Goal: Task Accomplishment & Management: Manage account settings

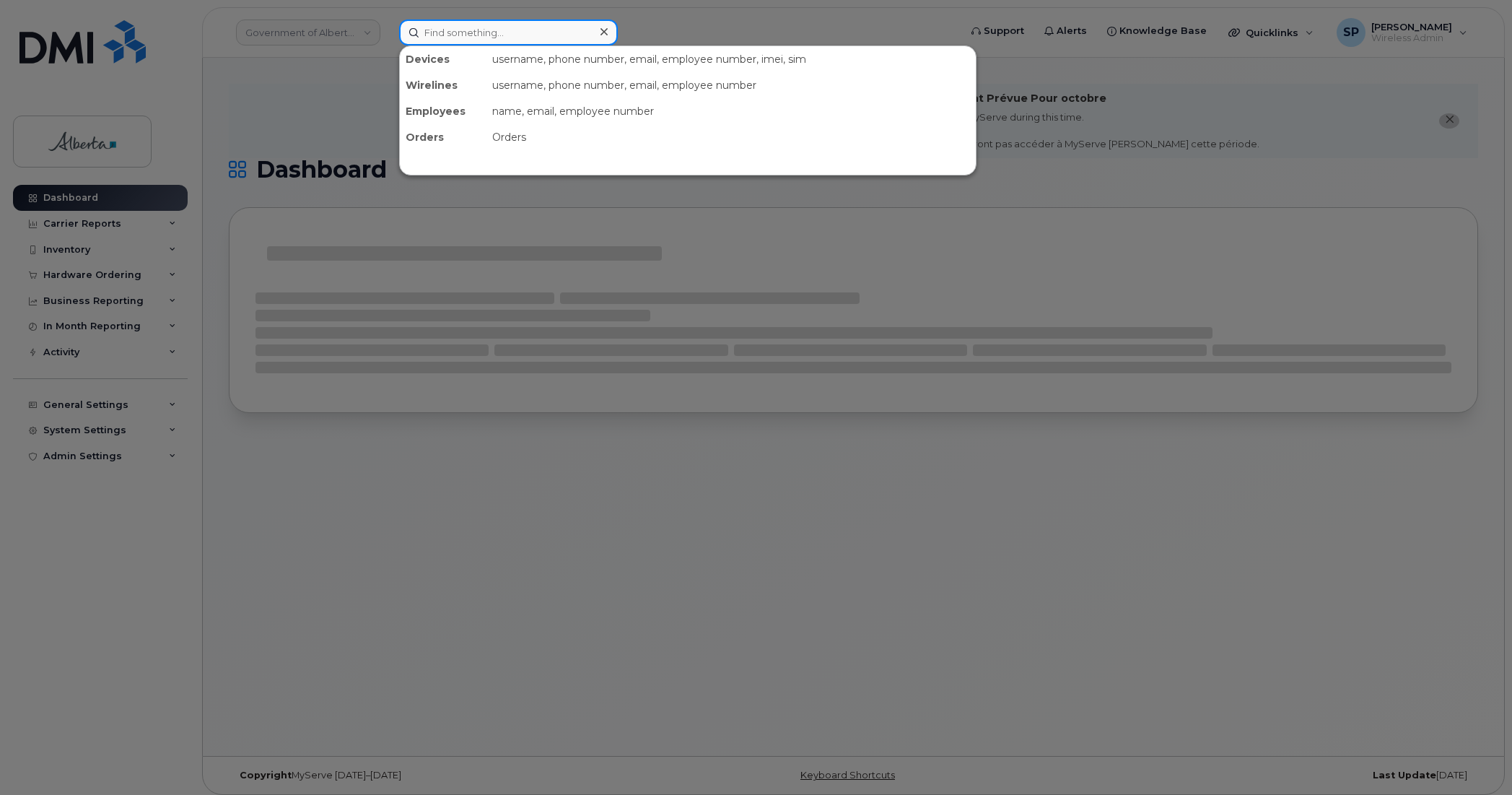
click at [513, 30] on input at bounding box center [508, 32] width 219 height 26
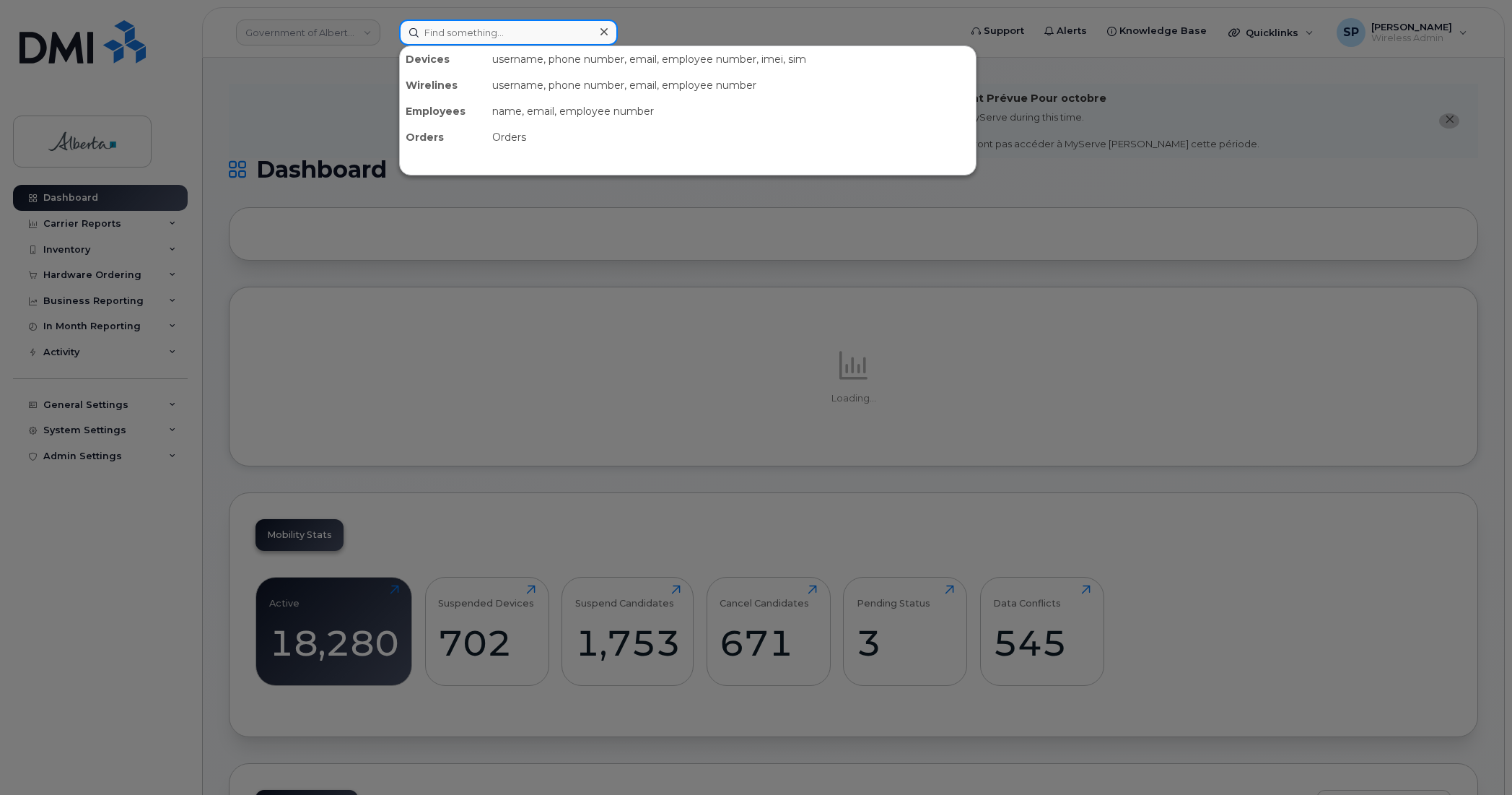
paste input "7802718078"
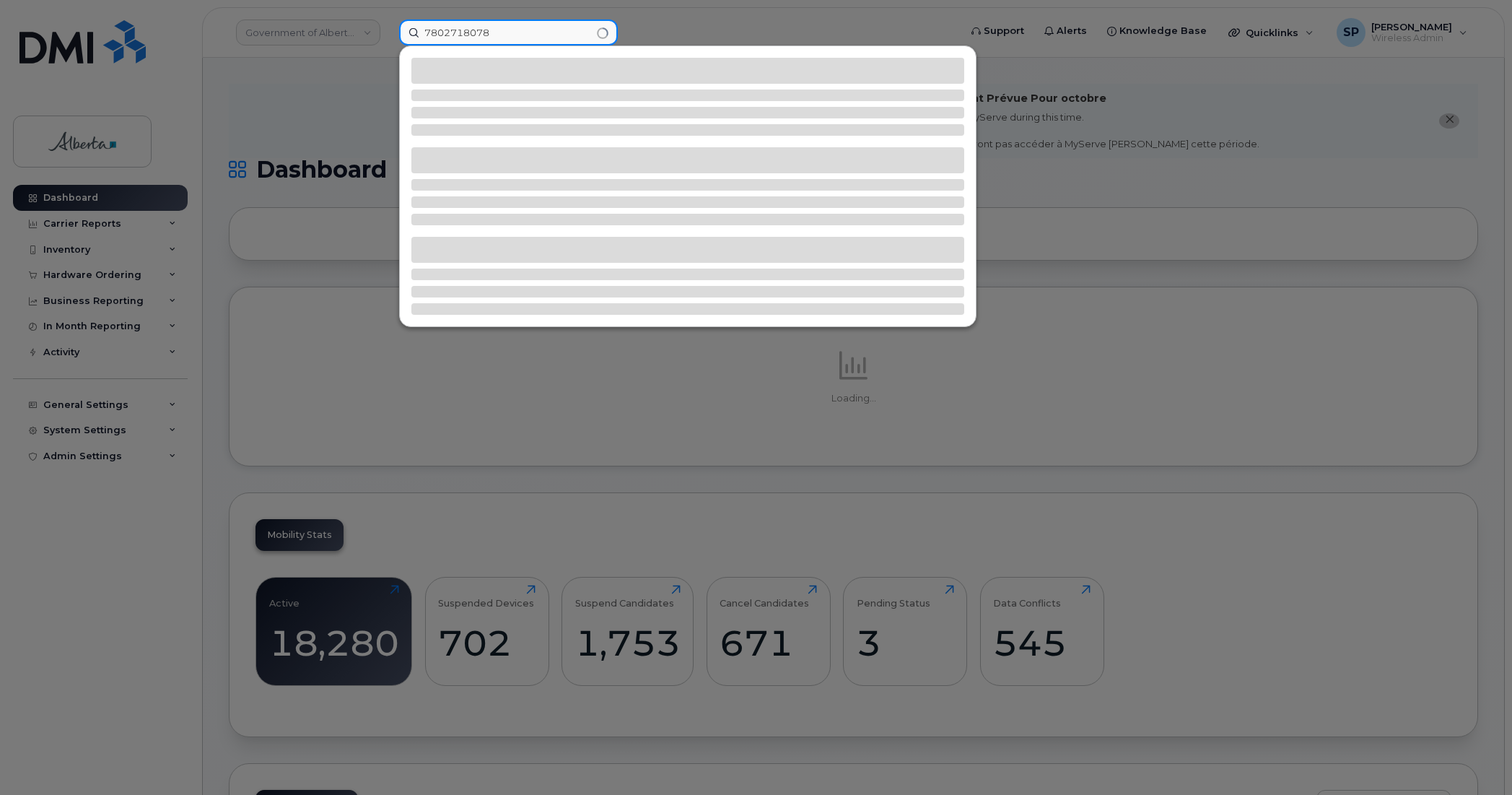
type input "7802718078"
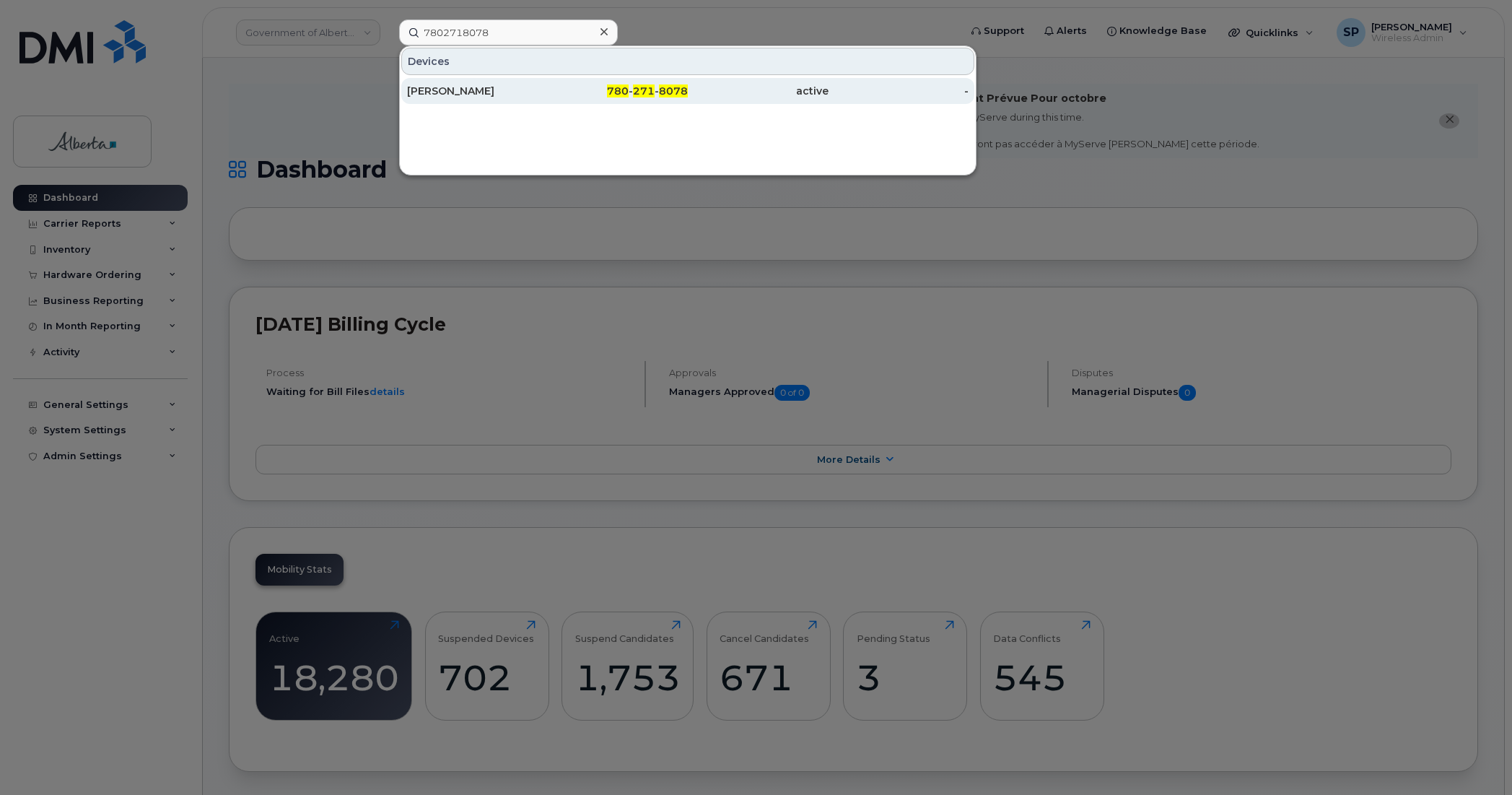
click at [435, 94] on div "[PERSON_NAME]" at bounding box center [477, 91] width 141 height 14
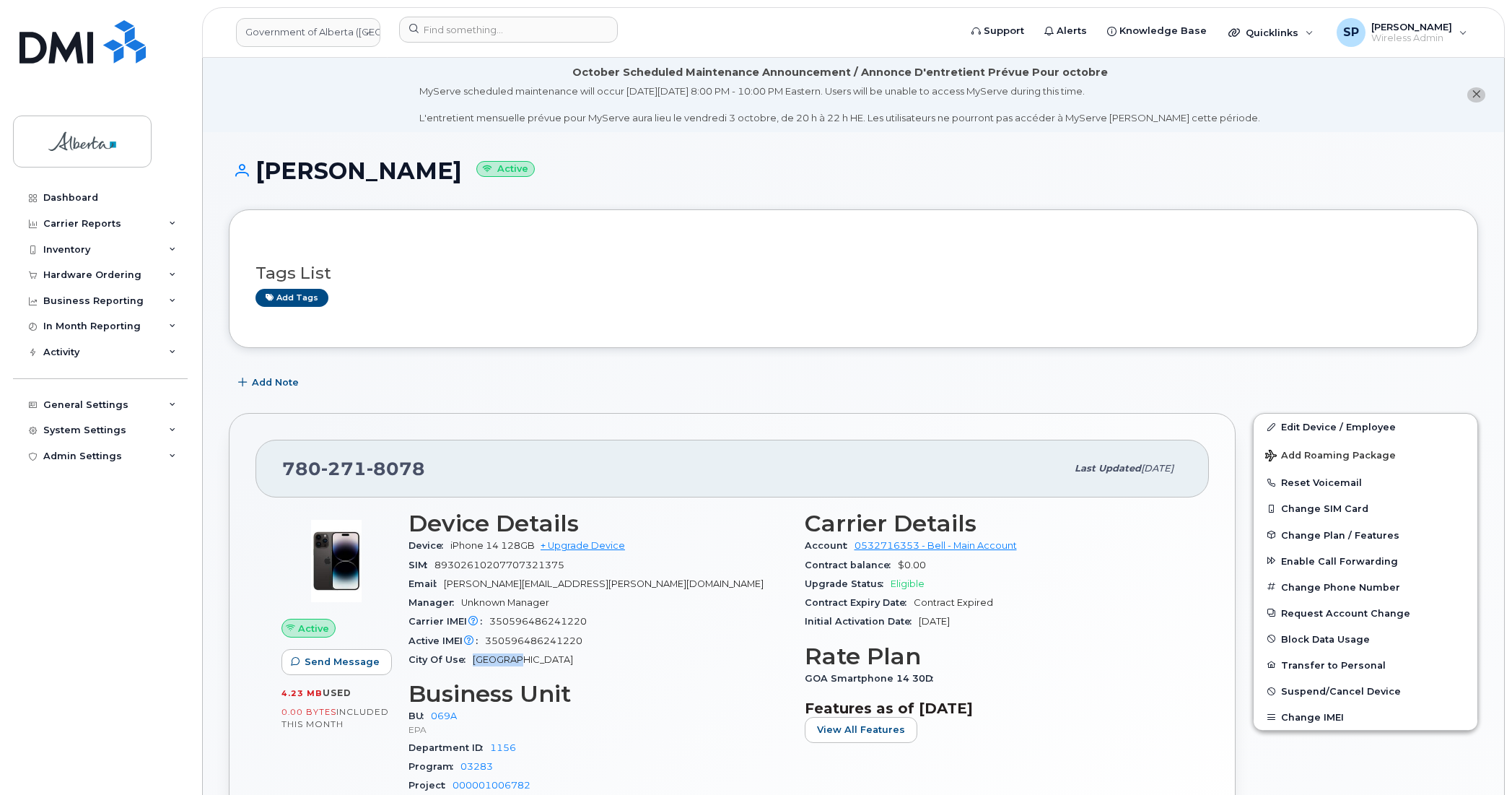
drag, startPoint x: 535, startPoint y: 662, endPoint x: 473, endPoint y: 664, distance: 62.0
click at [473, 664] on div "City Of Use Edmonton" at bounding box center [597, 659] width 379 height 19
click at [152, 560] on div "Dashboard Carrier Reports Monthly Billing Data Daily Data Pooling Data Behavior…" at bounding box center [102, 479] width 178 height 589
click at [280, 385] on span "Add Note" at bounding box center [275, 382] width 47 height 13
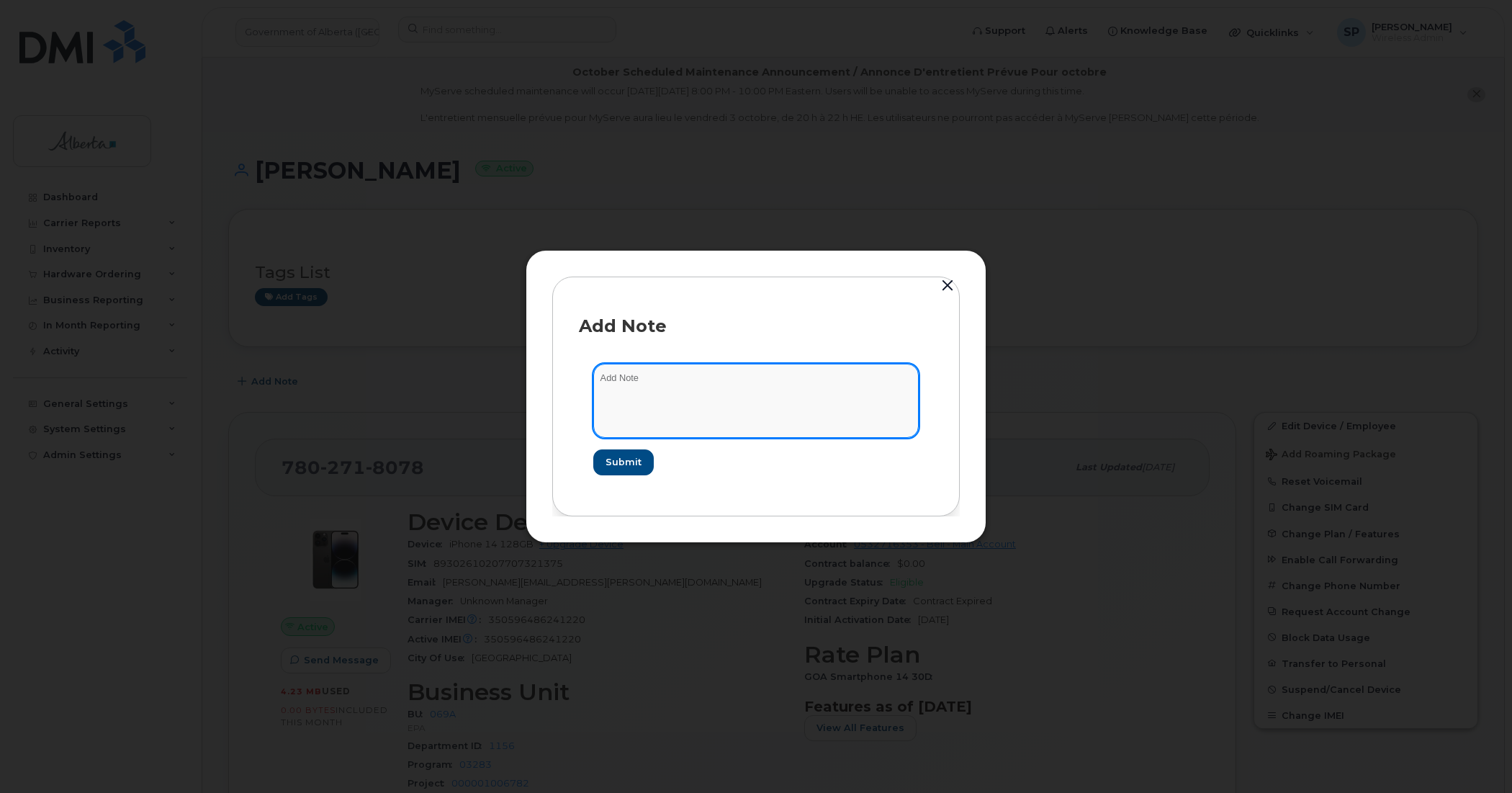
click at [658, 384] on textarea at bounding box center [756, 400] width 325 height 73
paste textarea "SCTASK0858369 Plan Cancel - (1) 7802718078 Repurpose Edmonton"
type textarea "SCTASK0858369 Plan Cancel - (1) 7802718078 Repurpose Edmonton"
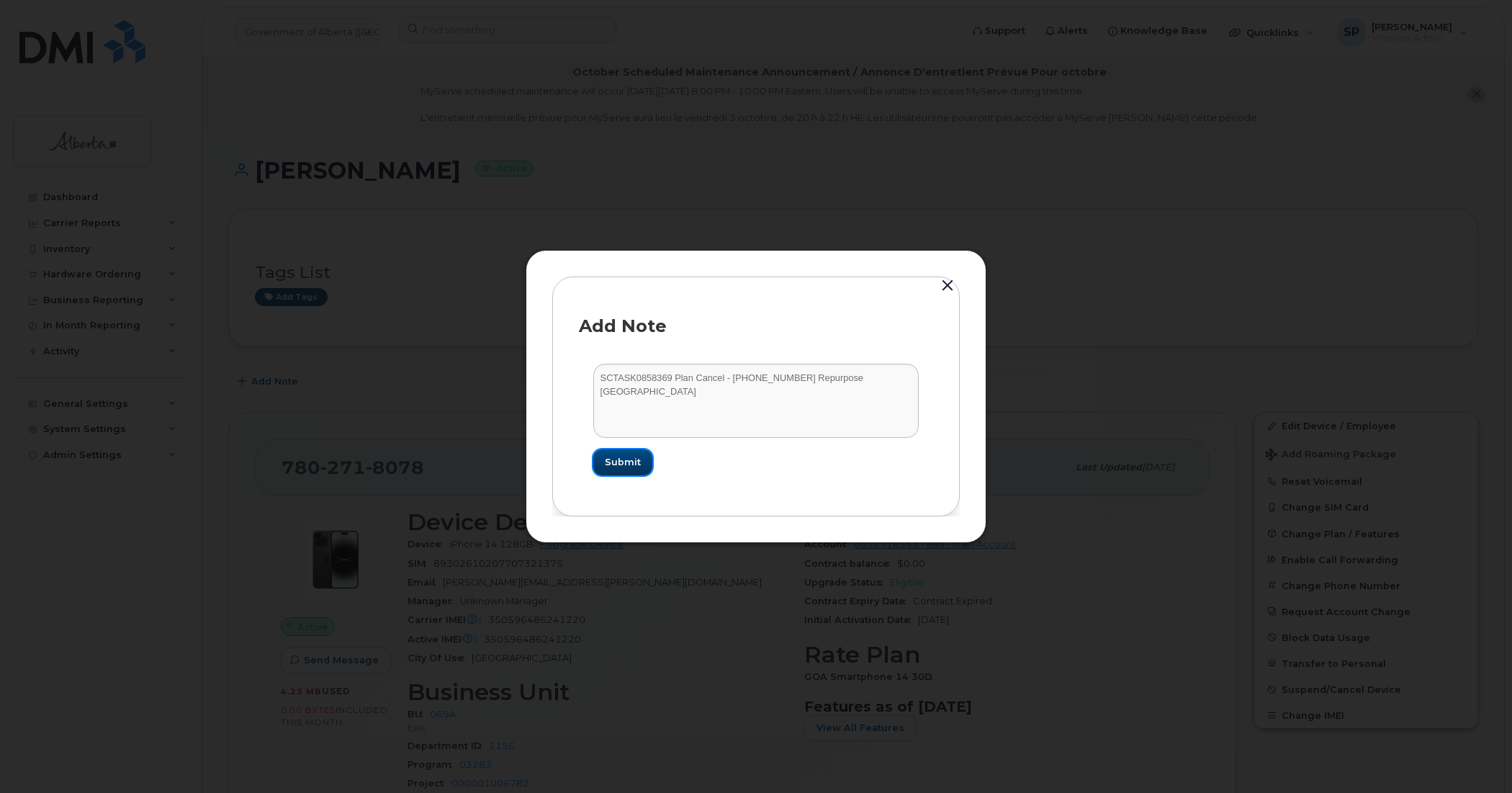
click at [628, 463] on span "Submit" at bounding box center [622, 462] width 36 height 13
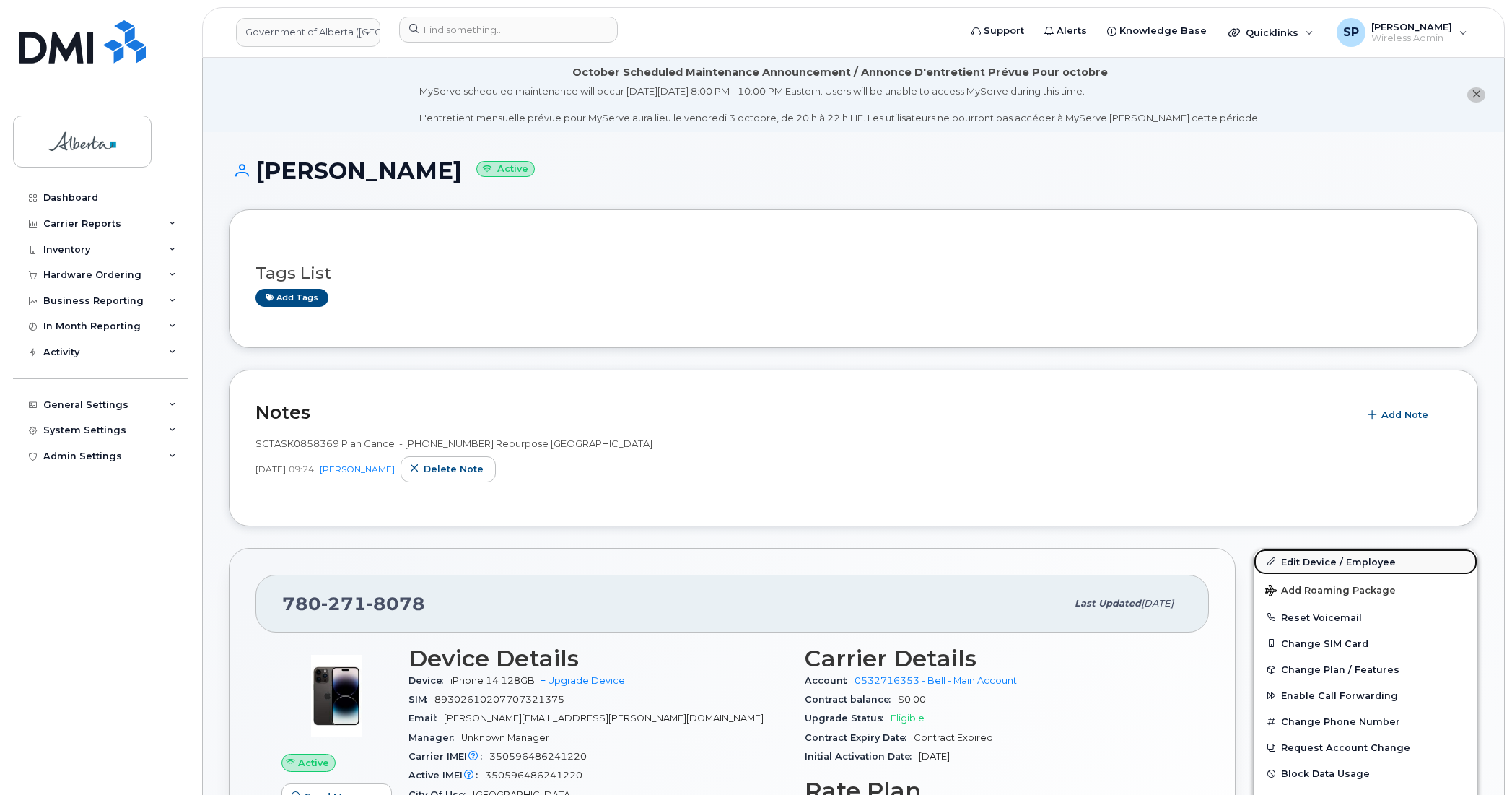
click at [1297, 560] on link "Edit Device / Employee" at bounding box center [1365, 561] width 224 height 26
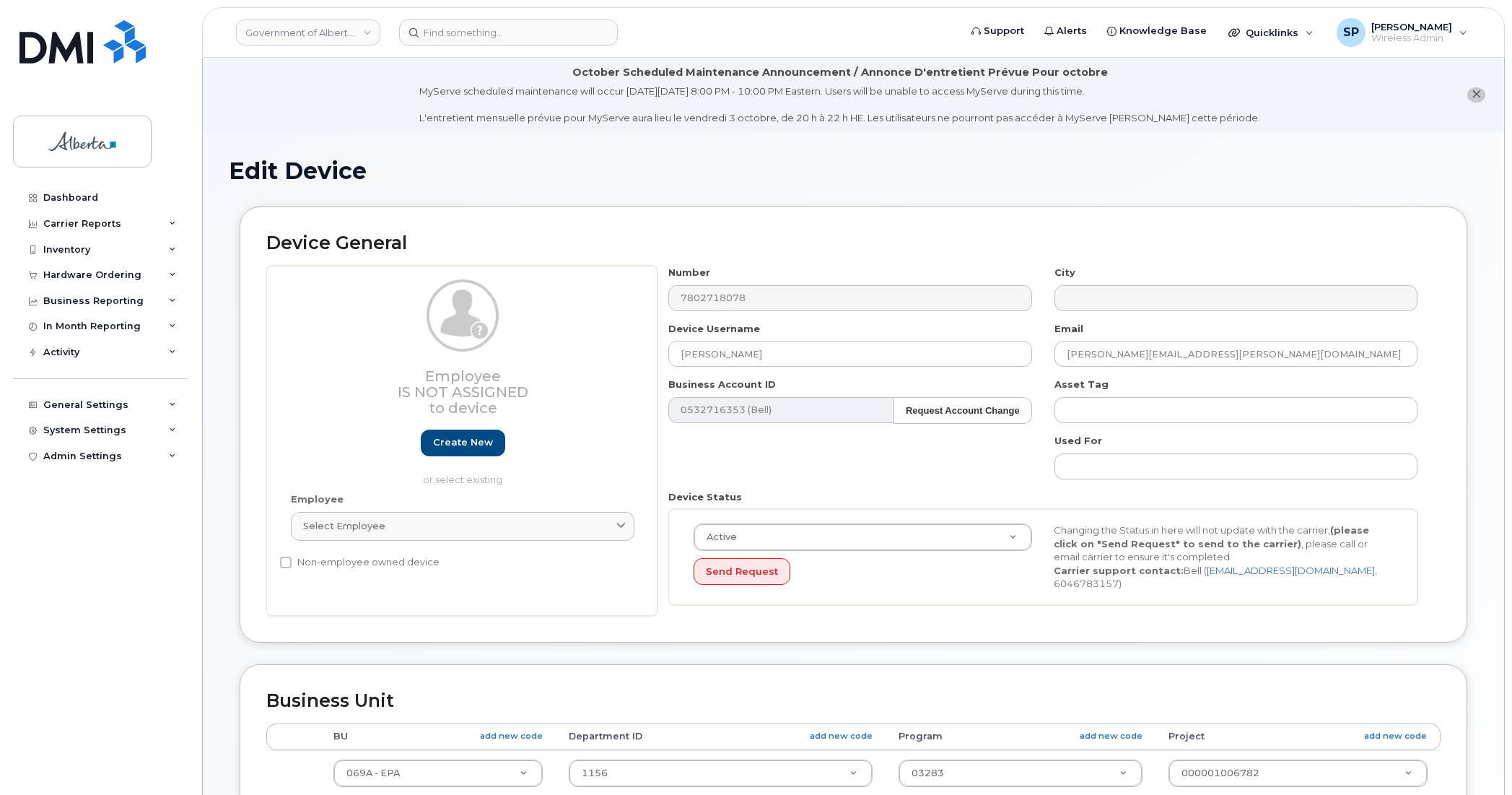
select select "4120331"
drag, startPoint x: 748, startPoint y: 354, endPoint x: 573, endPoint y: 365, distance: 175.3
click at [573, 366] on div "Employee Is not assigned to device Create new or select existing Employee Selec…" at bounding box center [853, 440] width 1174 height 350
type input "Repurpose Edmonton"
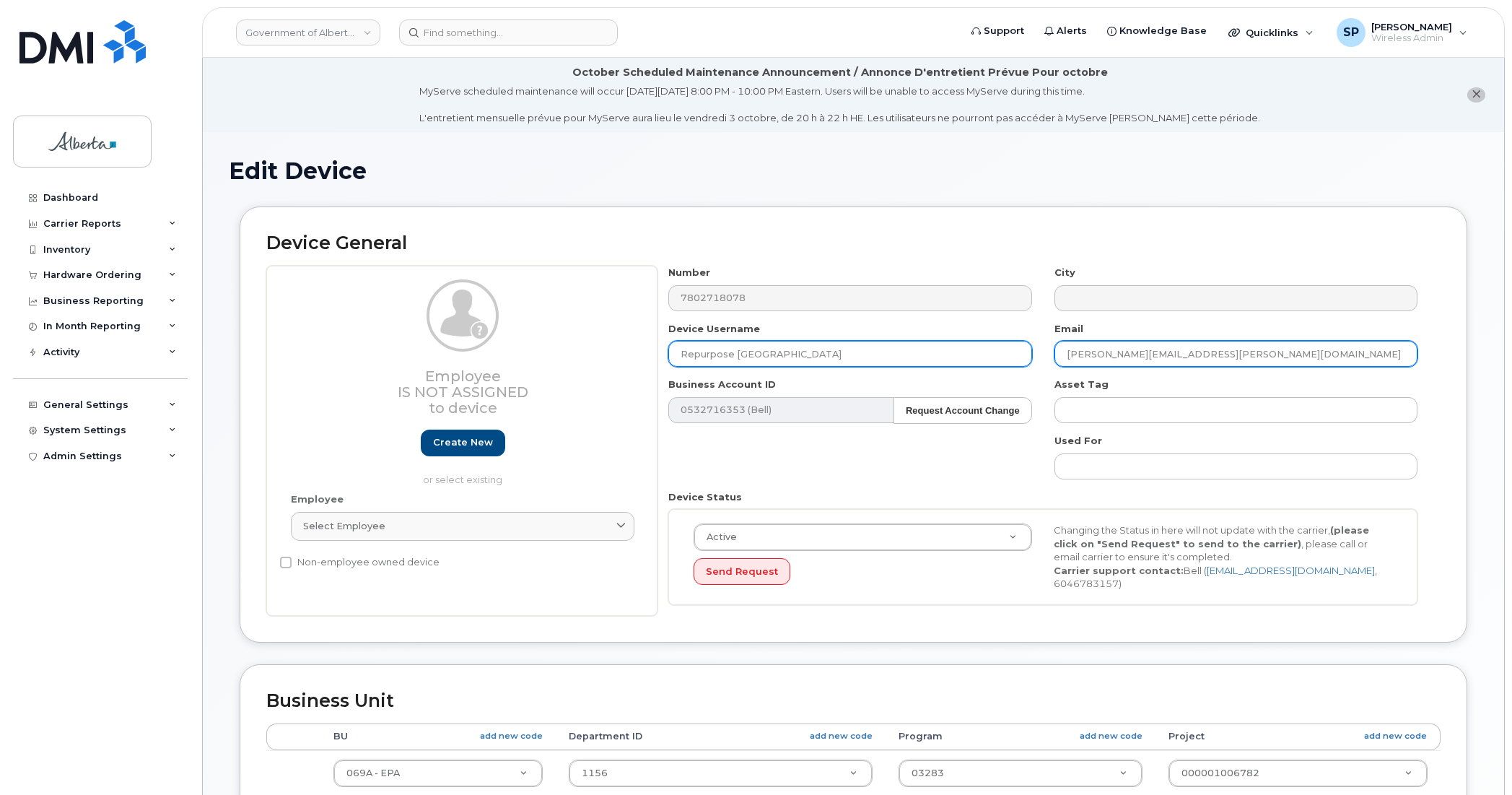
drag, startPoint x: 1183, startPoint y: 355, endPoint x: 1013, endPoint y: 359, distance: 170.0
click at [1013, 359] on div "Number 7802718078 City Device Username Repurpose Edmonton Email Yang.yang@gov.a…" at bounding box center [1043, 440] width 771 height 350
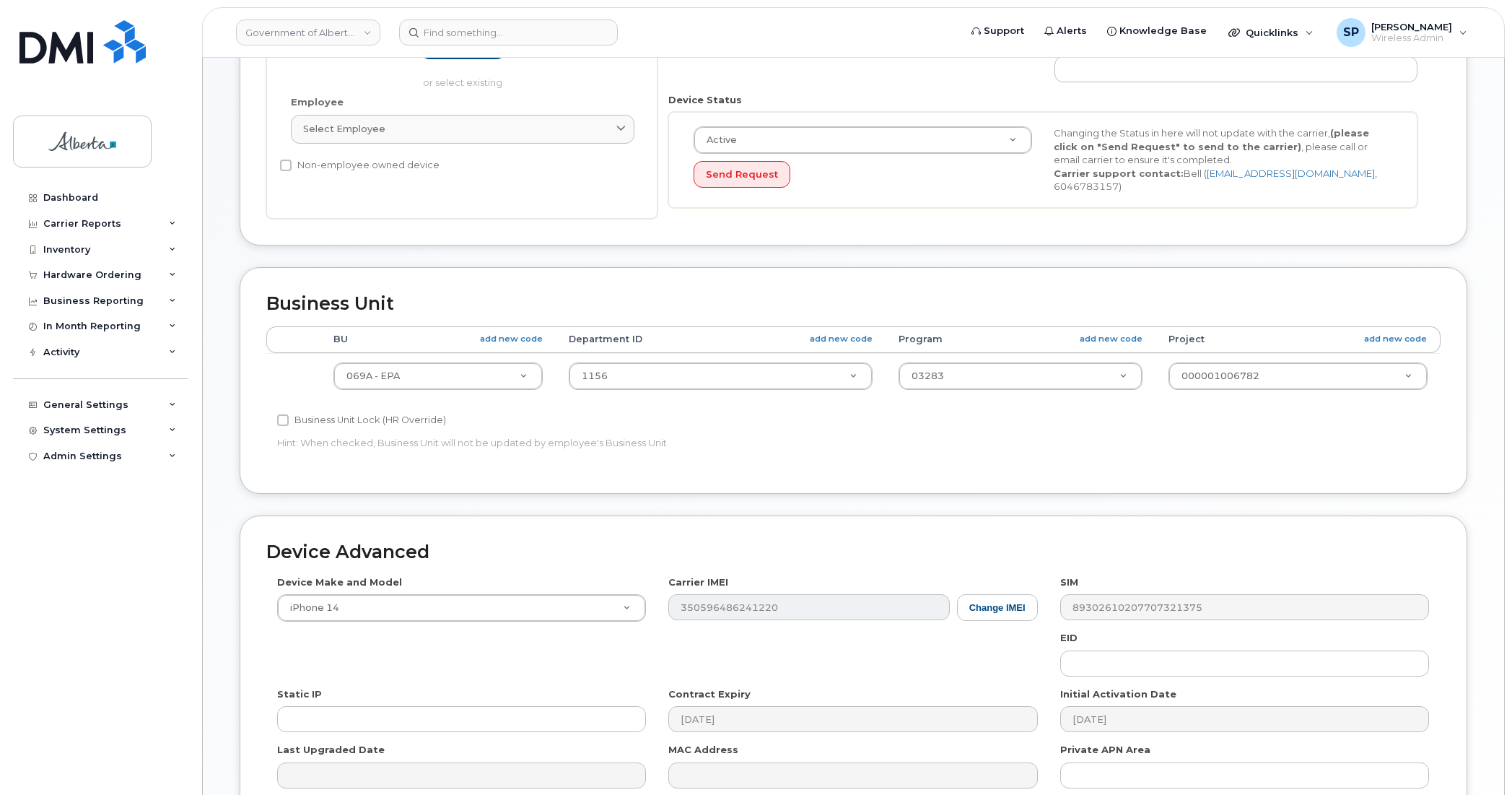
scroll to position [405, 0]
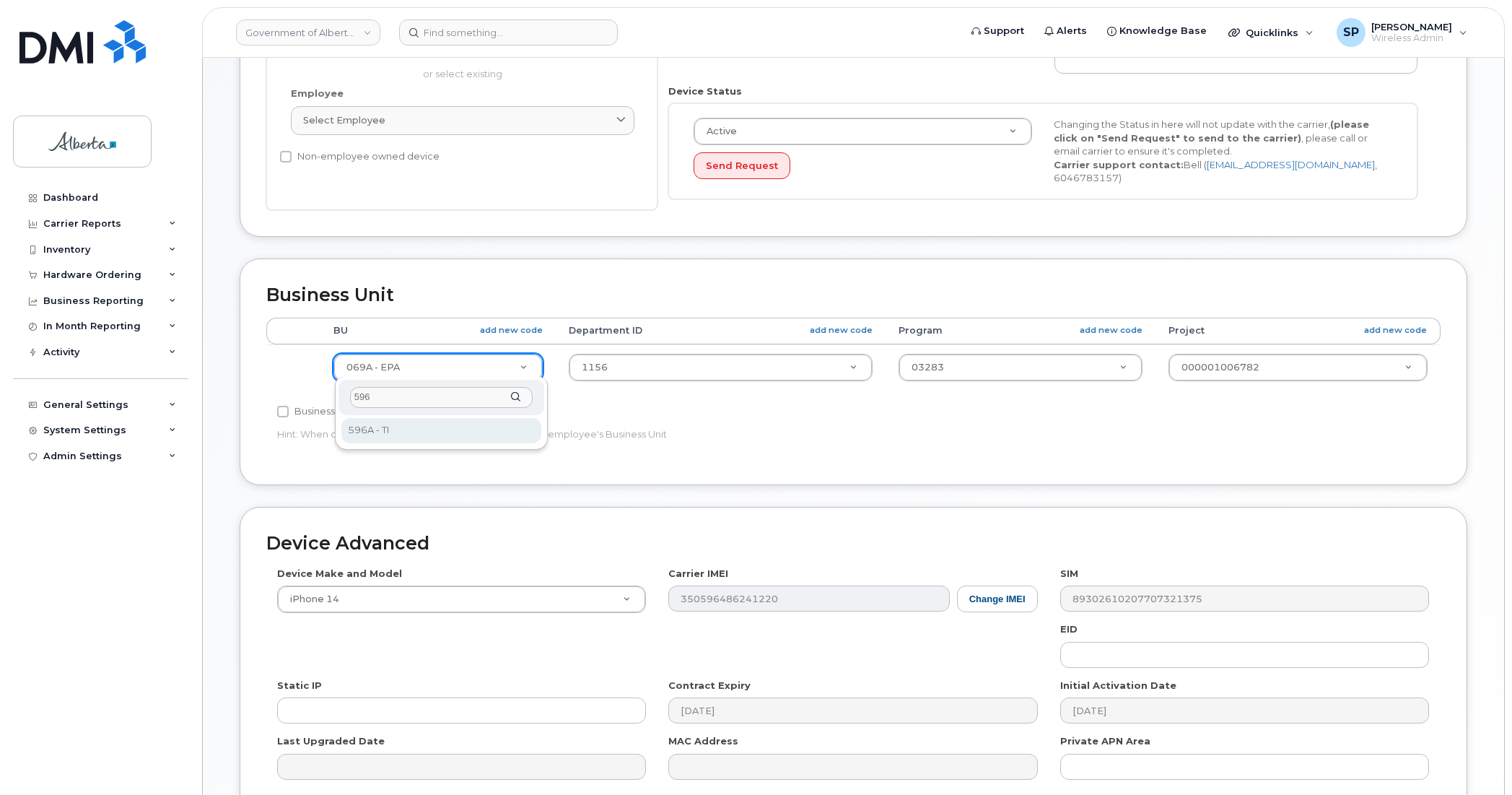
type input "596"
select select "4797729"
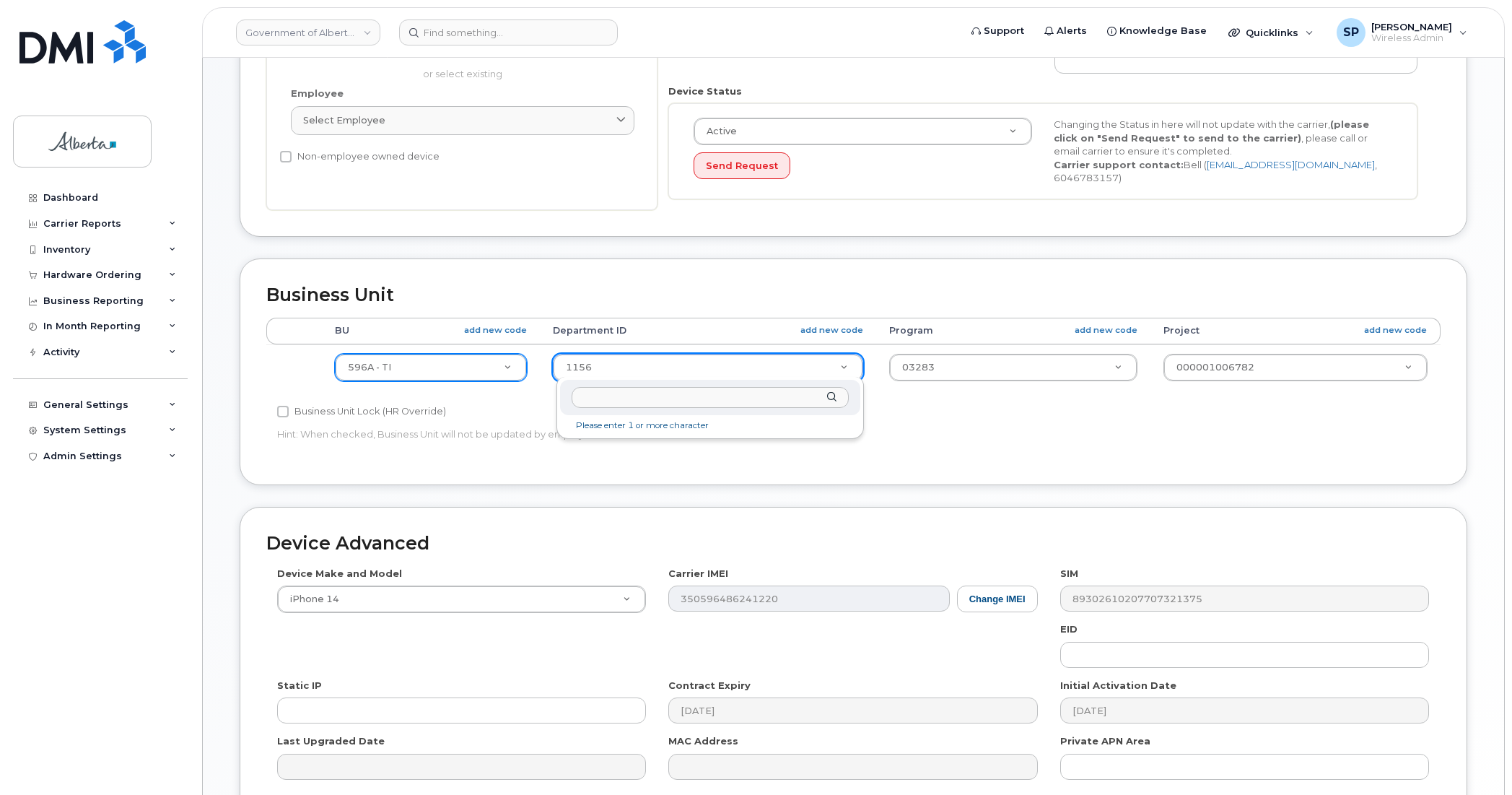
type input "0"
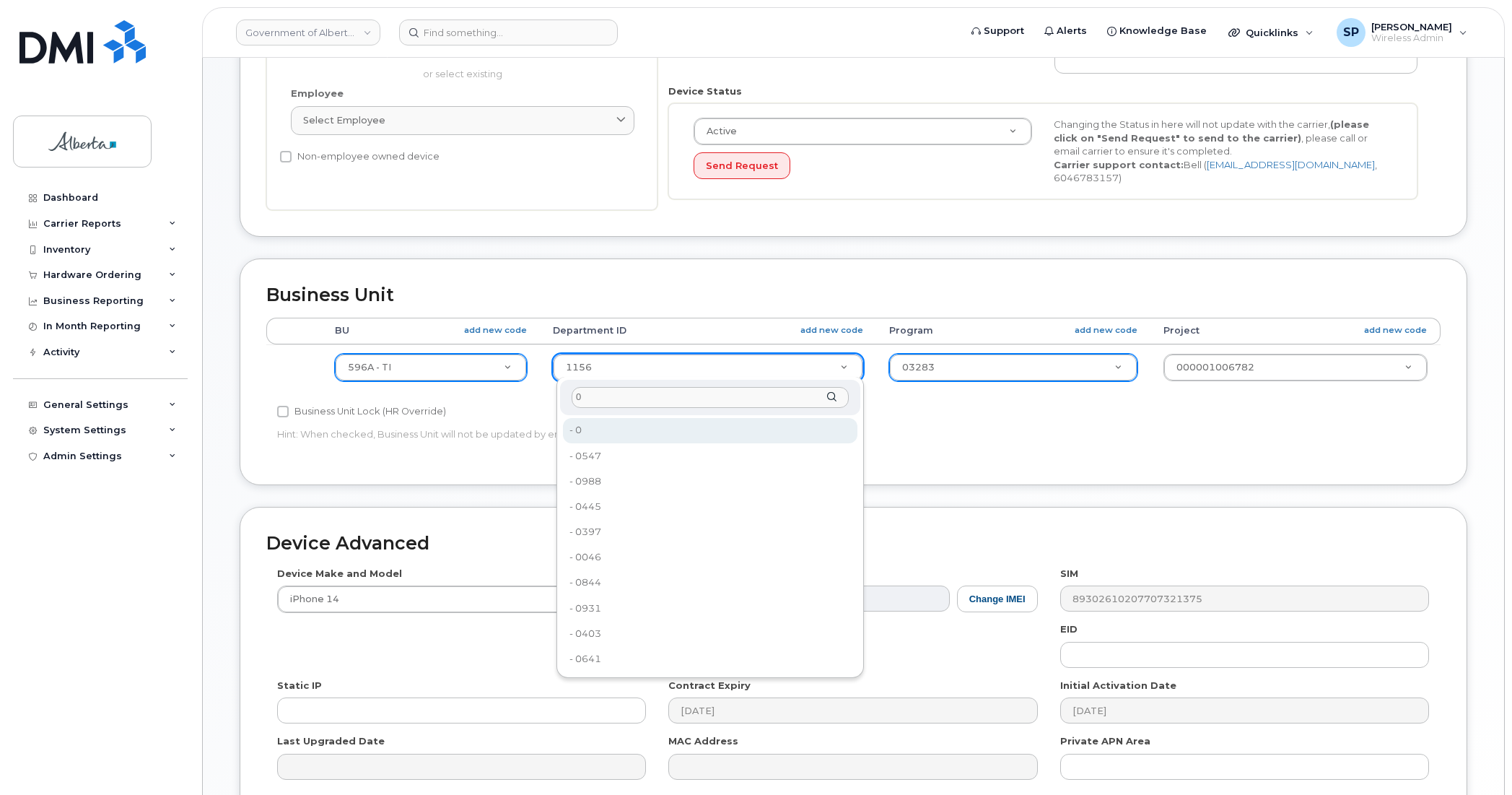
type input "0"
type input "4806341"
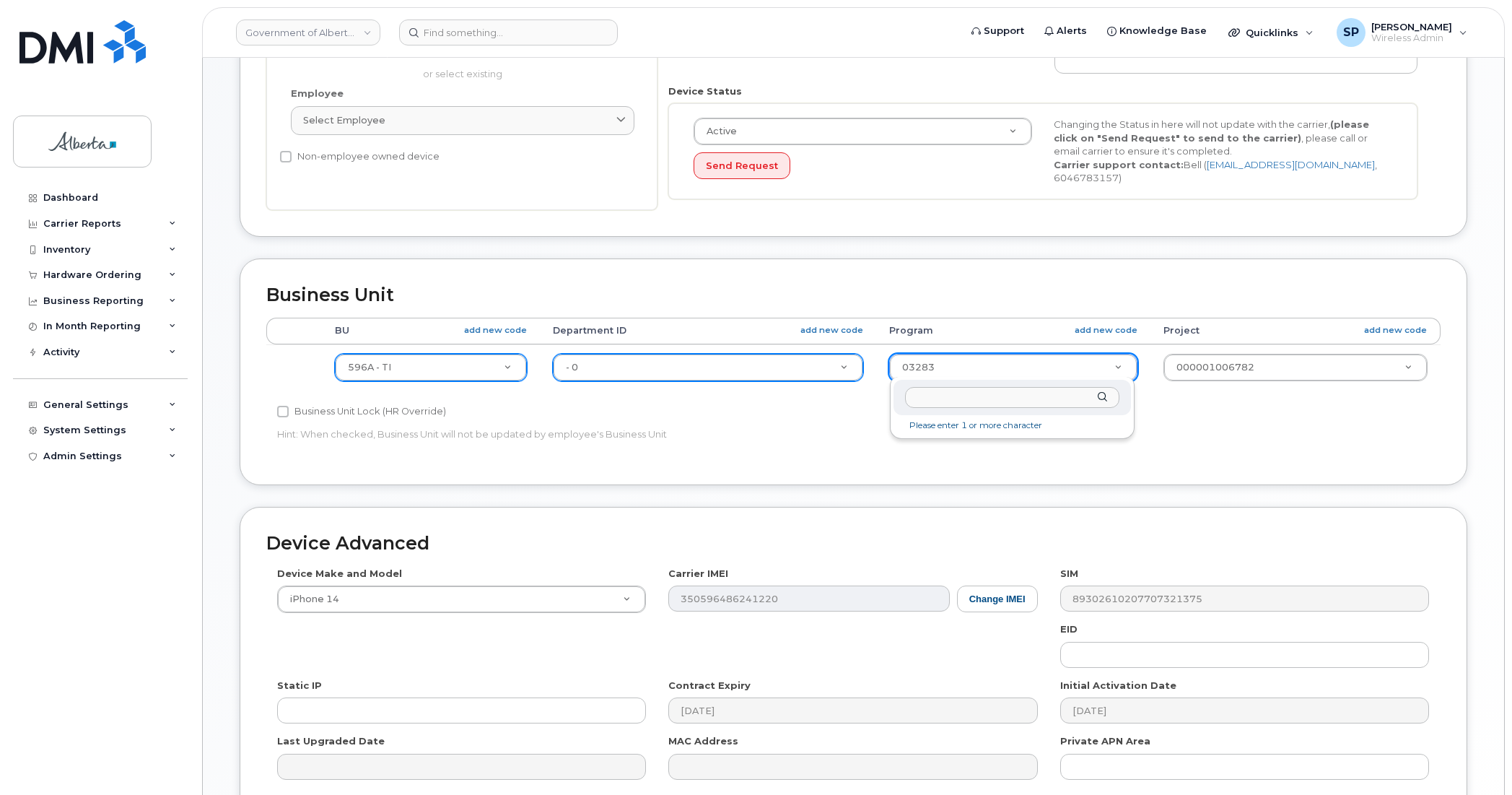
click at [925, 397] on input "text" at bounding box center [1011, 397] width 214 height 21
type input "0"
type input "4806366"
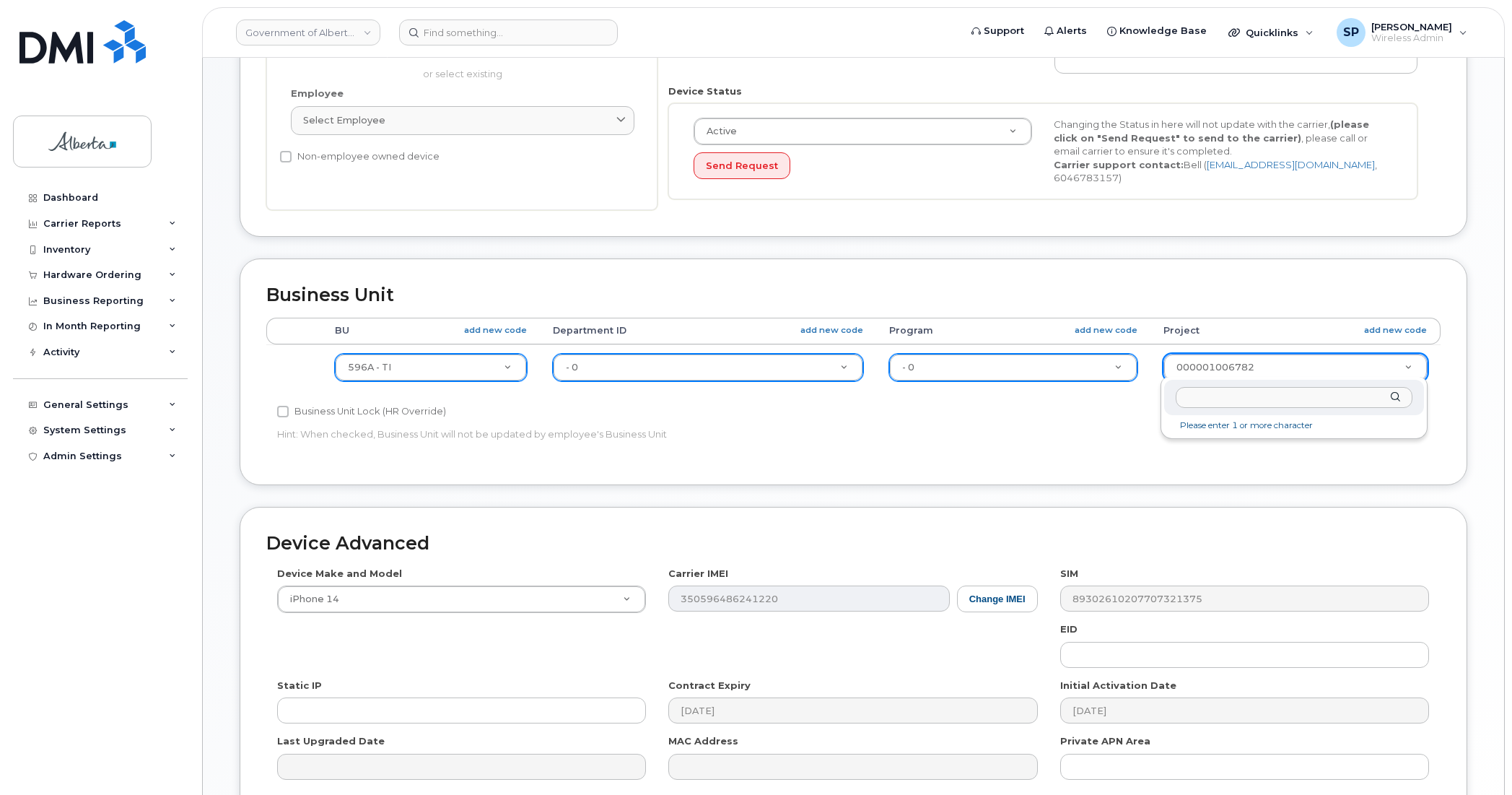
drag, startPoint x: 1284, startPoint y: 366, endPoint x: 1128, endPoint y: 359, distance: 156.2
type input "0"
type input "4753728"
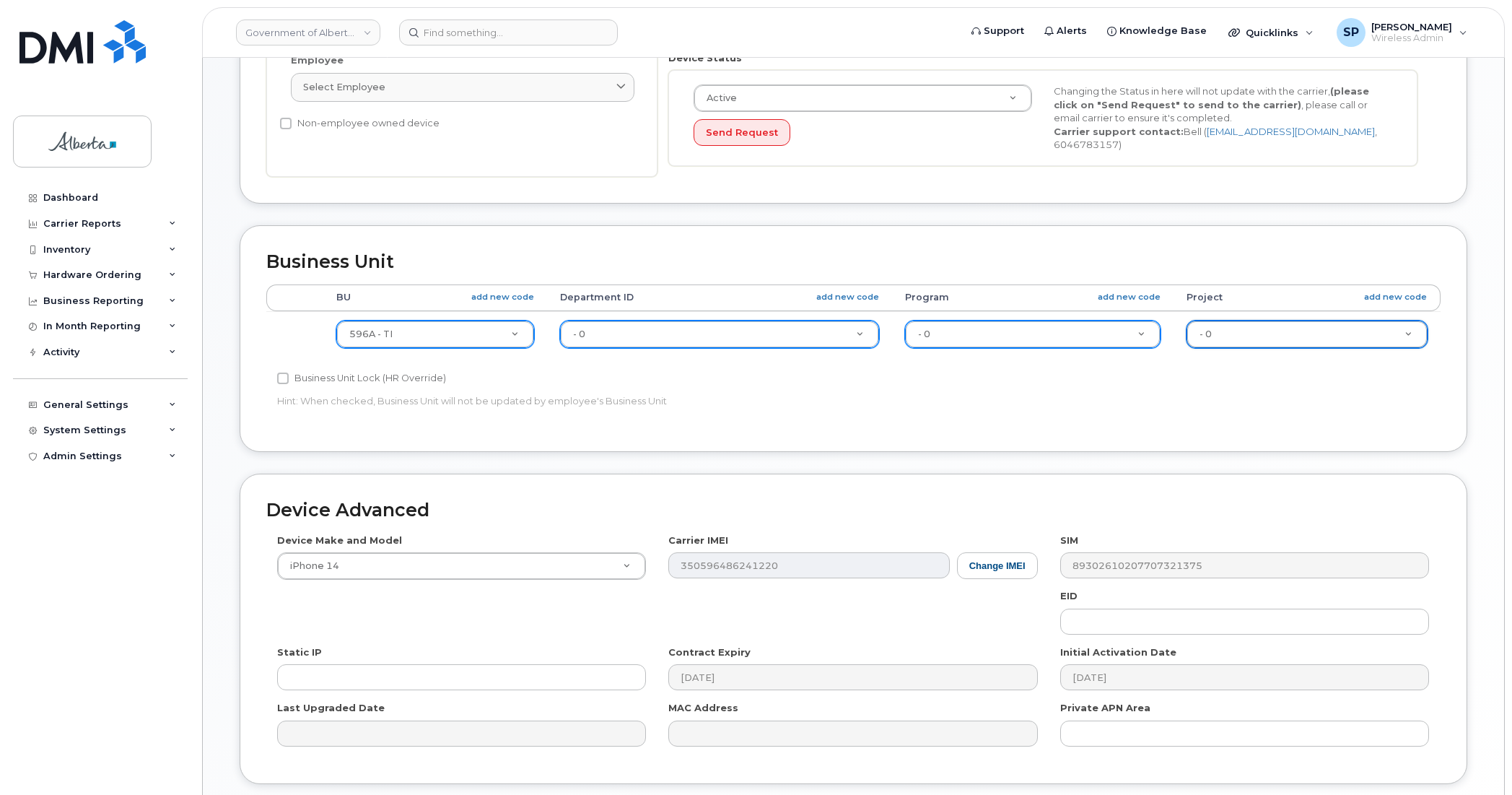
scroll to position [546, 0]
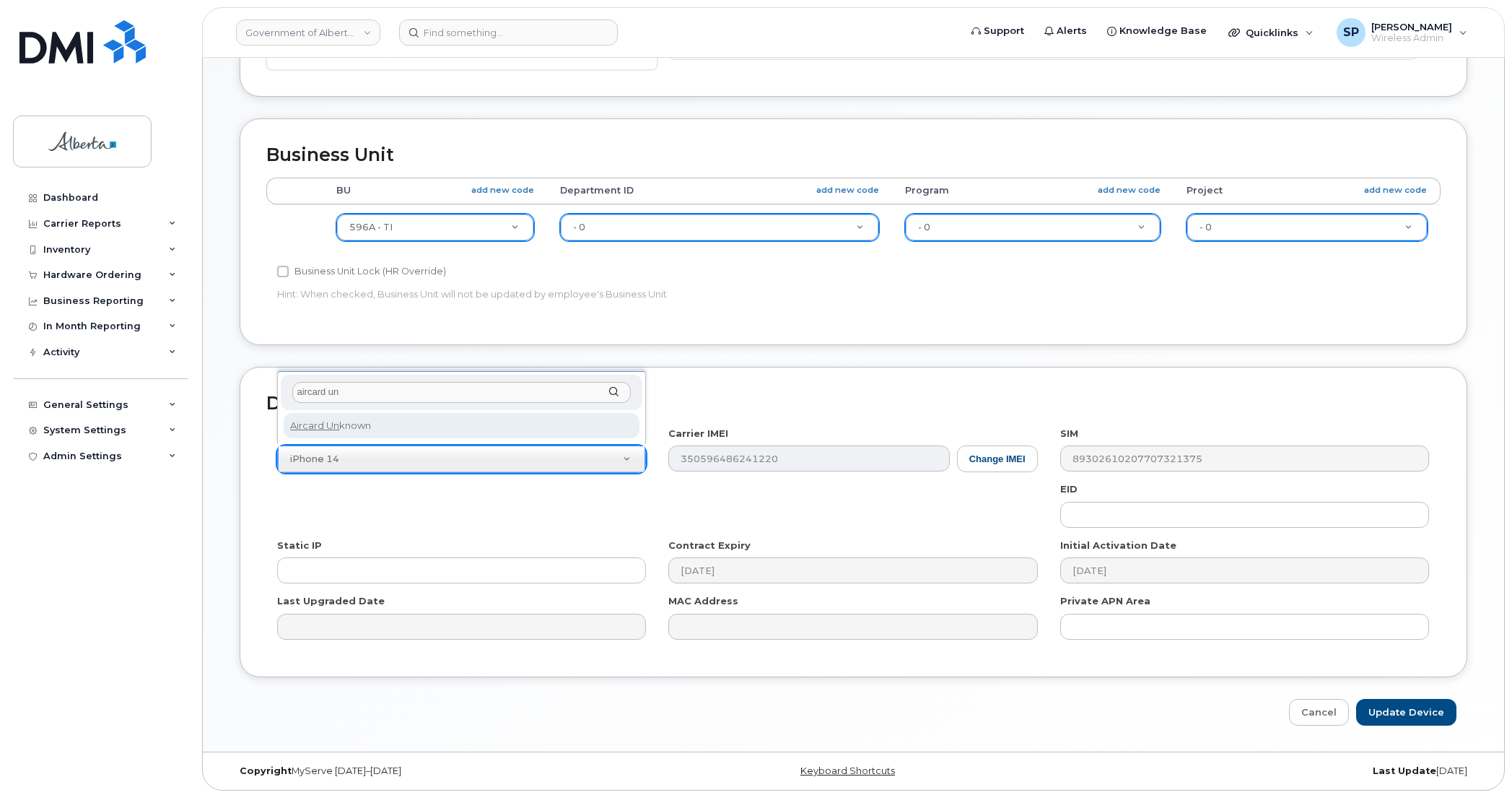
type input "aircard un"
select select "971"
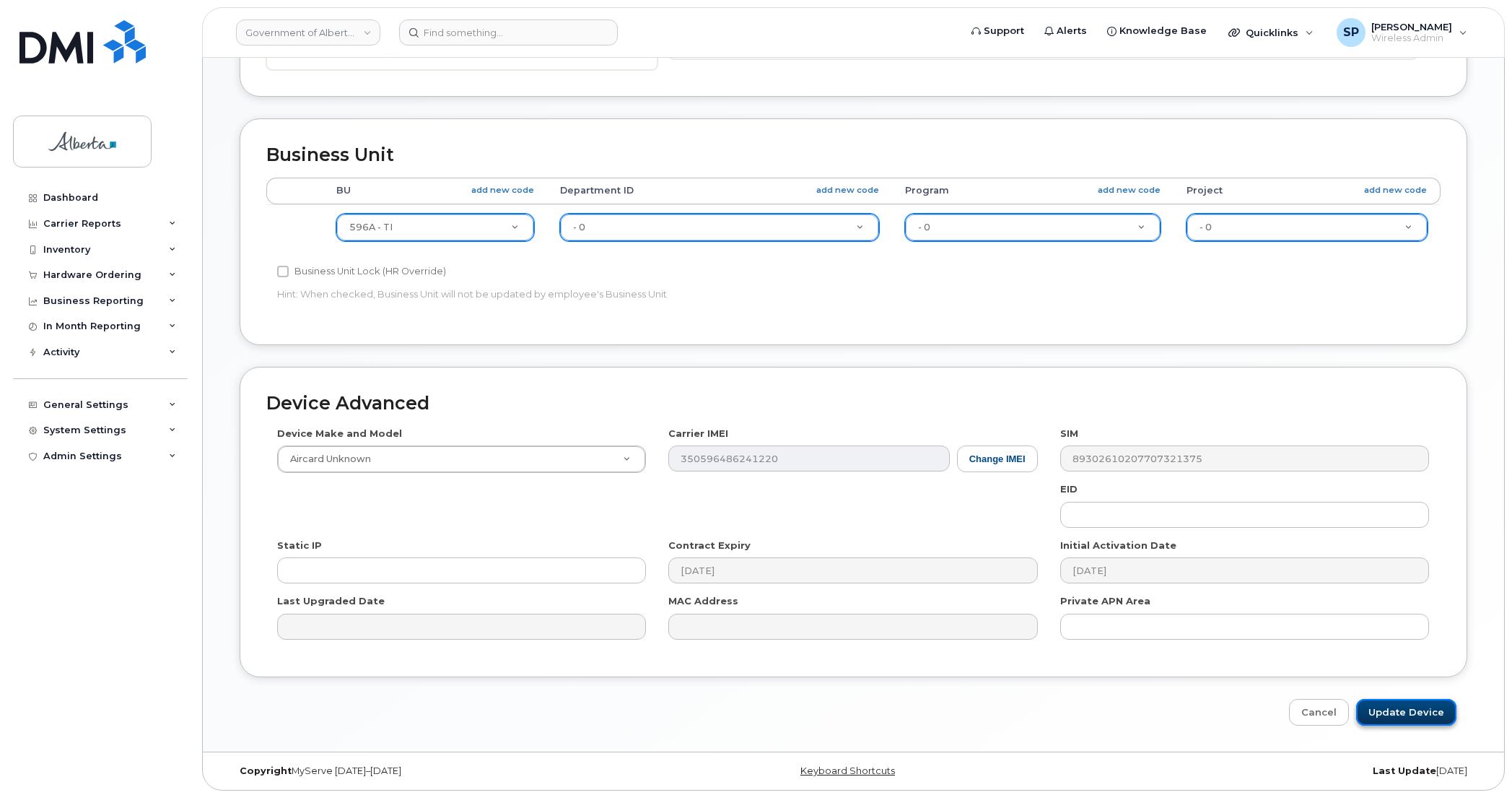
click at [1387, 704] on input "Update Device" at bounding box center [1405, 712] width 101 height 27
type input "Saving..."
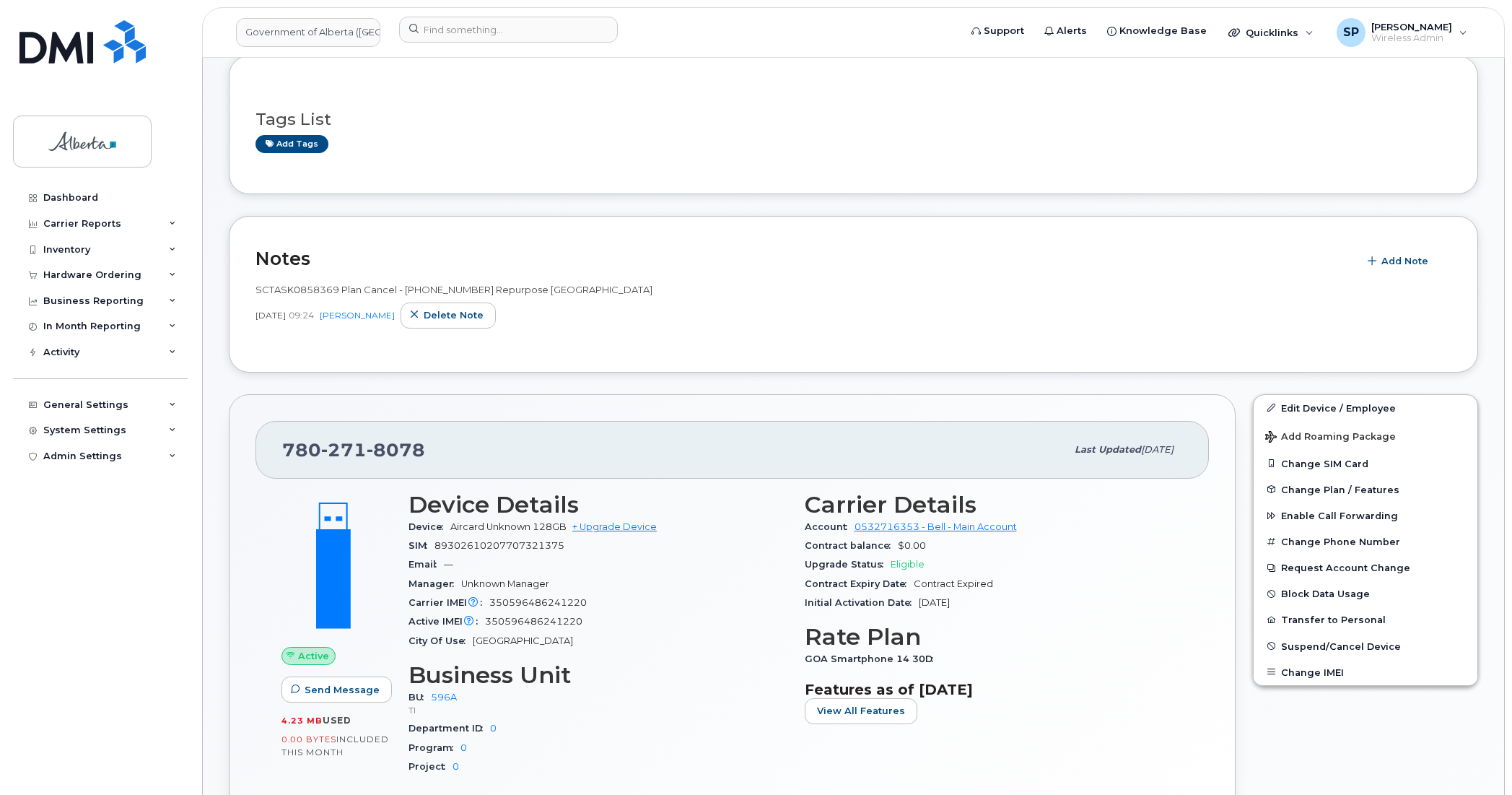
scroll to position [185, 0]
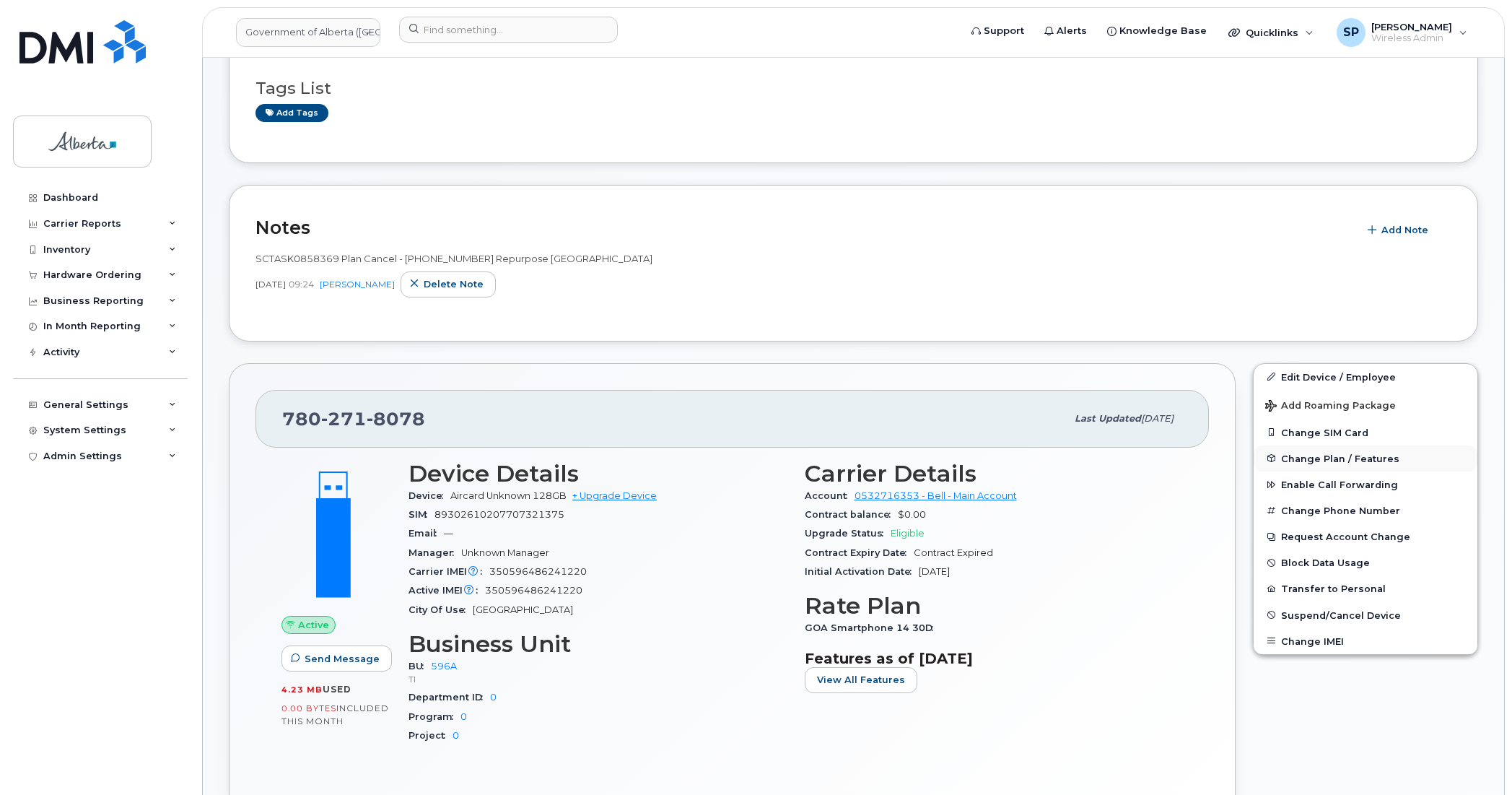
click at [1294, 460] on span "Change Plan / Features" at bounding box center [1340, 458] width 118 height 11
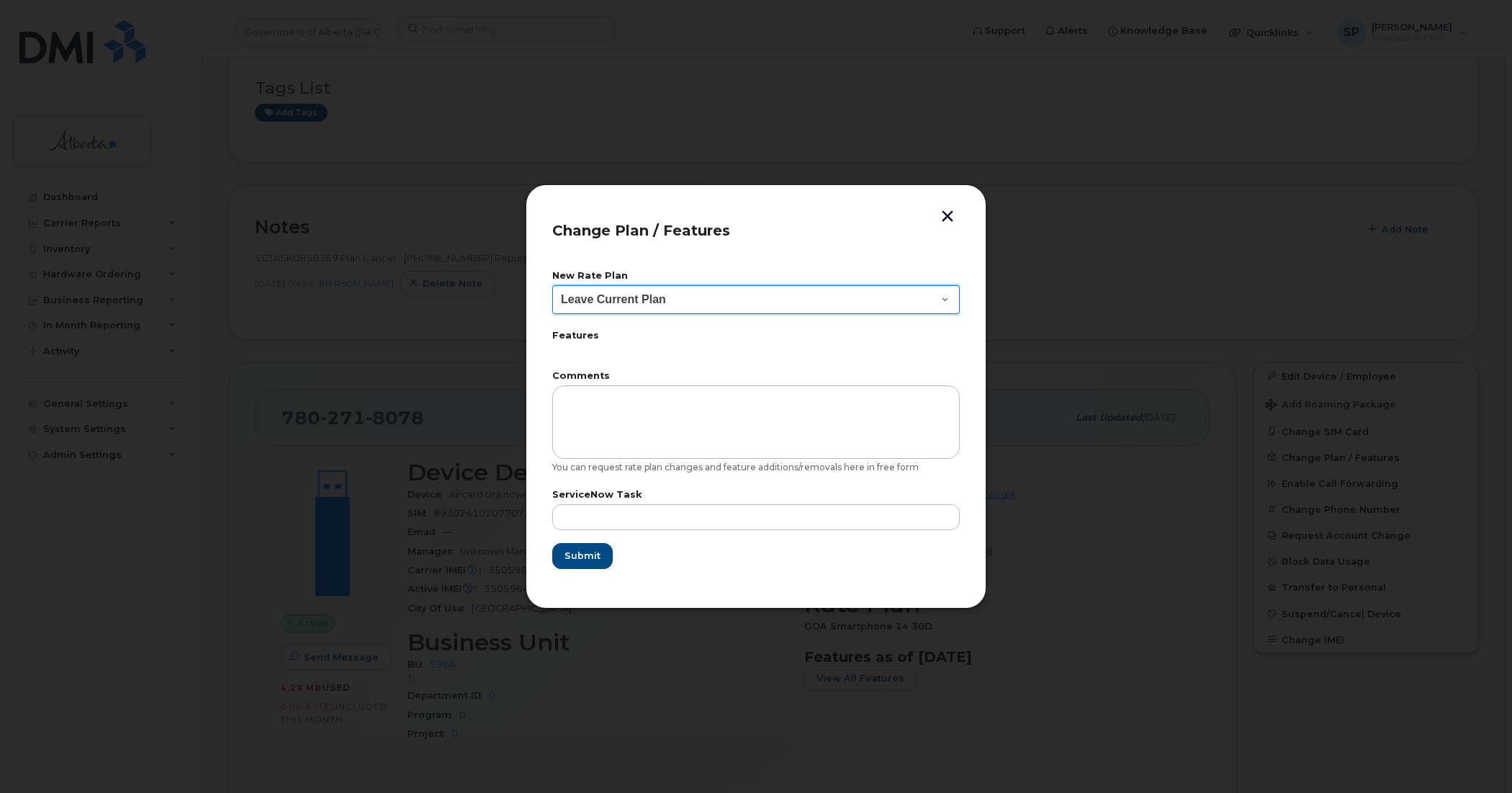
click at [663, 299] on select "Leave Current Plan GOA Data plan 9 30 d GOA–Unlimited Data Plan 9" at bounding box center [756, 299] width 408 height 29
select select "1790211"
click at [552, 285] on select "Leave Current Plan GOA Data plan 9 30 d GOA–Unlimited Data Plan 9" at bounding box center [756, 299] width 408 height 29
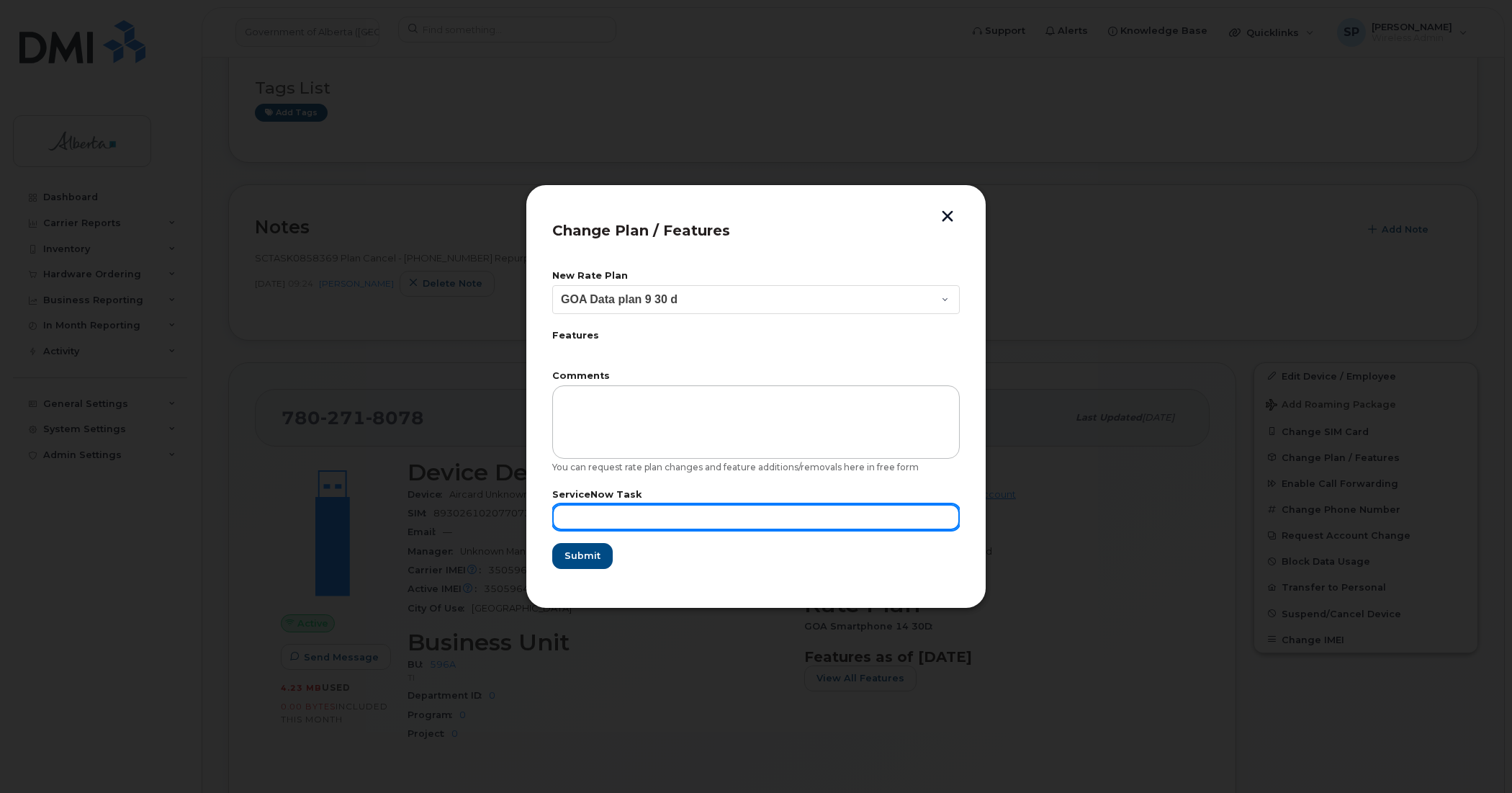
click at [601, 506] on input "text" at bounding box center [756, 516] width 408 height 26
paste input "SCTASK0858369"
type input "SCTASK0858369"
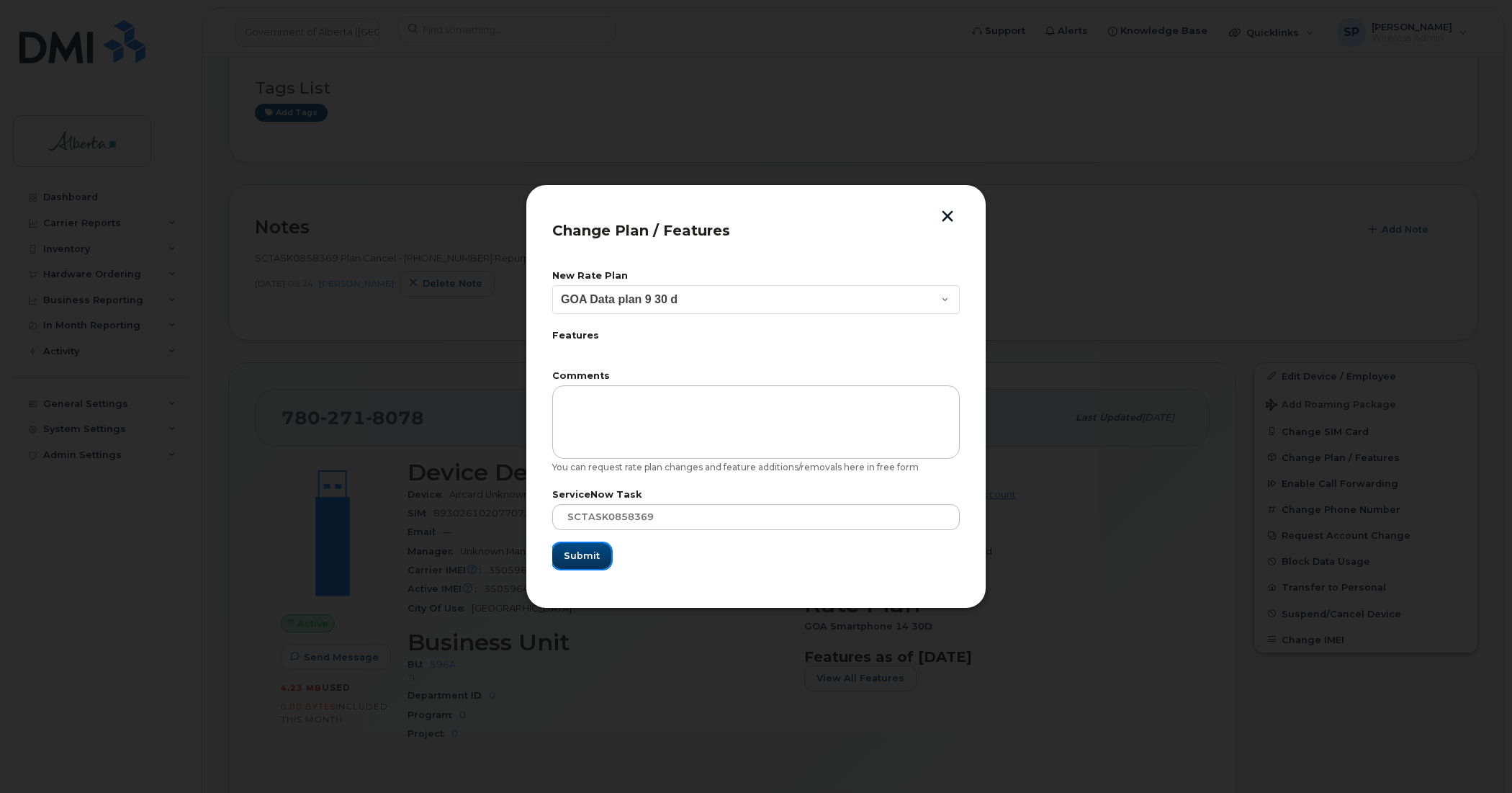
click at [587, 558] on span "Submit" at bounding box center [581, 556] width 36 height 13
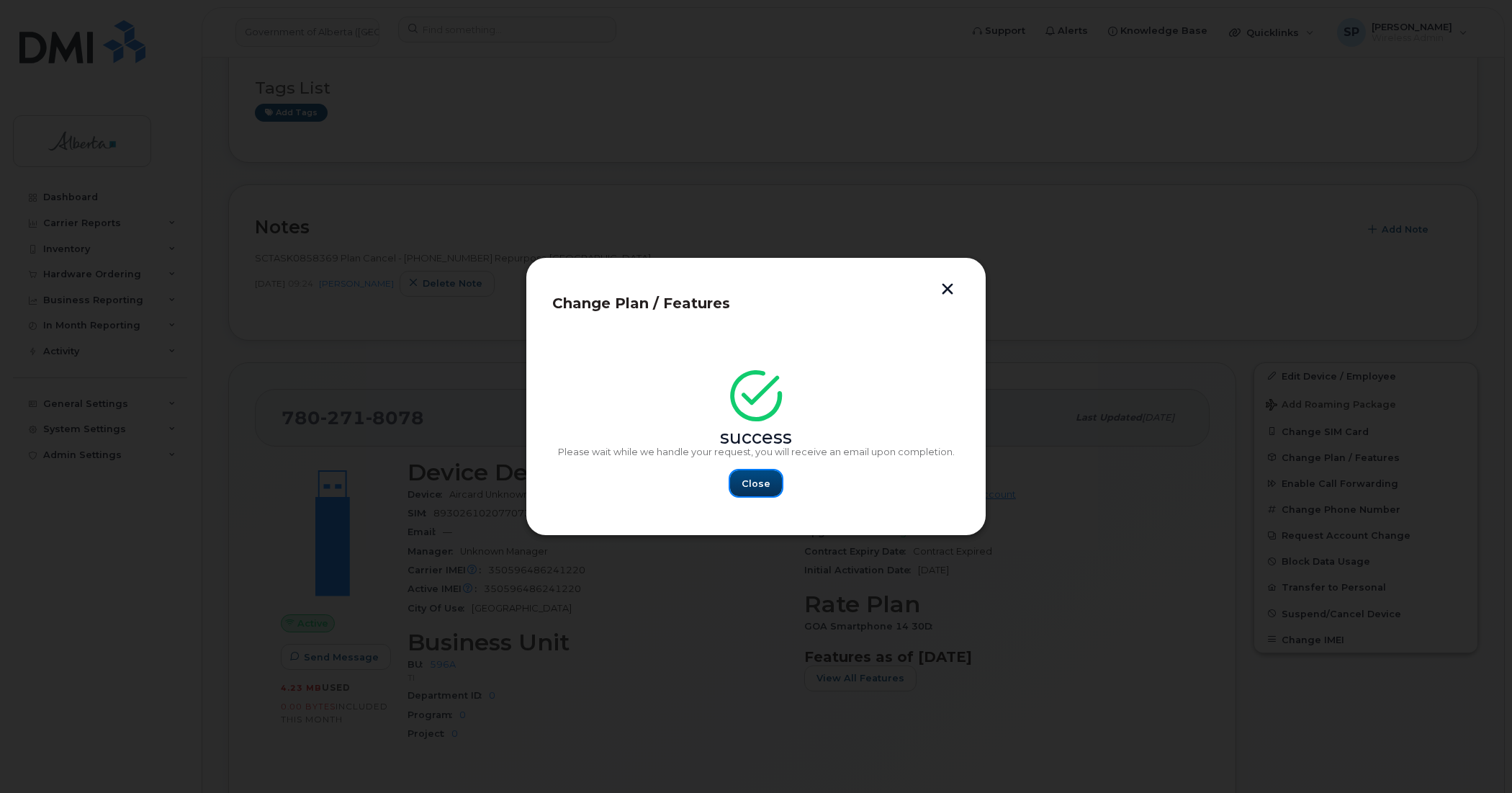
click at [745, 484] on span "Close" at bounding box center [756, 483] width 29 height 13
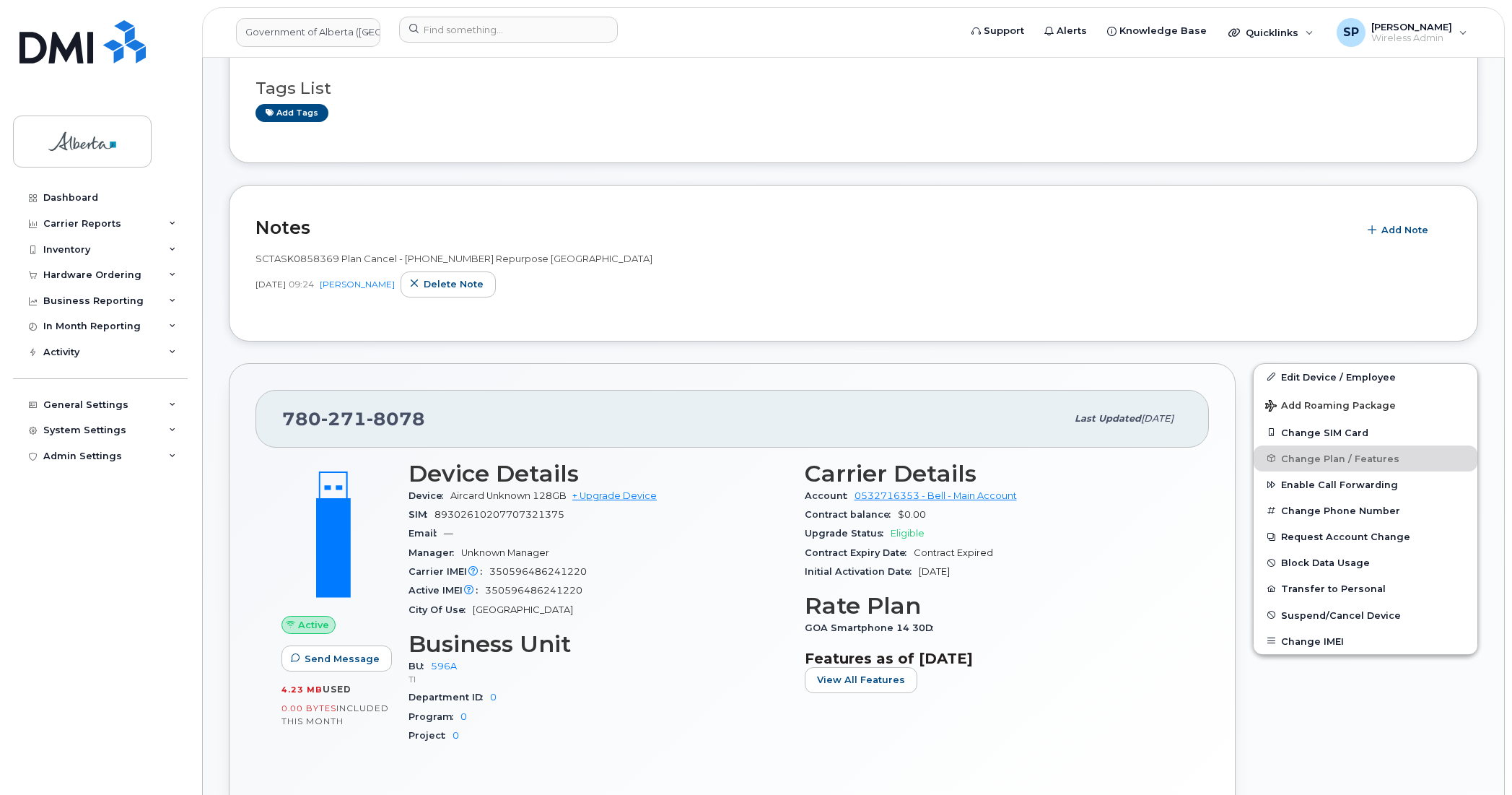
click at [1415, 267] on div "SCTASK0858369 Plan Cancel - (1) 7802718078 Repurpose Edmonton Oct 03, 2025 09:2…" at bounding box center [853, 275] width 1196 height 46
drag, startPoint x: 429, startPoint y: 412, endPoint x: 274, endPoint y: 420, distance: 155.2
click at [274, 420] on div "780 271 8078 Last updated Oct 03, 2025" at bounding box center [731, 418] width 953 height 57
copy span "780 271 8078"
click at [308, 112] on link "Add tags" at bounding box center [292, 113] width 73 height 18
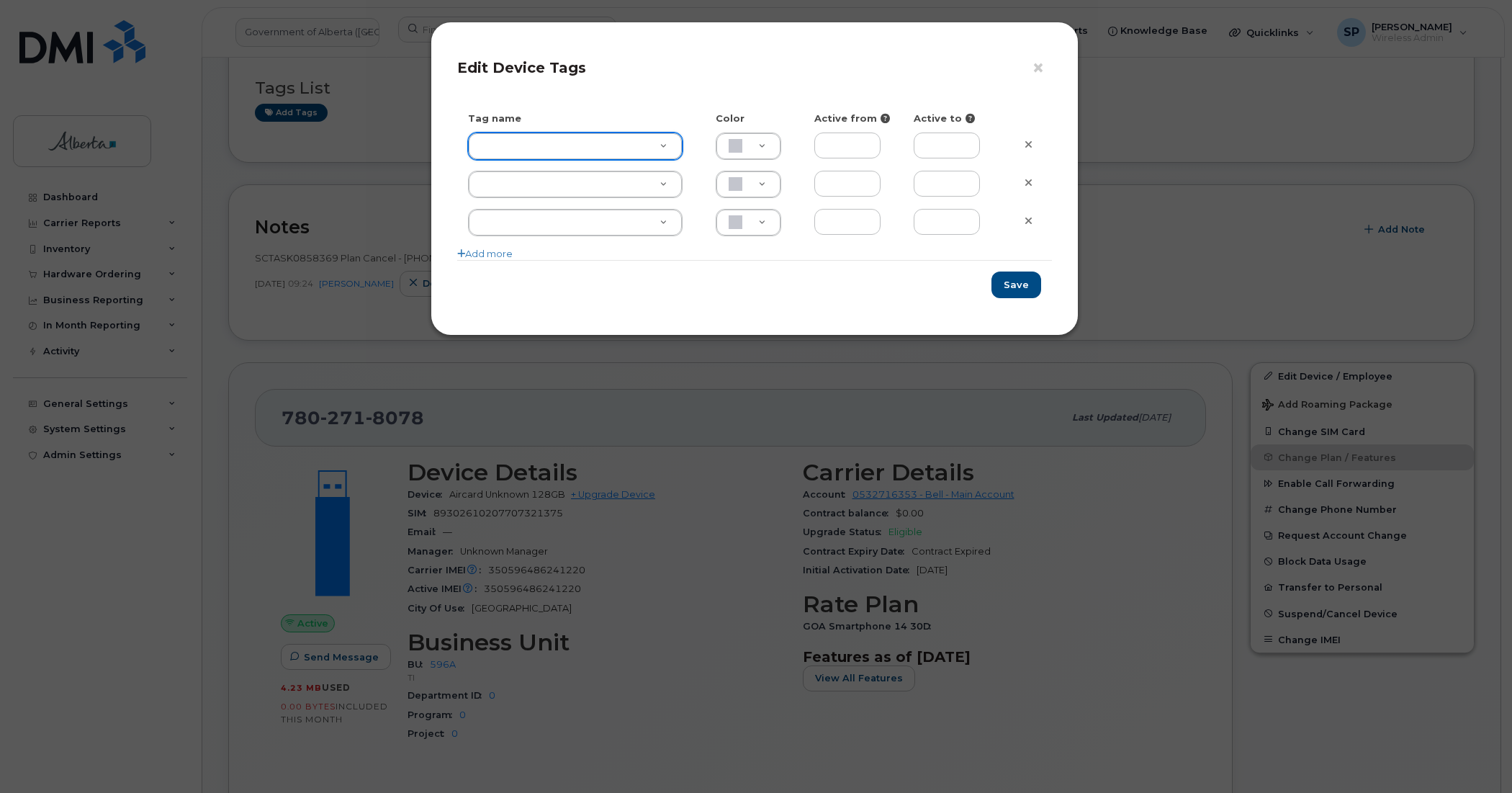
click at [1160, 76] on div "× Edit Device Tags Tag name Color Active from Active to Add more Save" at bounding box center [756, 396] width 1512 height 793
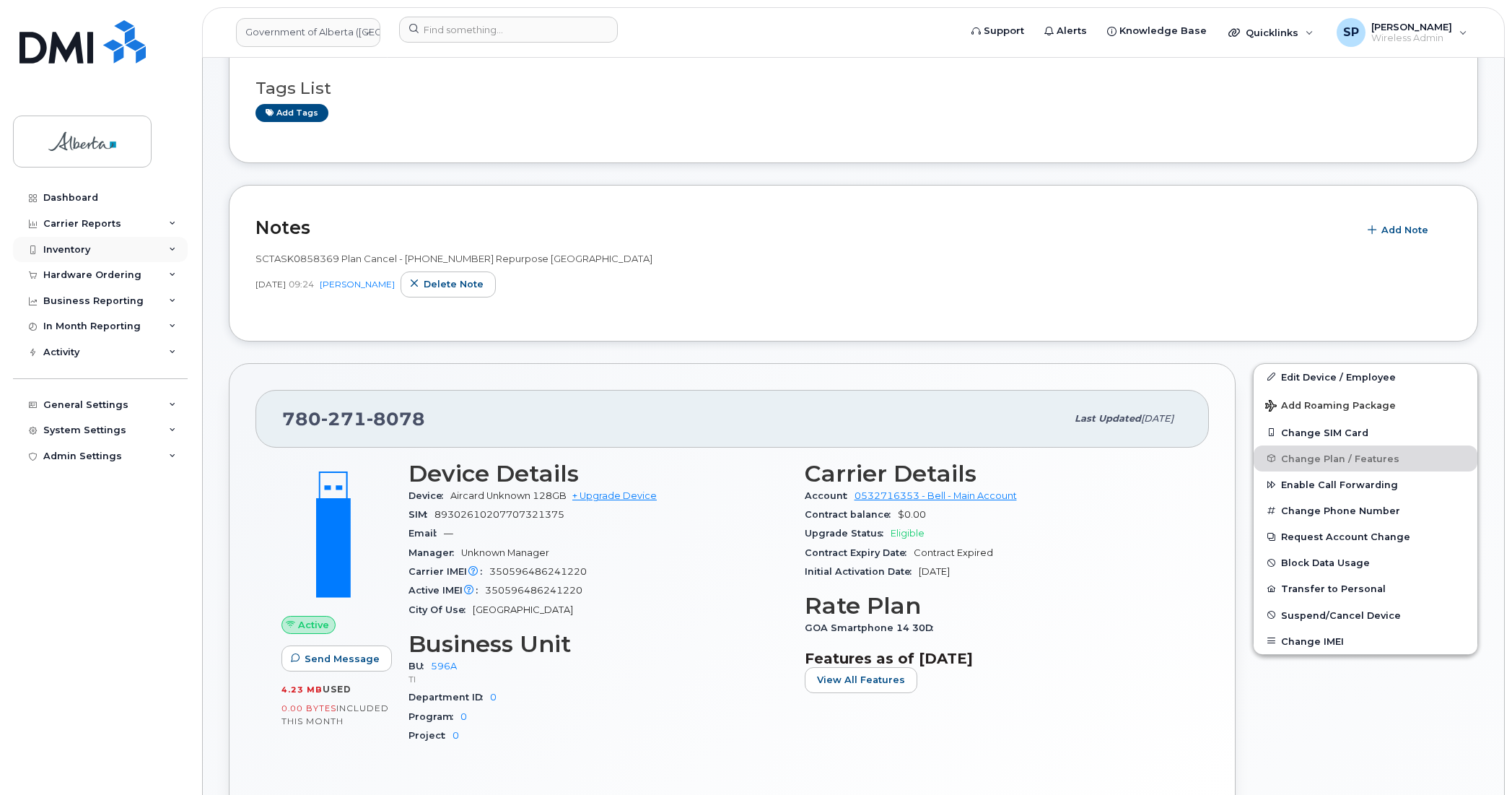
click at [59, 249] on div "Inventory" at bounding box center [67, 250] width 47 height 12
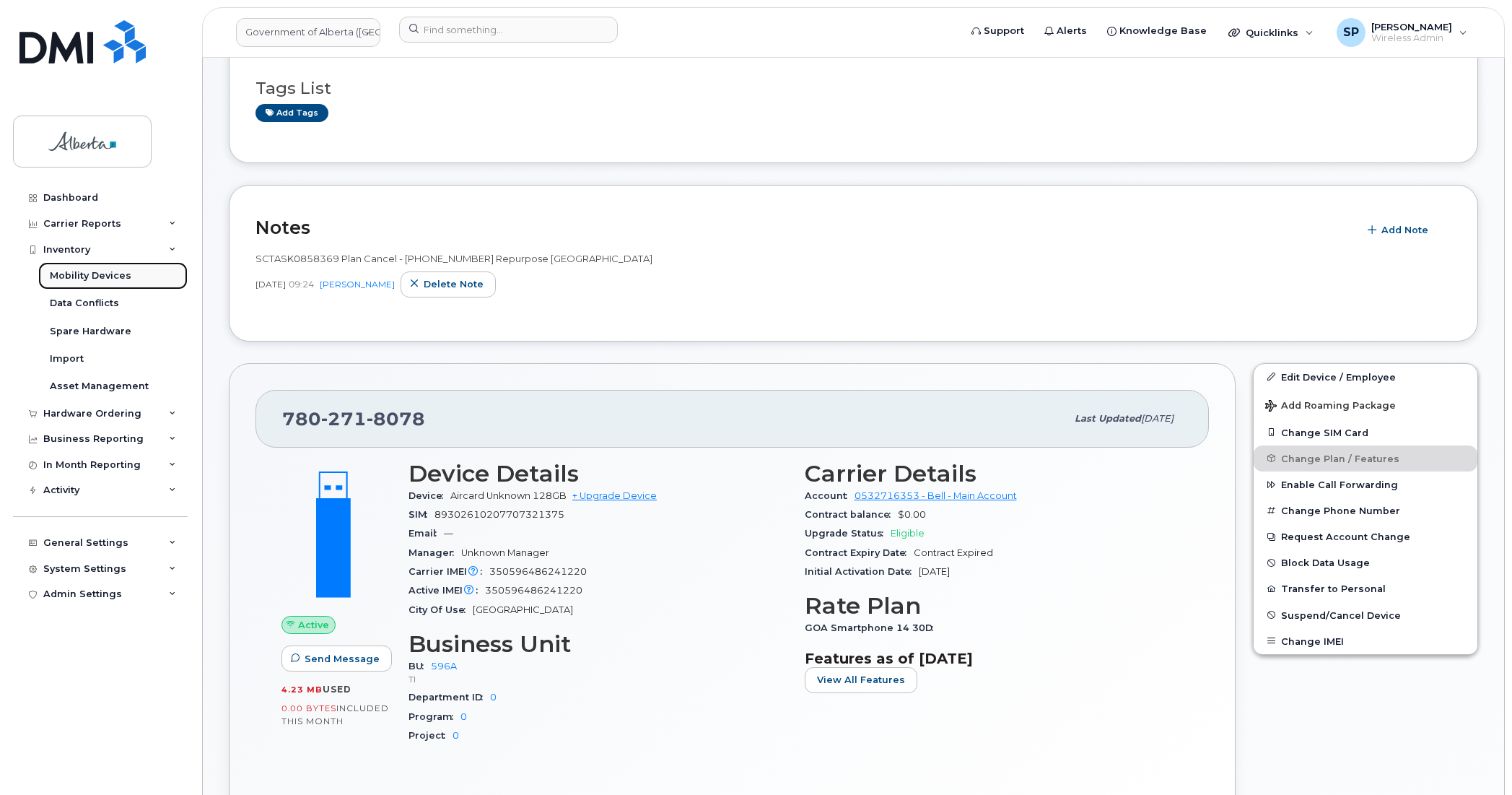
click at [63, 274] on div "Mobility Devices" at bounding box center [91, 276] width 82 height 13
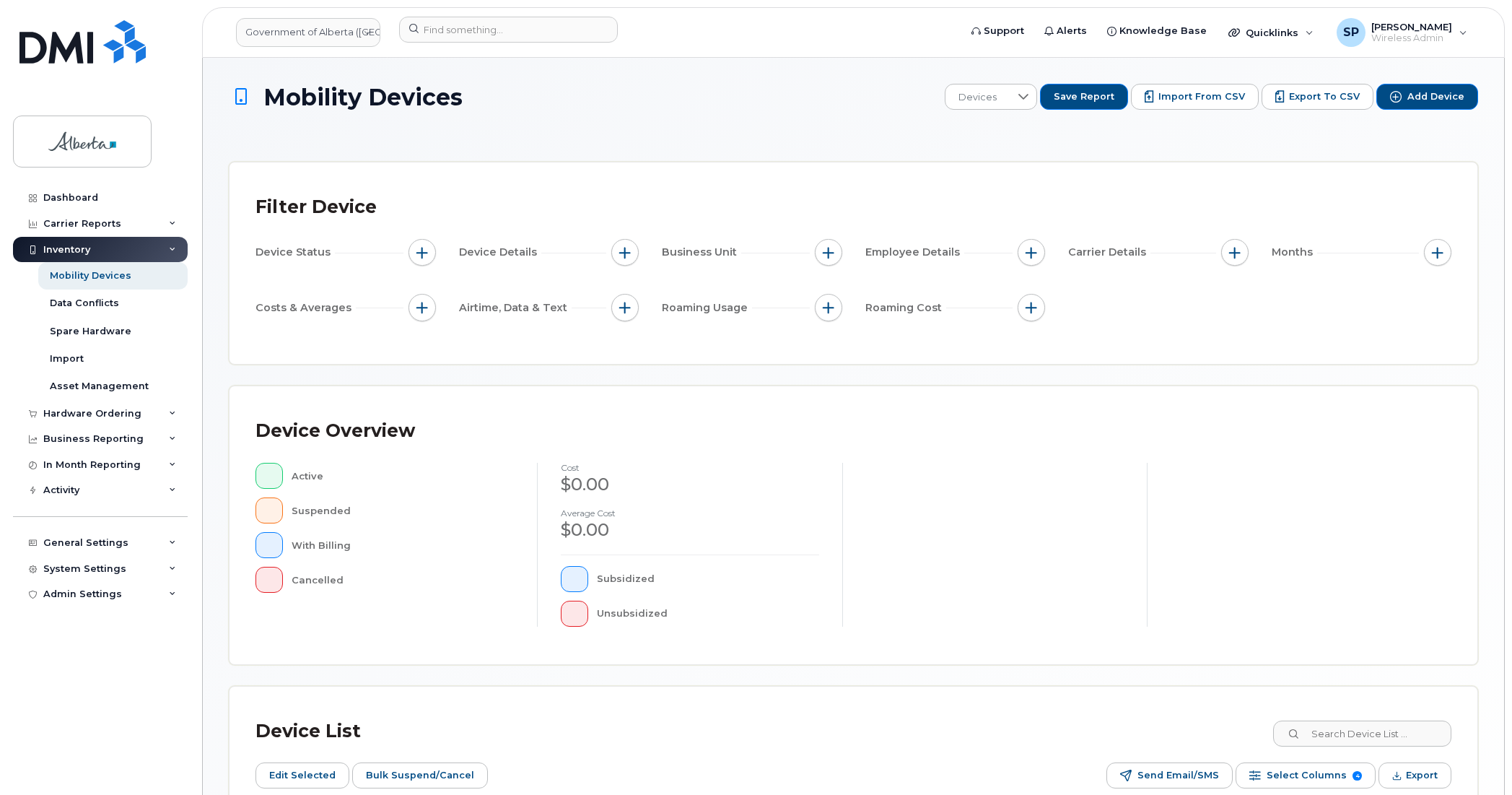
drag, startPoint x: 1461, startPoint y: 440, endPoint x: 1454, endPoint y: 441, distance: 7.1
click at [1454, 441] on div "Device Overview Active Suspended With Billing Cancelled cost $0.00 Average cost…" at bounding box center [853, 525] width 1247 height 278
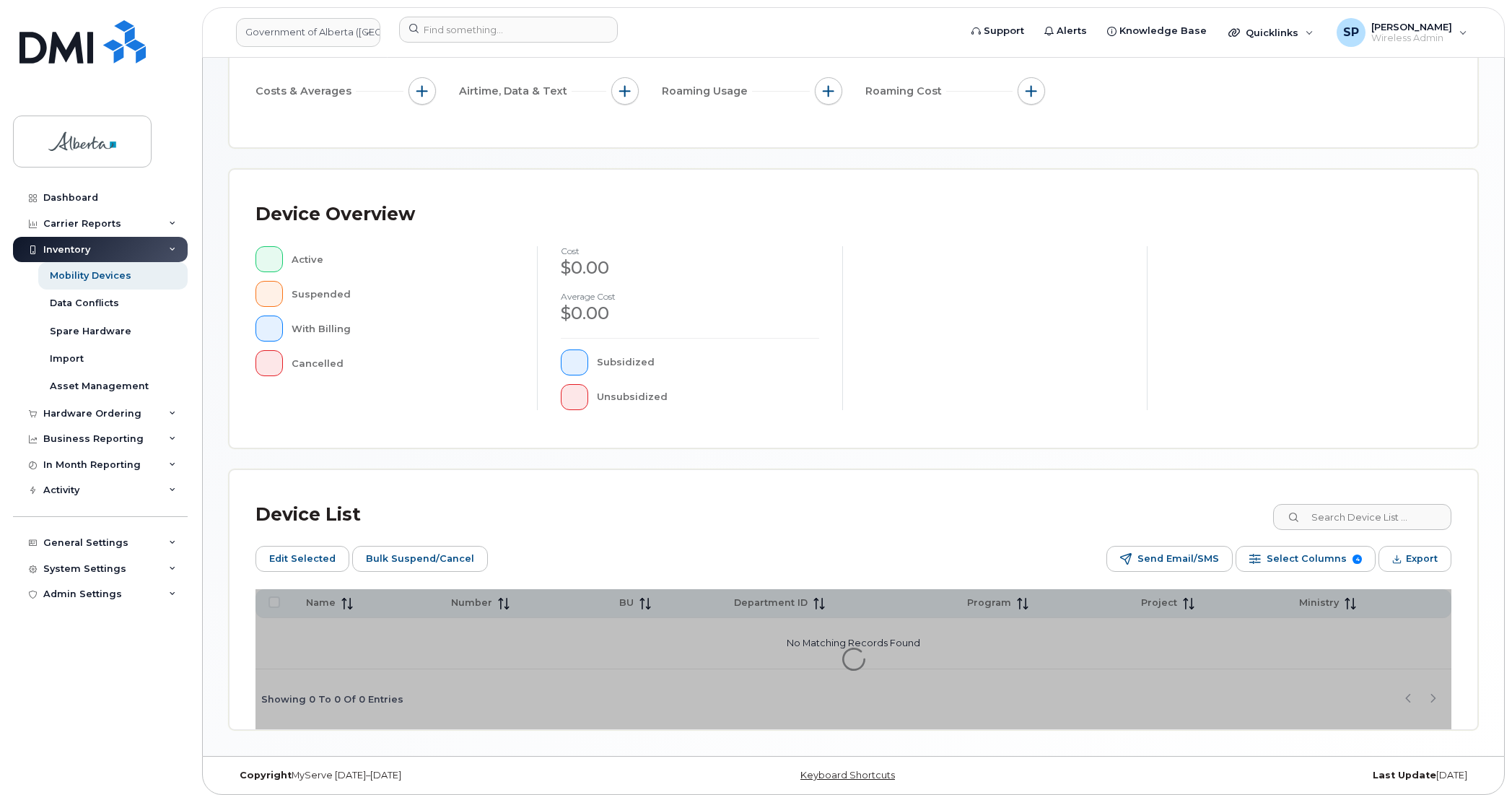
scroll to position [225, 0]
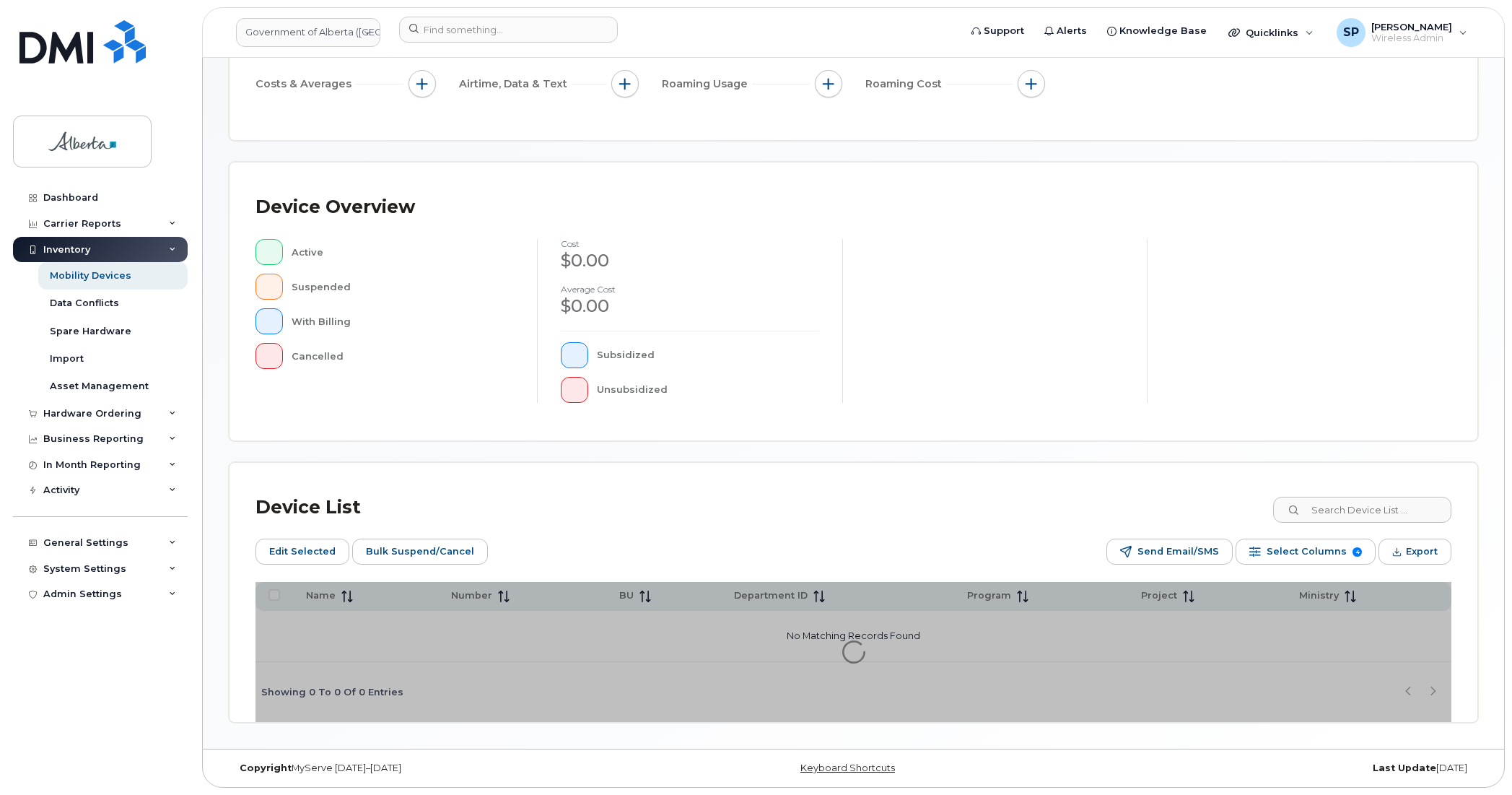
drag, startPoint x: 1470, startPoint y: 400, endPoint x: 1012, endPoint y: 286, distance: 472.0
click at [1012, 286] on div at bounding box center [994, 320] width 305 height 164
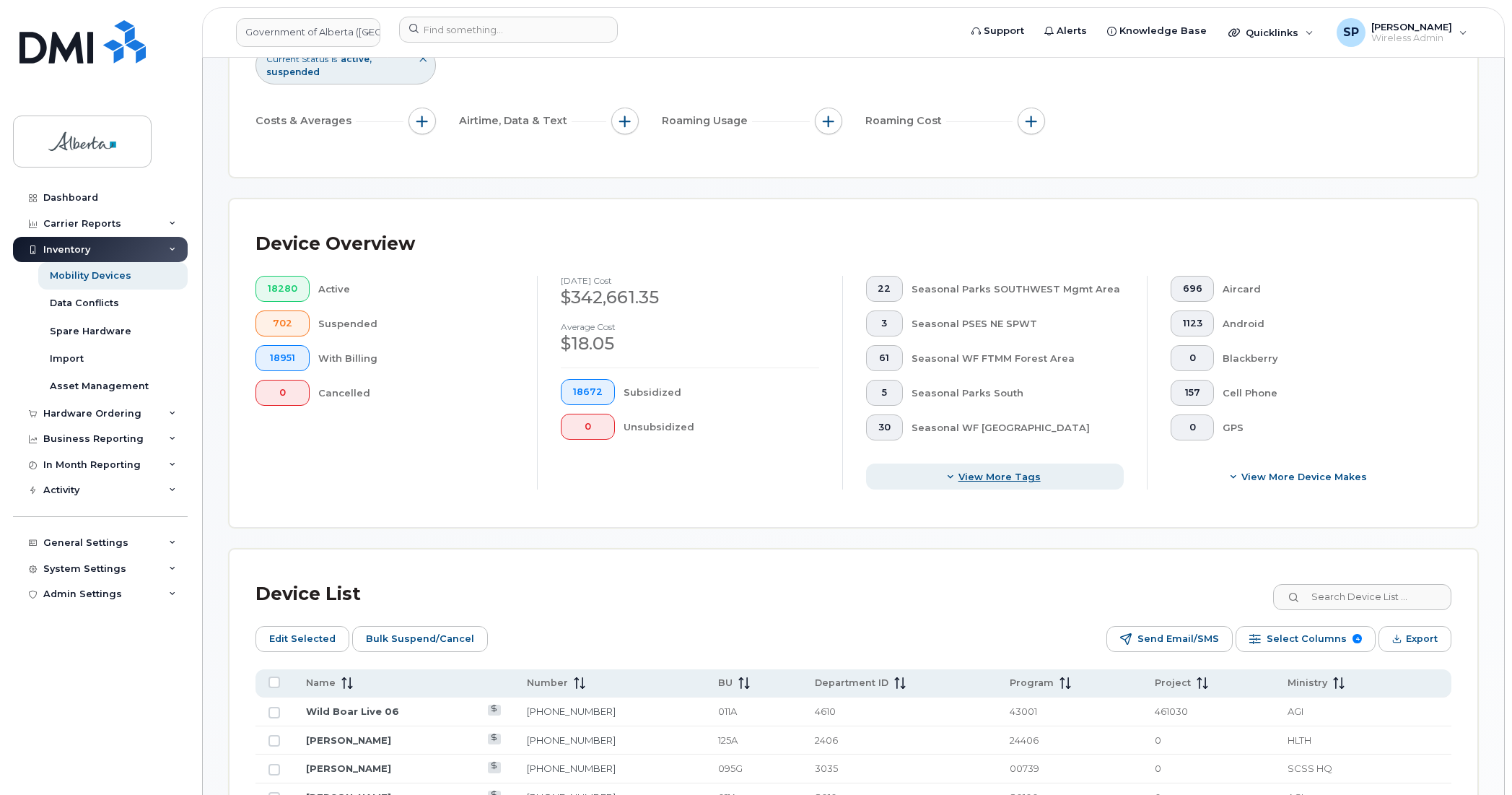
click at [1014, 480] on span "View more tags" at bounding box center [999, 476] width 82 height 13
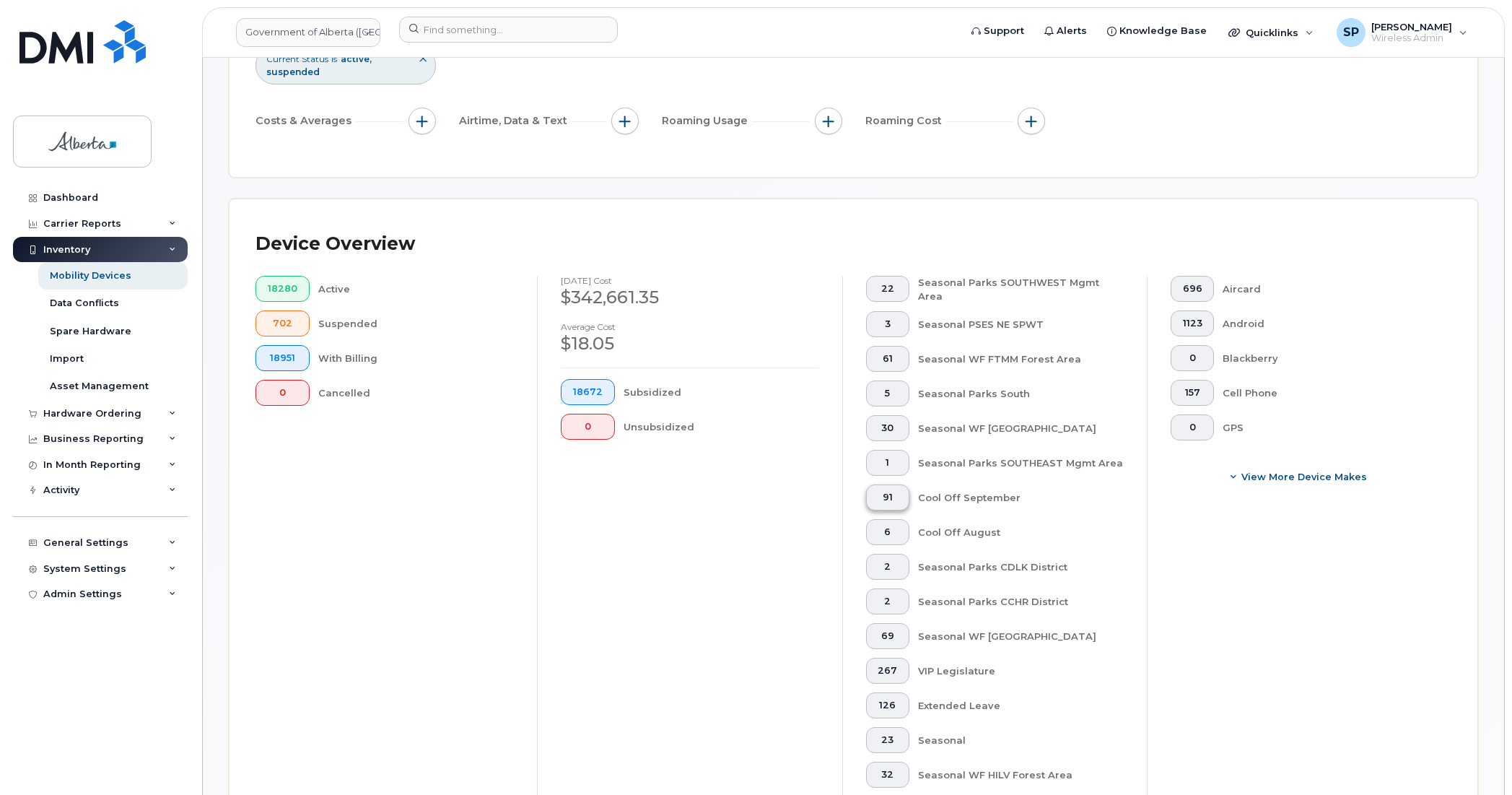
click at [896, 500] on button "91" at bounding box center [888, 497] width 44 height 26
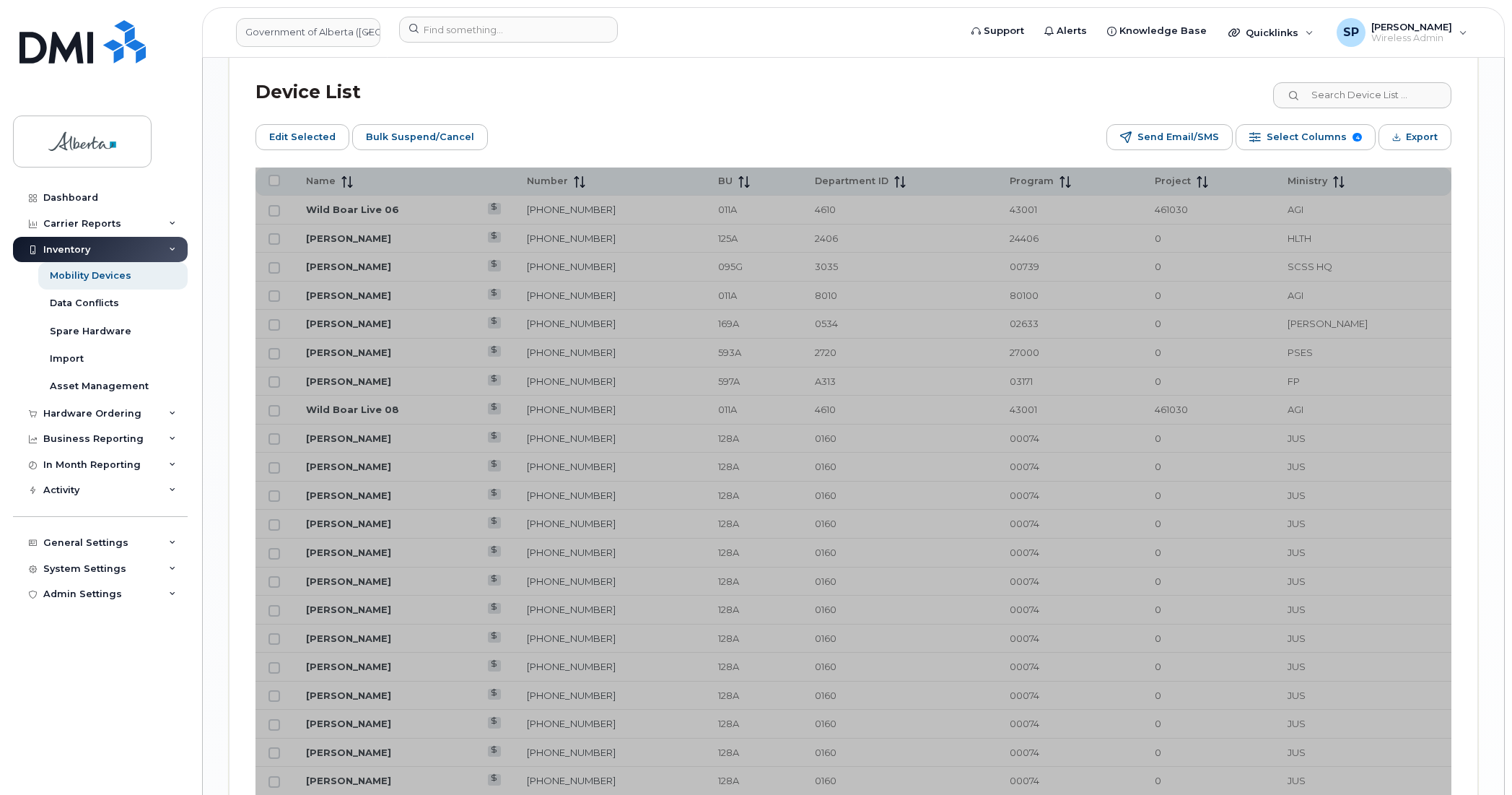
scroll to position [2029, 0]
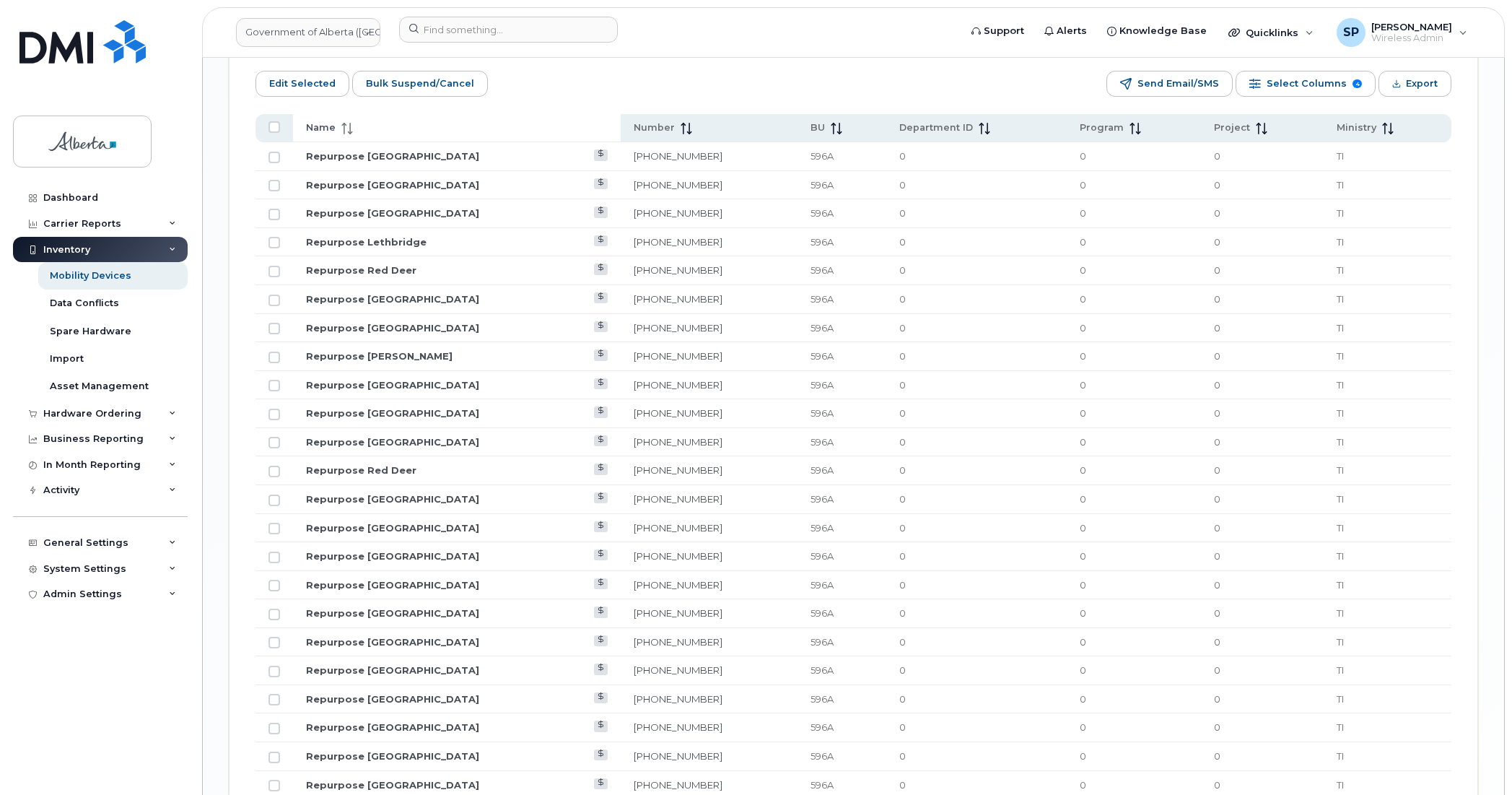
click at [345, 125] on icon at bounding box center [347, 128] width 12 height 12
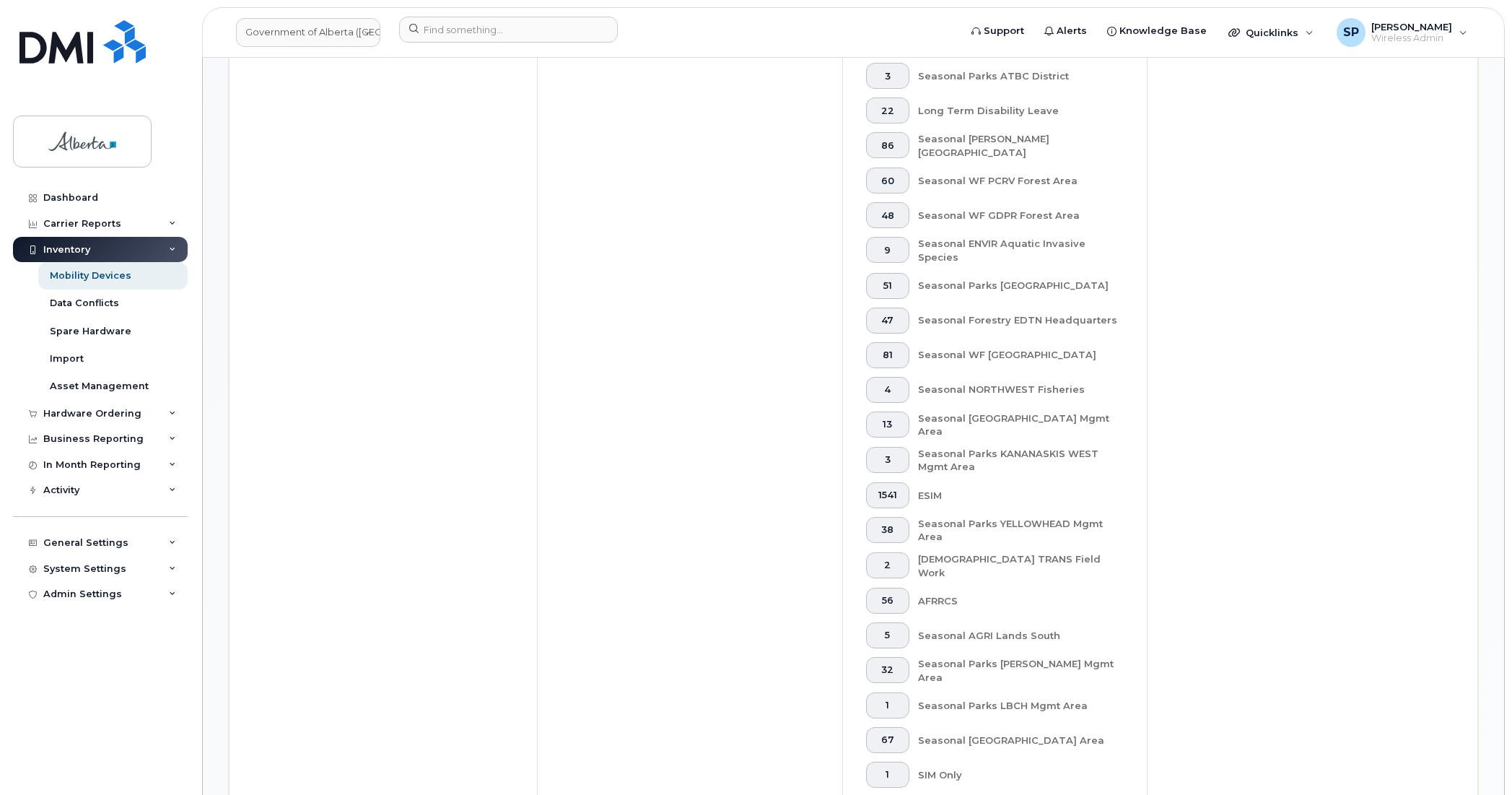
scroll to position [1055, 0]
click at [76, 546] on div "General Settings" at bounding box center [86, 543] width 85 height 12
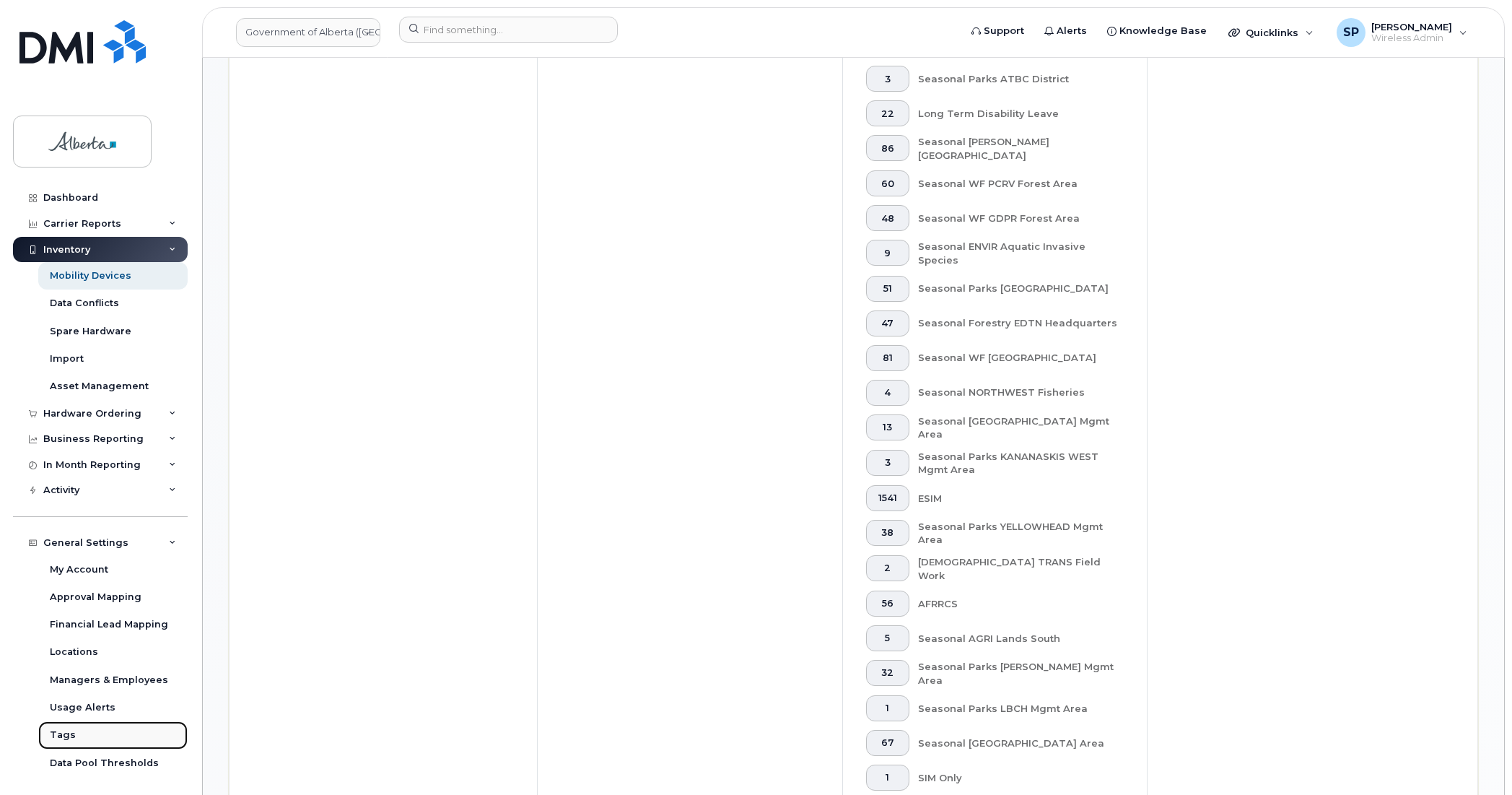
click at [63, 738] on div "Tags" at bounding box center [62, 735] width 26 height 13
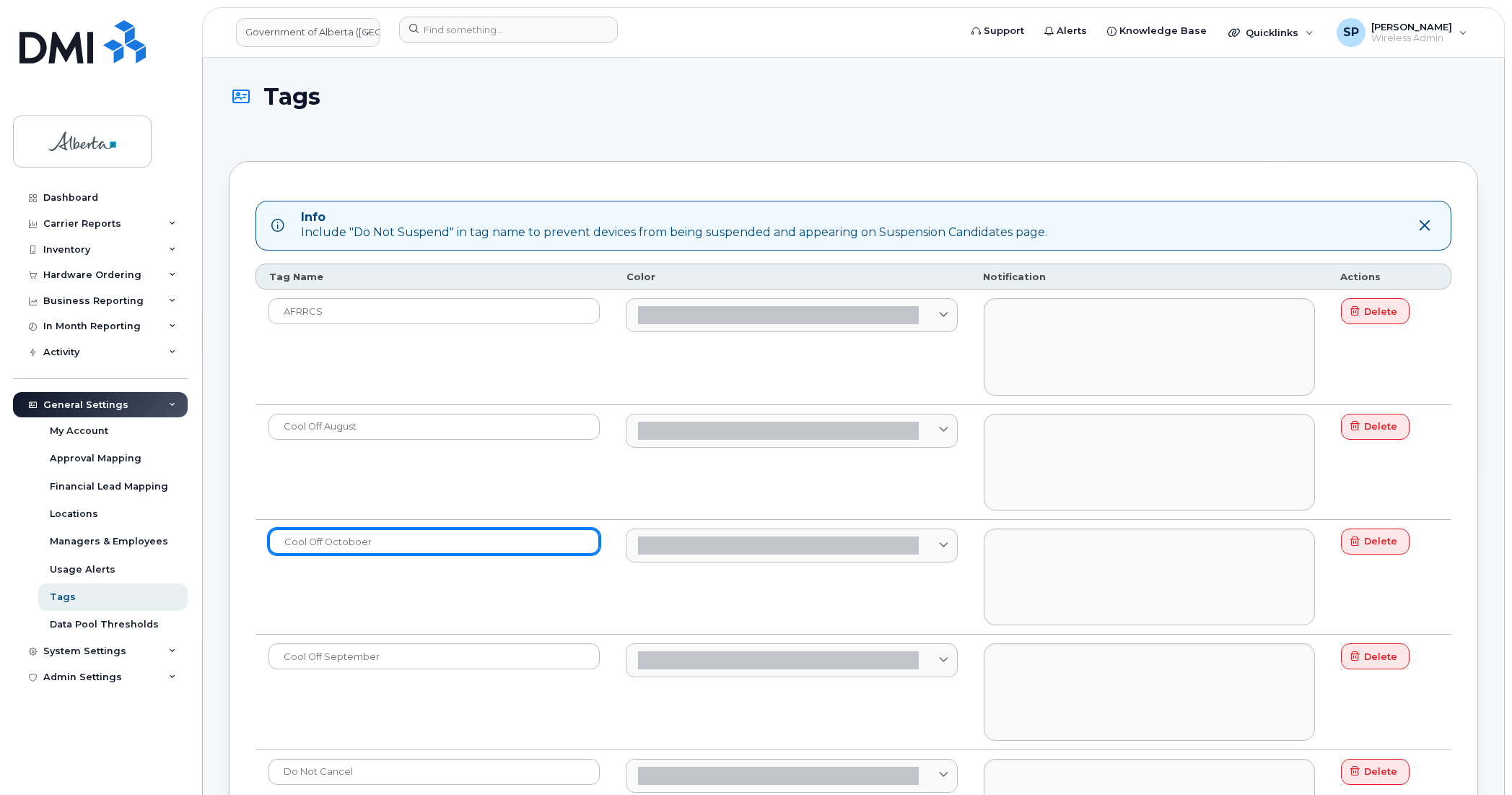
click at [383, 547] on input "Cool Off Octoboer" at bounding box center [434, 541] width 331 height 26
type input "Cool Off Octoboer 15"
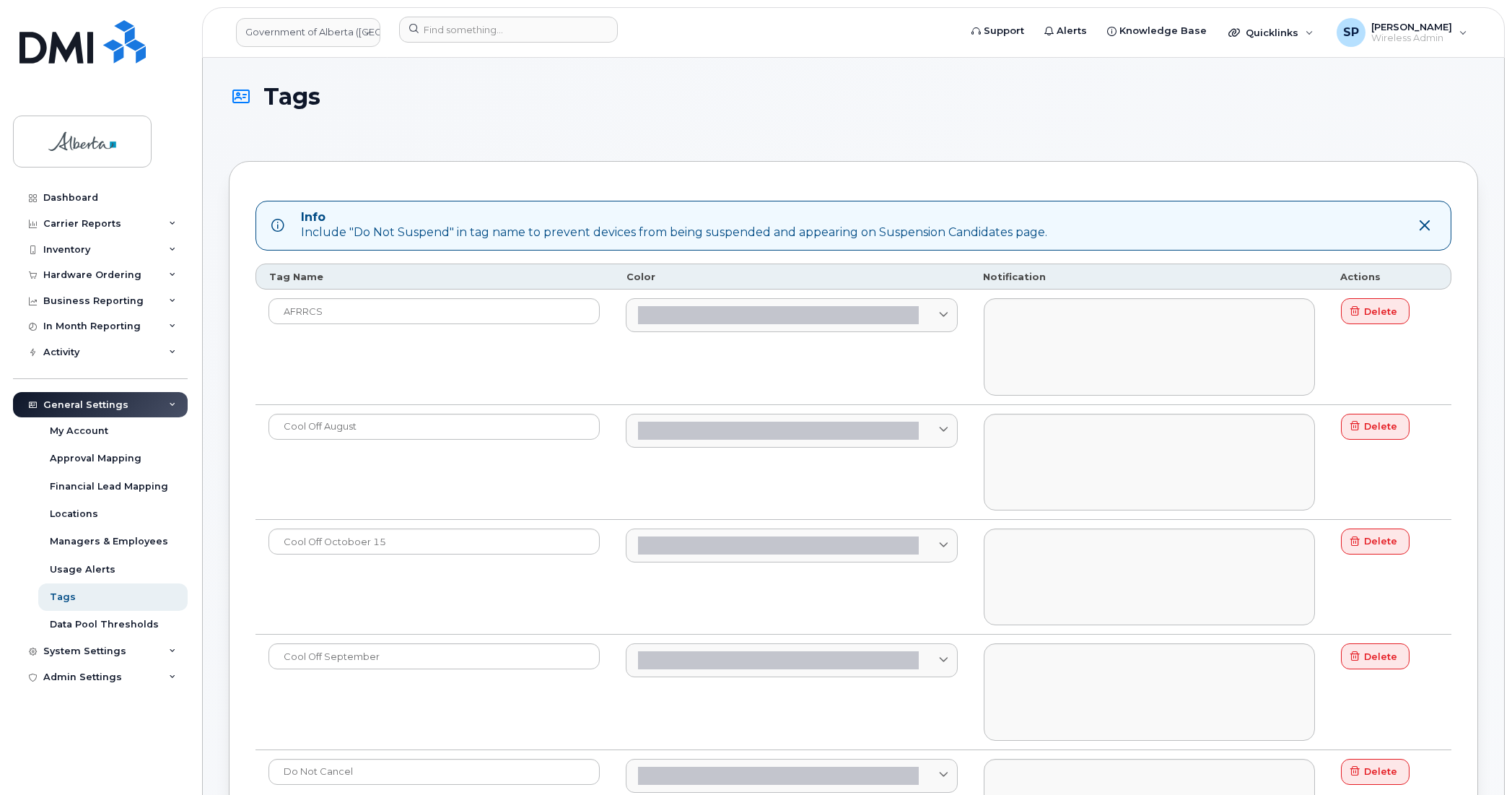
drag, startPoint x: 1506, startPoint y: 239, endPoint x: 1514, endPoint y: 241, distance: 8.2
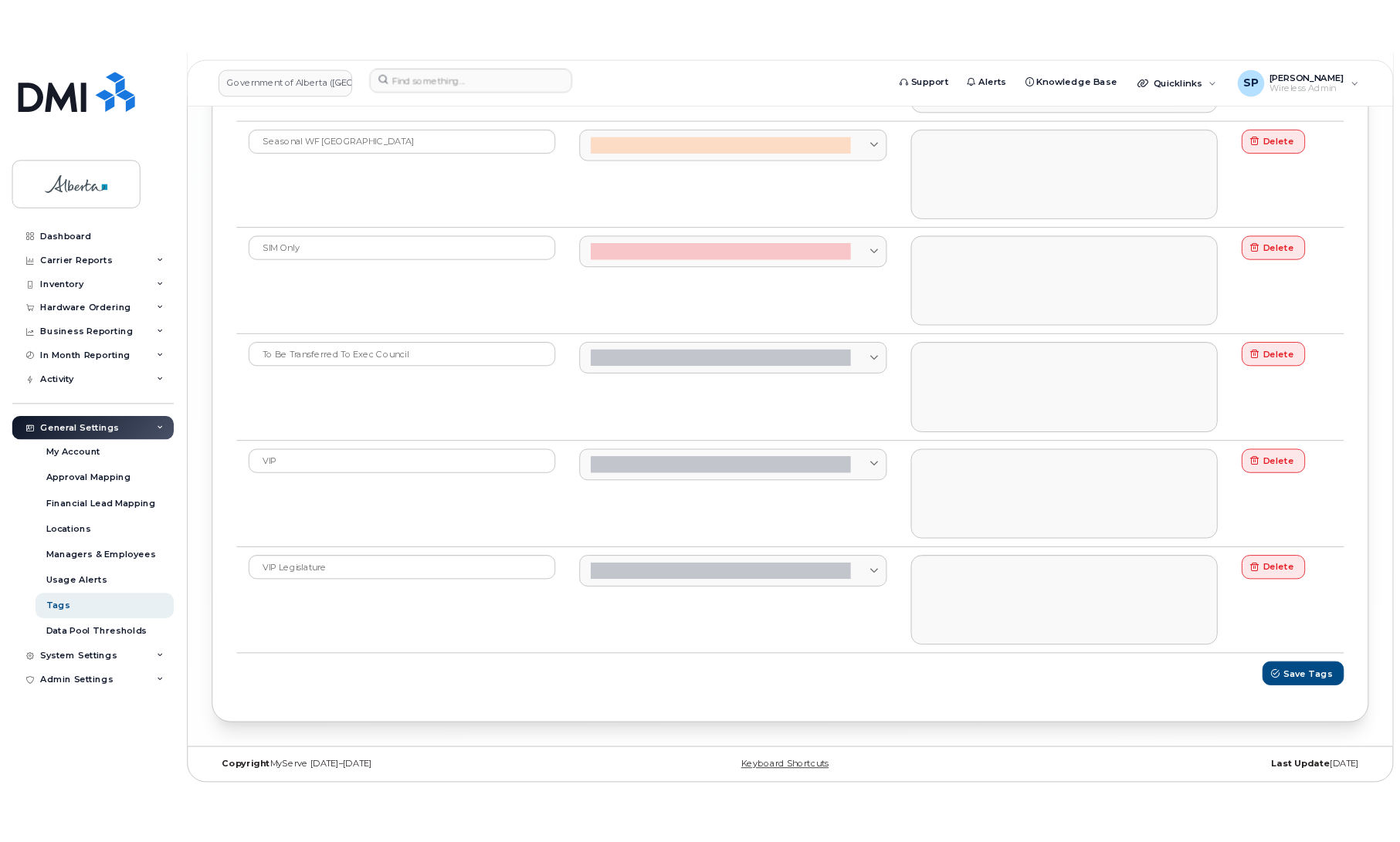
scroll to position [5915, 0]
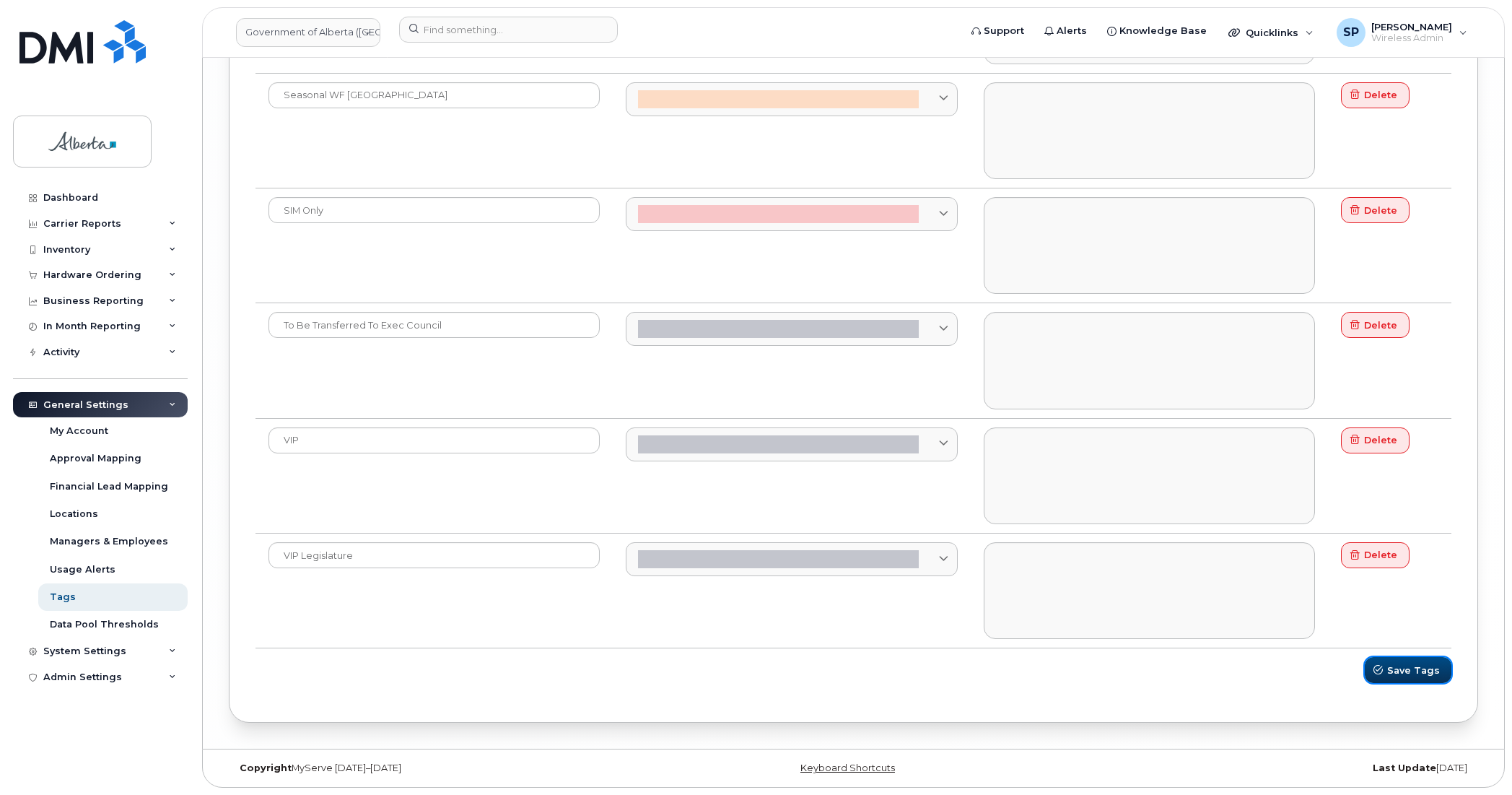
click at [1426, 670] on span "Save Tags" at bounding box center [1413, 670] width 52 height 13
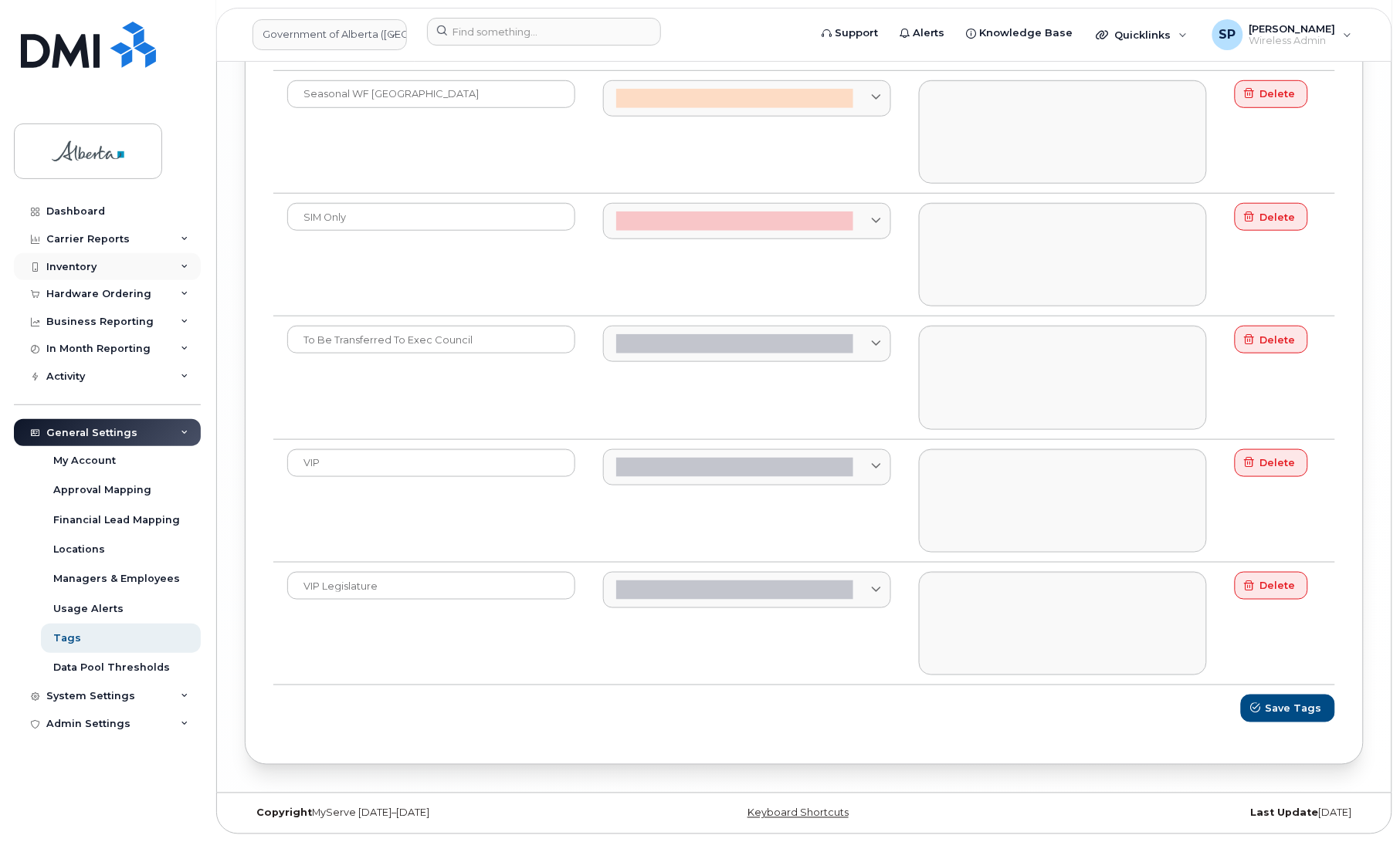
click at [81, 267] on div "Inventory" at bounding box center [71, 267] width 50 height 12
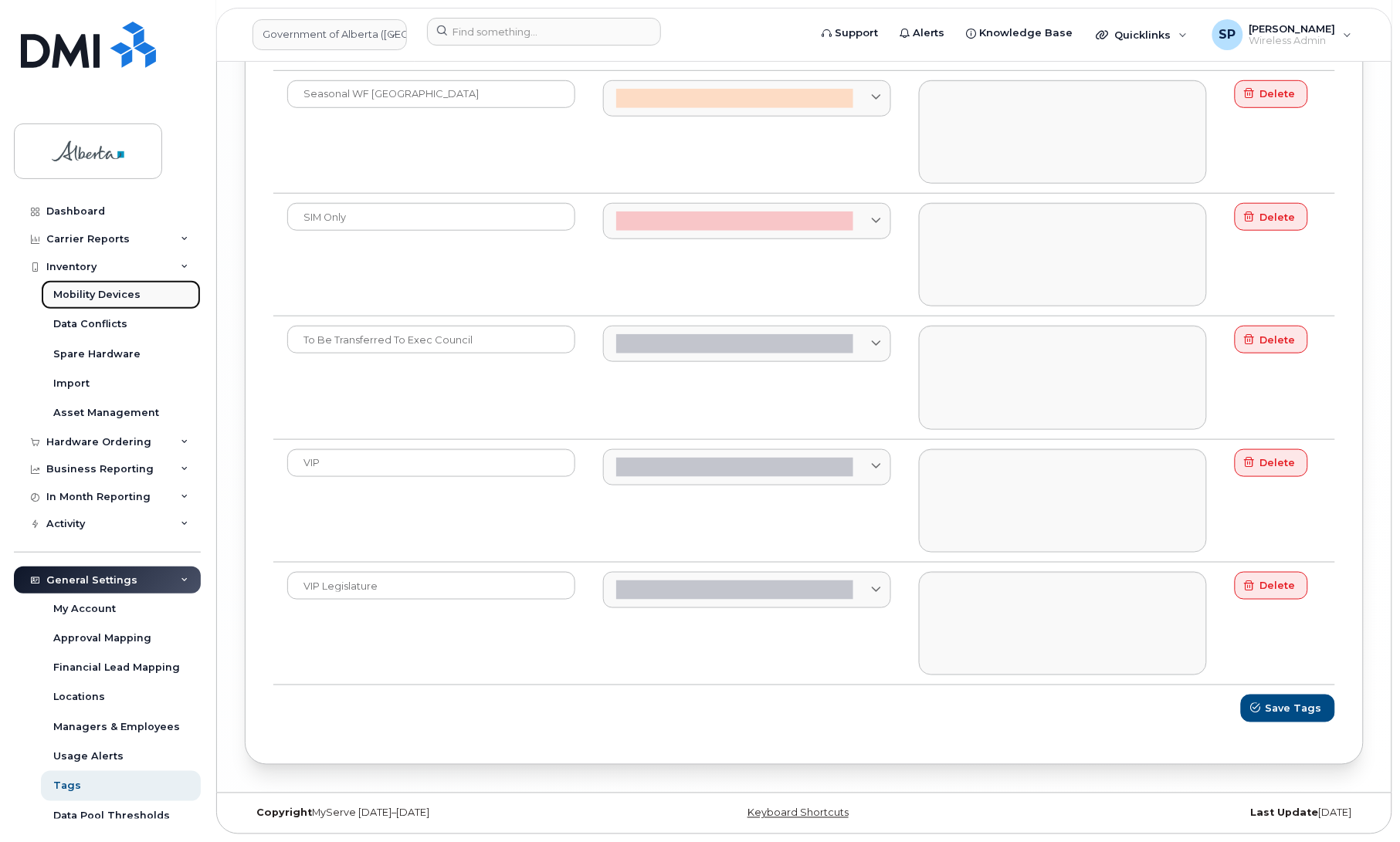
click at [87, 299] on div "Mobility Devices" at bounding box center [97, 295] width 87 height 14
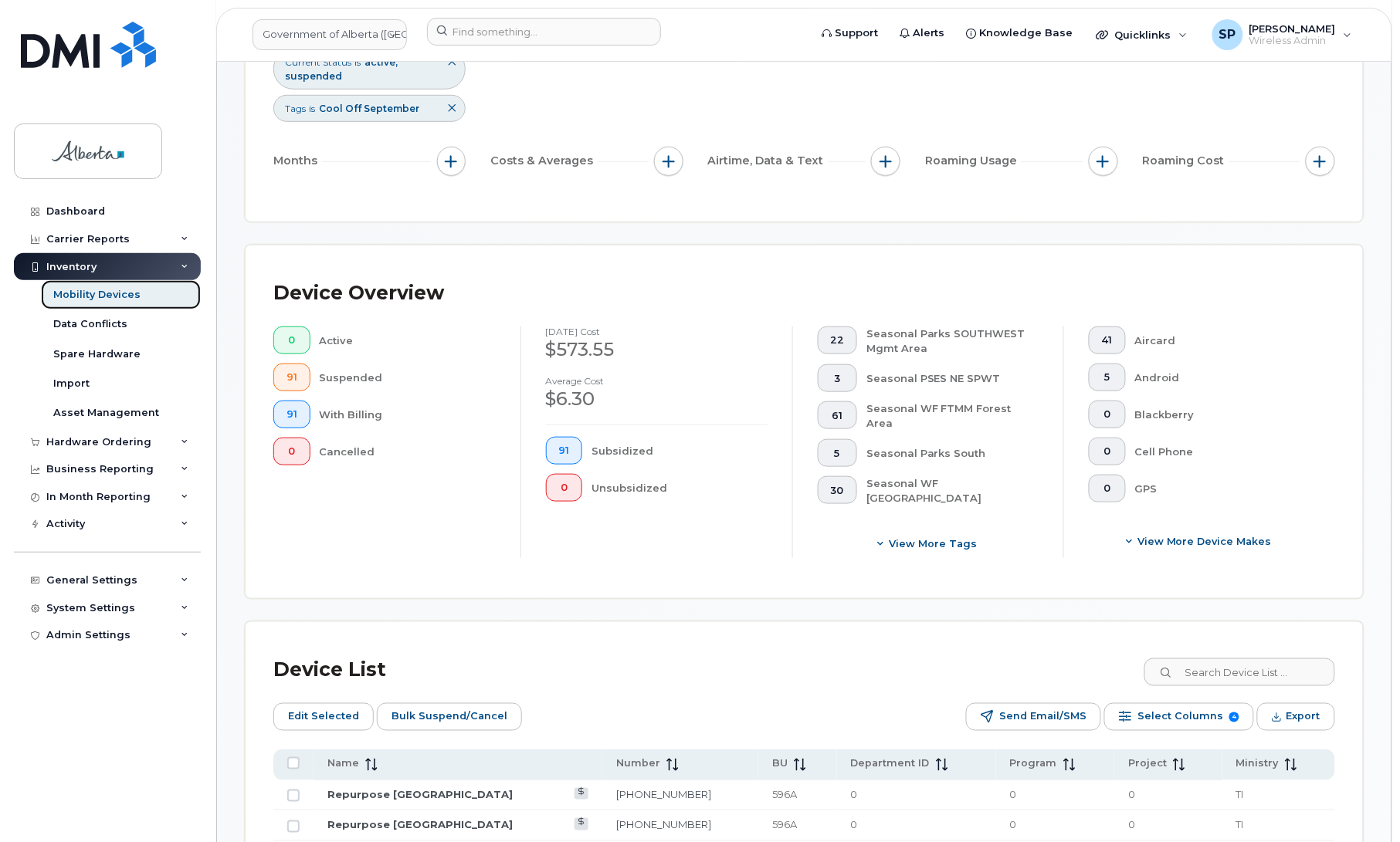
scroll to position [269, 0]
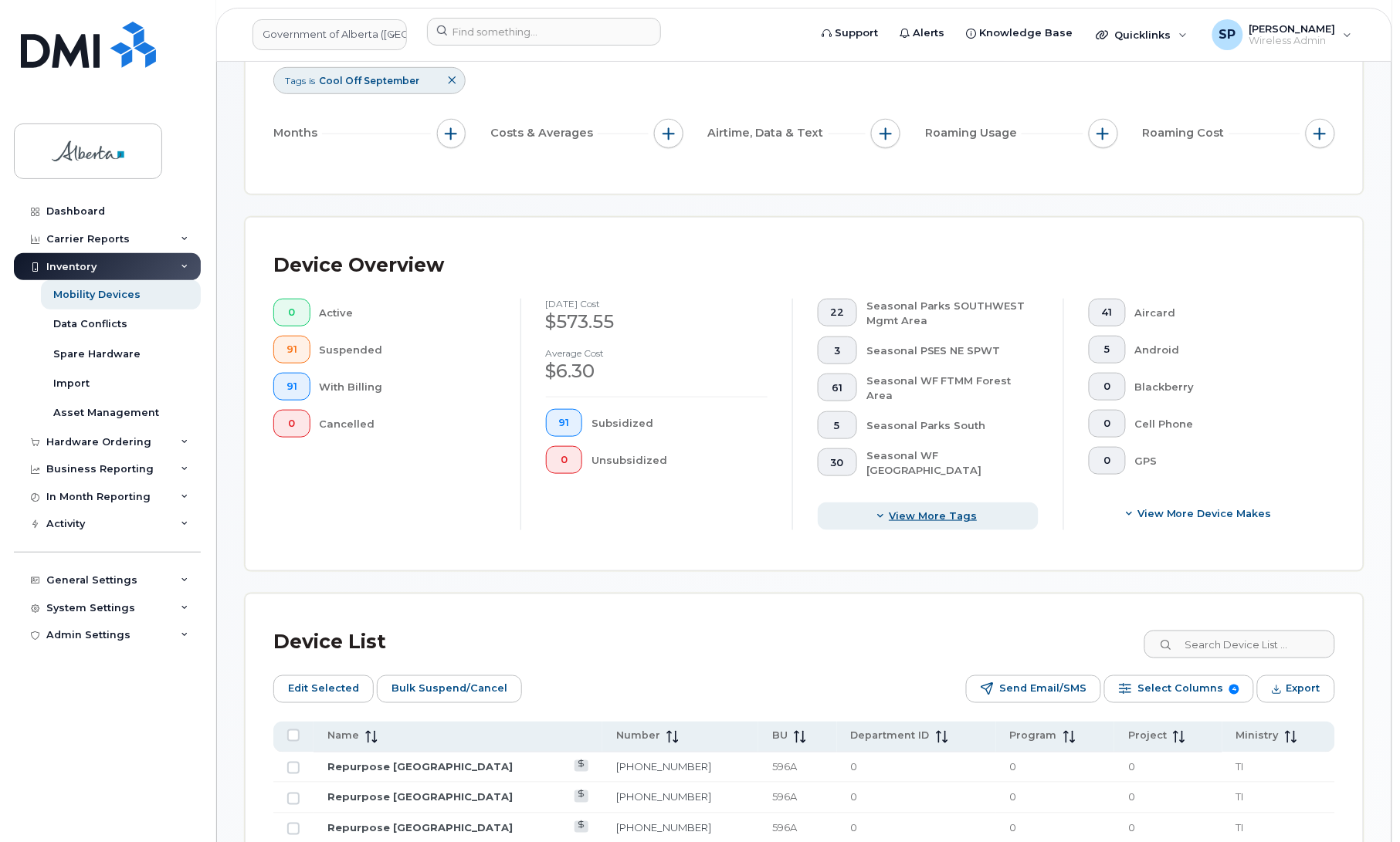
click at [916, 522] on span "View more tags" at bounding box center [932, 515] width 88 height 14
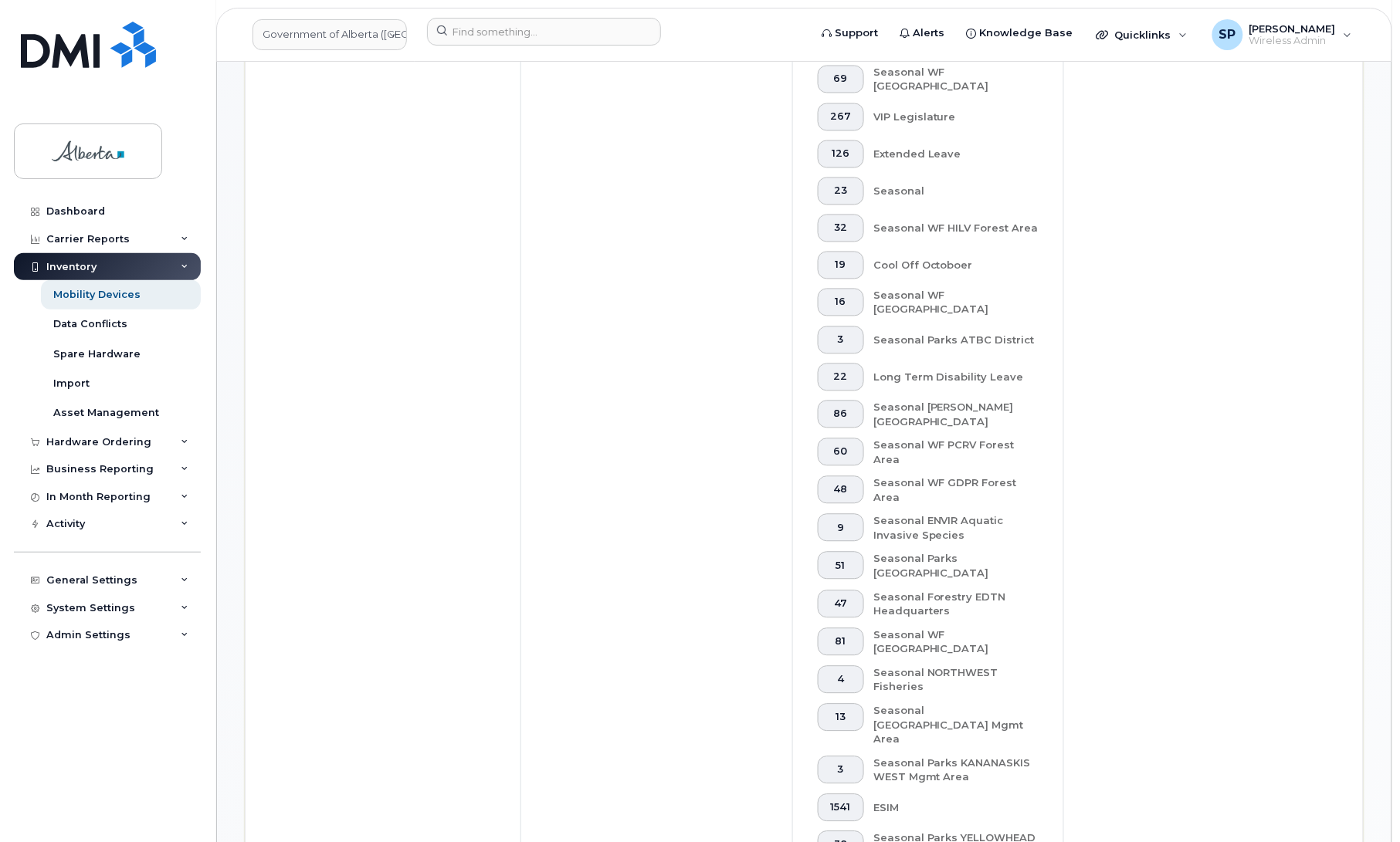
scroll to position [889, 0]
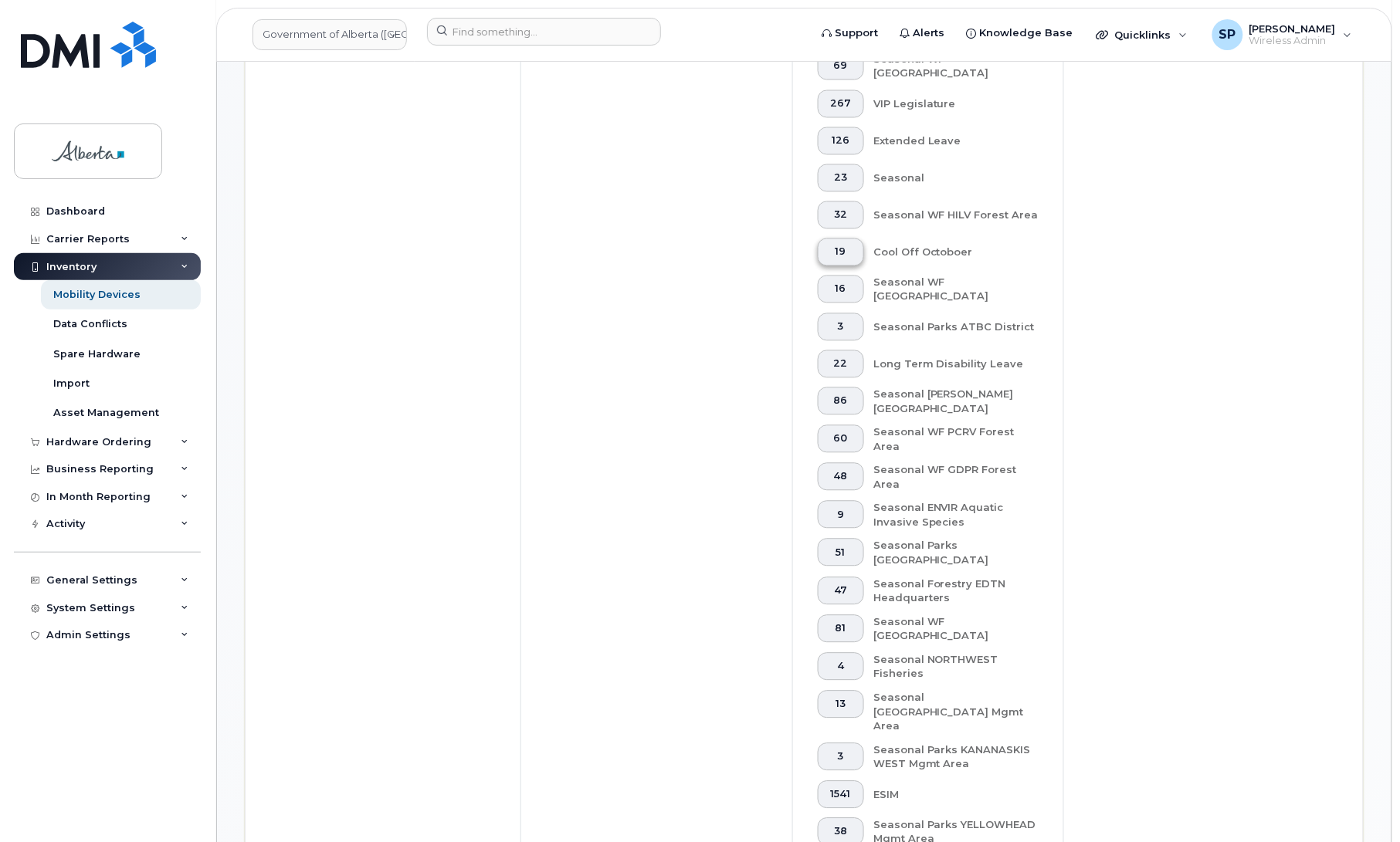
click at [843, 249] on span "19" at bounding box center [840, 253] width 20 height 12
click at [72, 612] on div "System Settings" at bounding box center [91, 608] width 89 height 12
click at [937, 252] on div "Cool Off Octoboer 15" at bounding box center [956, 252] width 166 height 28
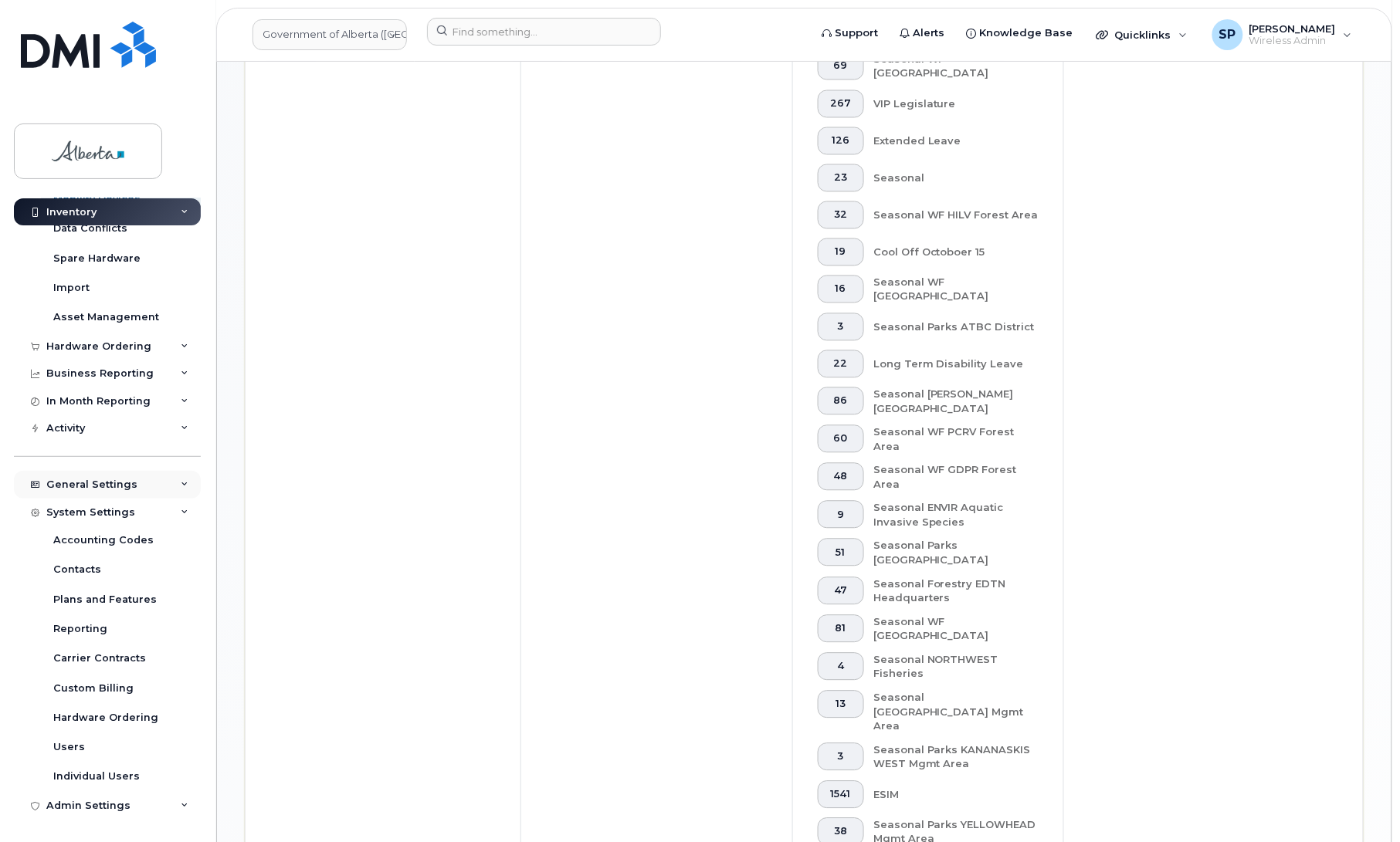
click at [41, 484] on div at bounding box center [34, 485] width 17 height 12
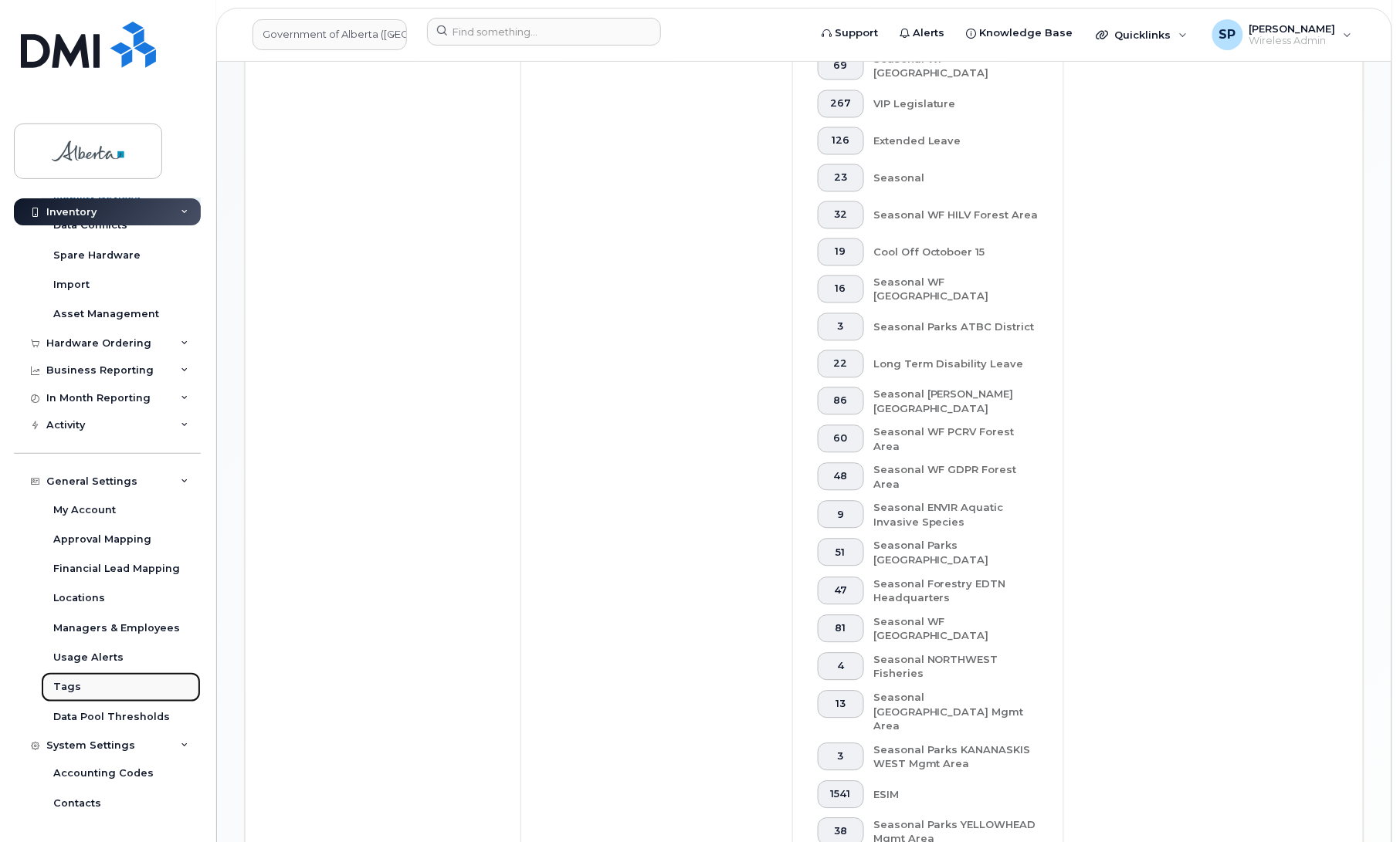
click at [67, 692] on div "Tags" at bounding box center [67, 687] width 28 height 14
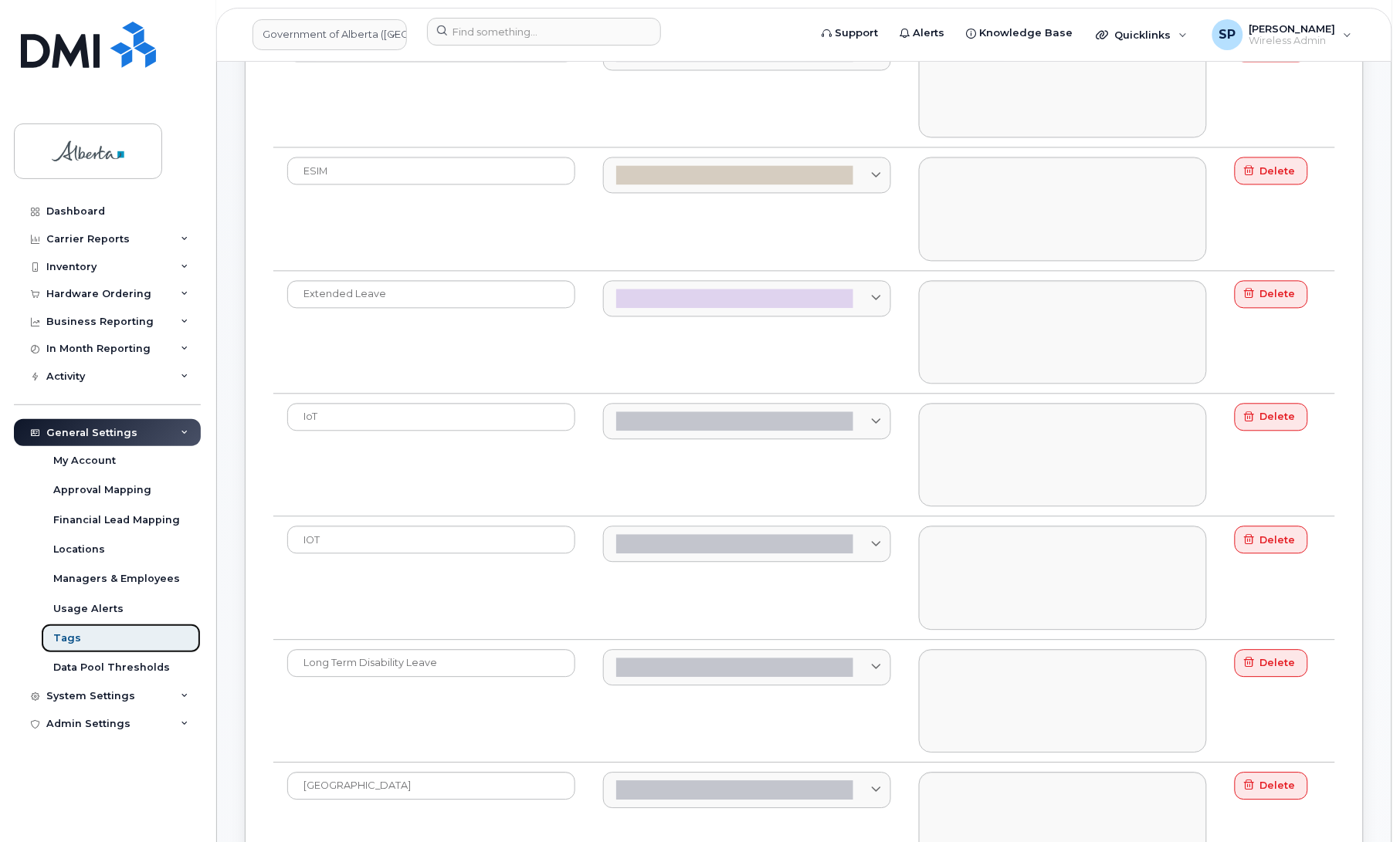
scroll to position [395, 0]
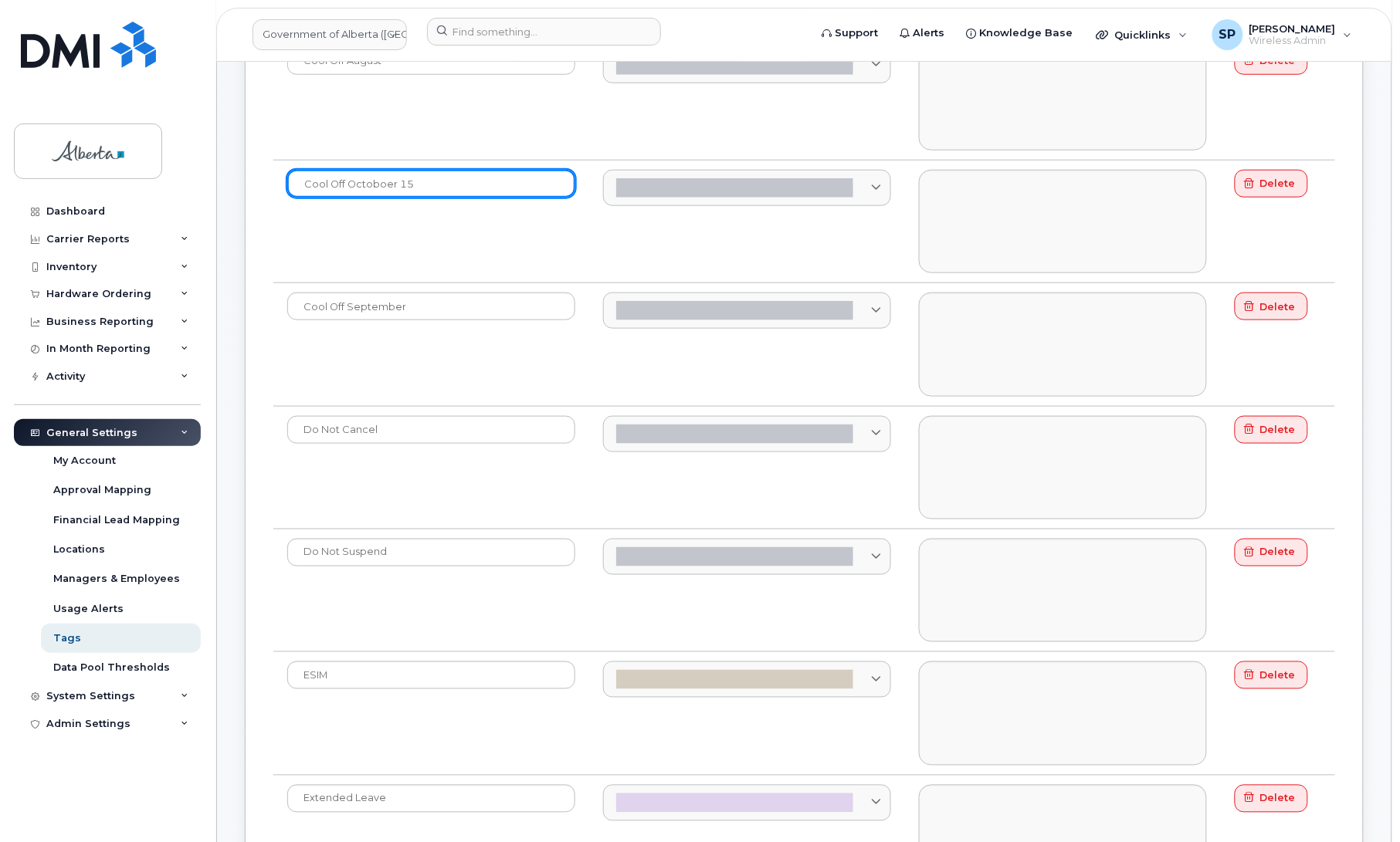
click at [379, 180] on input "Cool Off Octoboer 15" at bounding box center [431, 183] width 288 height 28
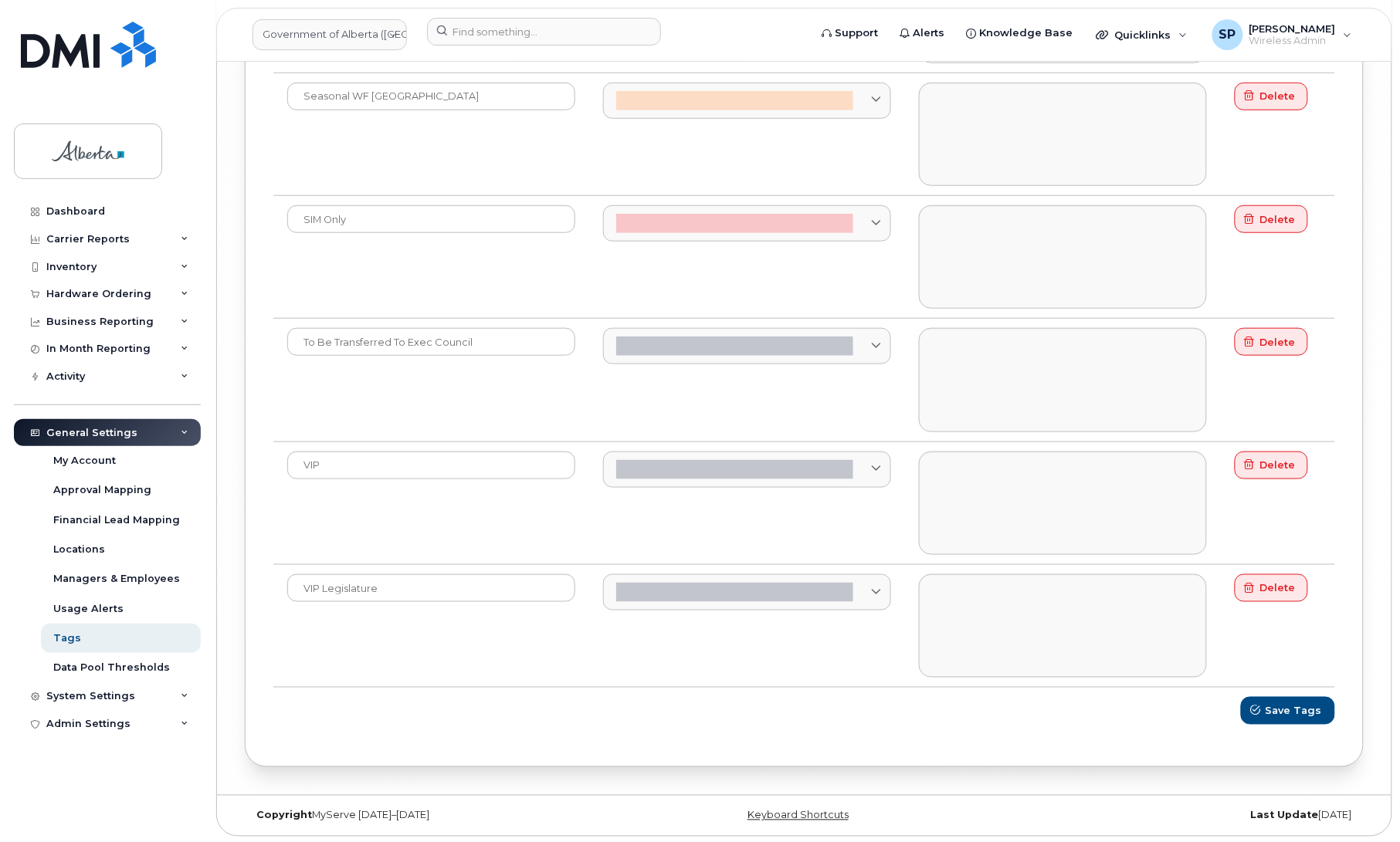
scroll to position [5923, 0]
type input "Cool Off October 15"
click at [1296, 714] on span "Save Tags" at bounding box center [1294, 708] width 56 height 14
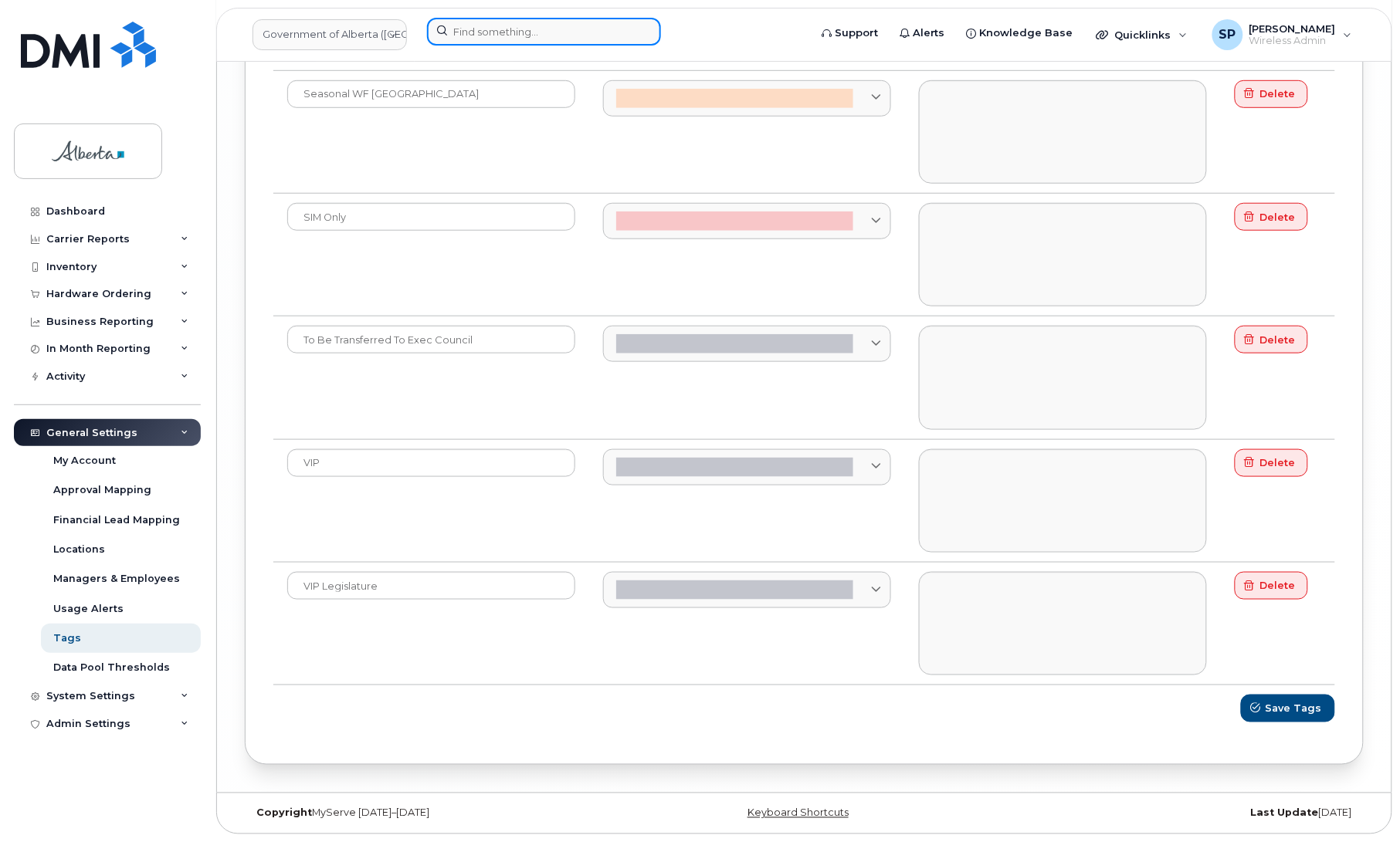
click at [531, 28] on input at bounding box center [544, 31] width 234 height 28
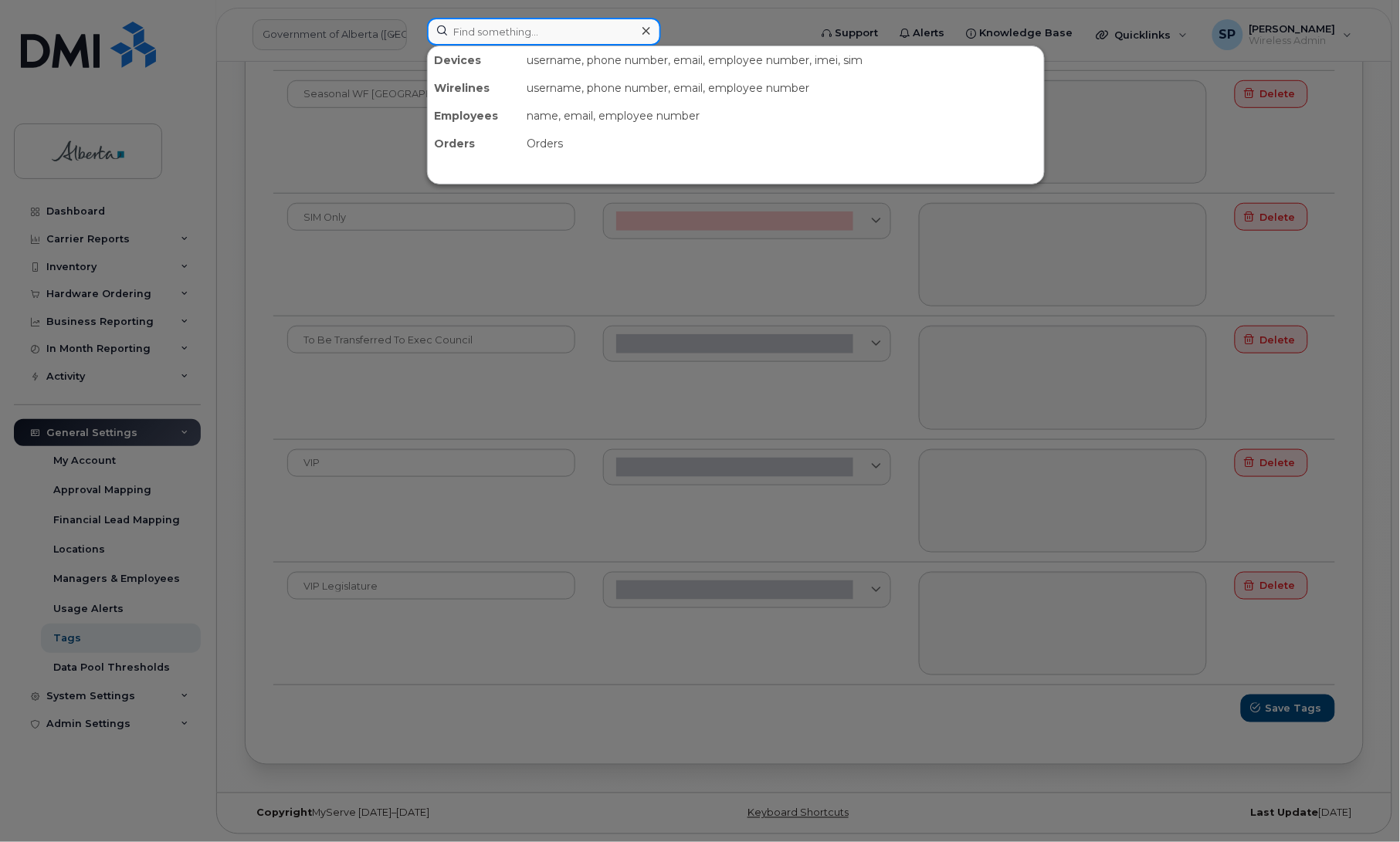
paste input "7802397491"
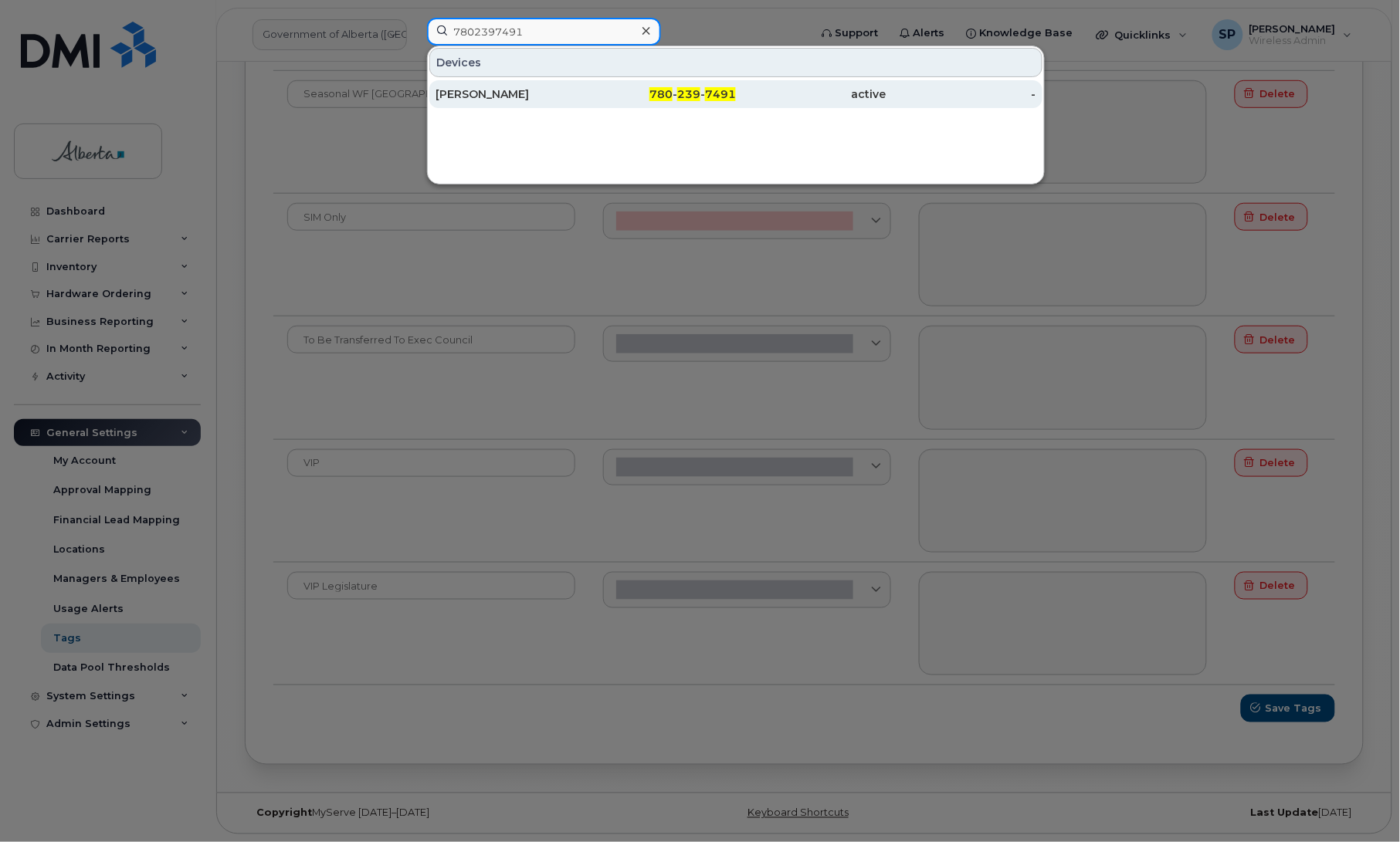
type input "7802397491"
click at [498, 94] on div "[PERSON_NAME]" at bounding box center [510, 93] width 151 height 15
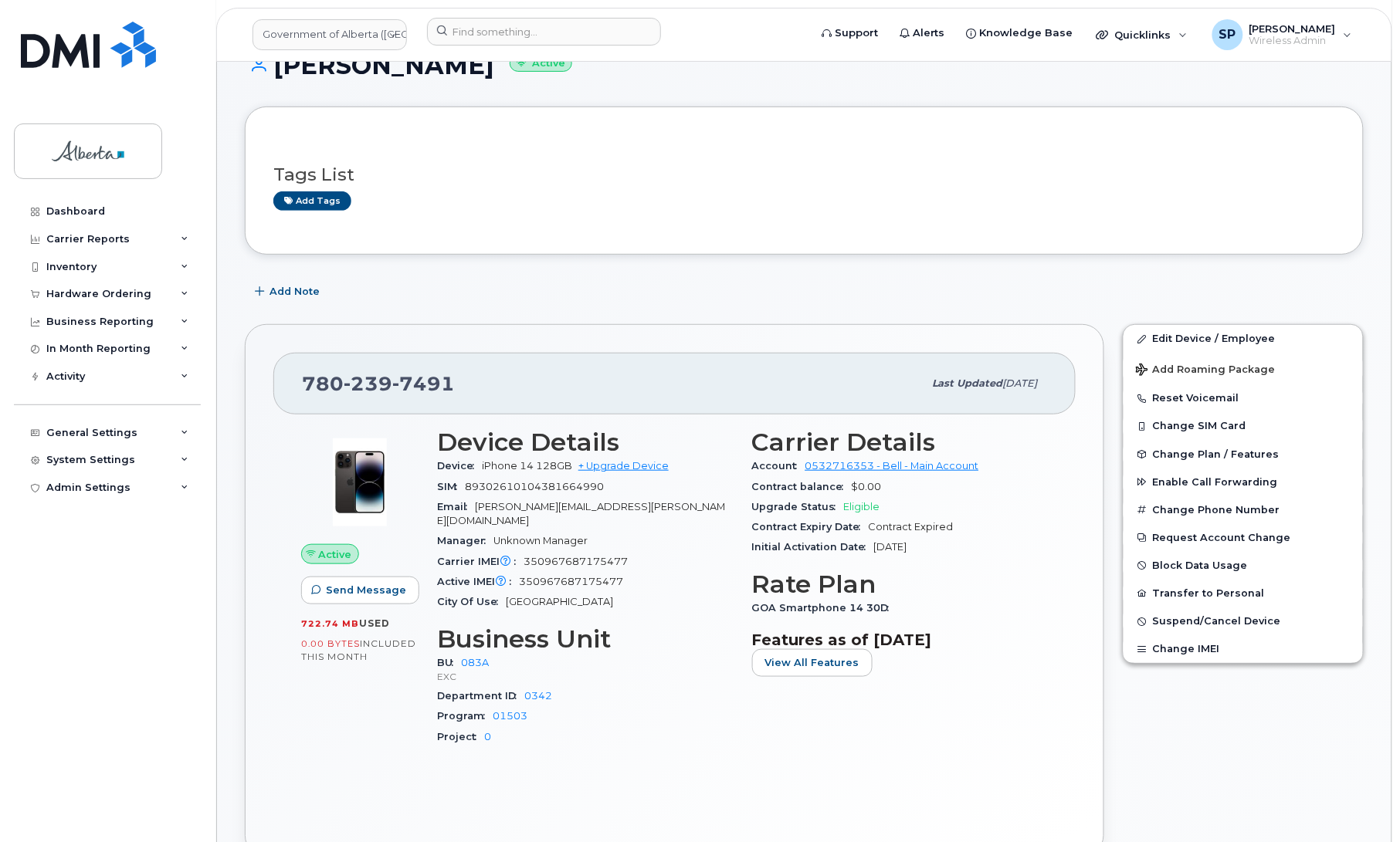
scroll to position [241, 0]
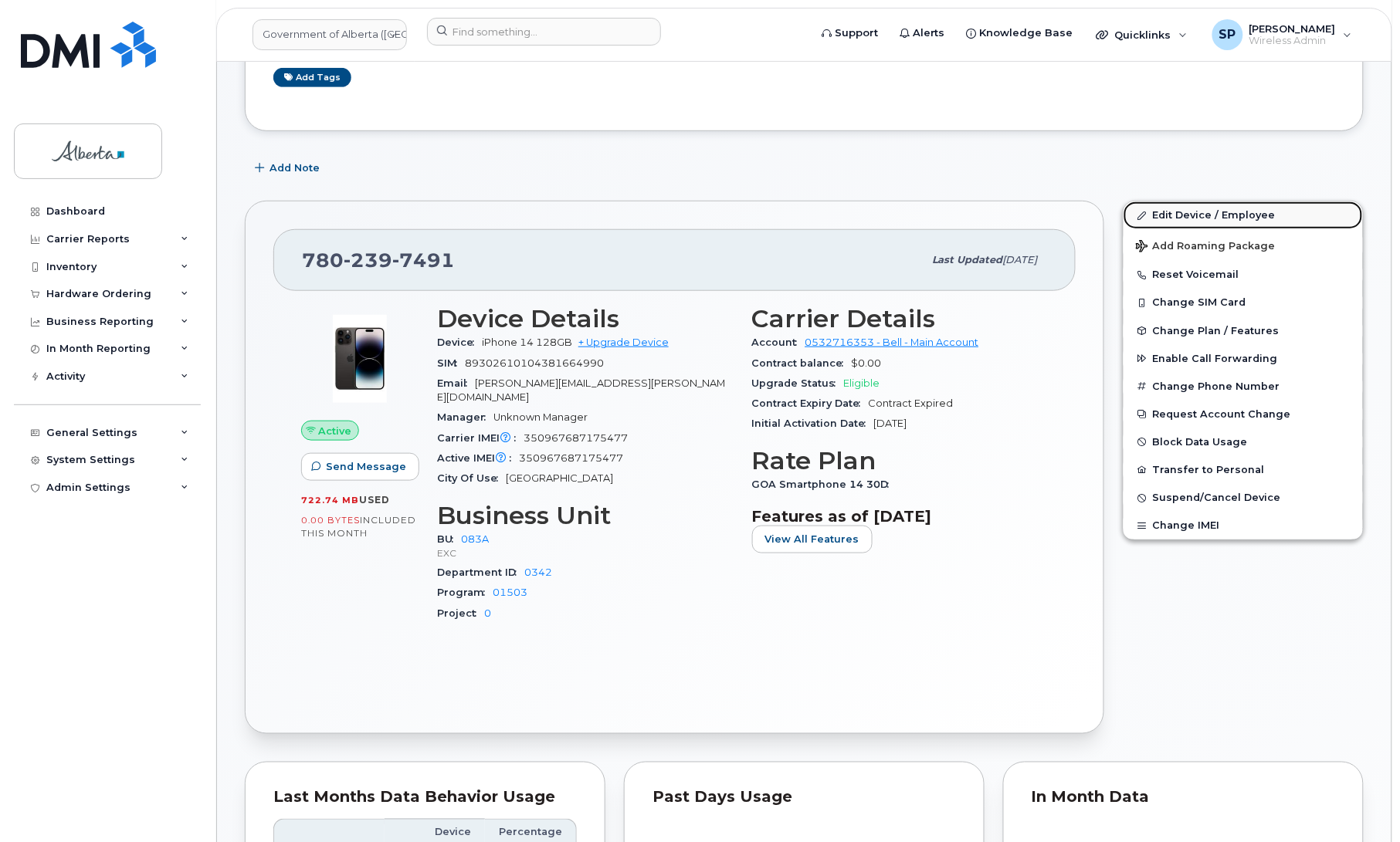
drag, startPoint x: 1221, startPoint y: 214, endPoint x: 1333, endPoint y: 224, distance: 112.4
click at [1221, 214] on link "Edit Device / Employee" at bounding box center [1243, 215] width 240 height 28
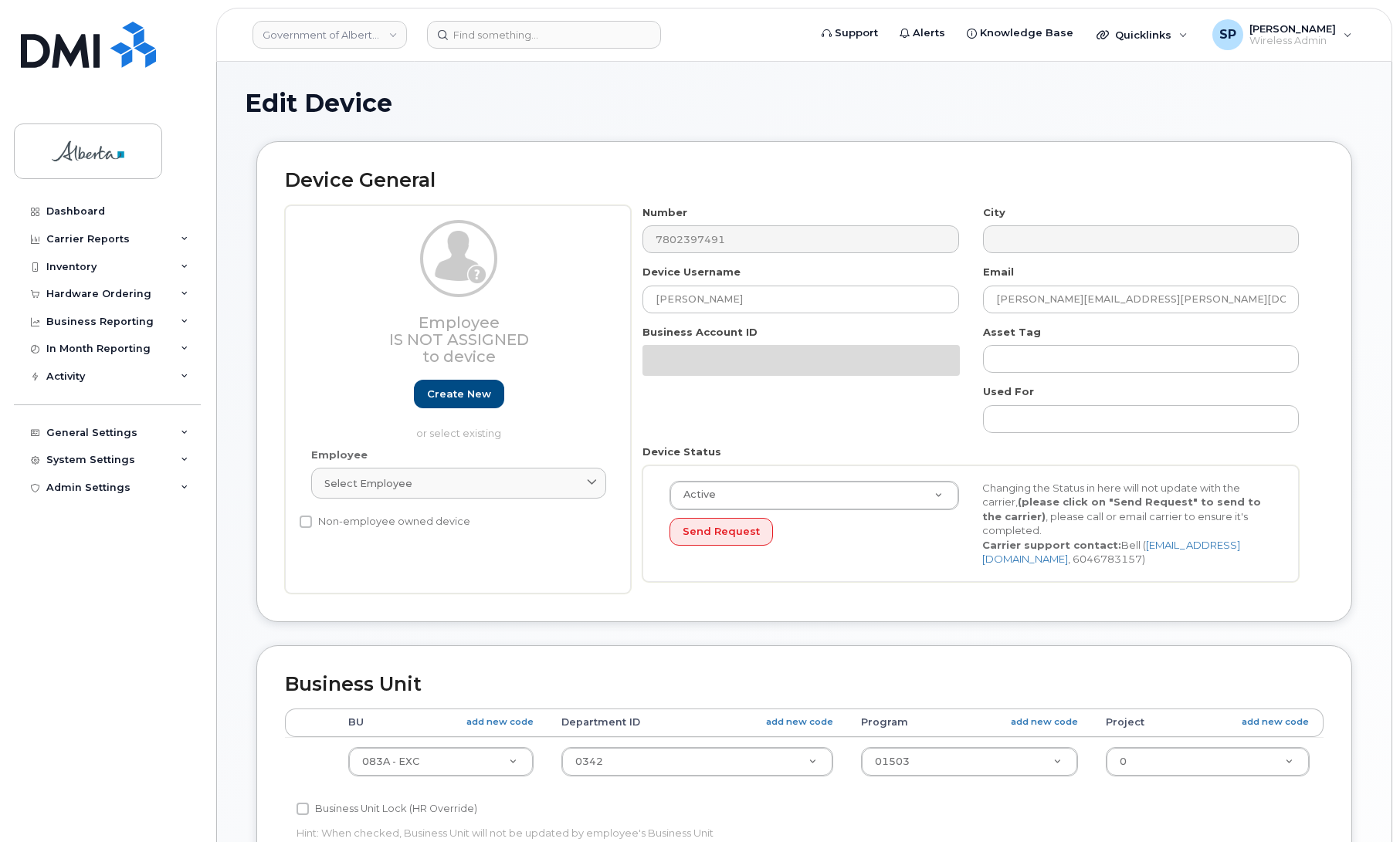
select select "4733126"
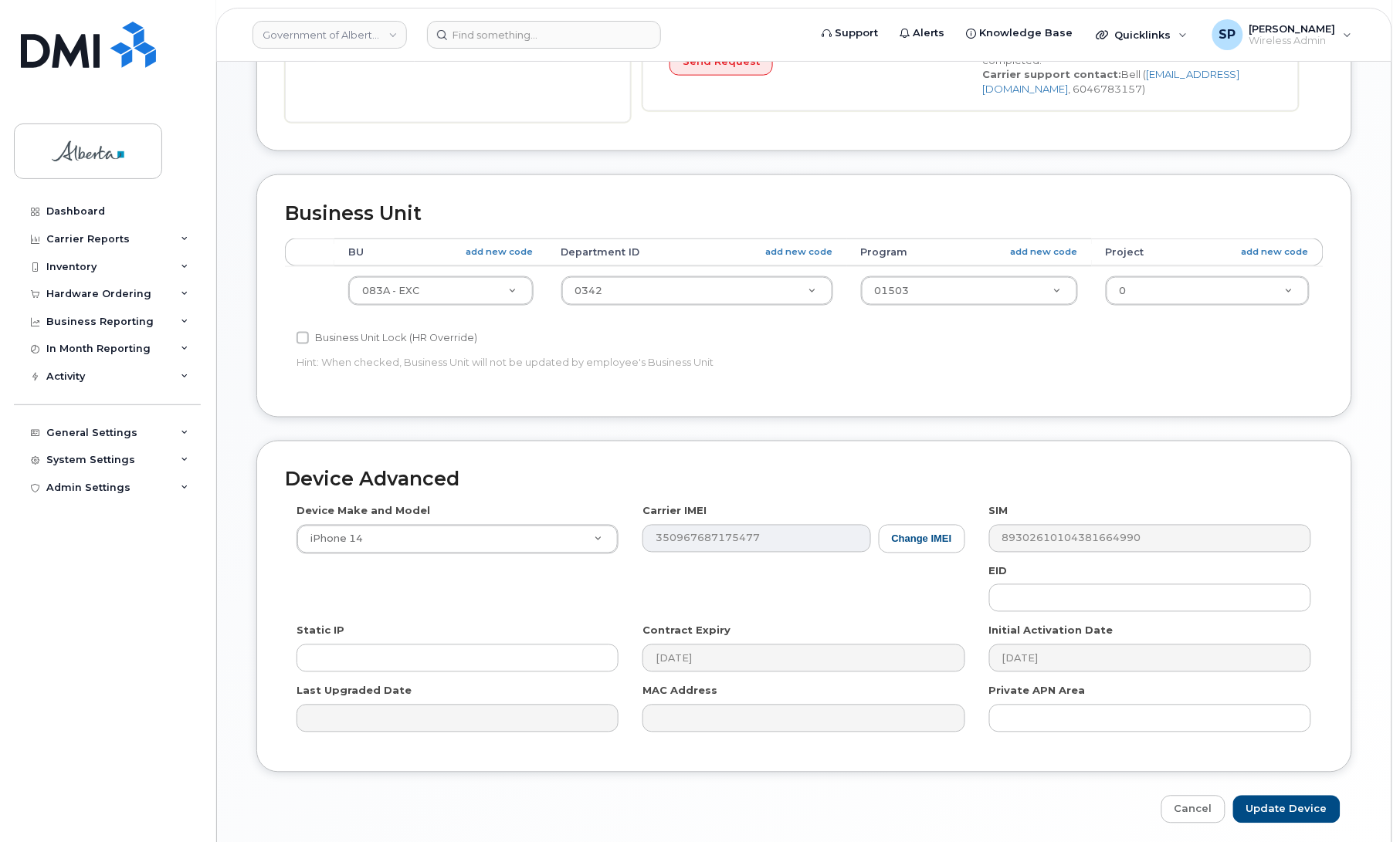
scroll to position [611, 0]
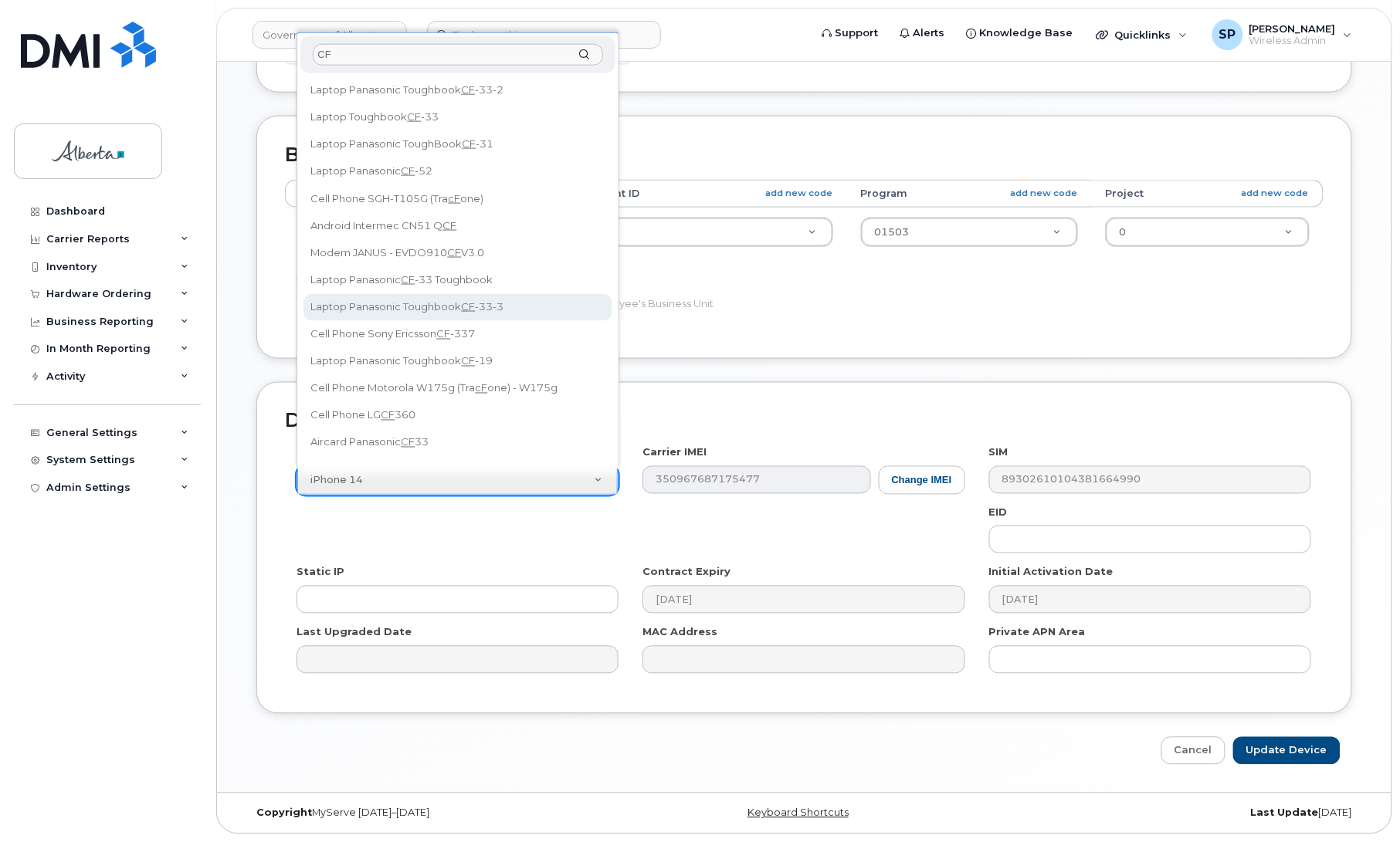
type input "CF"
select select "3098"
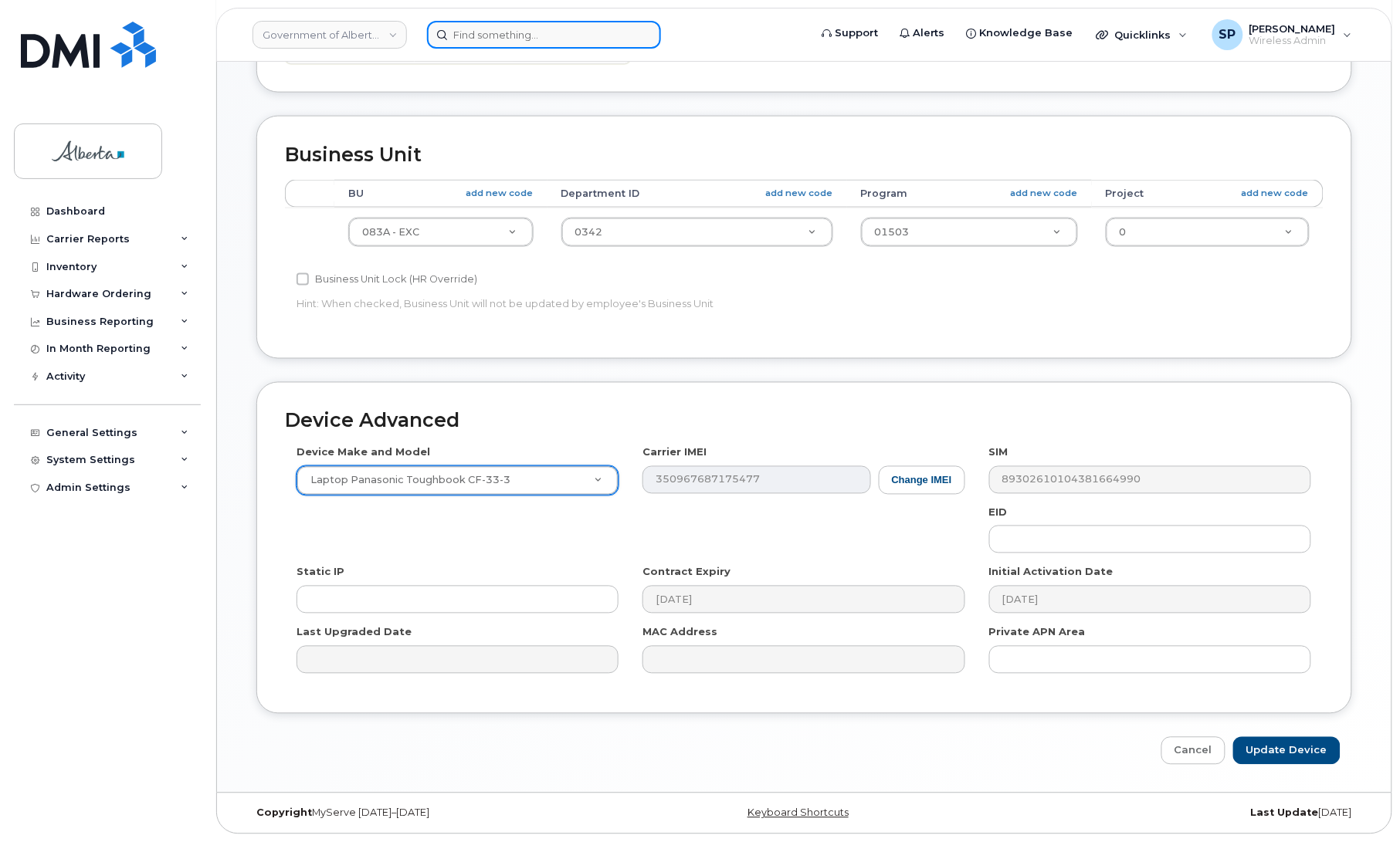
click at [564, 32] on input at bounding box center [544, 34] width 234 height 28
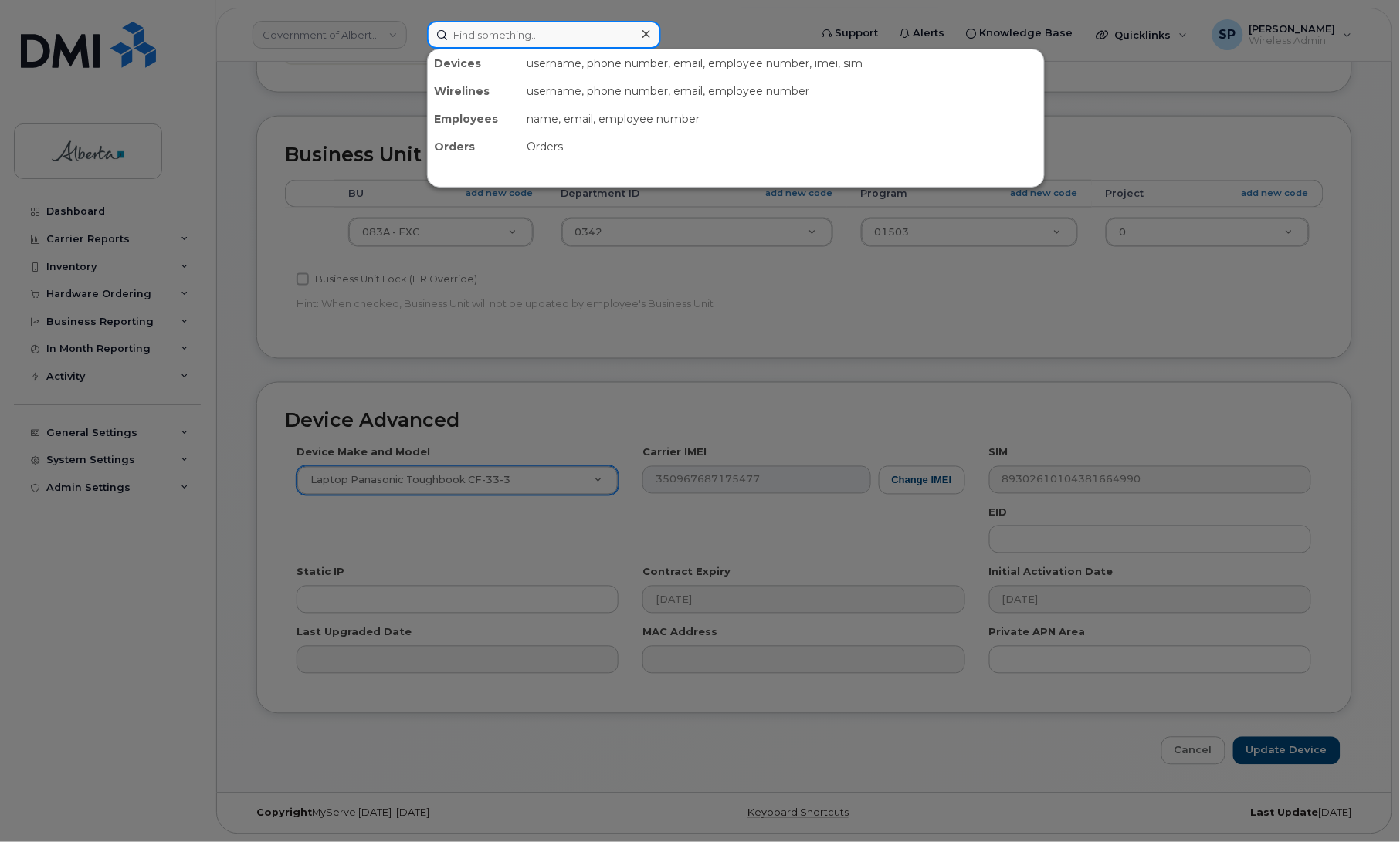
type input "v"
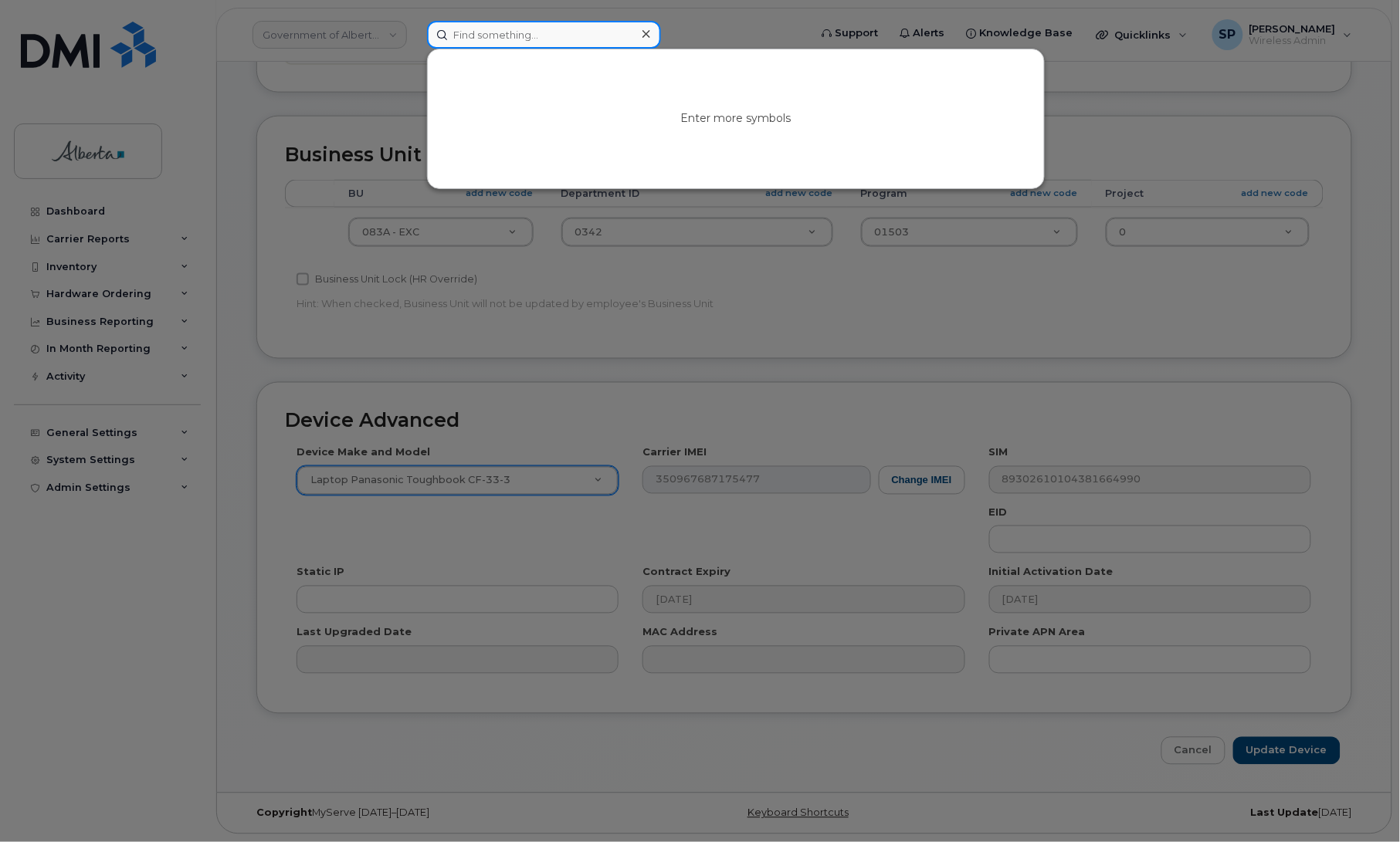
paste input "7802397491"
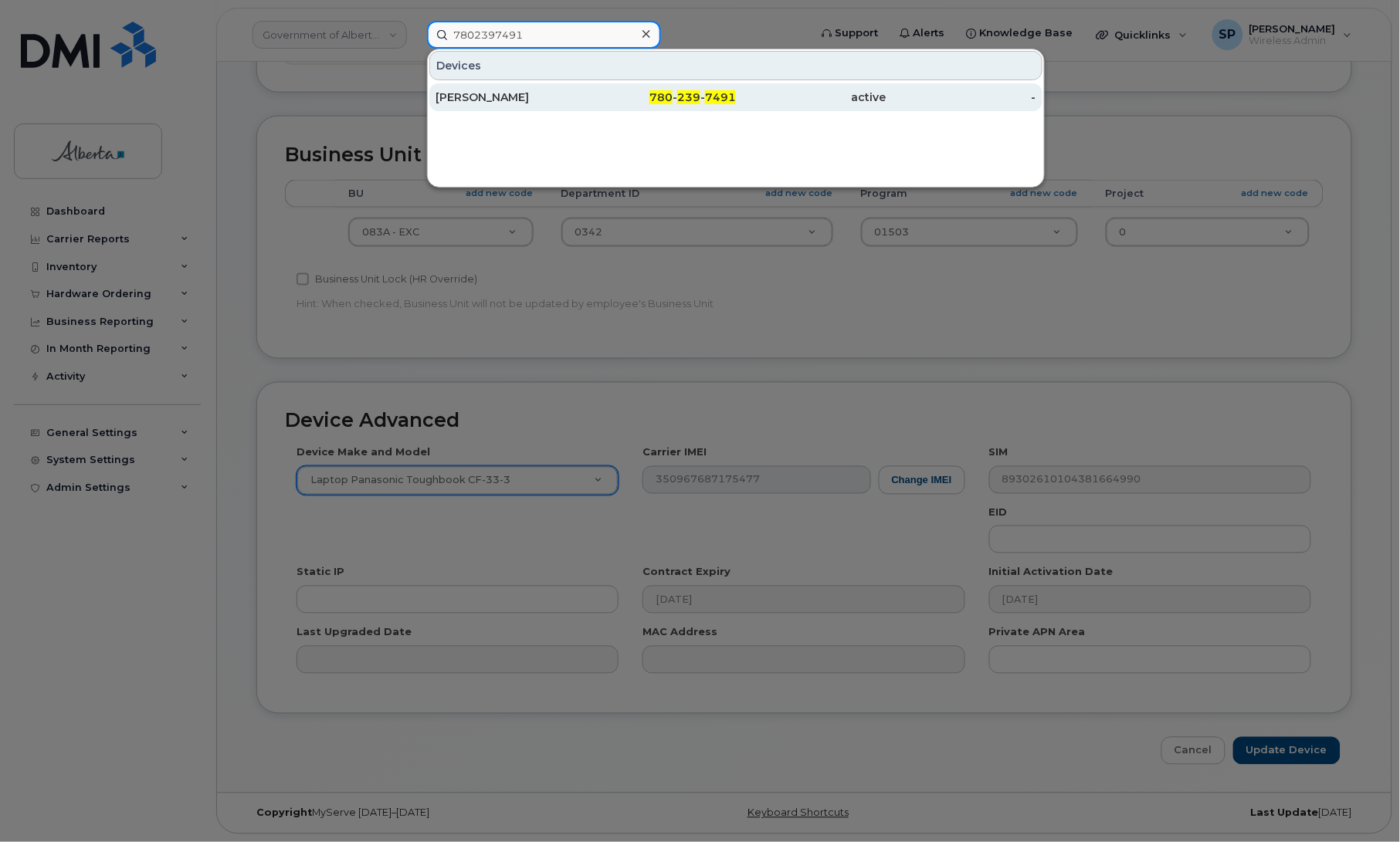
type input "7802397491"
click at [494, 99] on div "[PERSON_NAME]" at bounding box center [510, 97] width 151 height 15
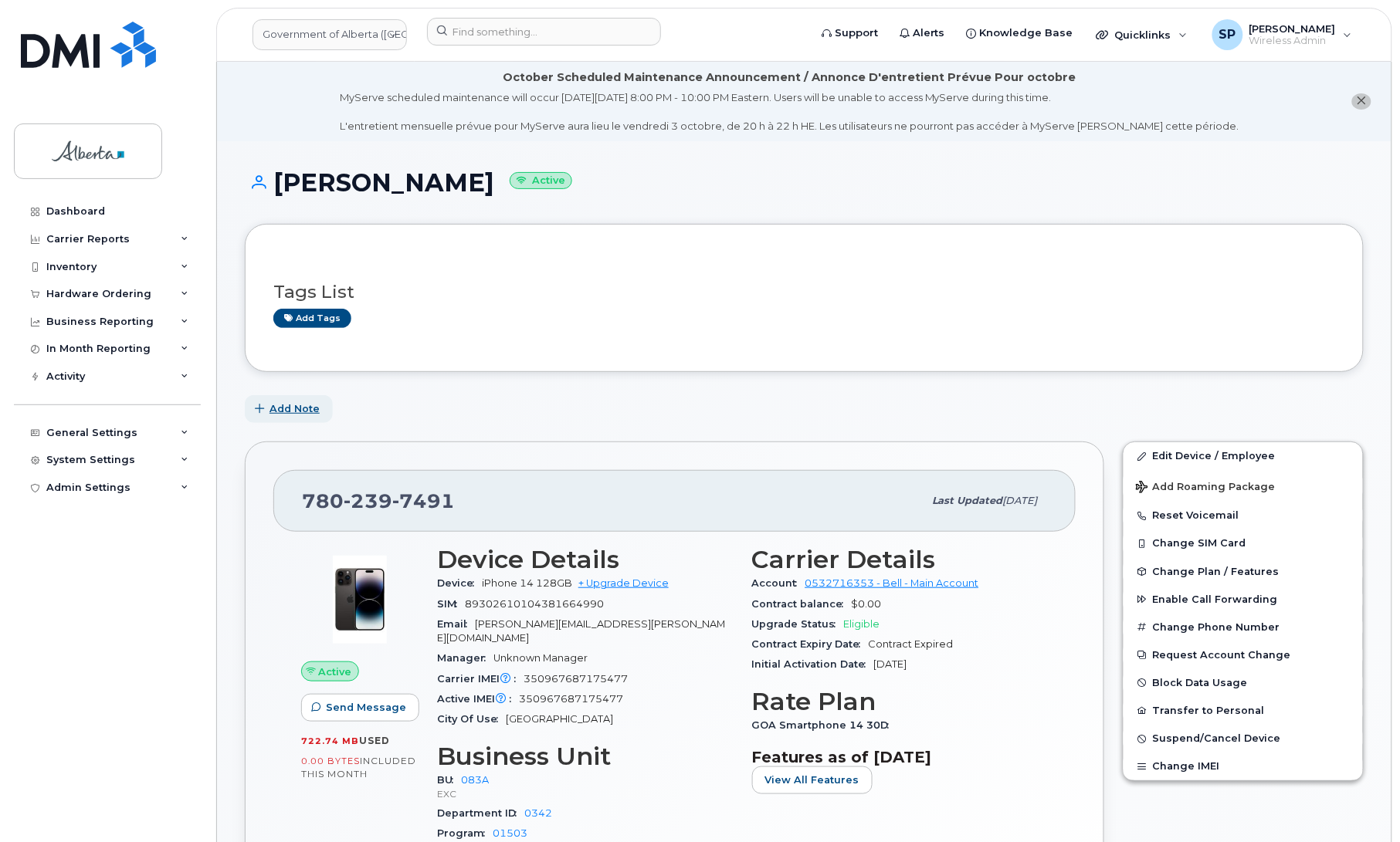
click at [293, 406] on span "Add Note" at bounding box center [295, 409] width 50 height 14
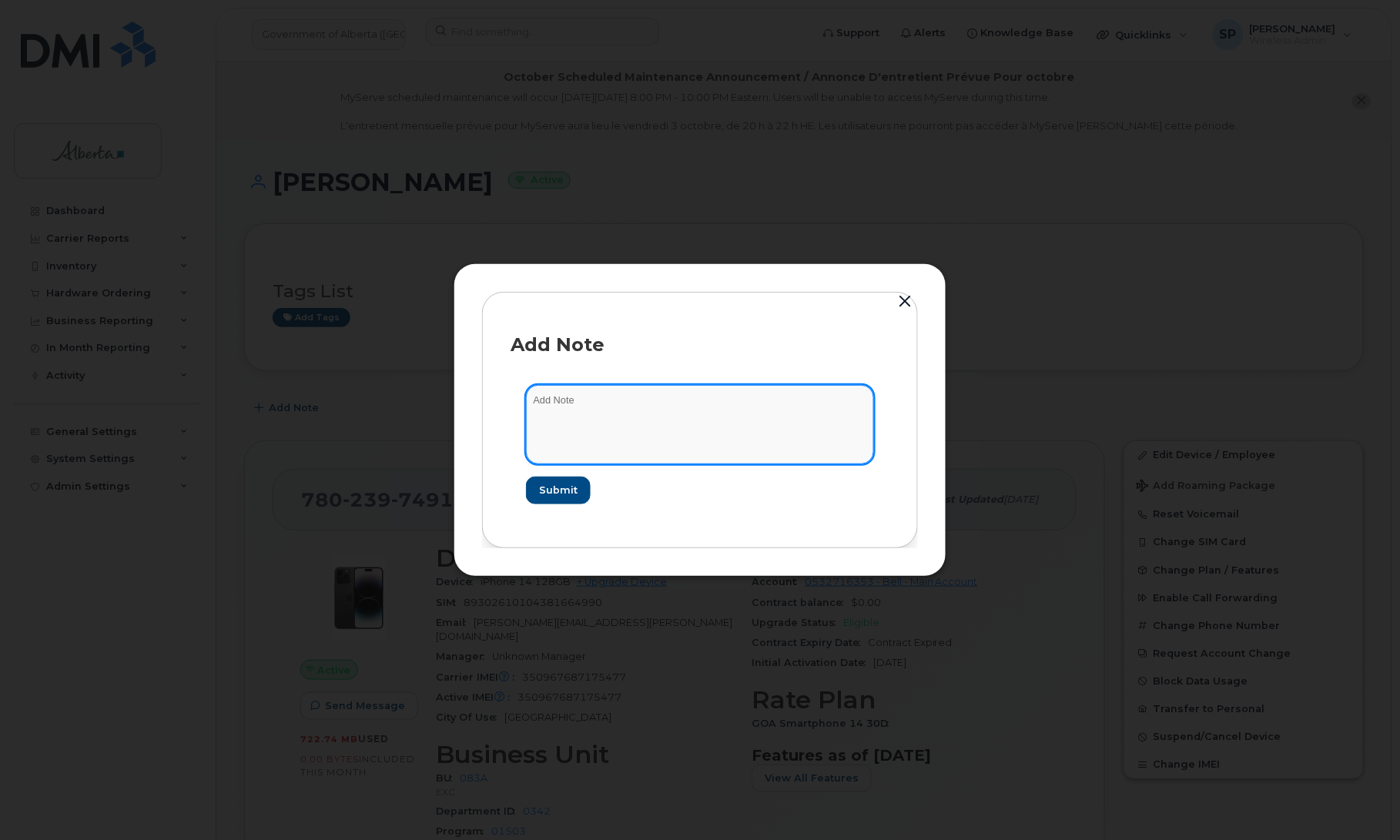
click at [593, 408] on textarea at bounding box center [700, 424] width 348 height 78
paste textarea "SCTASK0857171 Plan Cancel - (1) 7802397491 Repurpose Edmonton"
type textarea "SCTASK0857171 Plan Cancel - (1) 7802397491 Repurpose Edmonton"
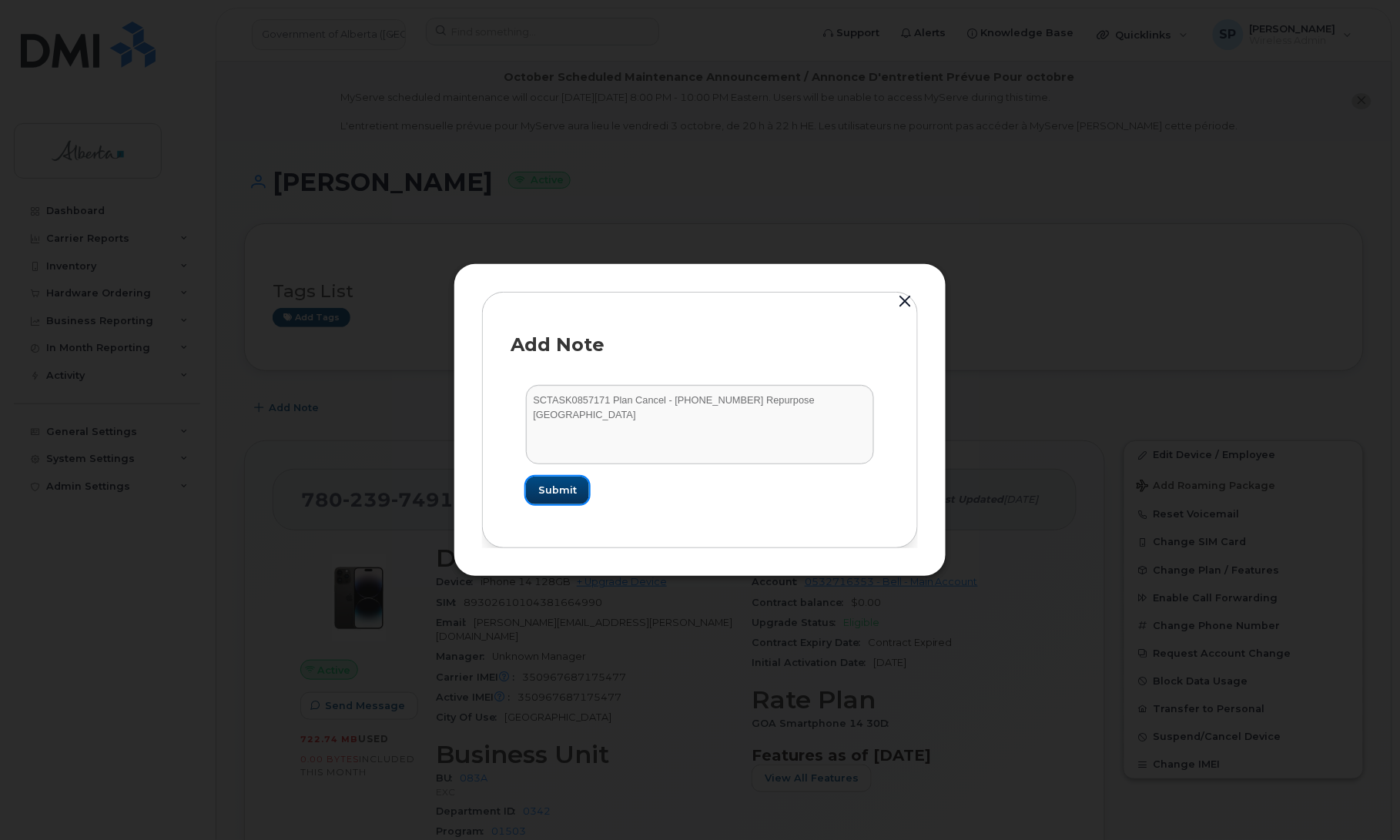
click at [566, 496] on span "Submit" at bounding box center [557, 490] width 38 height 14
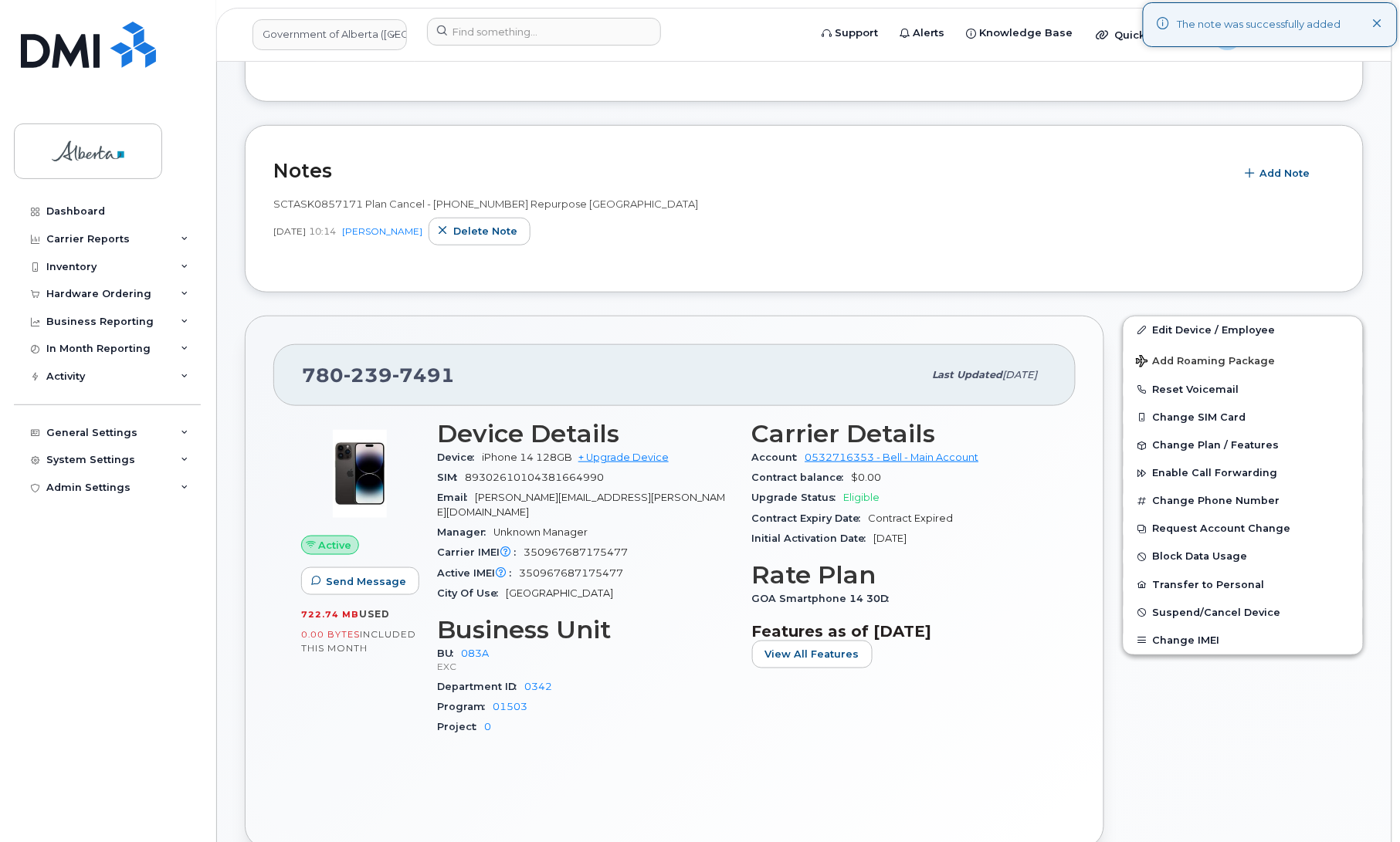
scroll to position [387, 0]
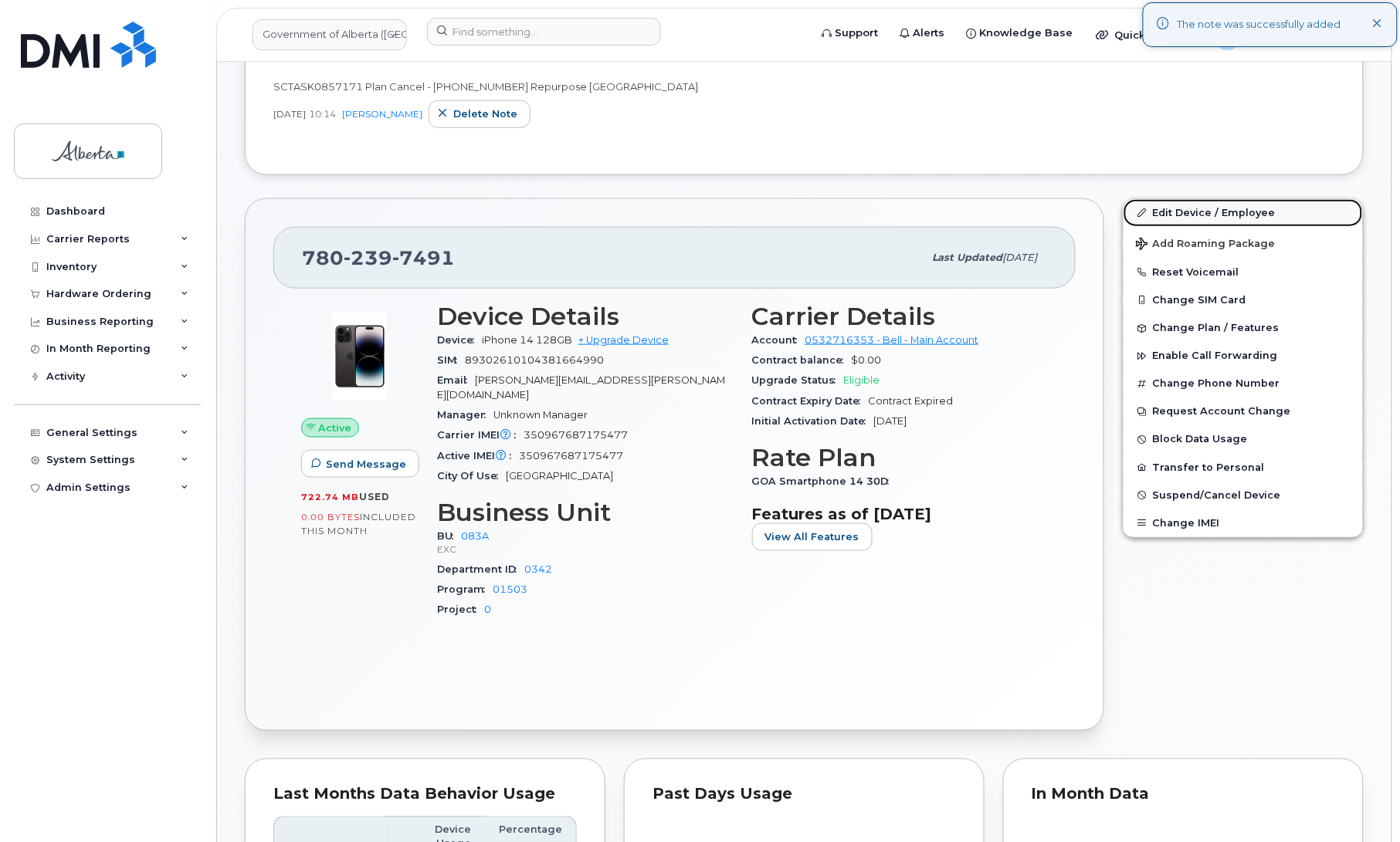
click at [1218, 210] on link "Edit Device / Employee" at bounding box center [1243, 213] width 240 height 28
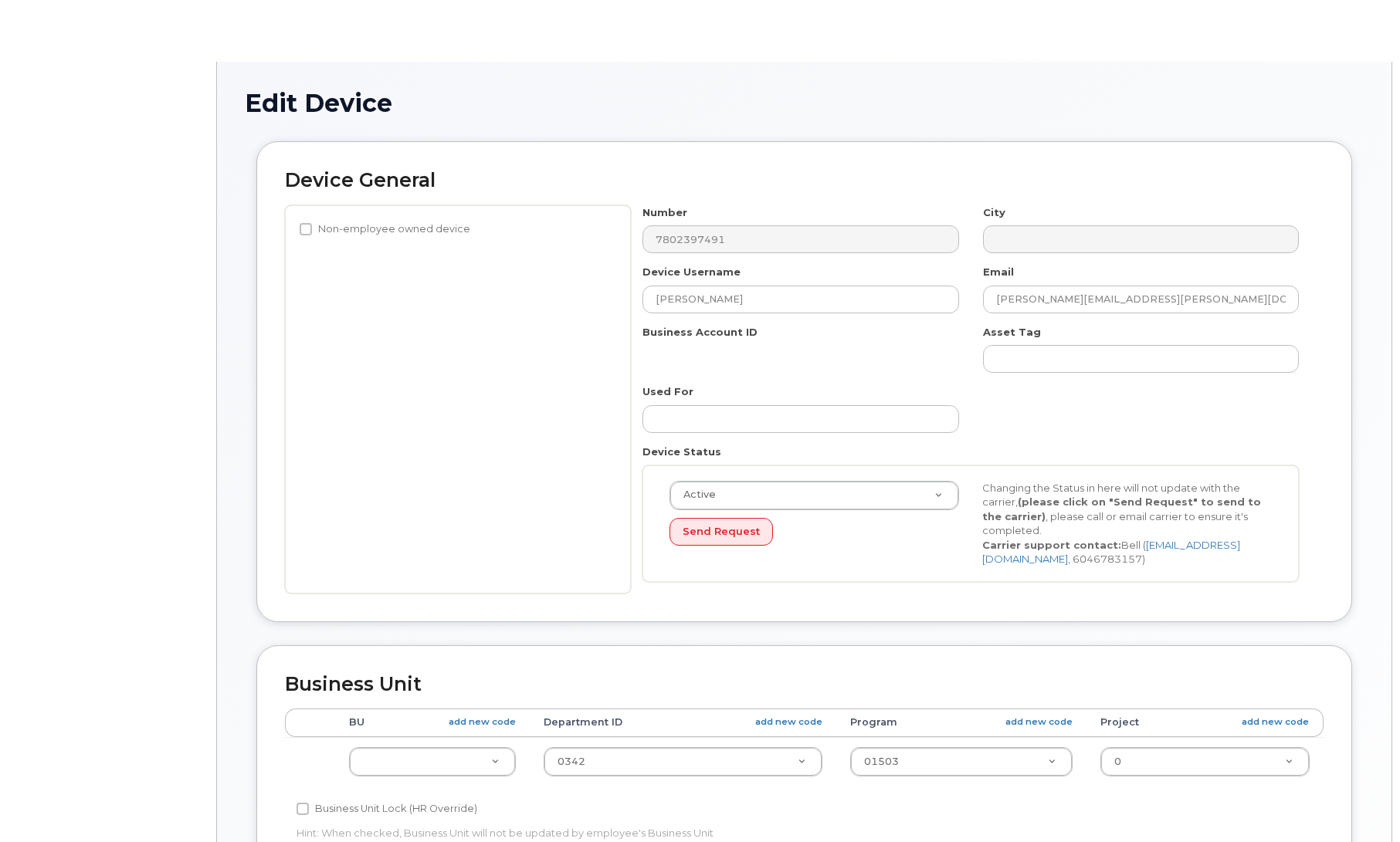
select select "4733126"
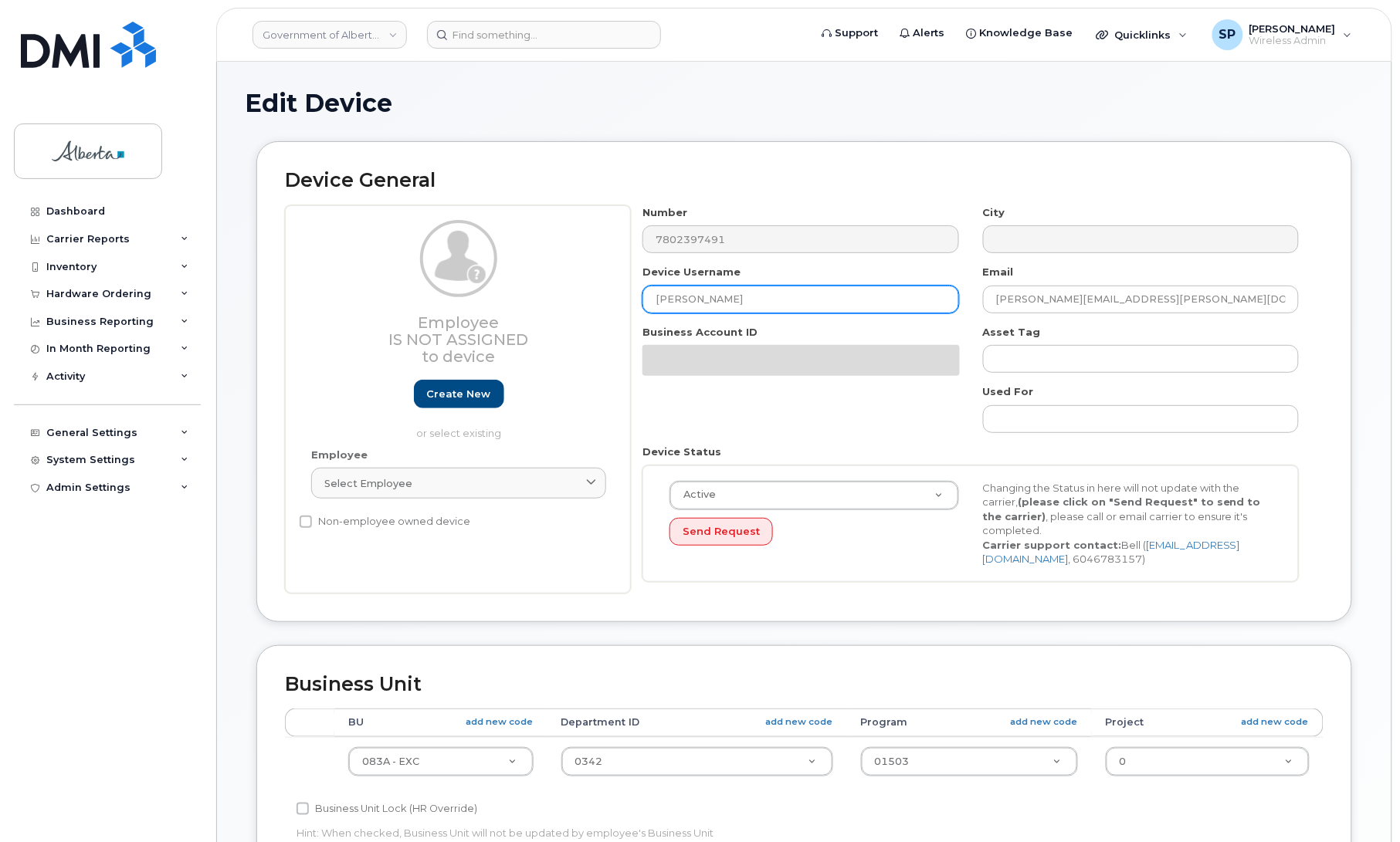
drag, startPoint x: 758, startPoint y: 305, endPoint x: 566, endPoint y: 309, distance: 192.0
click at [566, 309] on div "Employee Is not assigned to device Create new or select existing Employee Selec…" at bounding box center [804, 400] width 1038 height 388
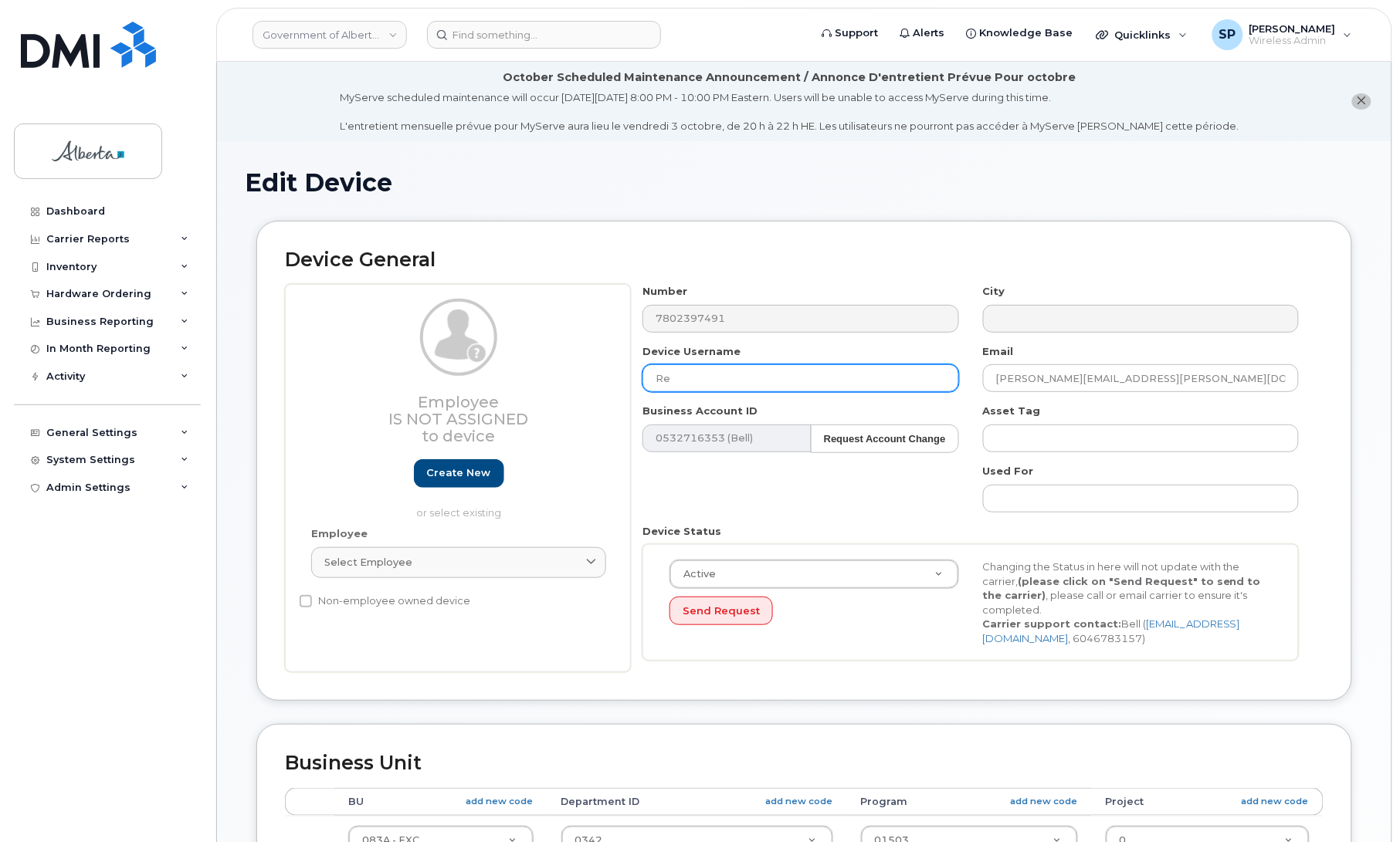
type input "Repurpose [GEOGRAPHIC_DATA]"
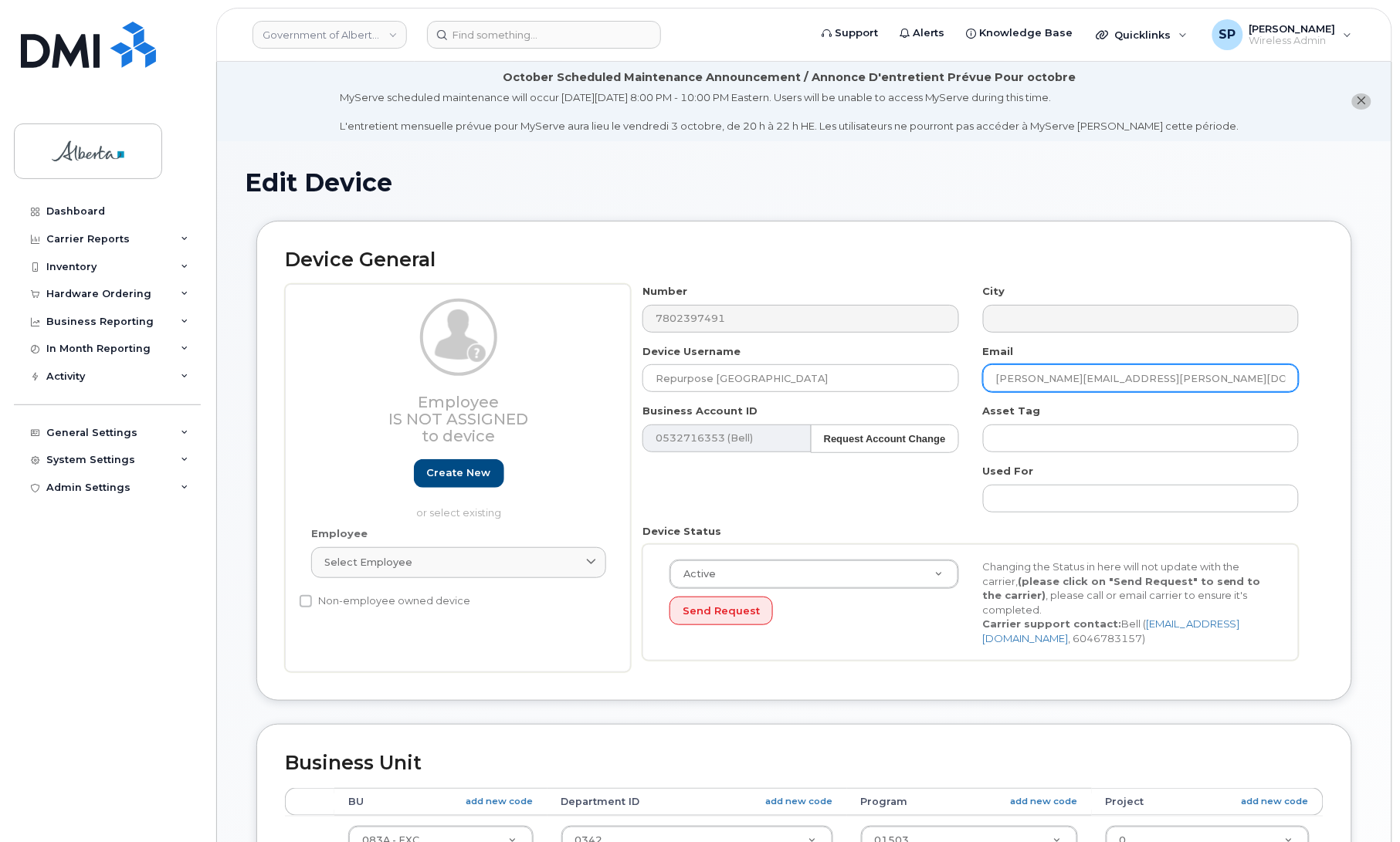
drag, startPoint x: 1135, startPoint y: 378, endPoint x: 959, endPoint y: 380, distance: 176.0
click at [959, 380] on div "Number 7802397491 City Device Username Repurpose [GEOGRAPHIC_DATA] Email [PERSO…" at bounding box center [971, 478] width 680 height 388
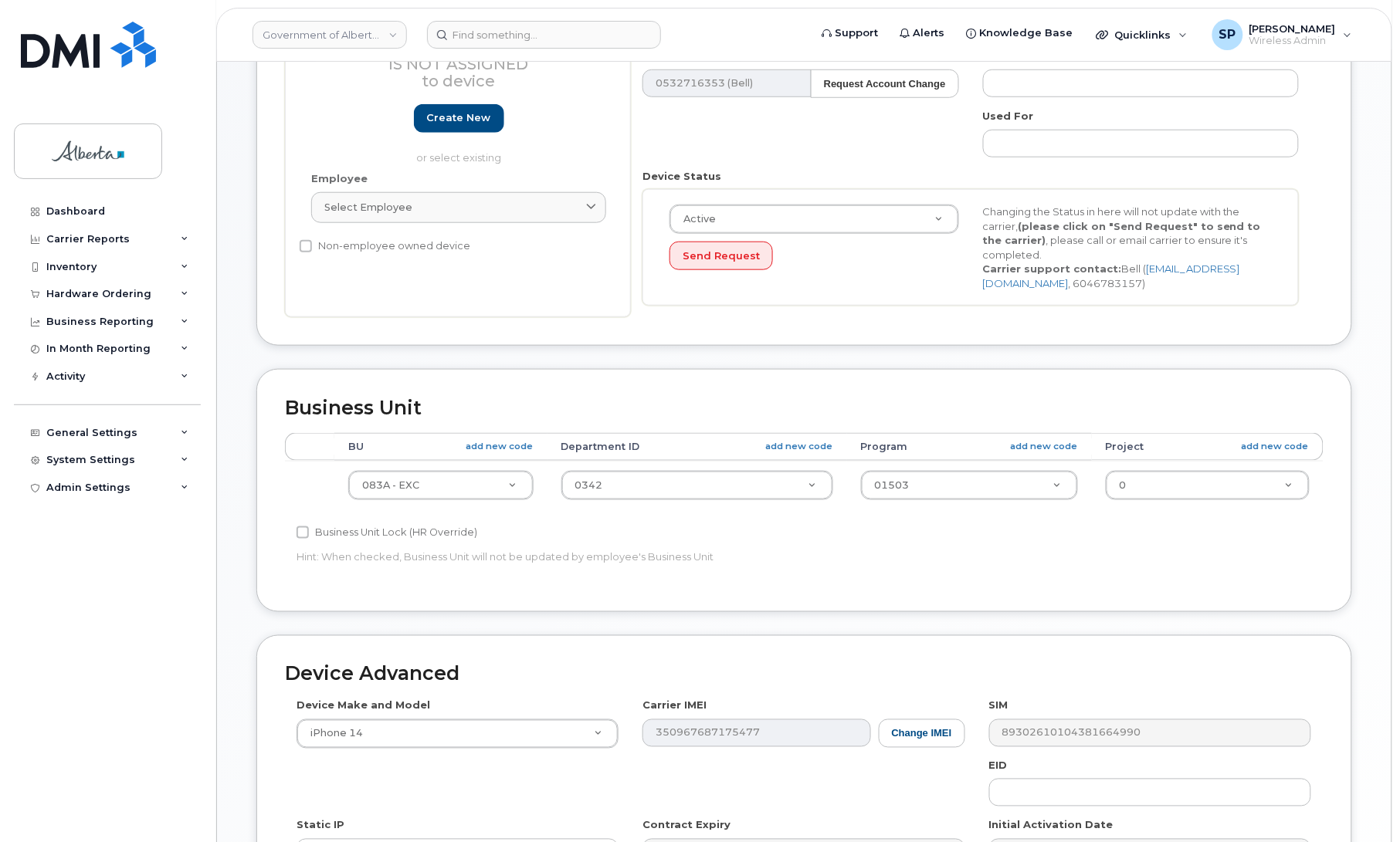
scroll to position [403, 0]
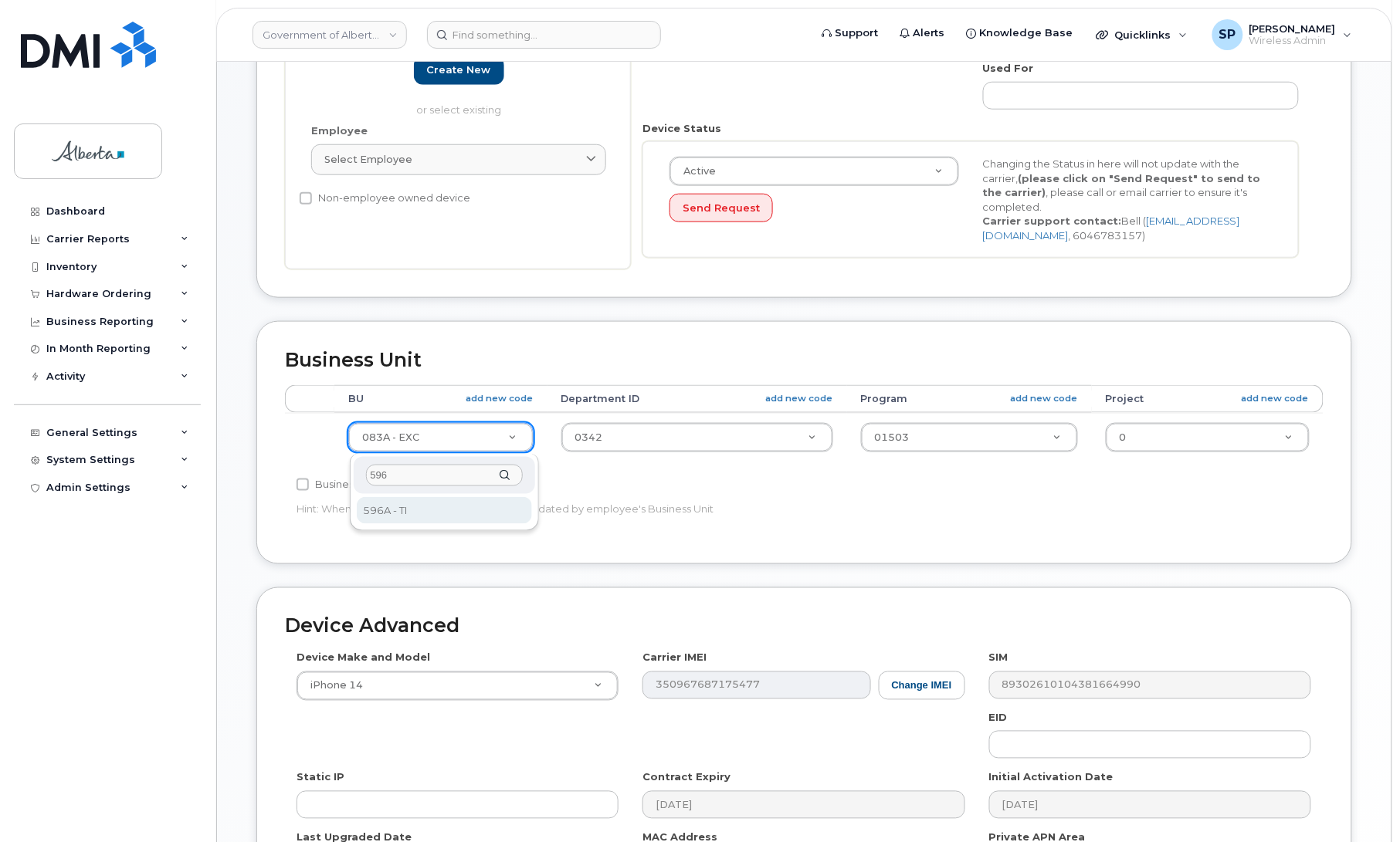
type input "596"
select select "4797729"
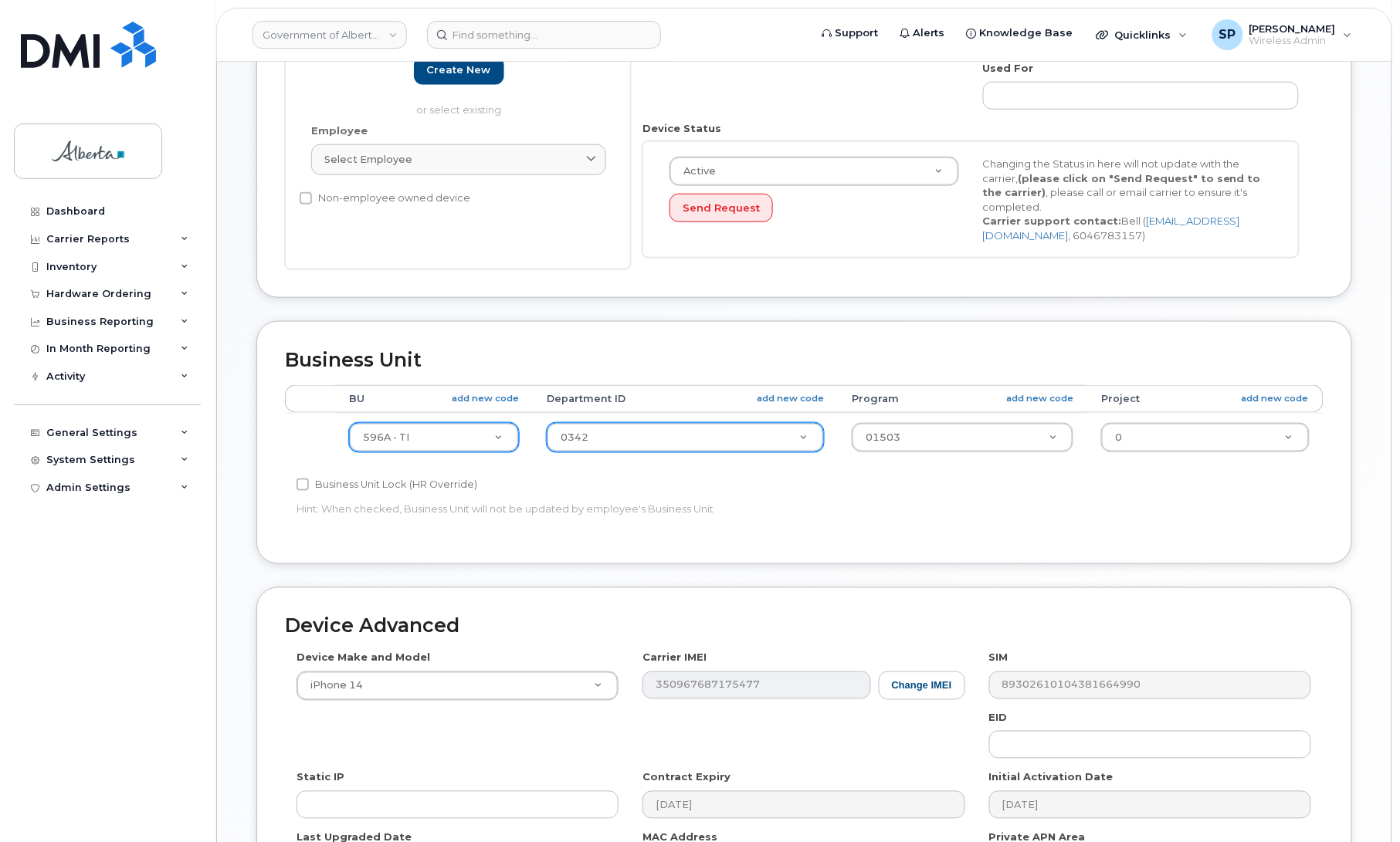
click at [634, 451] on td "0342 4752191" at bounding box center [685, 437] width 305 height 49
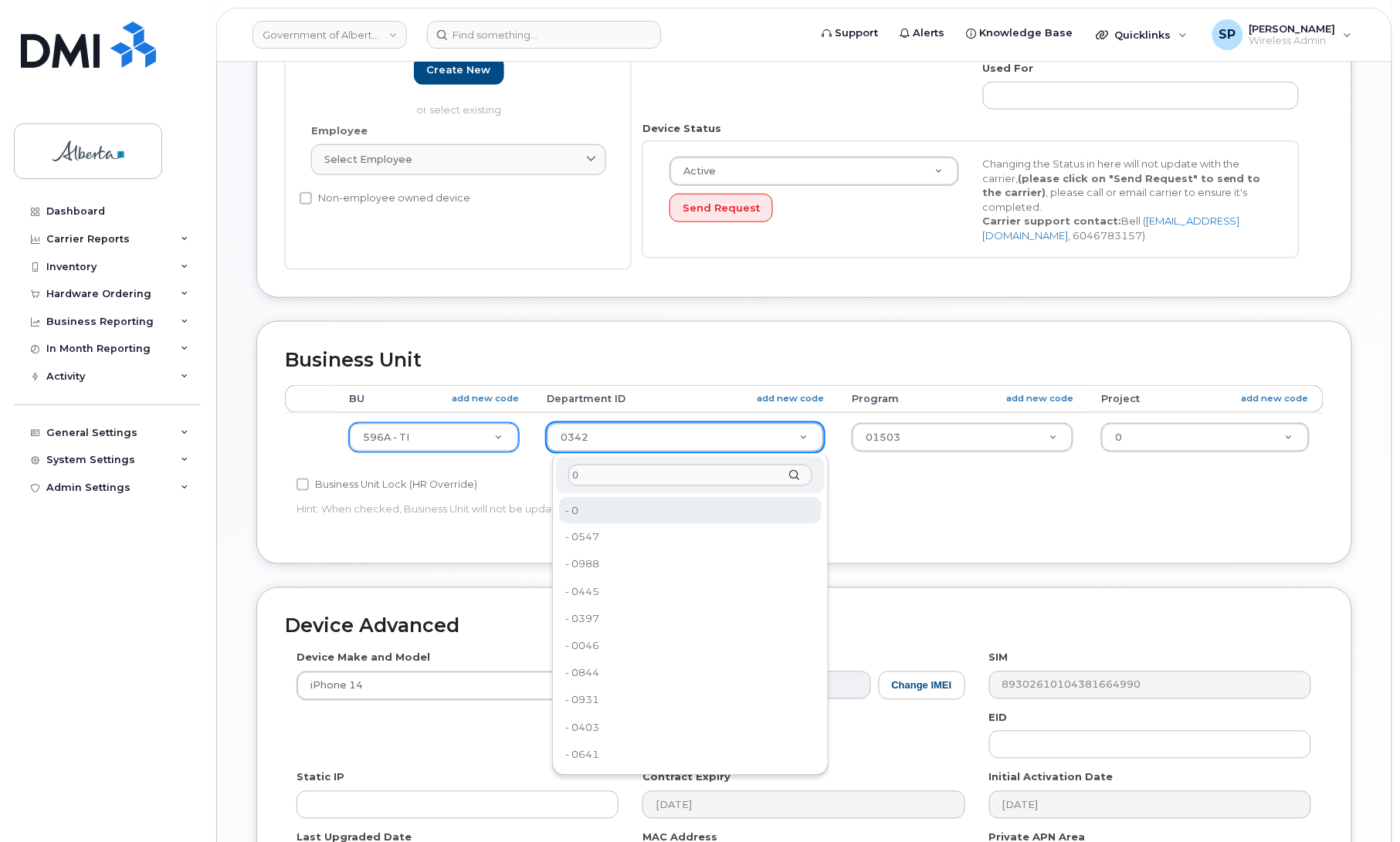
type input "0"
type input "4806341"
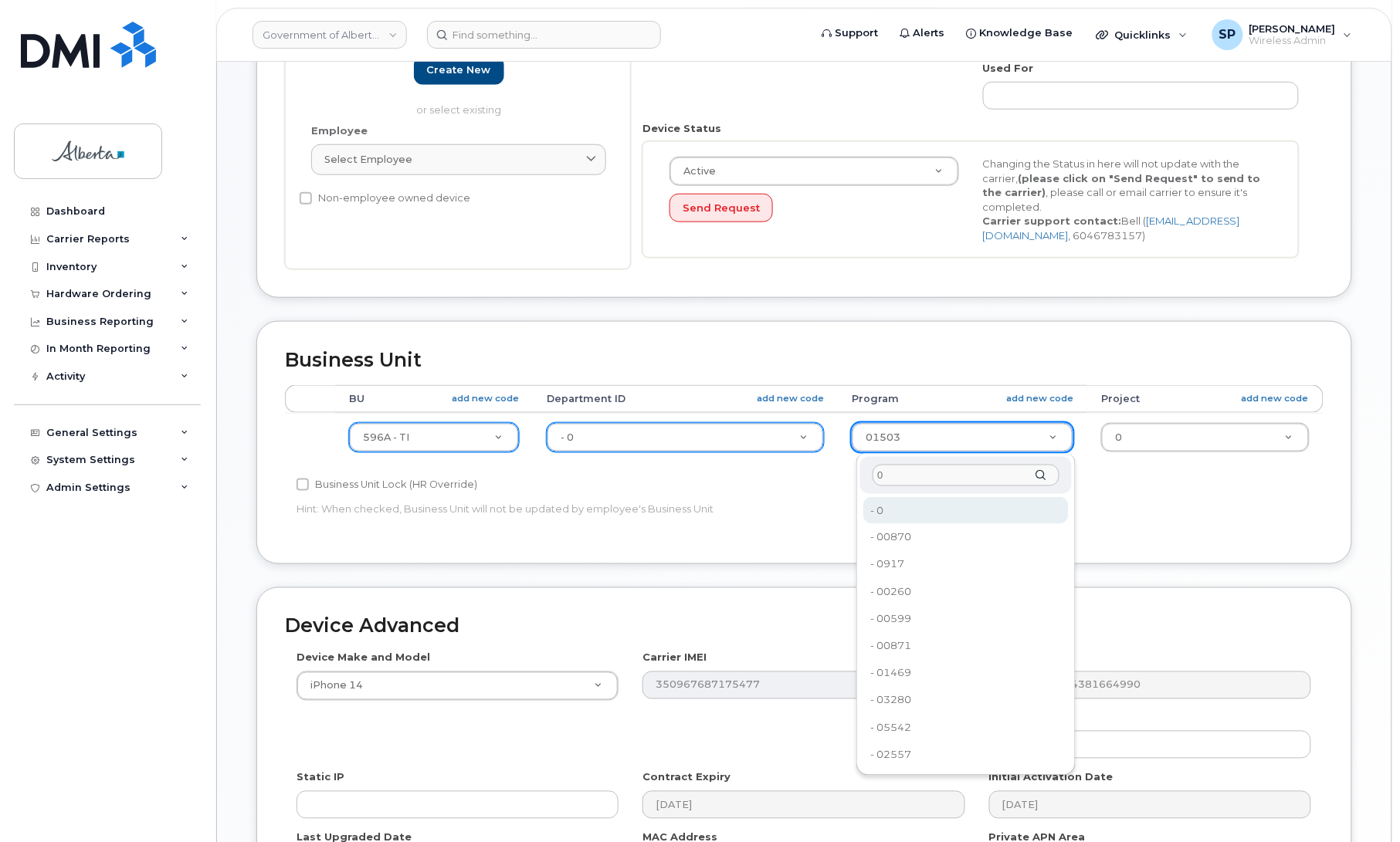
type input "0"
type input "4806366"
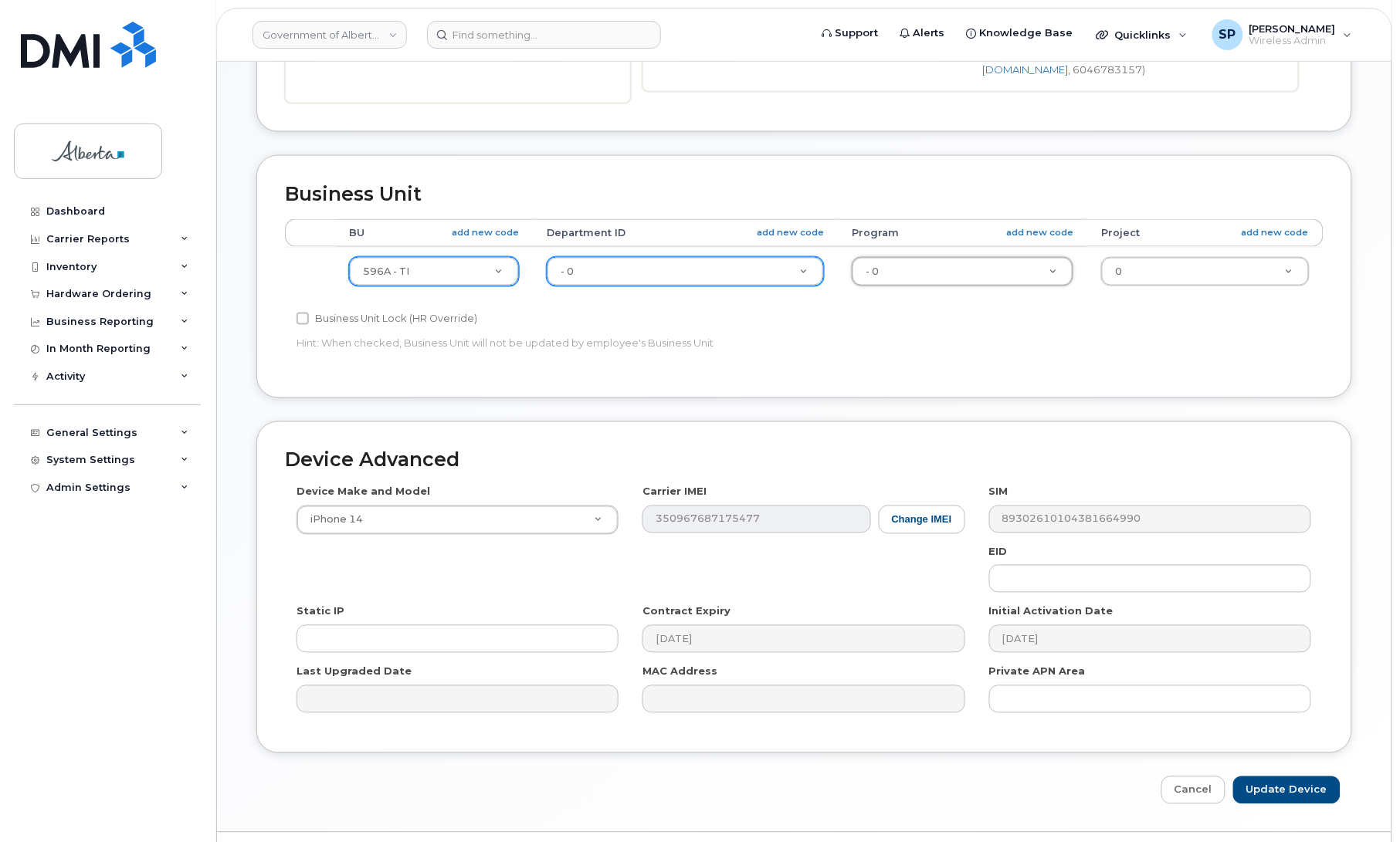
scroll to position [611, 0]
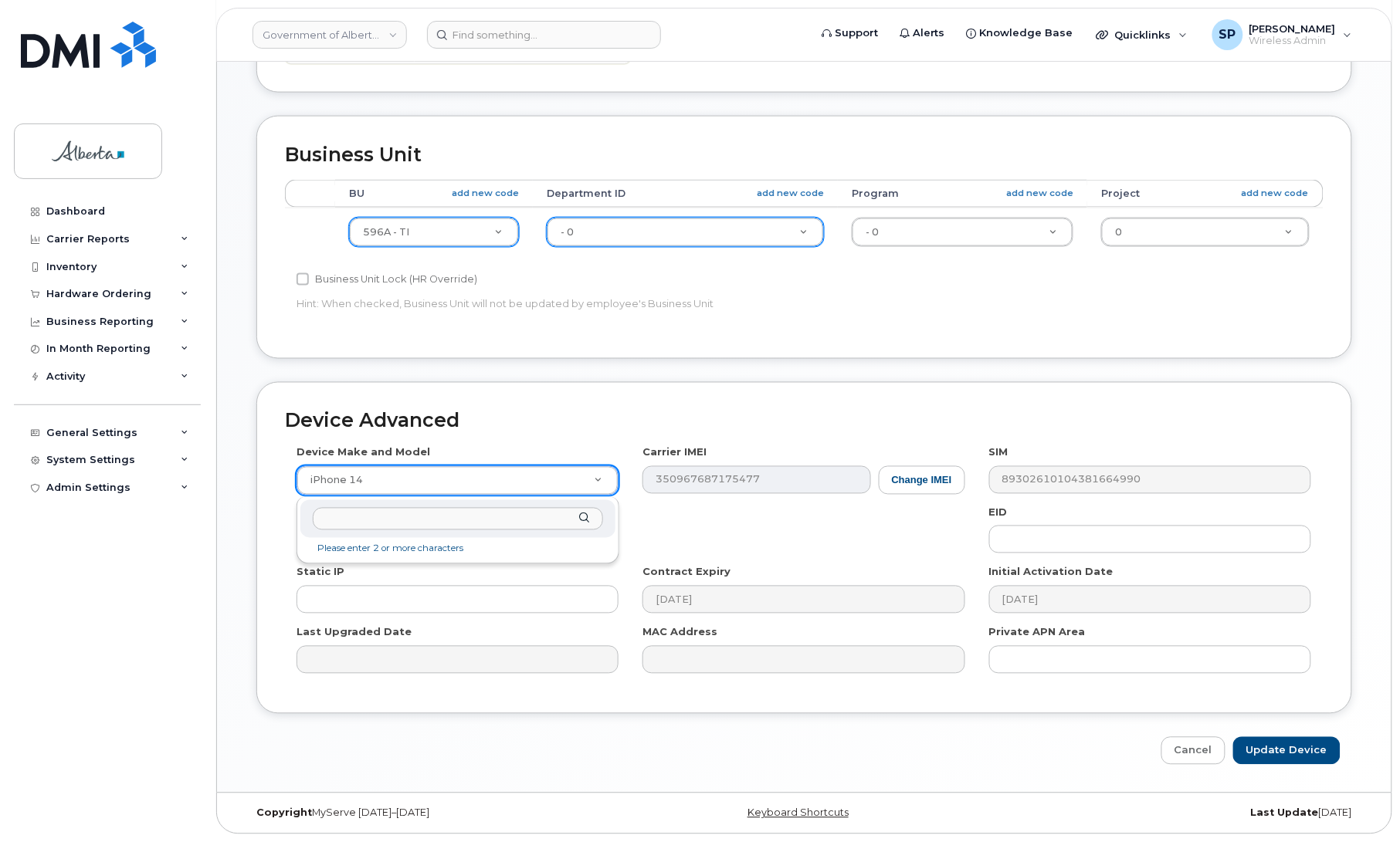
drag, startPoint x: 429, startPoint y: 480, endPoint x: 435, endPoint y: 487, distance: 9.2
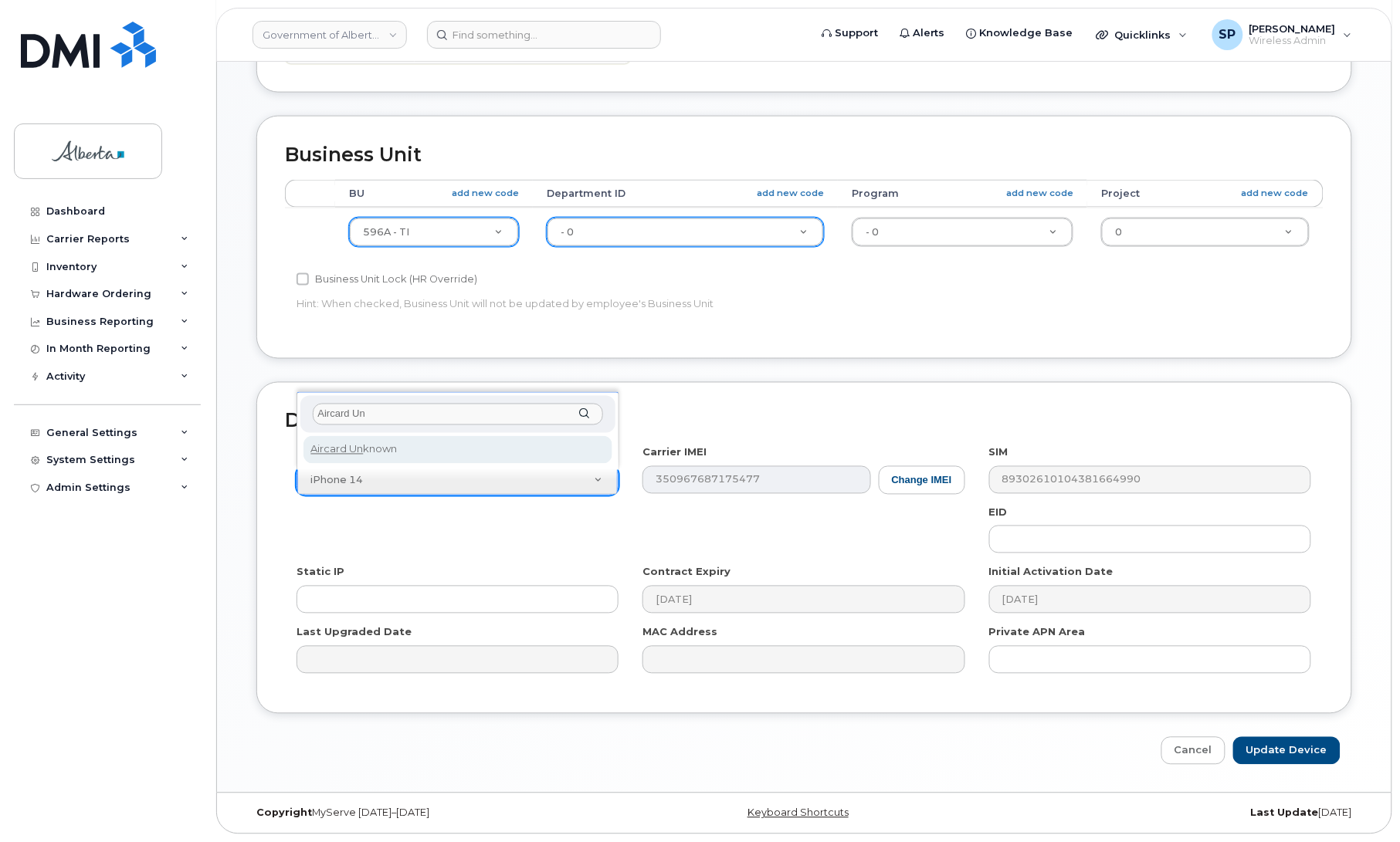
type input "Aircard Un"
select select "971"
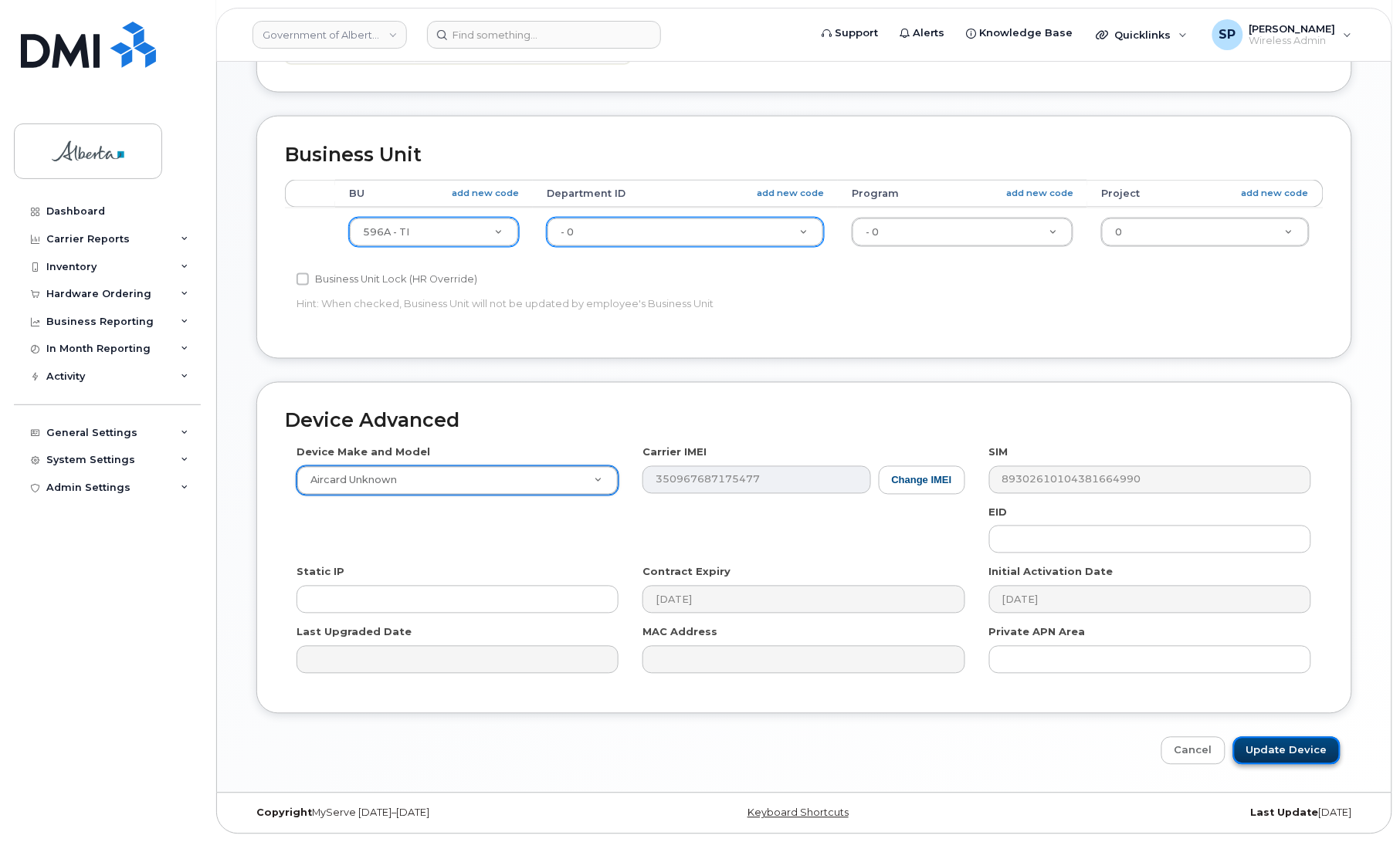
click at [1286, 753] on input "Update Device" at bounding box center [1287, 751] width 108 height 28
type input "Saving..."
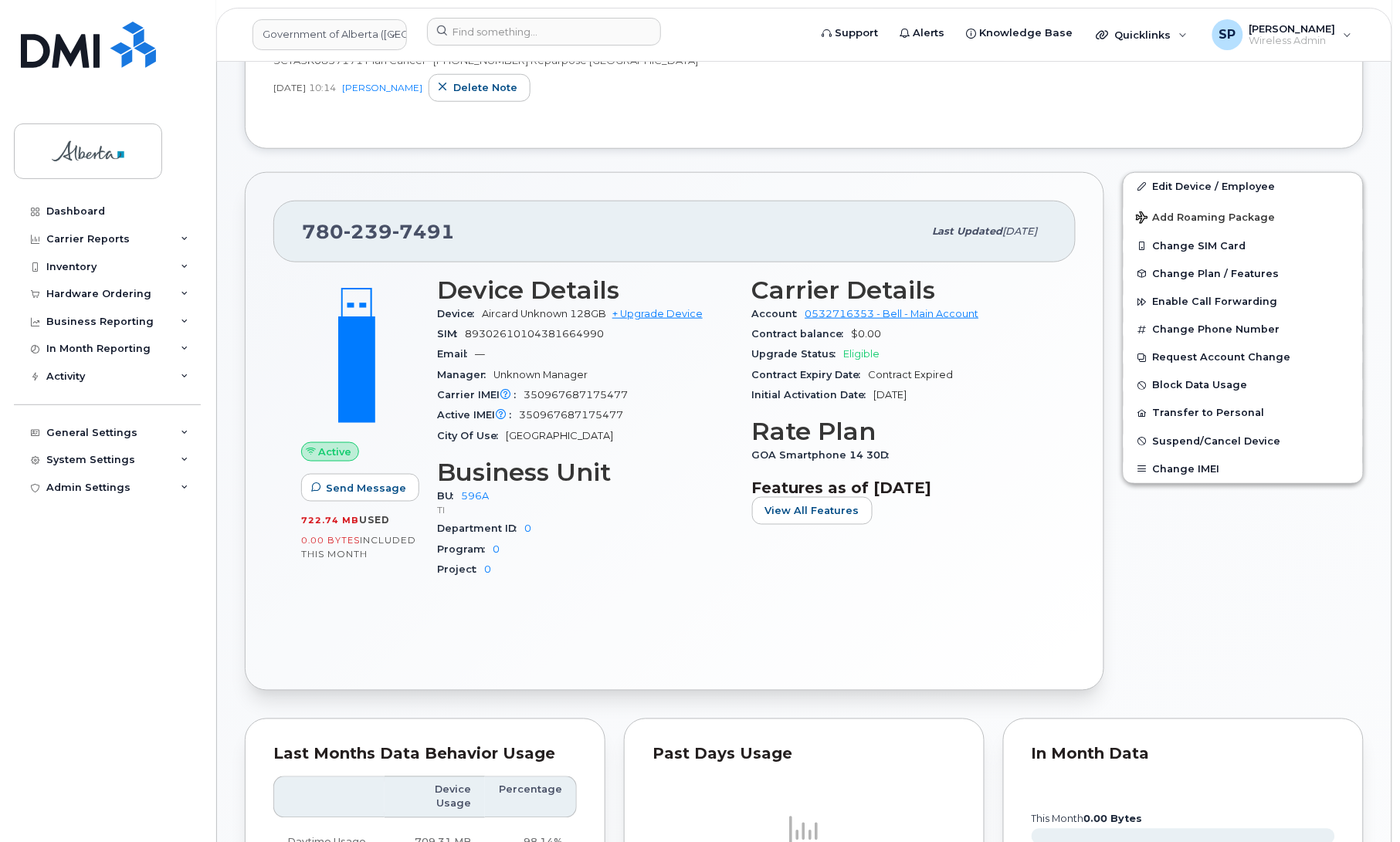
scroll to position [401, 0]
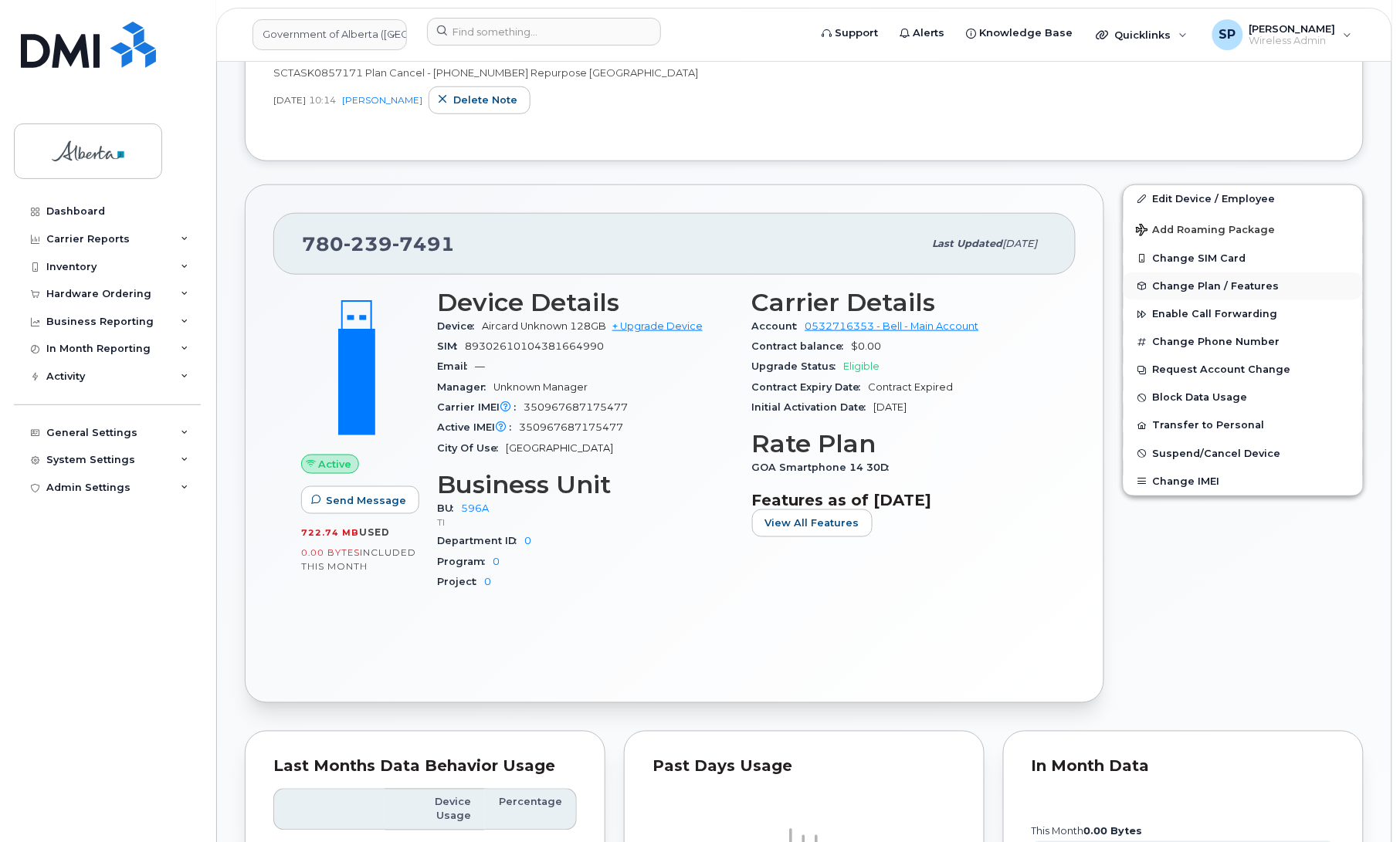
click at [1192, 286] on span "Change Plan / Features" at bounding box center [1217, 286] width 126 height 12
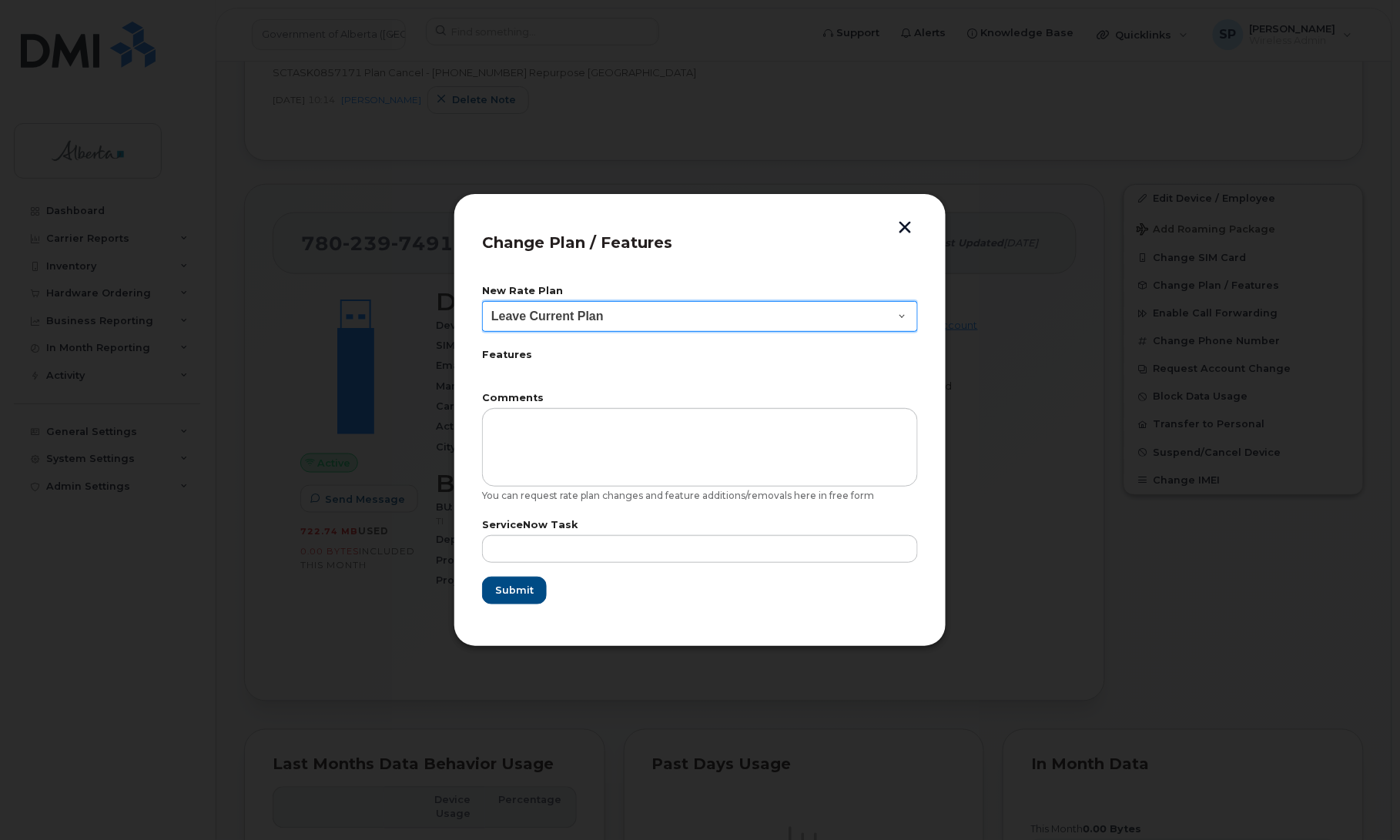
click at [640, 320] on select "Leave Current Plan GOA Data plan 9 30 d GOA–Unlimited Data Plan 9" at bounding box center [700, 316] width 436 height 31
select select "1790211"
click at [482, 301] on select "Leave Current Plan GOA Data plan 9 30 d GOA–Unlimited Data Plan 9" at bounding box center [700, 316] width 436 height 31
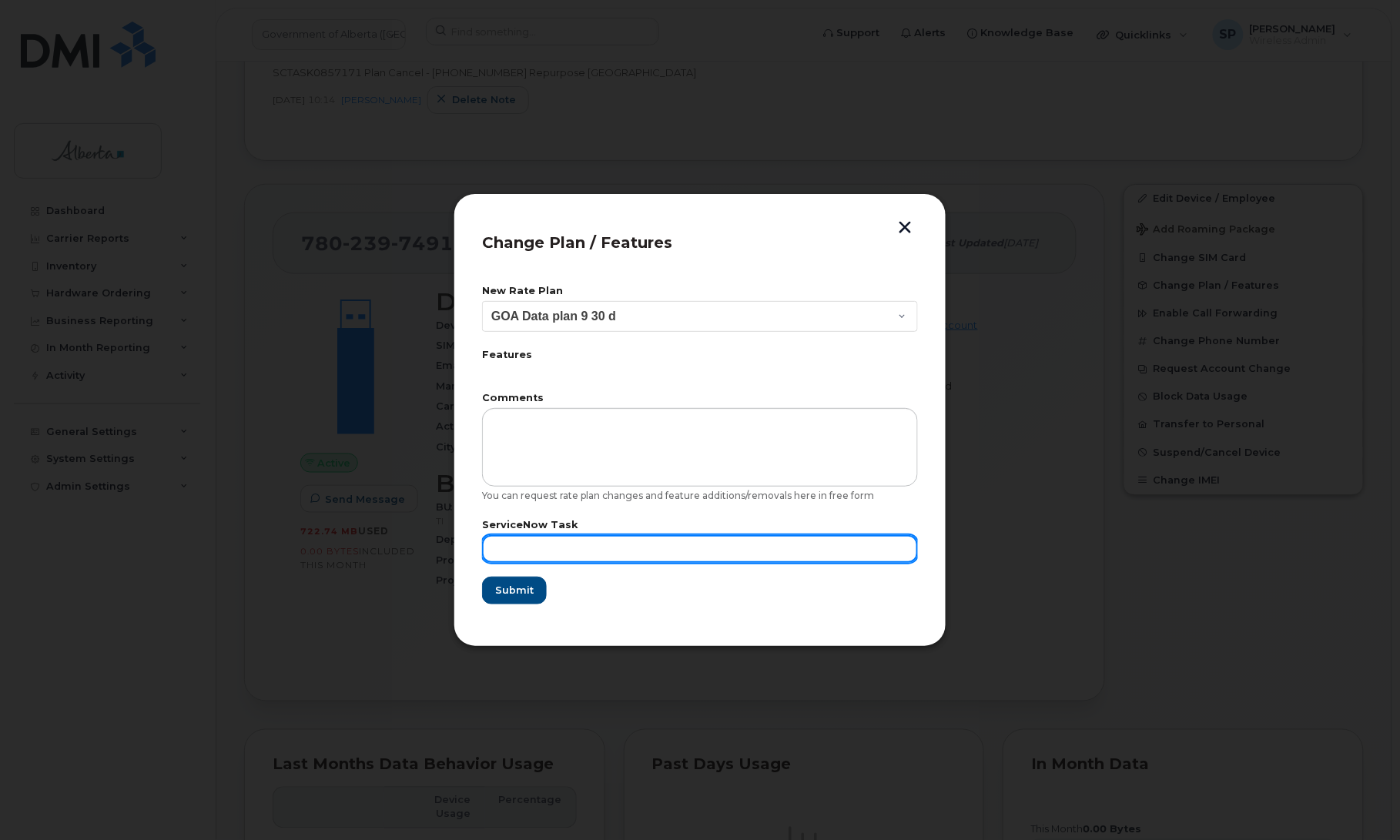
click at [566, 540] on input "text" at bounding box center [700, 549] width 436 height 28
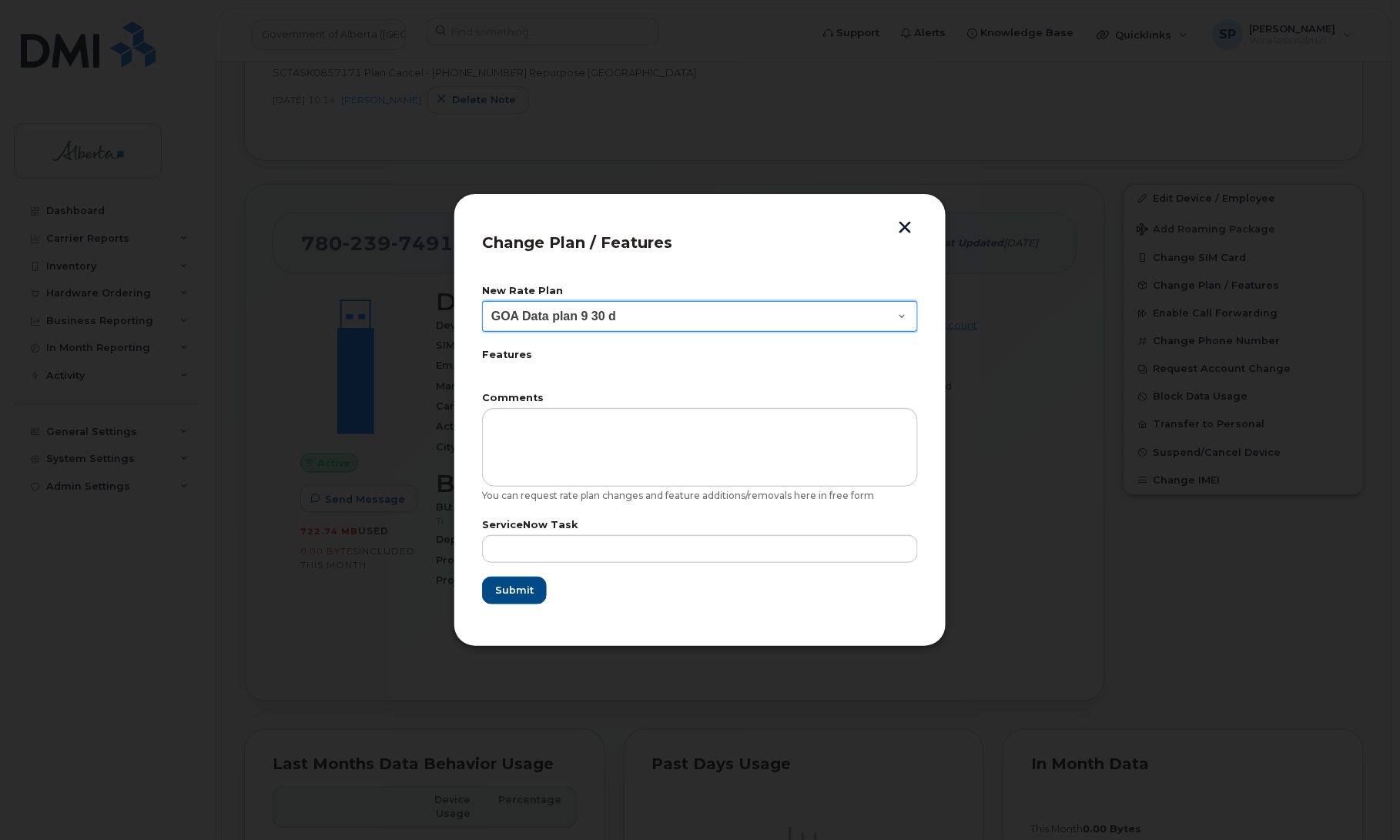
click at [584, 321] on select "Leave Current Plan GOA Data plan 9 30 d GOA–Unlimited Data Plan 9" at bounding box center [700, 316] width 436 height 31
click at [482, 301] on select "Leave Current Plan GOA Data plan 9 30 d GOA–Unlimited Data Plan 9" at bounding box center [700, 316] width 436 height 31
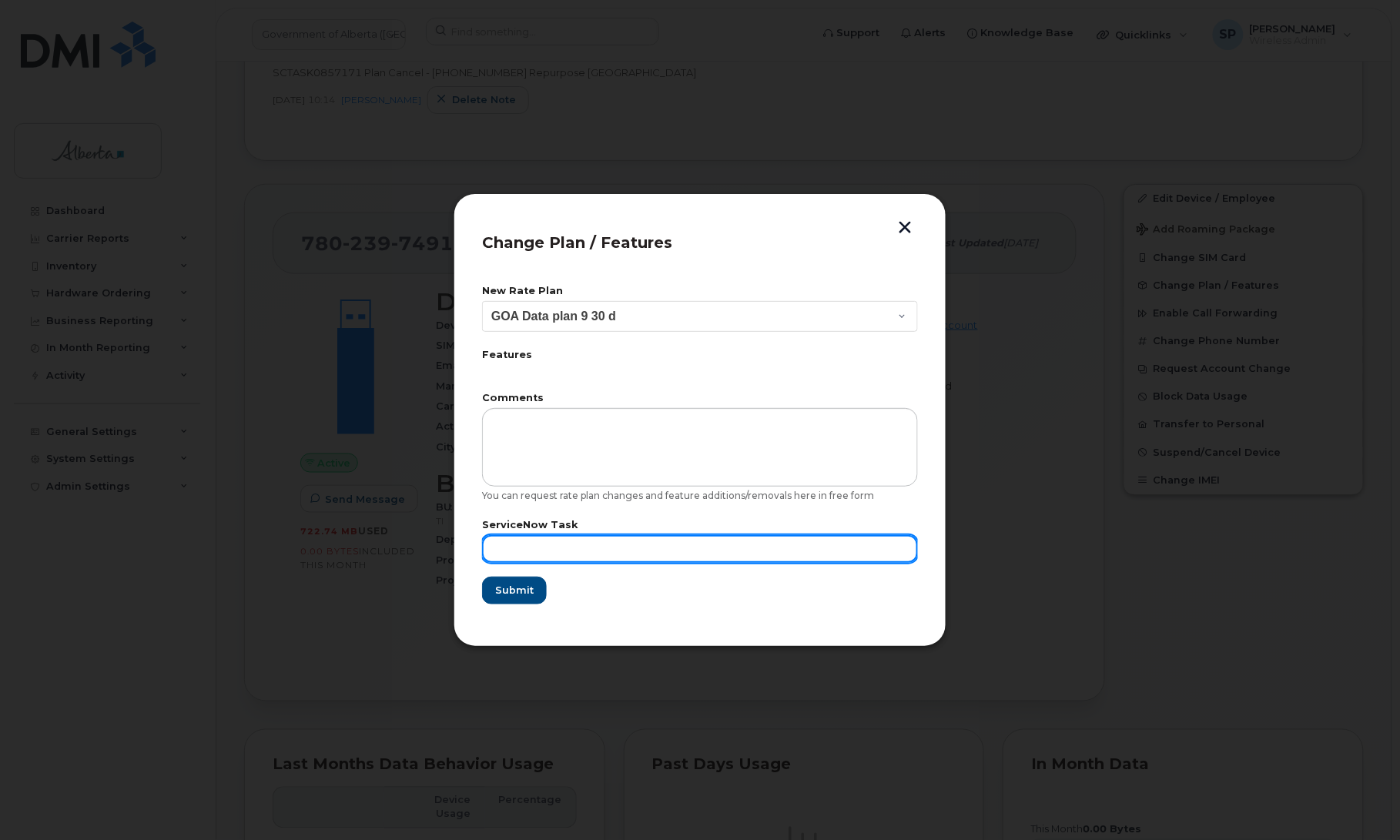
click at [692, 545] on input "text" at bounding box center [700, 549] width 436 height 28
click at [536, 552] on input "text" at bounding box center [700, 549] width 436 height 28
paste input "SCTASK0857171"
type input "SCTASK0857171"
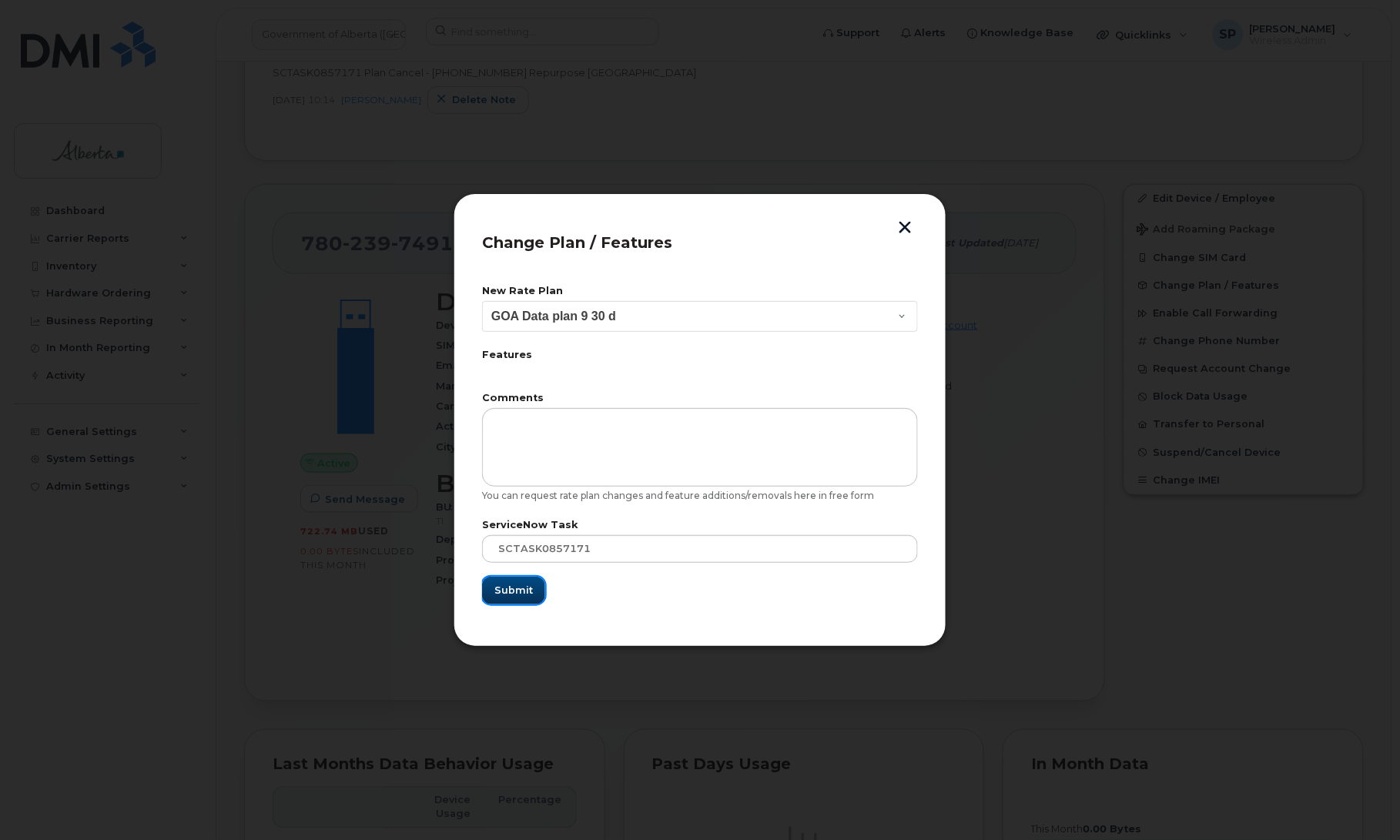
click at [505, 595] on span "Submit" at bounding box center [513, 590] width 38 height 14
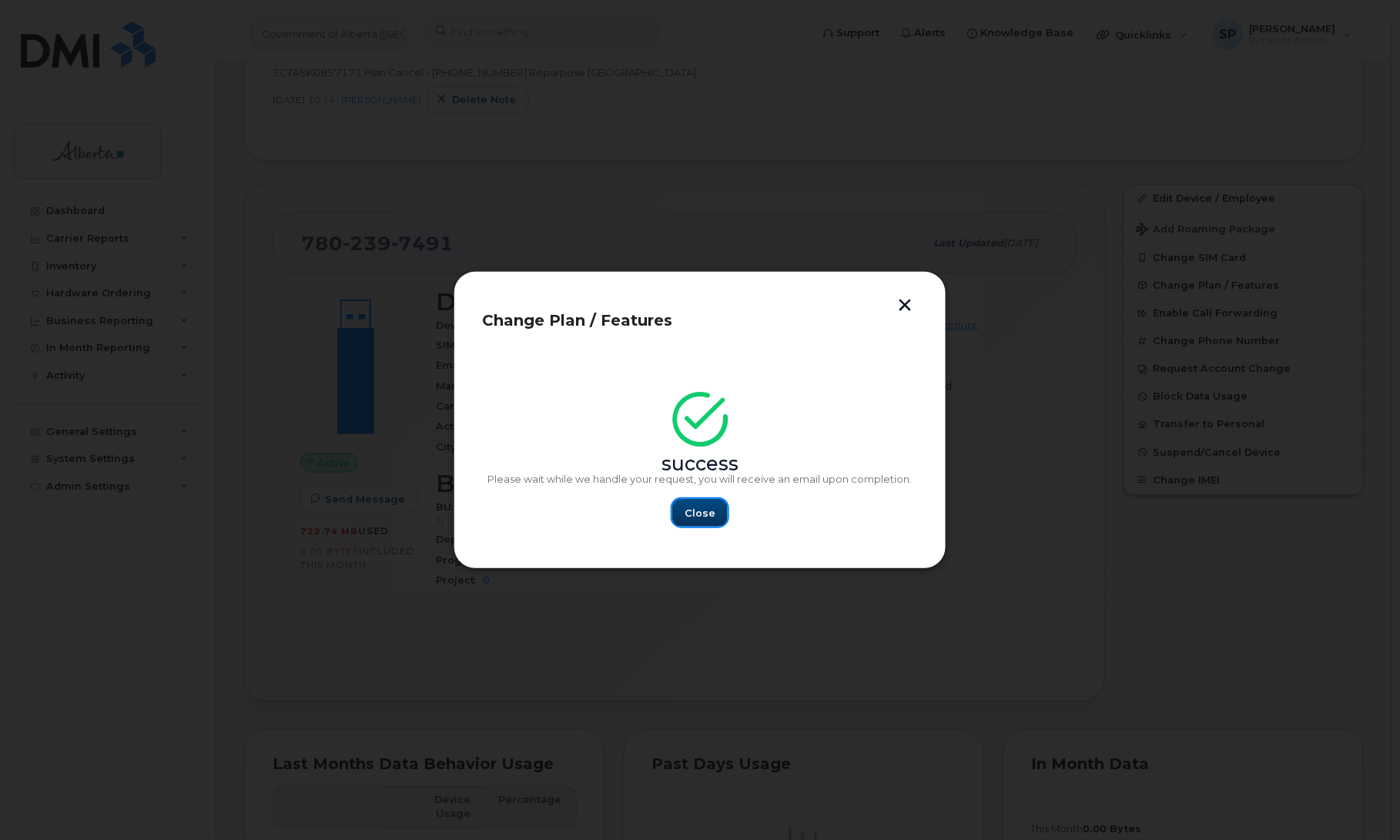
click at [695, 506] on span "Close" at bounding box center [700, 513] width 31 height 14
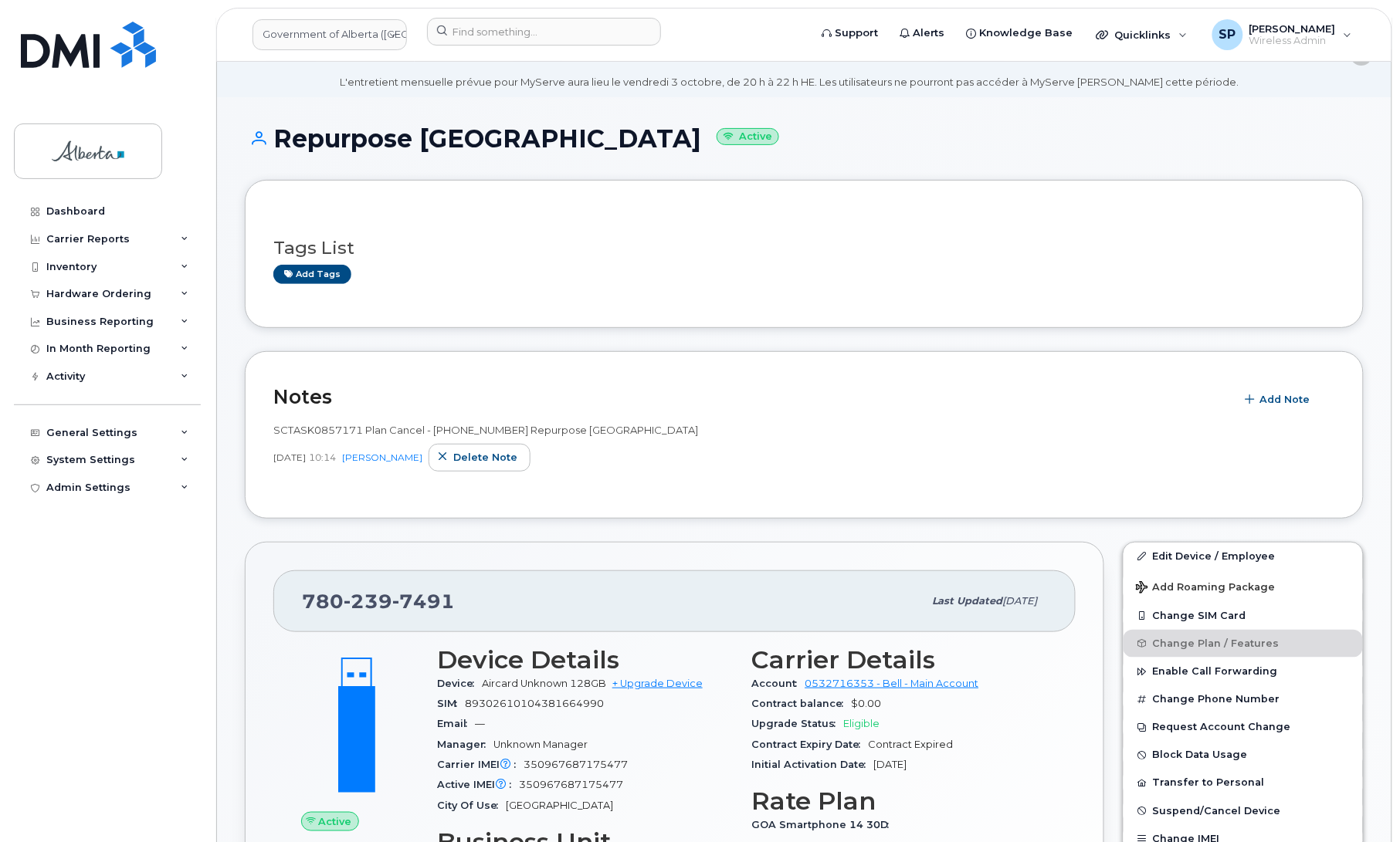
scroll to position [32, 0]
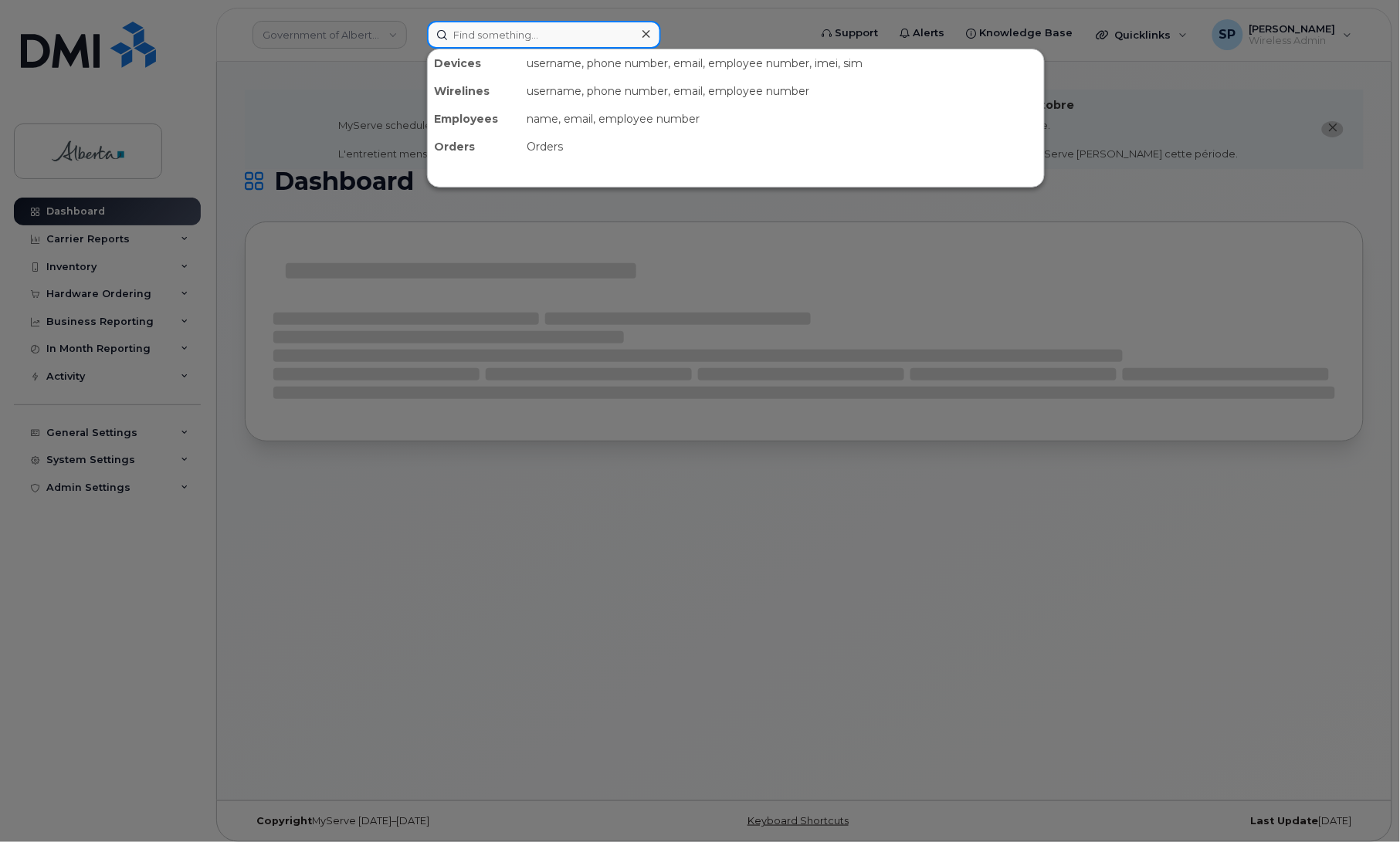
click at [542, 29] on input at bounding box center [544, 34] width 234 height 28
paste input "7802397491"
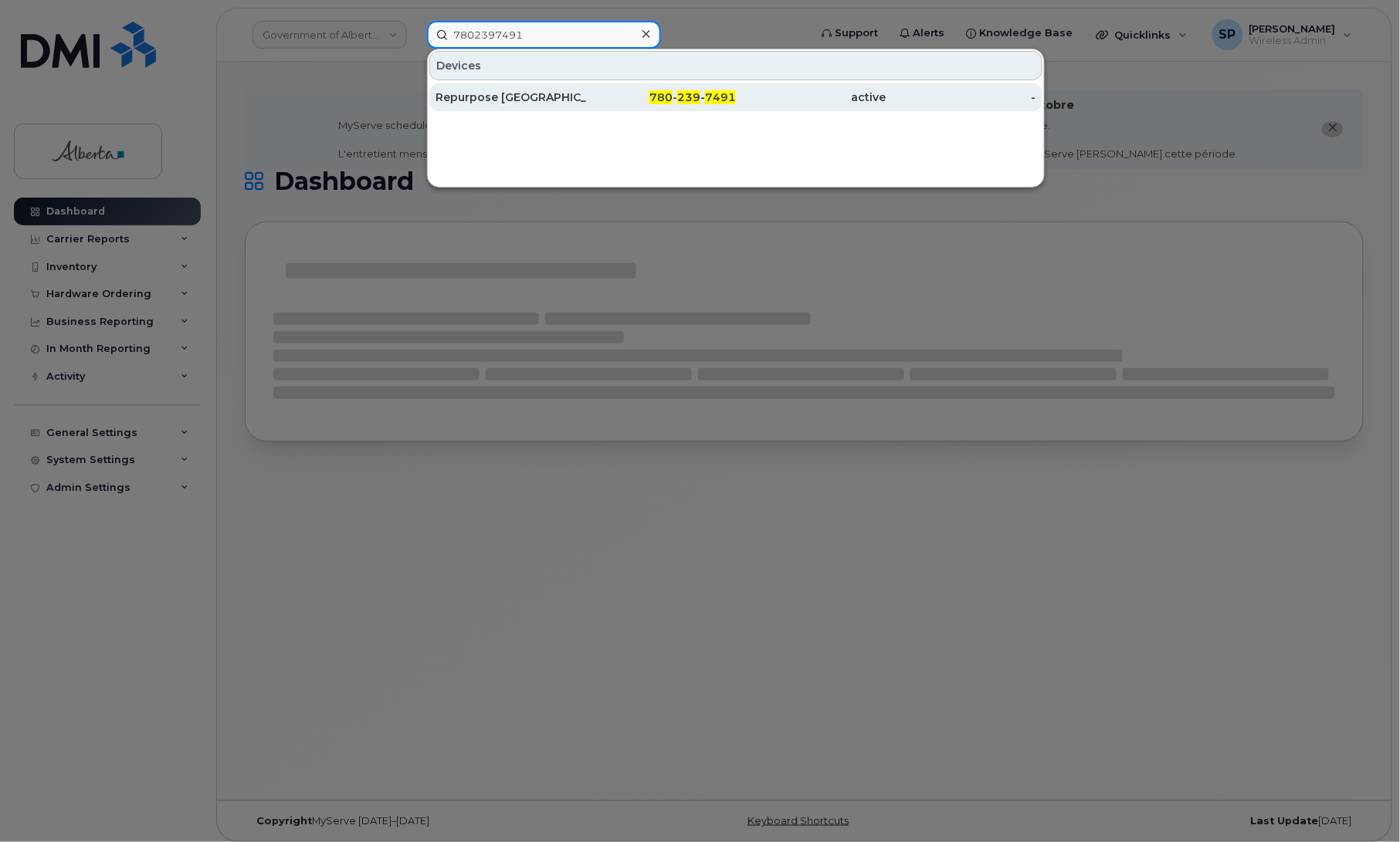
type input "7802397491"
click at [541, 97] on div "Repurpose [GEOGRAPHIC_DATA]" at bounding box center [510, 97] width 151 height 15
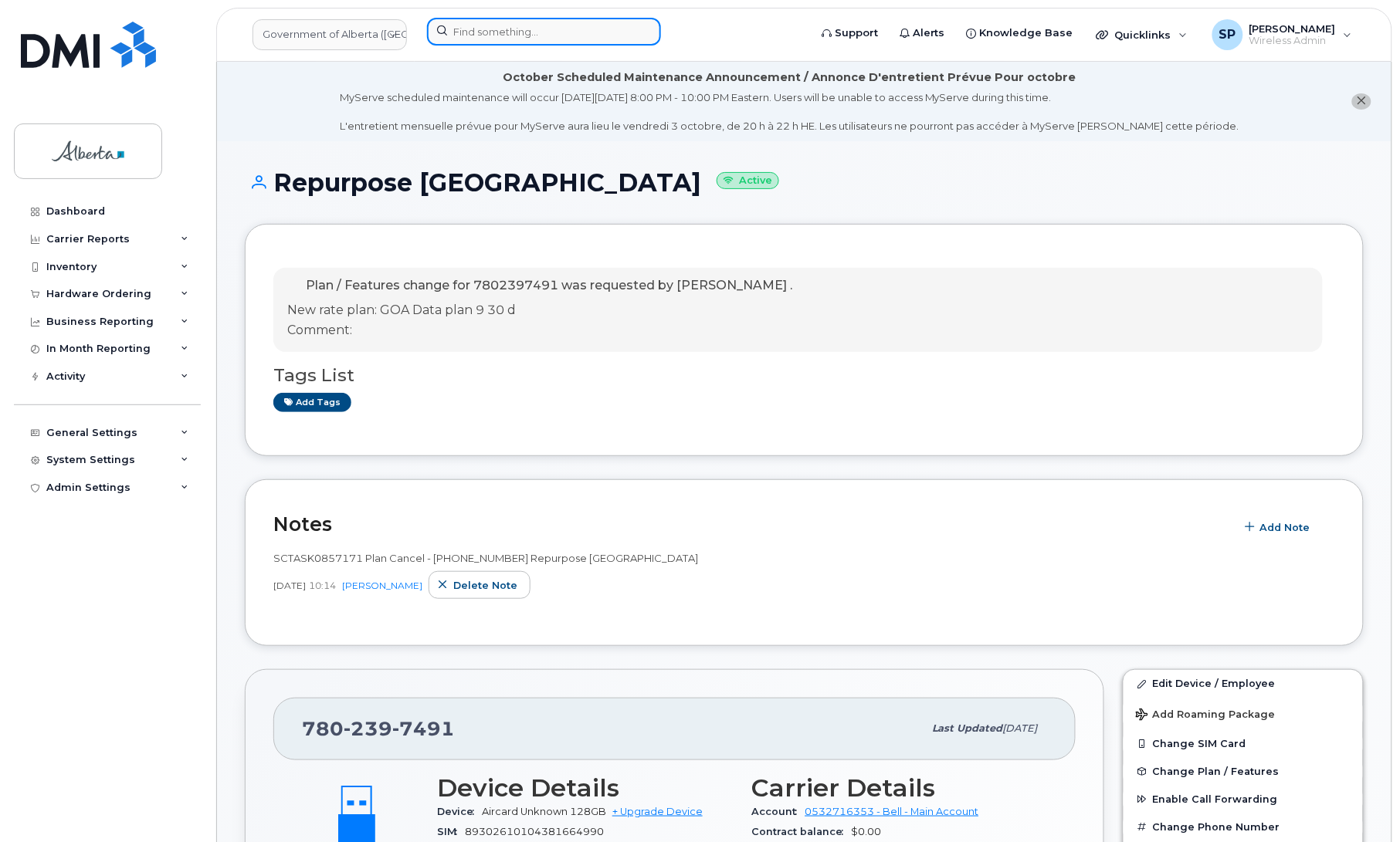
click at [573, 35] on input at bounding box center [544, 31] width 234 height 28
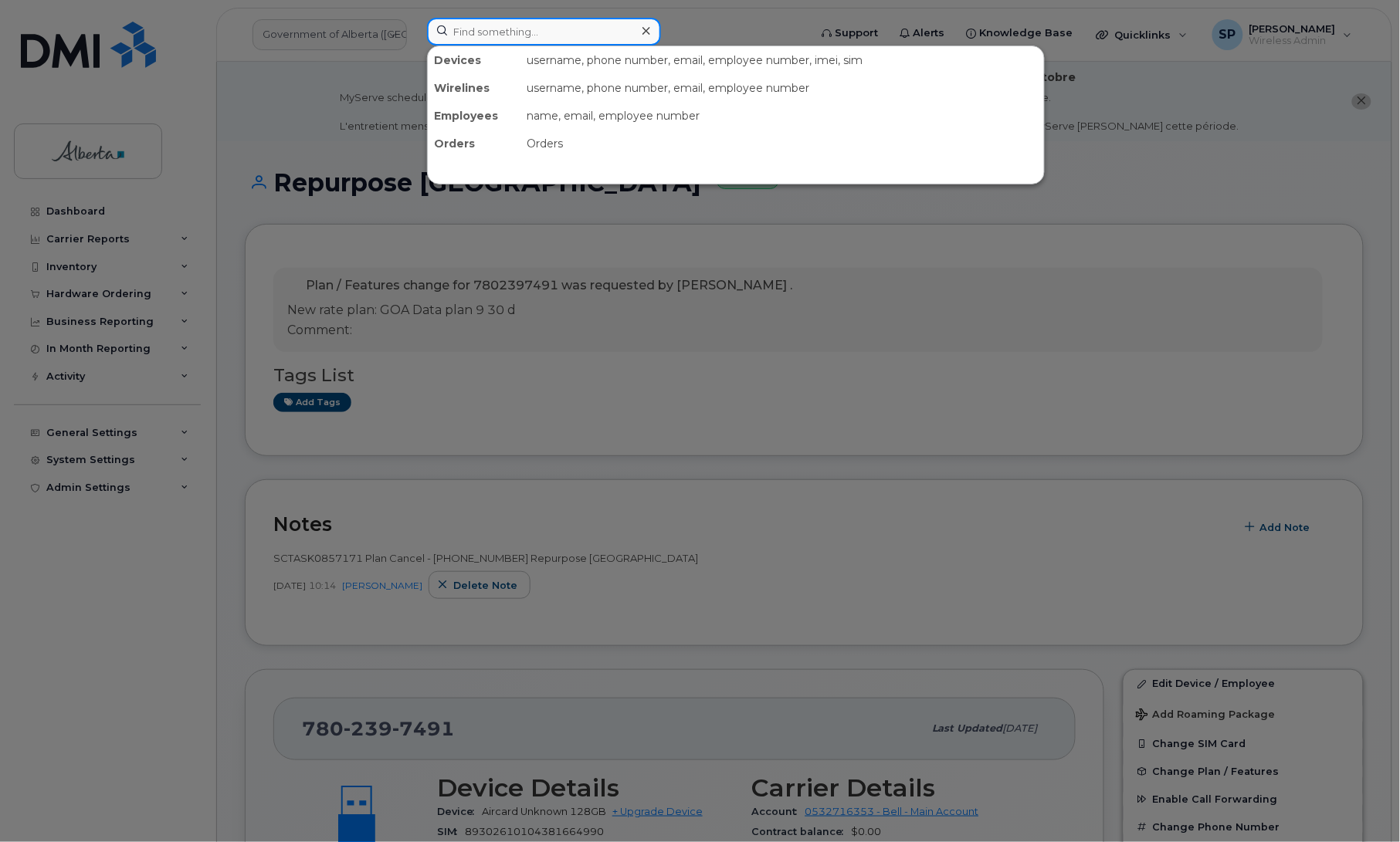
paste input "5874395707"
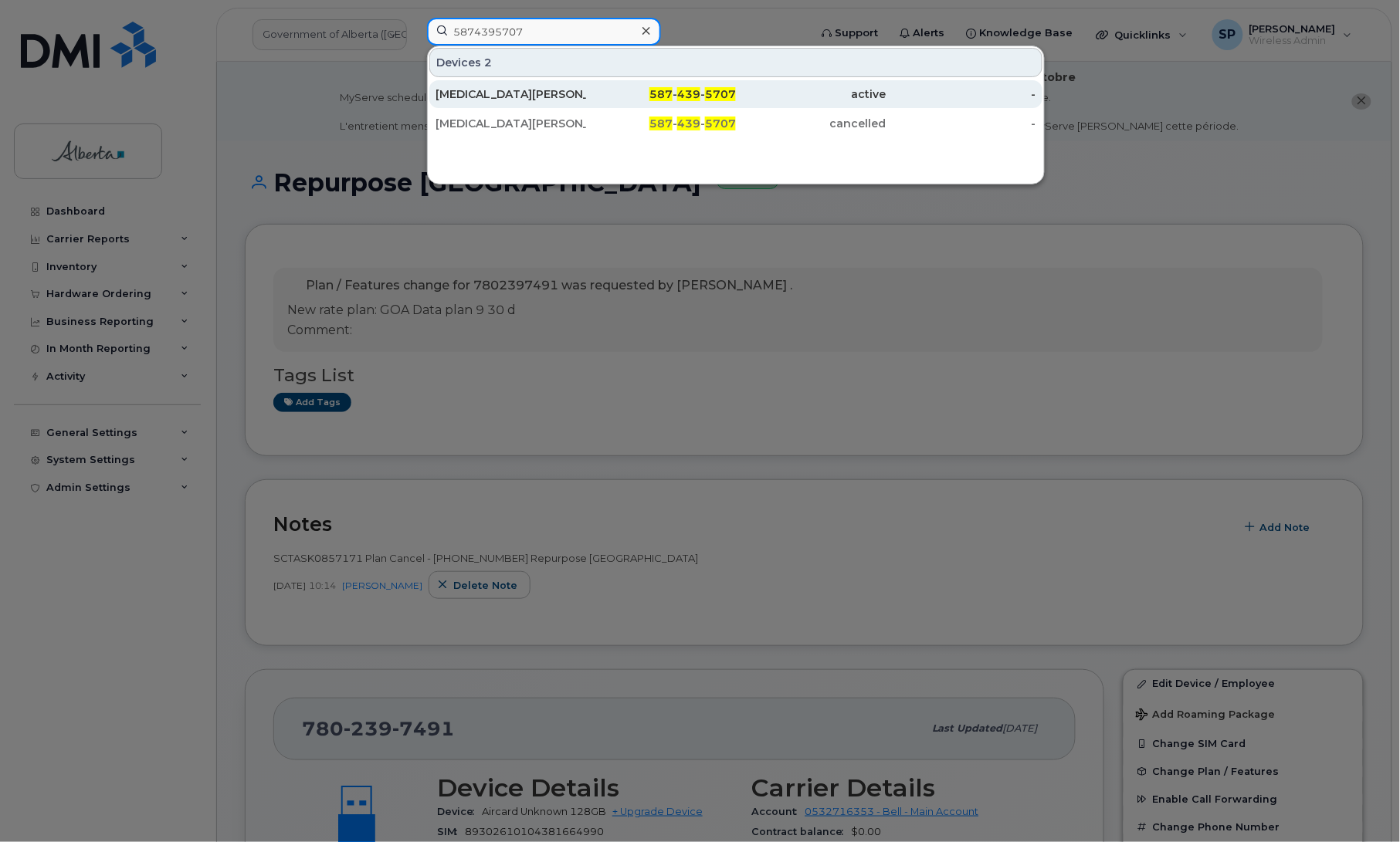
type input "5874395707"
click at [494, 98] on div "Kyra Wood" at bounding box center [510, 93] width 151 height 15
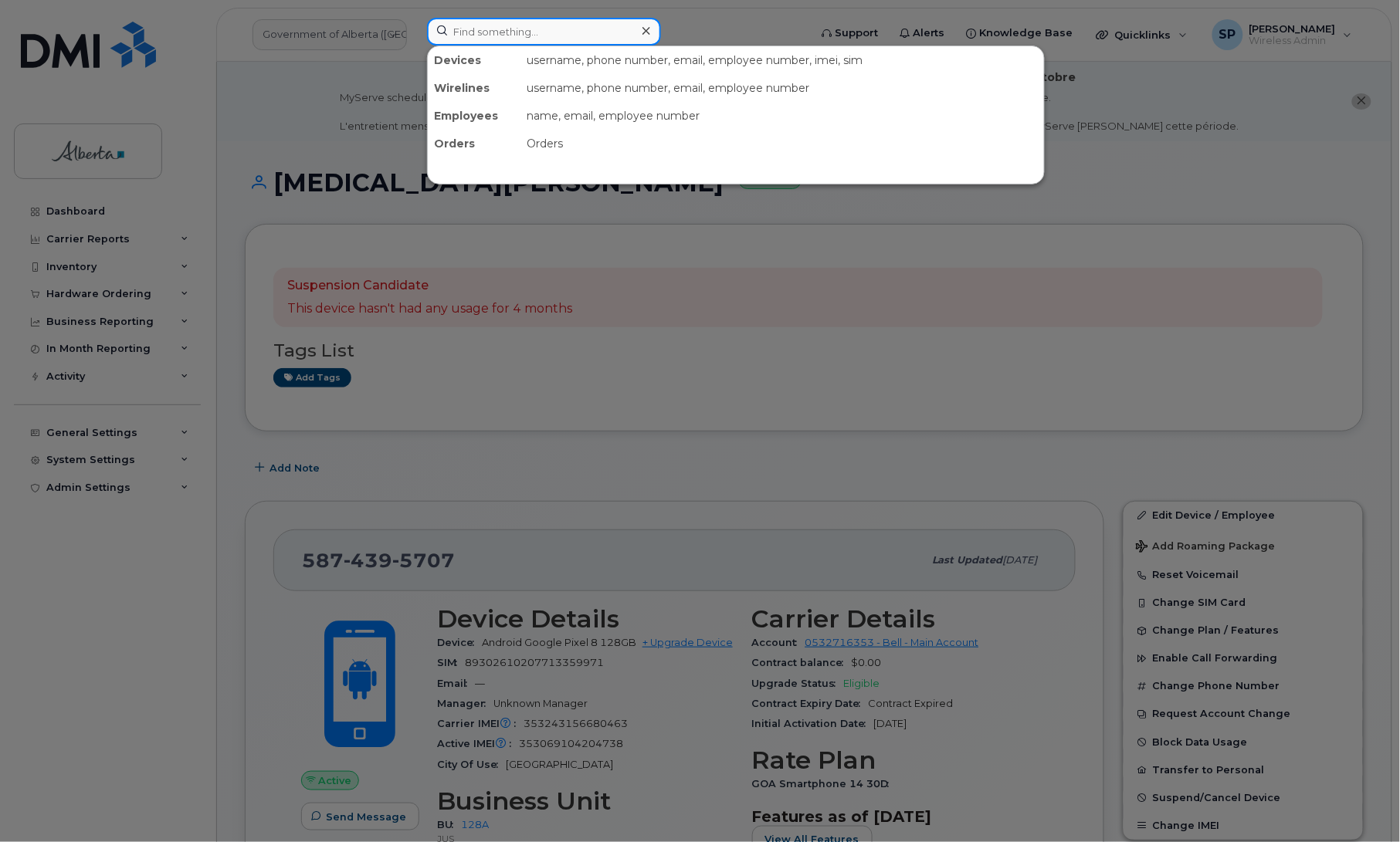
click at [487, 36] on input at bounding box center [544, 31] width 234 height 28
paste input "7802977763"
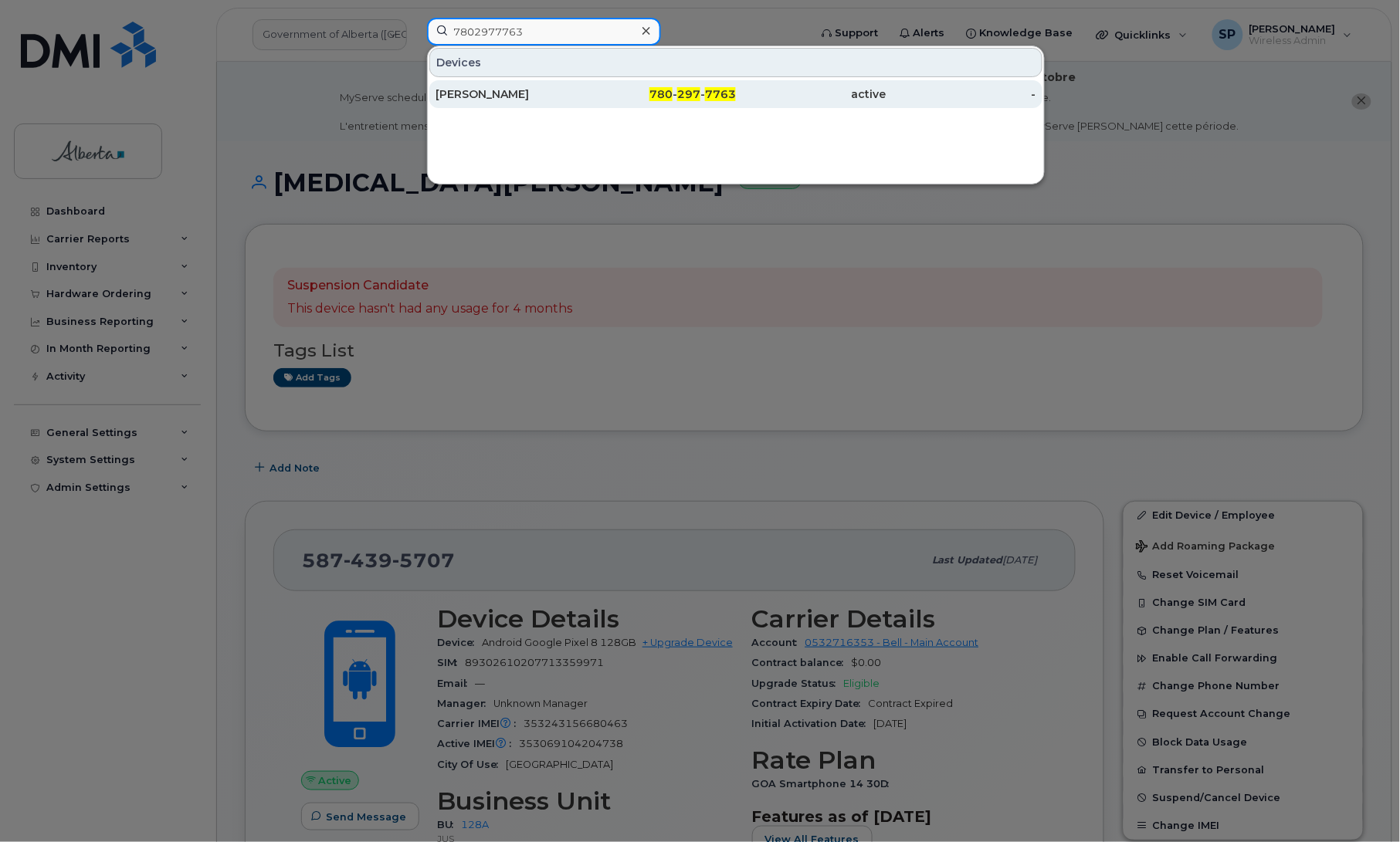
type input "7802977763"
click at [501, 94] on div "[PERSON_NAME]" at bounding box center [510, 93] width 151 height 15
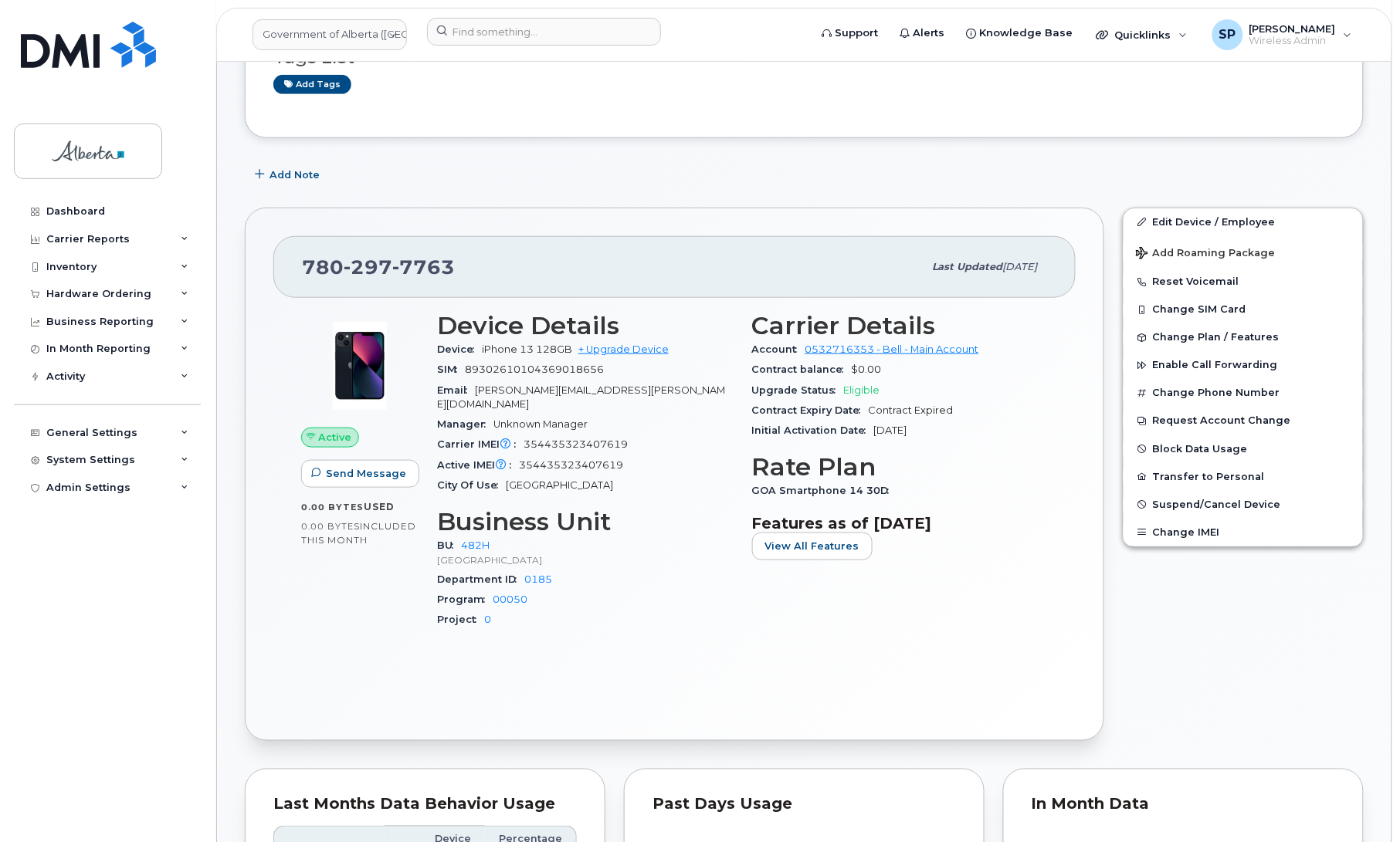
scroll to position [299, 0]
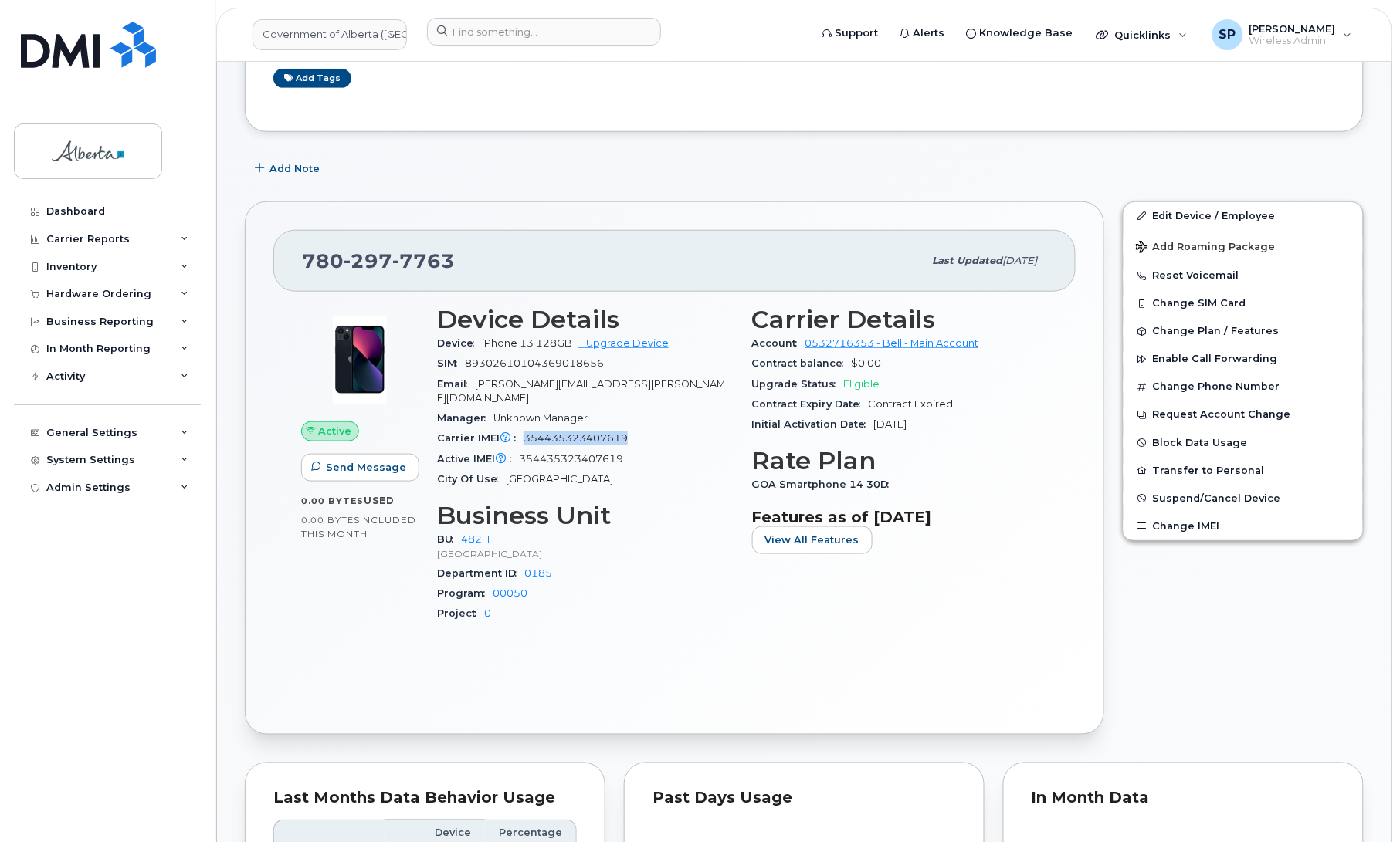
drag, startPoint x: 631, startPoint y: 422, endPoint x: 526, endPoint y: 422, distance: 105.0
click at [526, 428] on div "Carrier IMEI Carrier IMEI is reported during the last billing cycle or change o…" at bounding box center [585, 438] width 297 height 20
copy span "354435323407619"
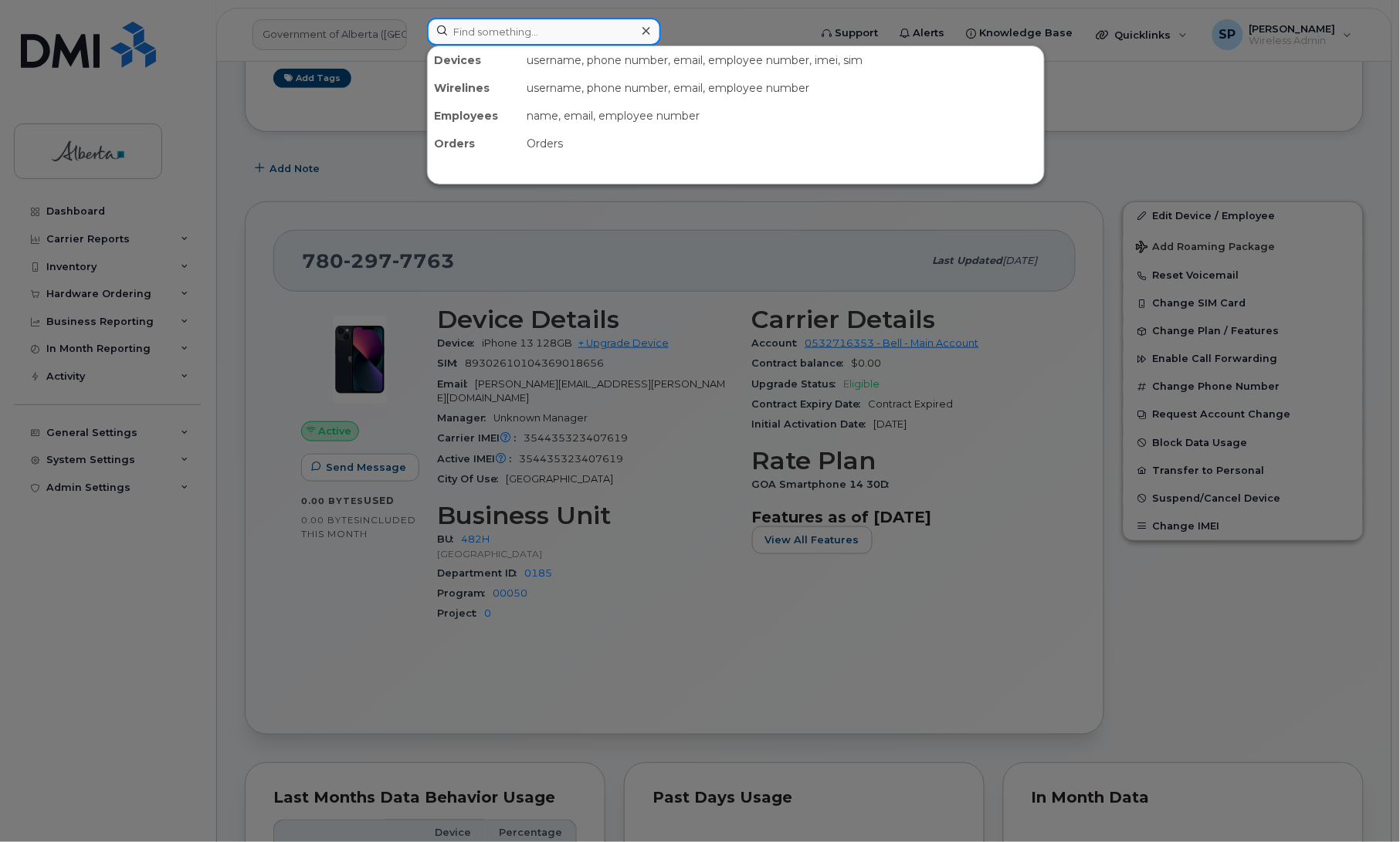
click at [468, 32] on input at bounding box center [544, 31] width 234 height 28
paste input "7807213556"
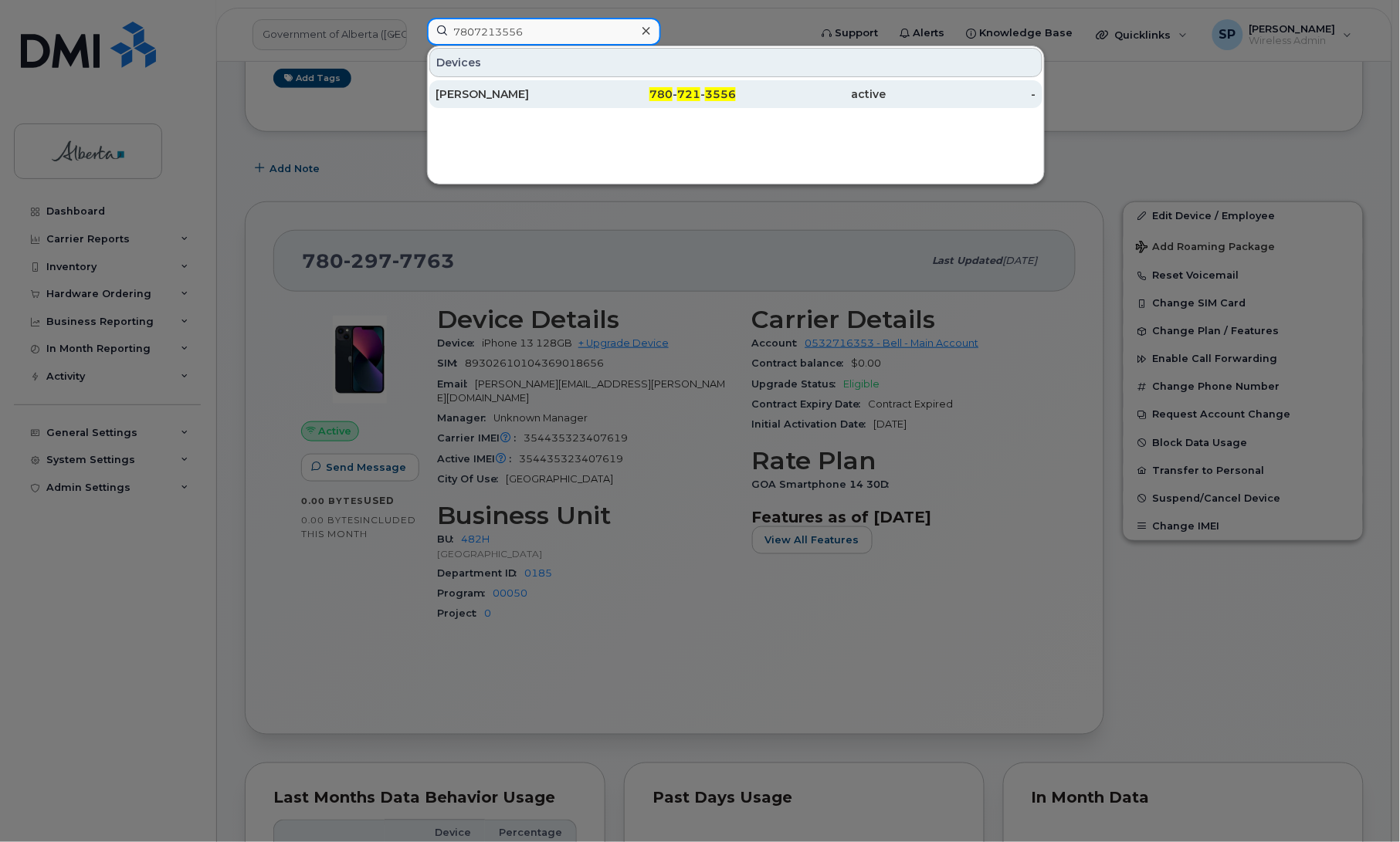
type input "7807213556"
click at [500, 91] on div "[PERSON_NAME]" at bounding box center [510, 93] width 151 height 15
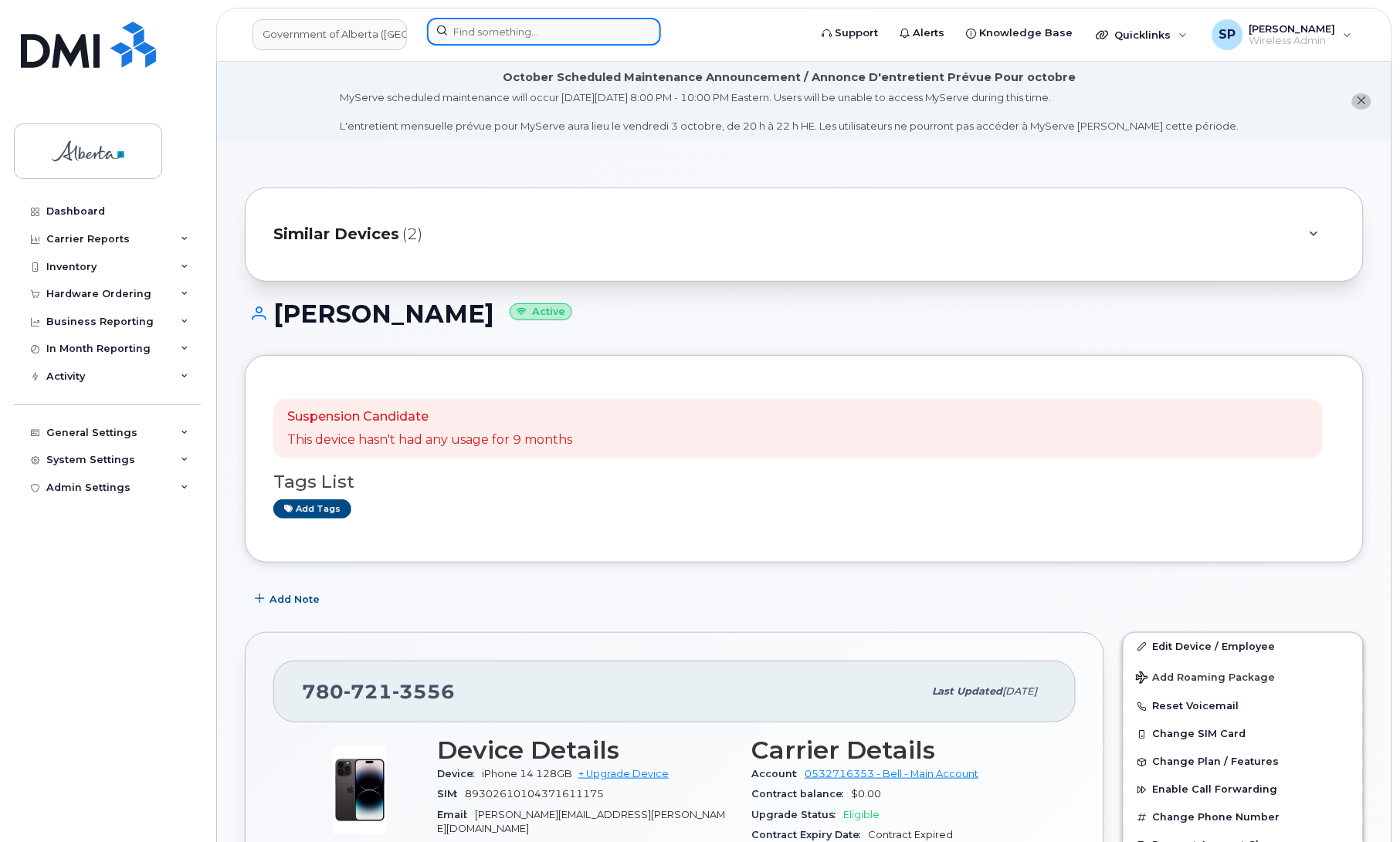
click at [590, 37] on input at bounding box center [544, 31] width 234 height 28
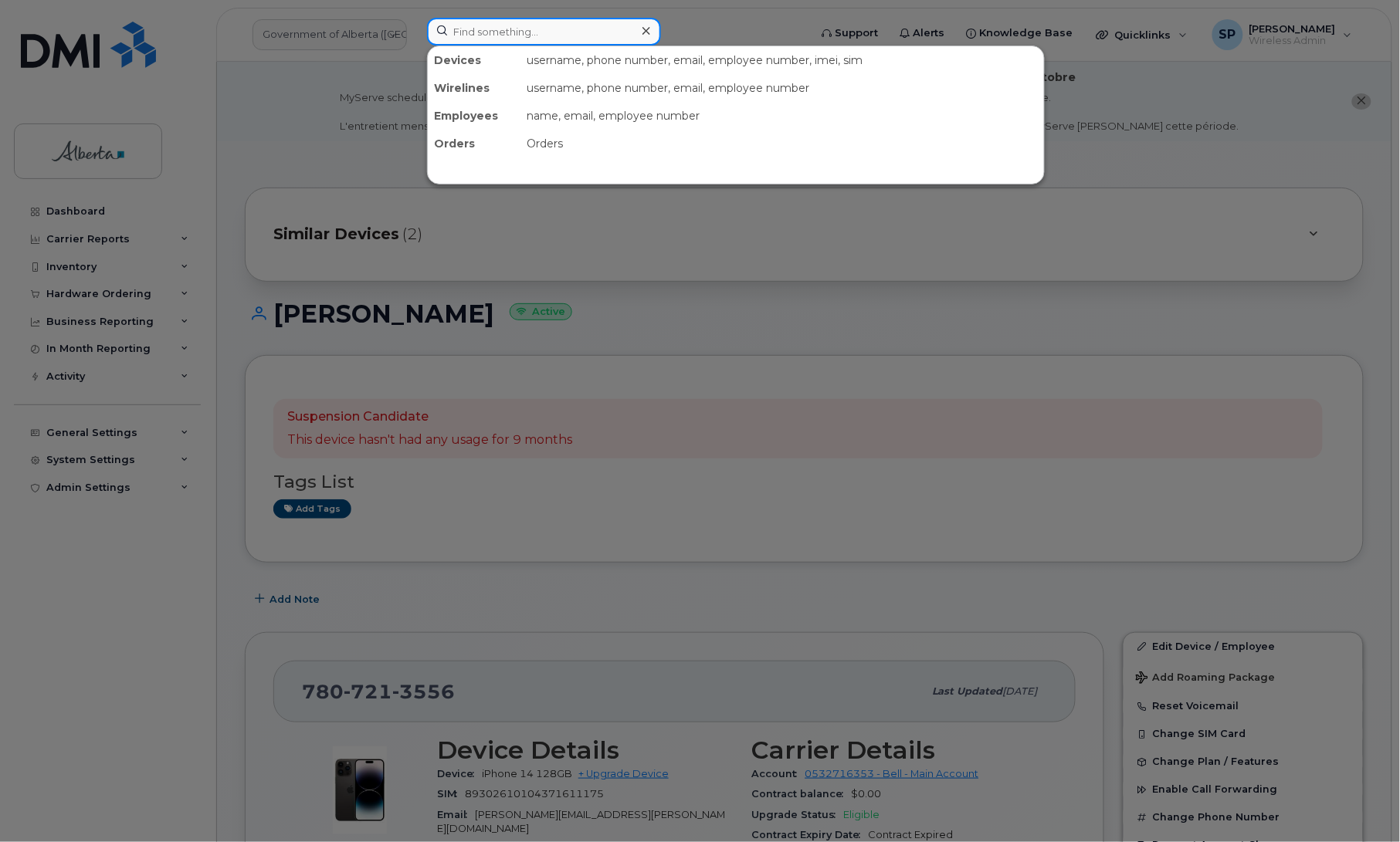
paste input "5875451613"
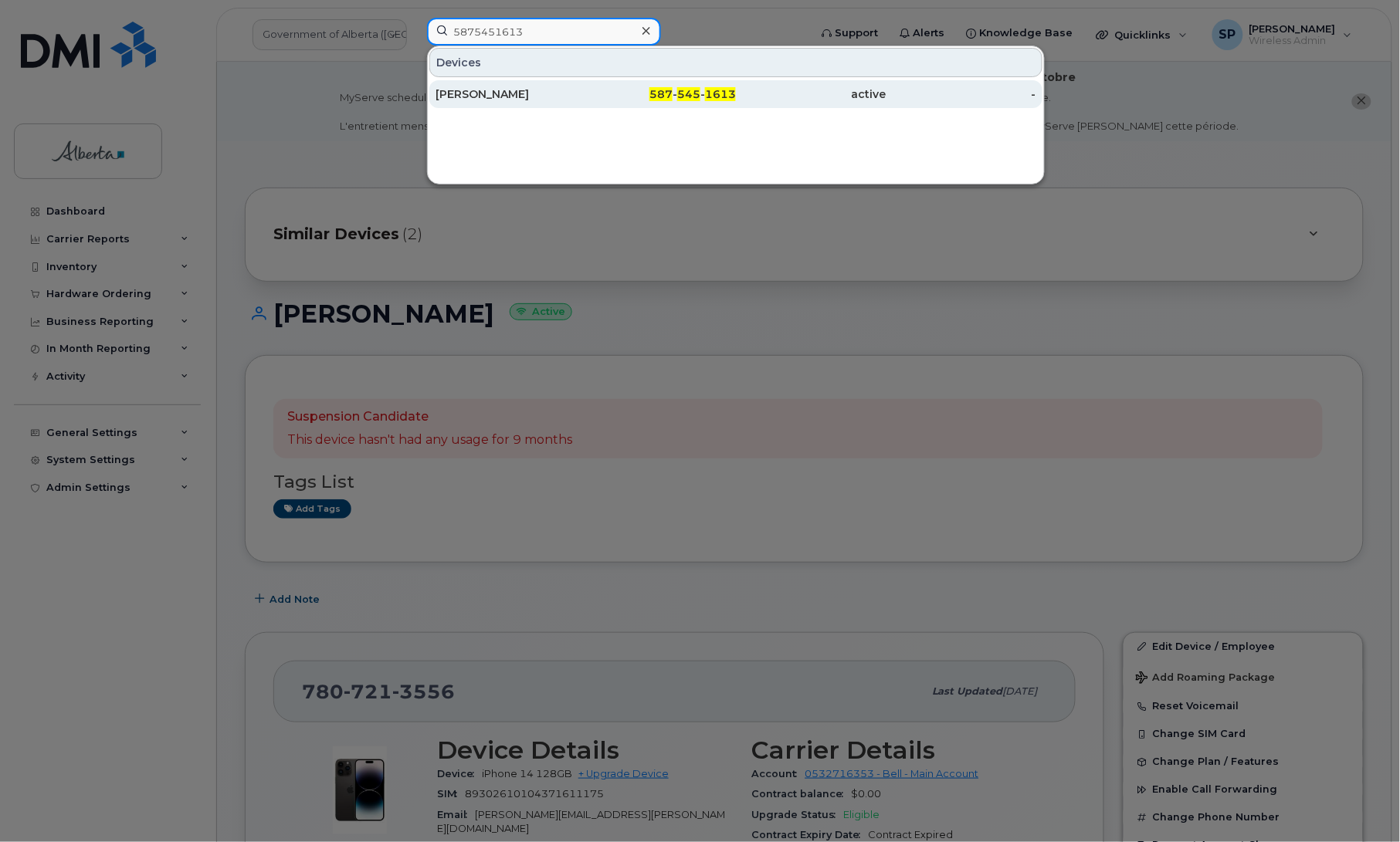
type input "5875451613"
click at [507, 95] on div "[PERSON_NAME]" at bounding box center [510, 93] width 151 height 15
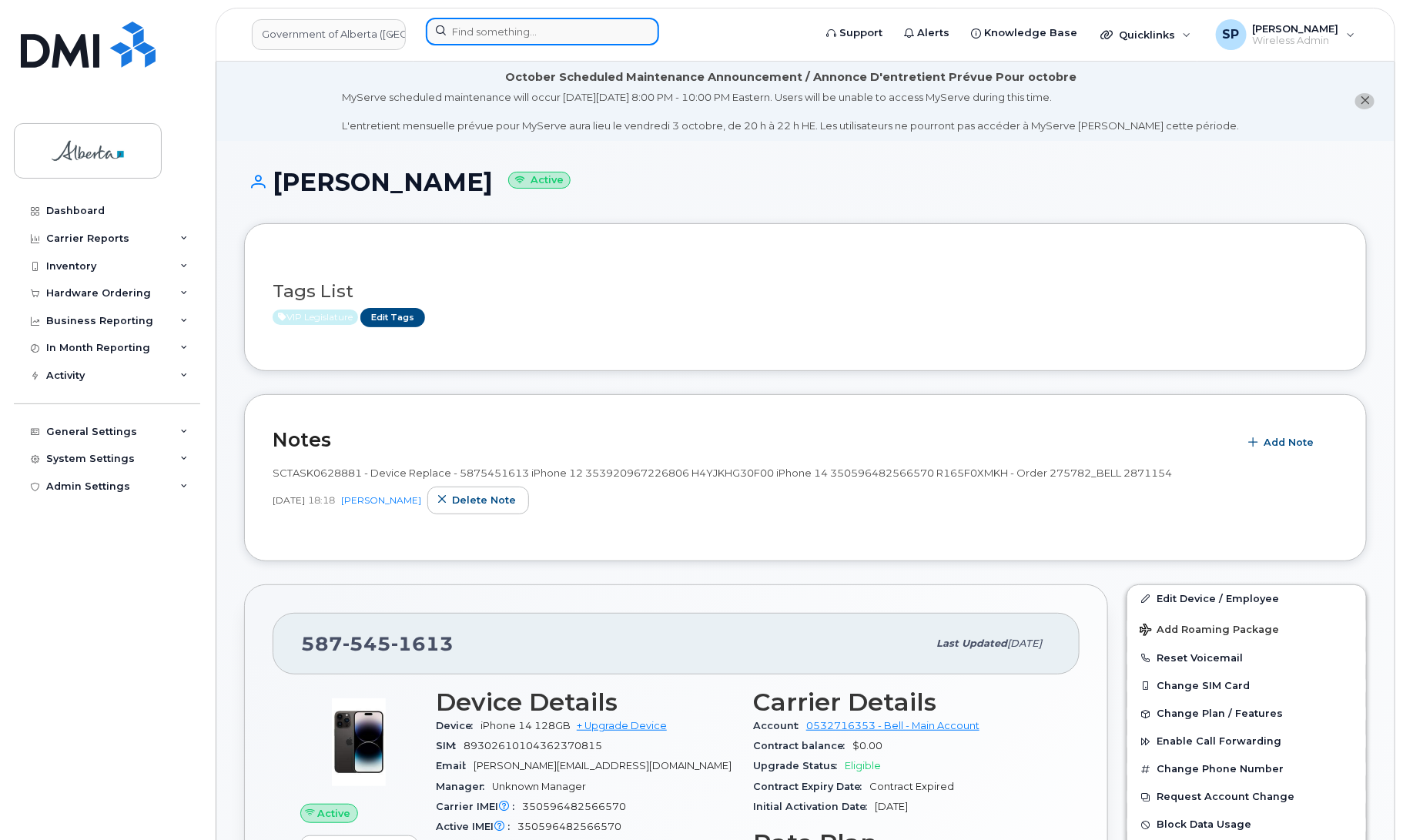
click at [497, 32] on input at bounding box center [543, 31] width 234 height 28
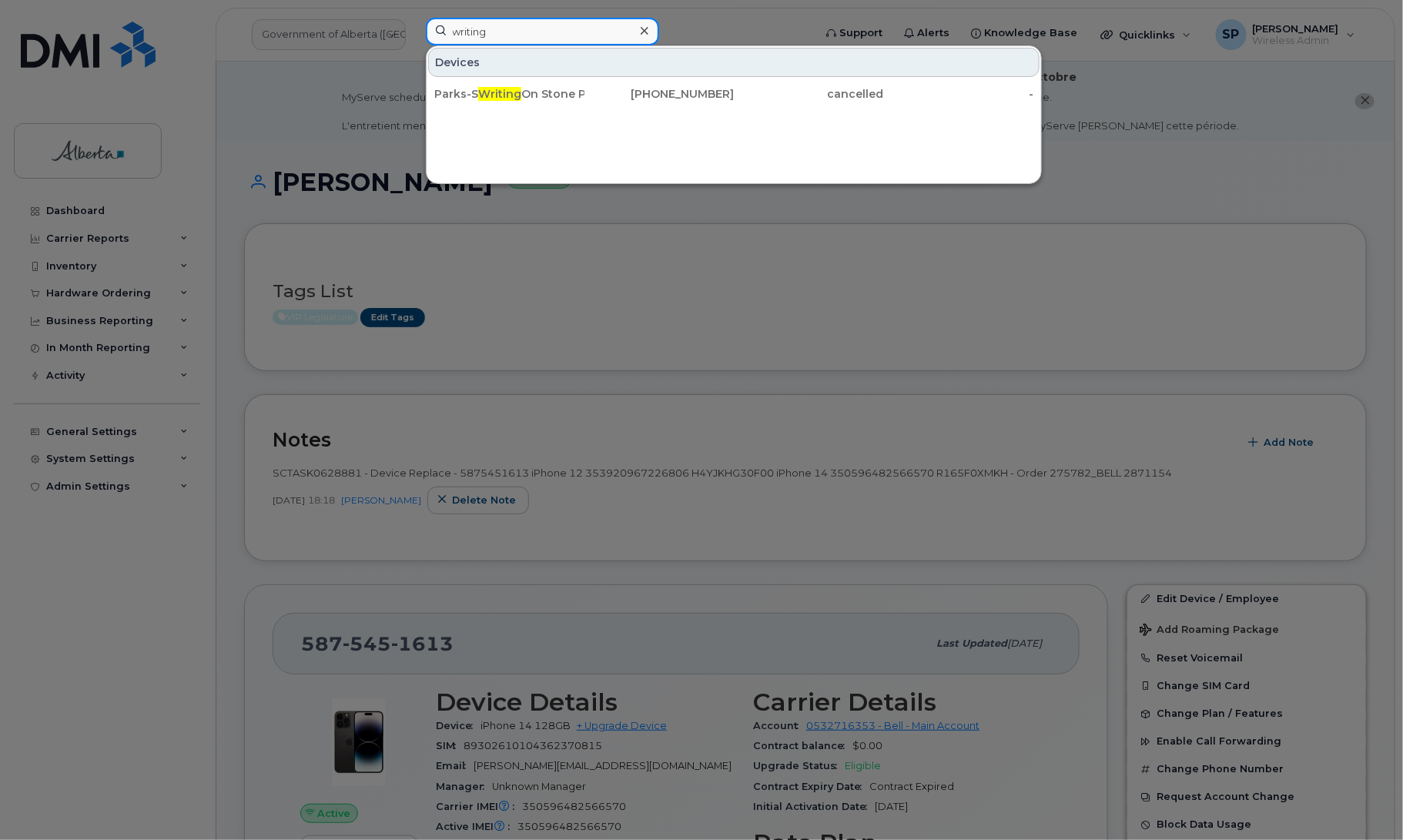
drag, startPoint x: 526, startPoint y: 33, endPoint x: 440, endPoint y: 32, distance: 86.0
click at [440, 32] on input "writing" at bounding box center [543, 31] width 234 height 28
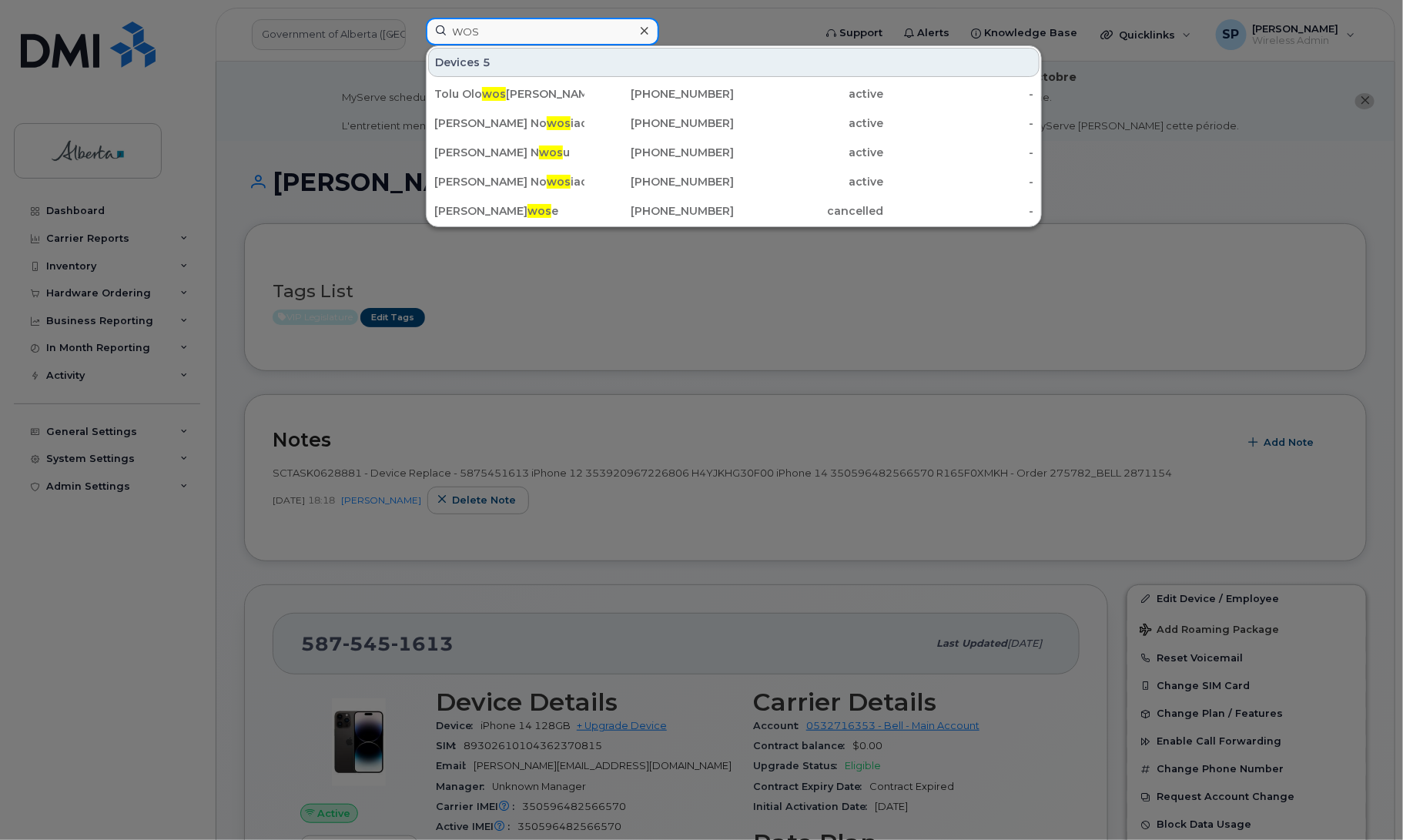
drag, startPoint x: 462, startPoint y: 32, endPoint x: 408, endPoint y: 36, distance: 54.1
click at [414, 36] on div "WOS Devices 5 Tolu Olo wos hile 403-589-9819 active - Ken No wos iad 587-532-79…" at bounding box center [614, 35] width 402 height 34
paste input "4036477409"
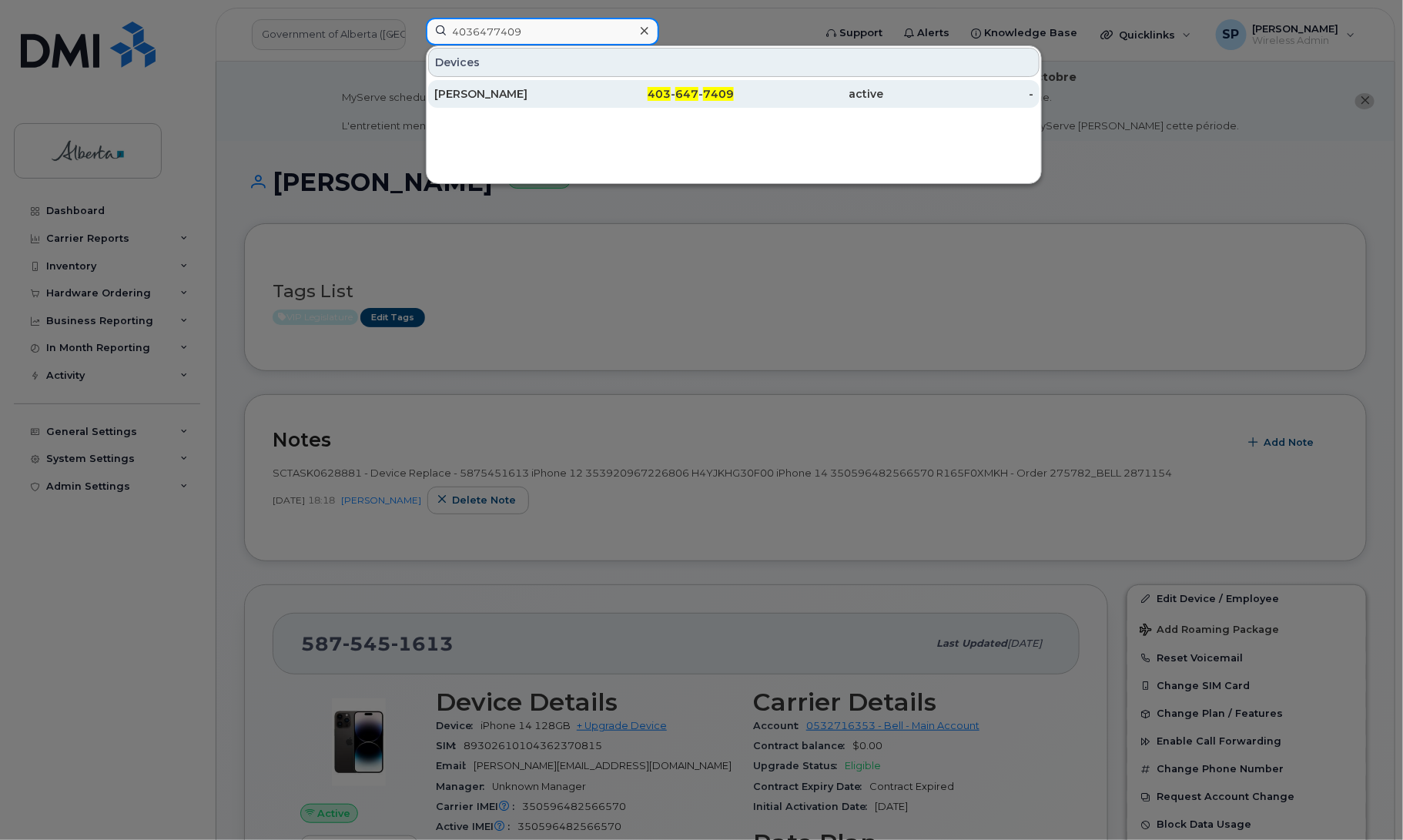
type input "4036477409"
click at [486, 96] on div "[PERSON_NAME]" at bounding box center [509, 93] width 150 height 15
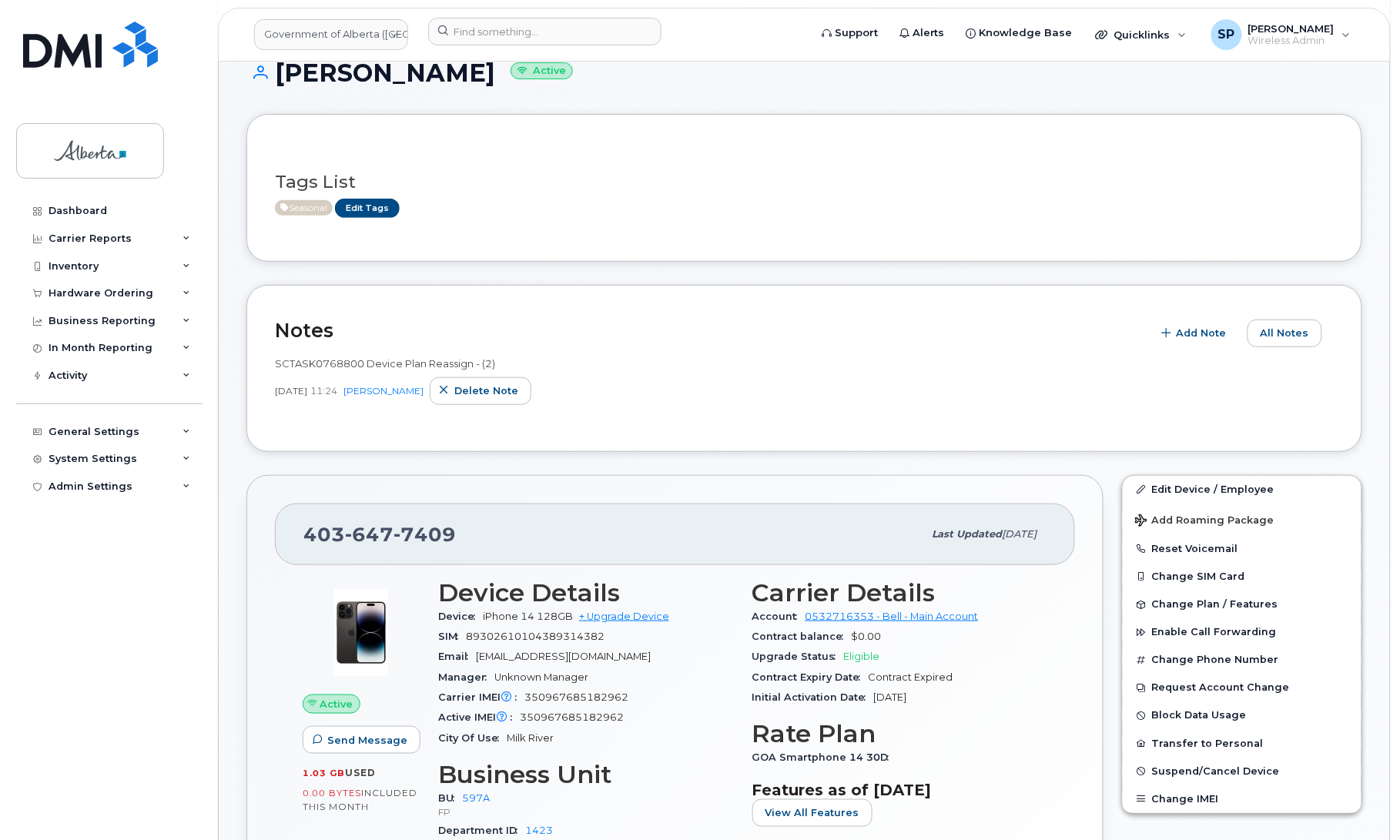
scroll to position [83, 0]
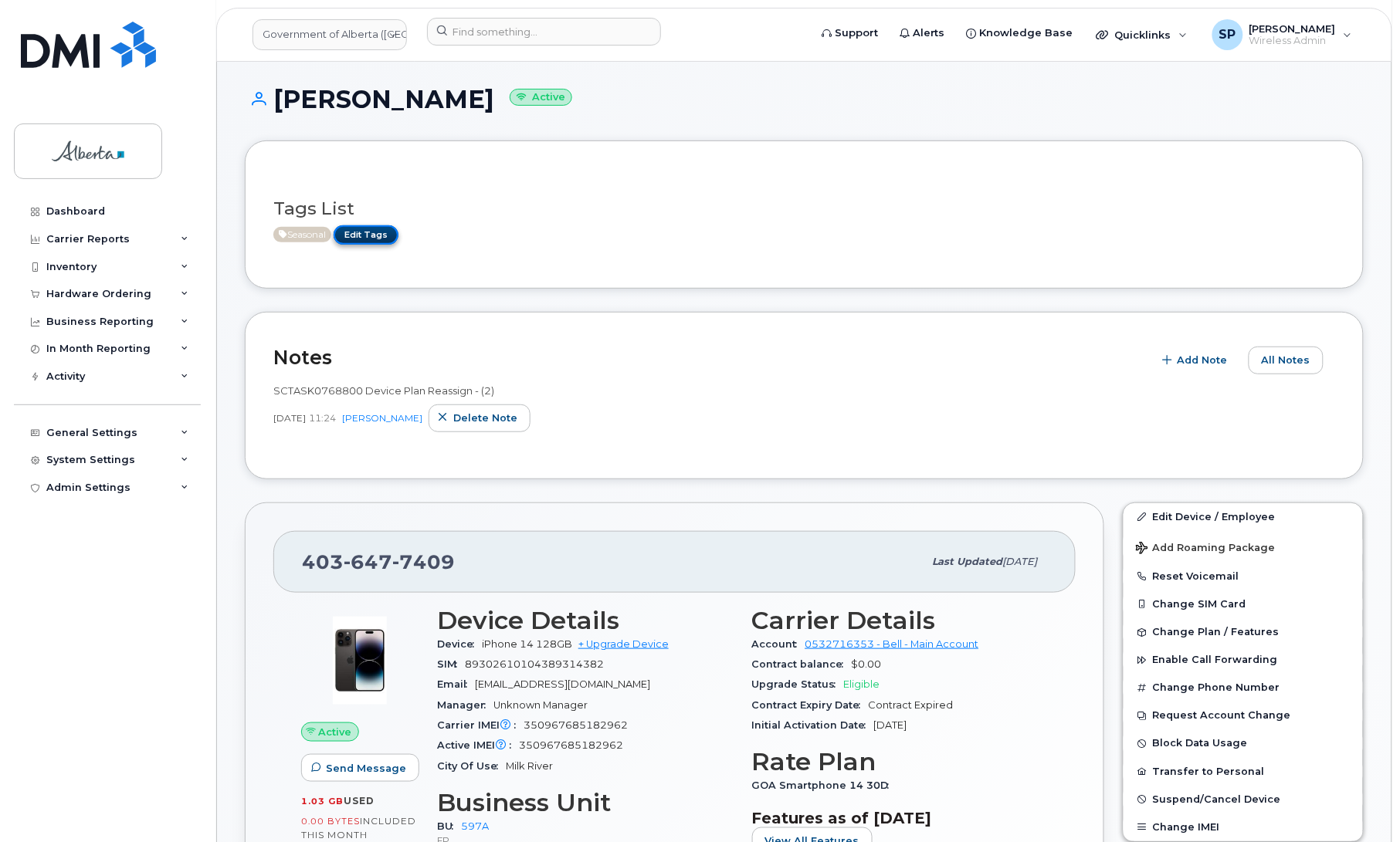
click at [363, 237] on link "Edit Tags" at bounding box center [366, 235] width 65 height 20
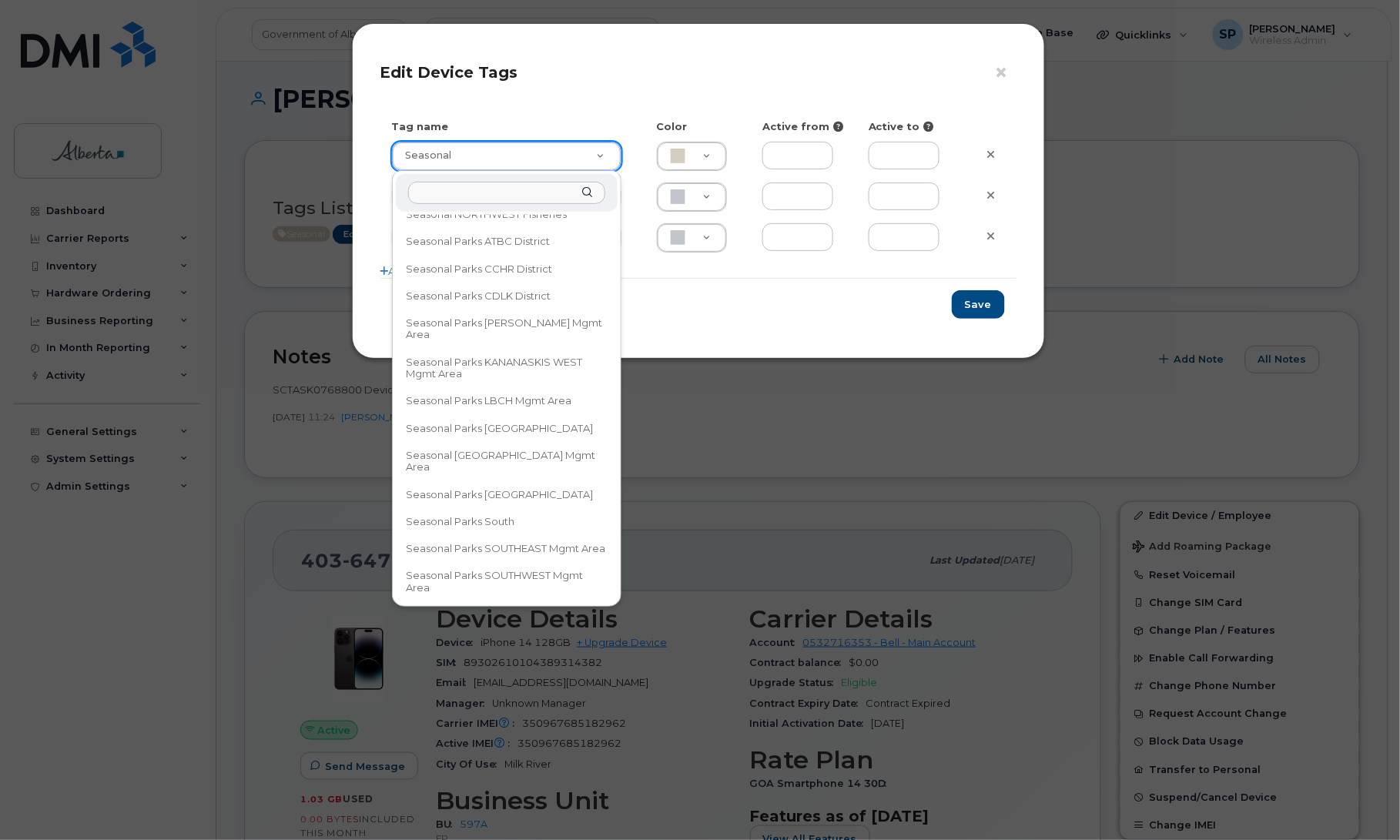
scroll to position [629, 0]
type input "Seasonal Parks SOUTHEAST Mgmt Area"
type input "DAECC8"
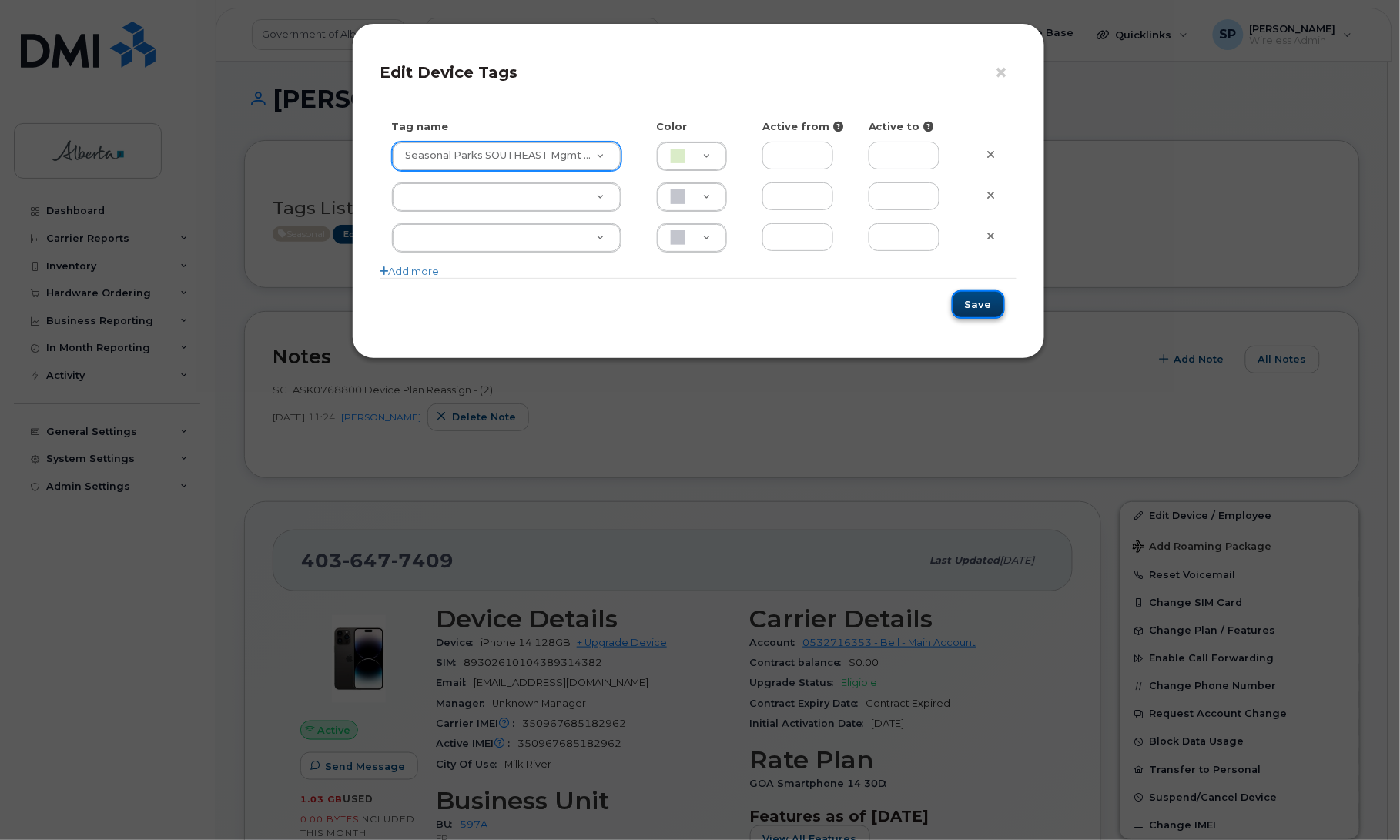
click at [982, 305] on button "Save" at bounding box center [979, 305] width 53 height 28
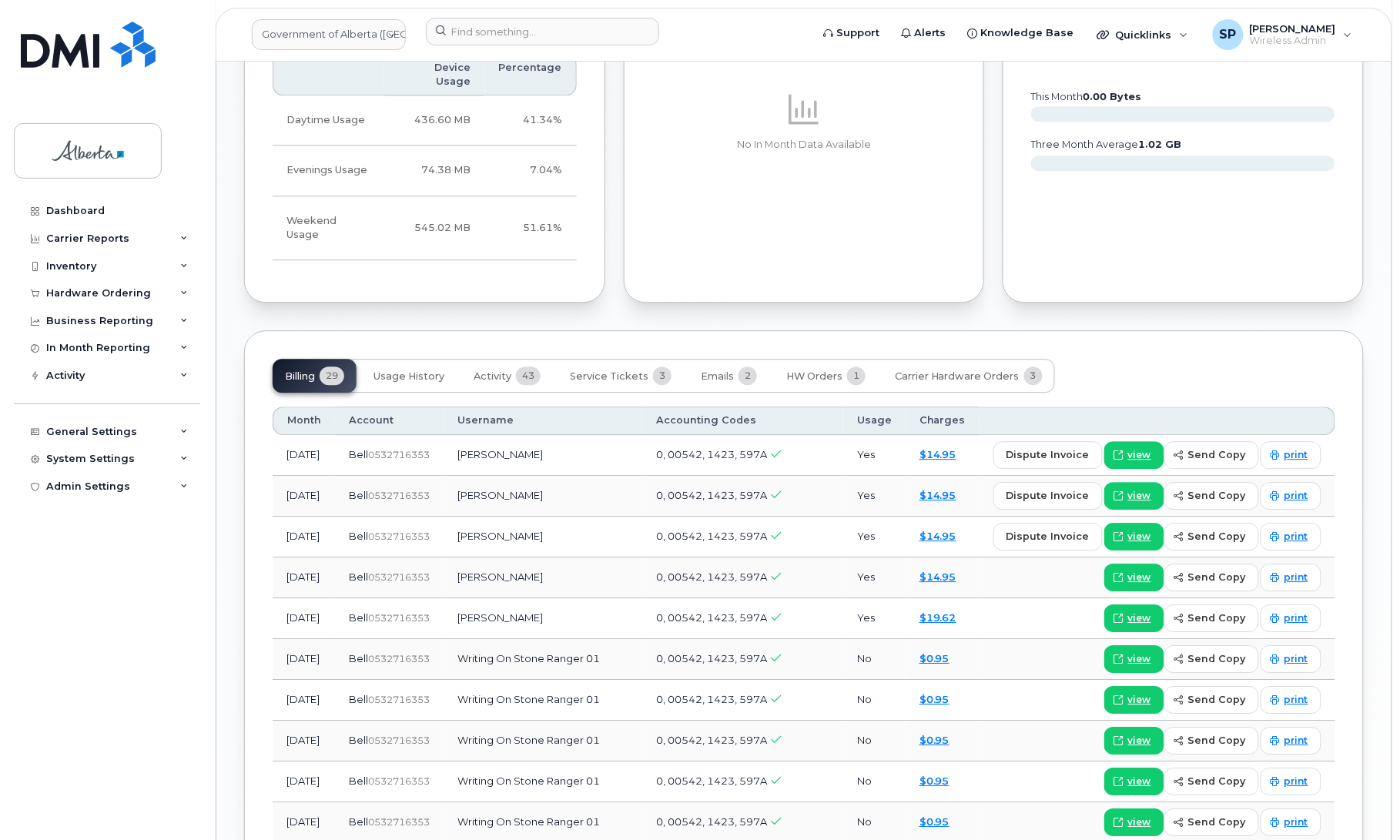
scroll to position [1140, 0]
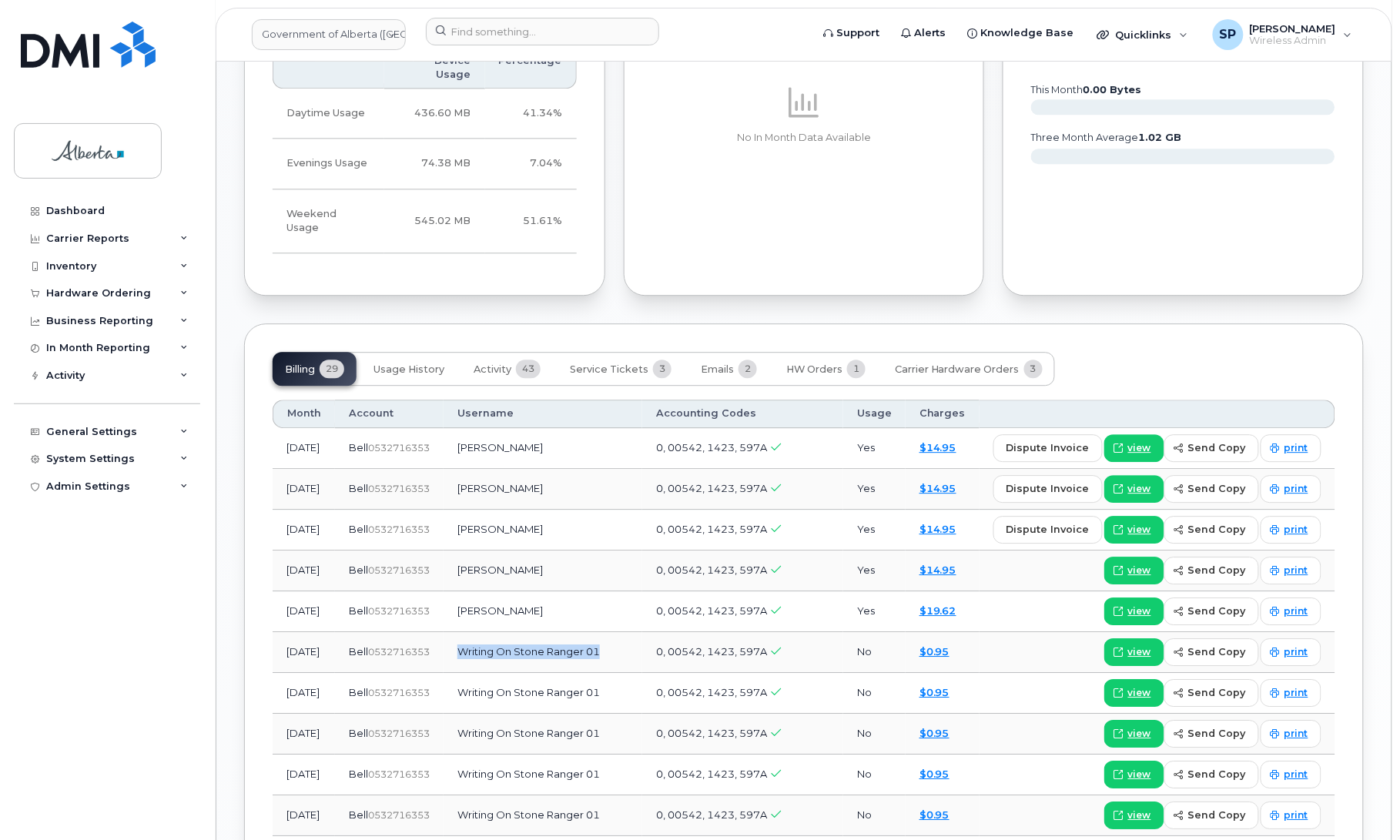
drag, startPoint x: 624, startPoint y: 631, endPoint x: 483, endPoint y: 623, distance: 141.2
click at [483, 632] on td "Writing On Stone Ranger 01" at bounding box center [543, 653] width 199 height 41
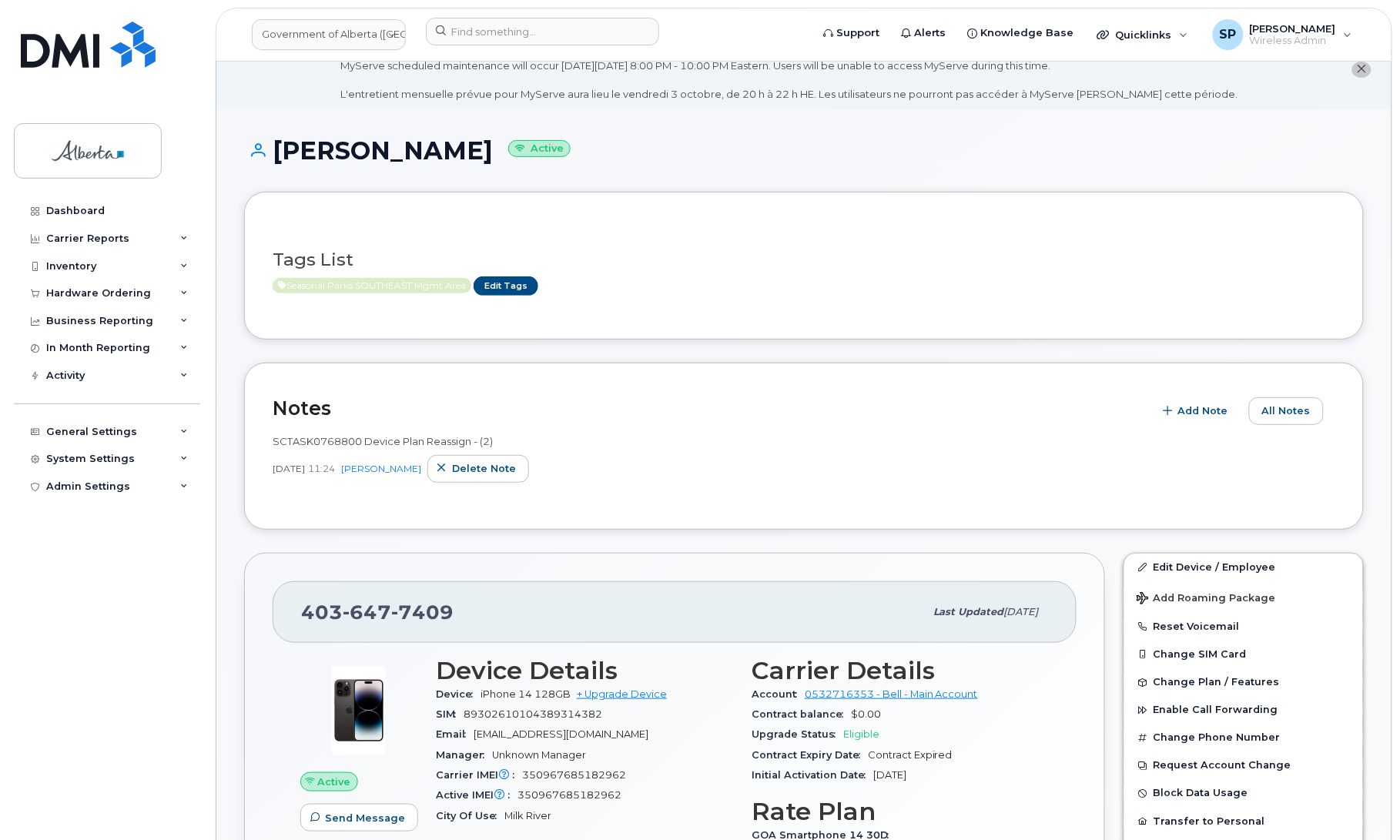
scroll to position [20, 0]
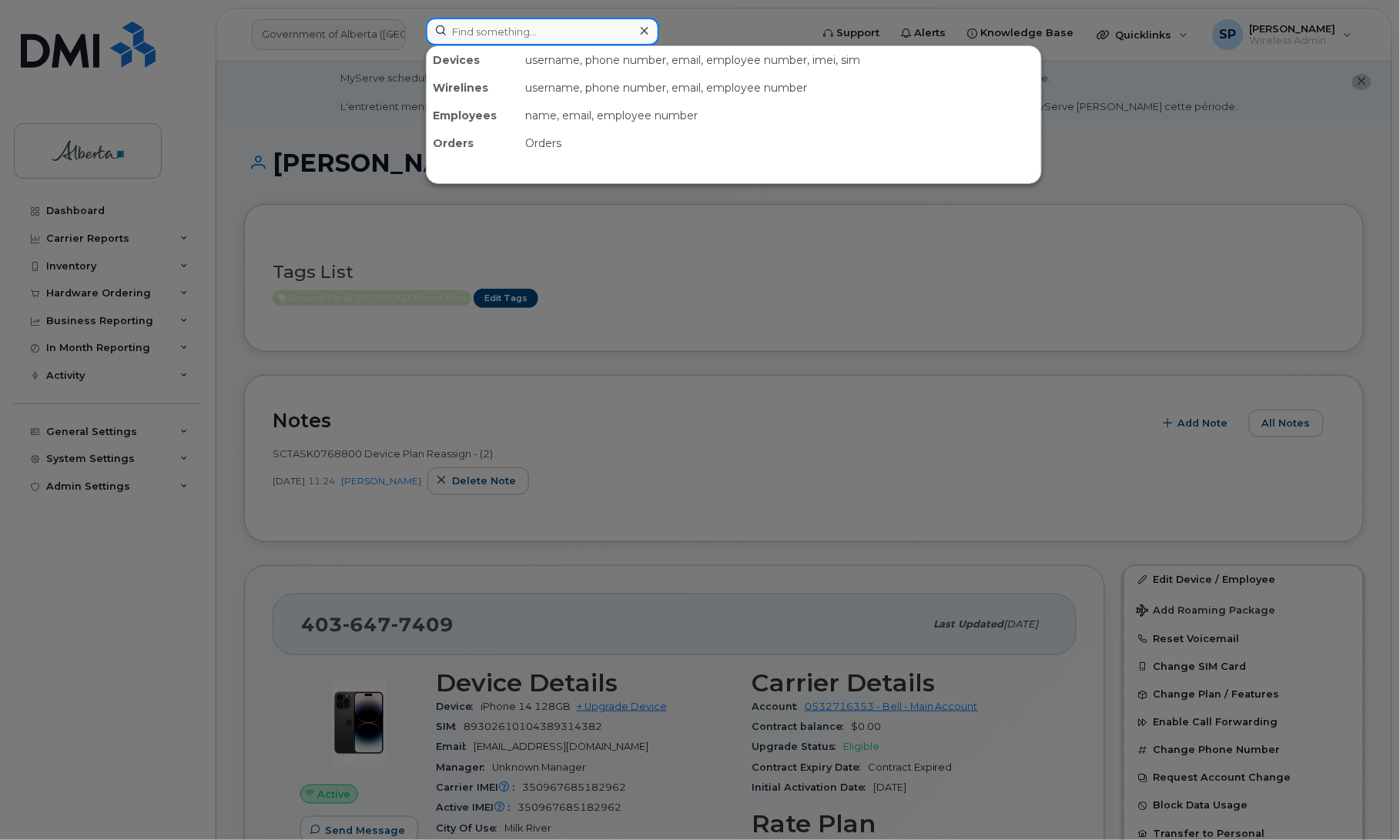
click at [484, 20] on input at bounding box center [543, 31] width 234 height 28
paste input "7809197722"
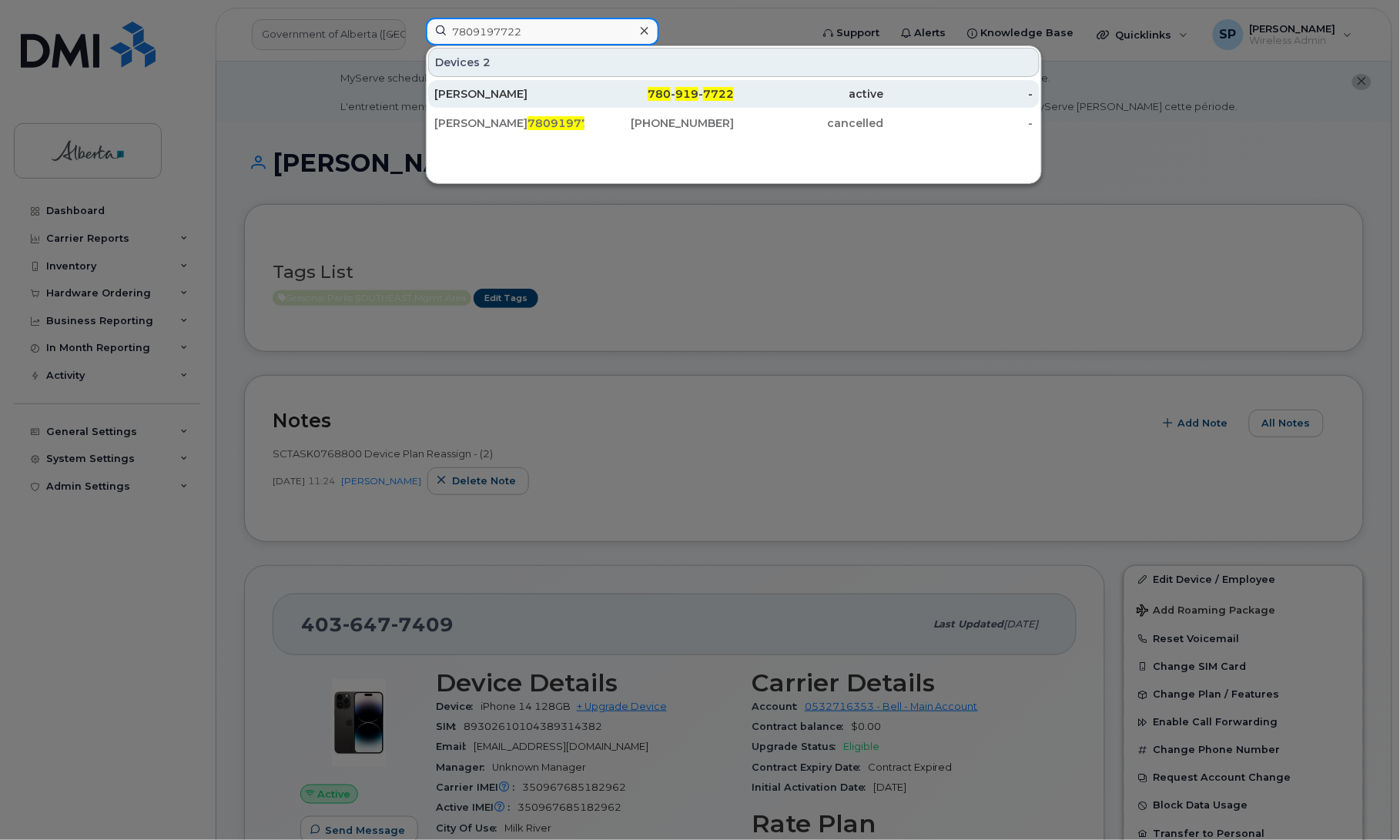
type input "7809197722"
click at [493, 96] on div "Tricia Shapiro" at bounding box center [509, 93] width 150 height 15
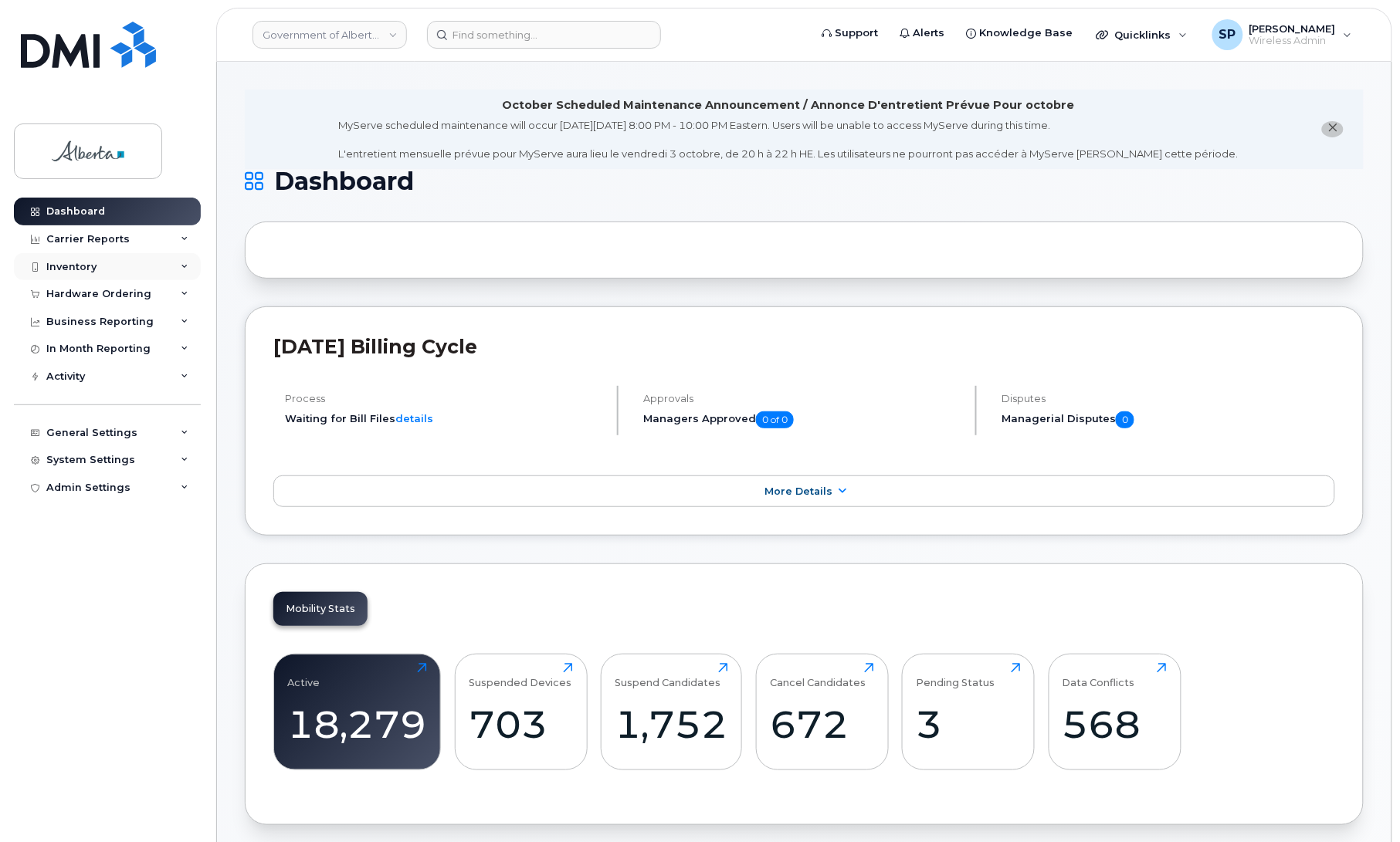
click at [109, 267] on div "Inventory" at bounding box center [108, 266] width 187 height 28
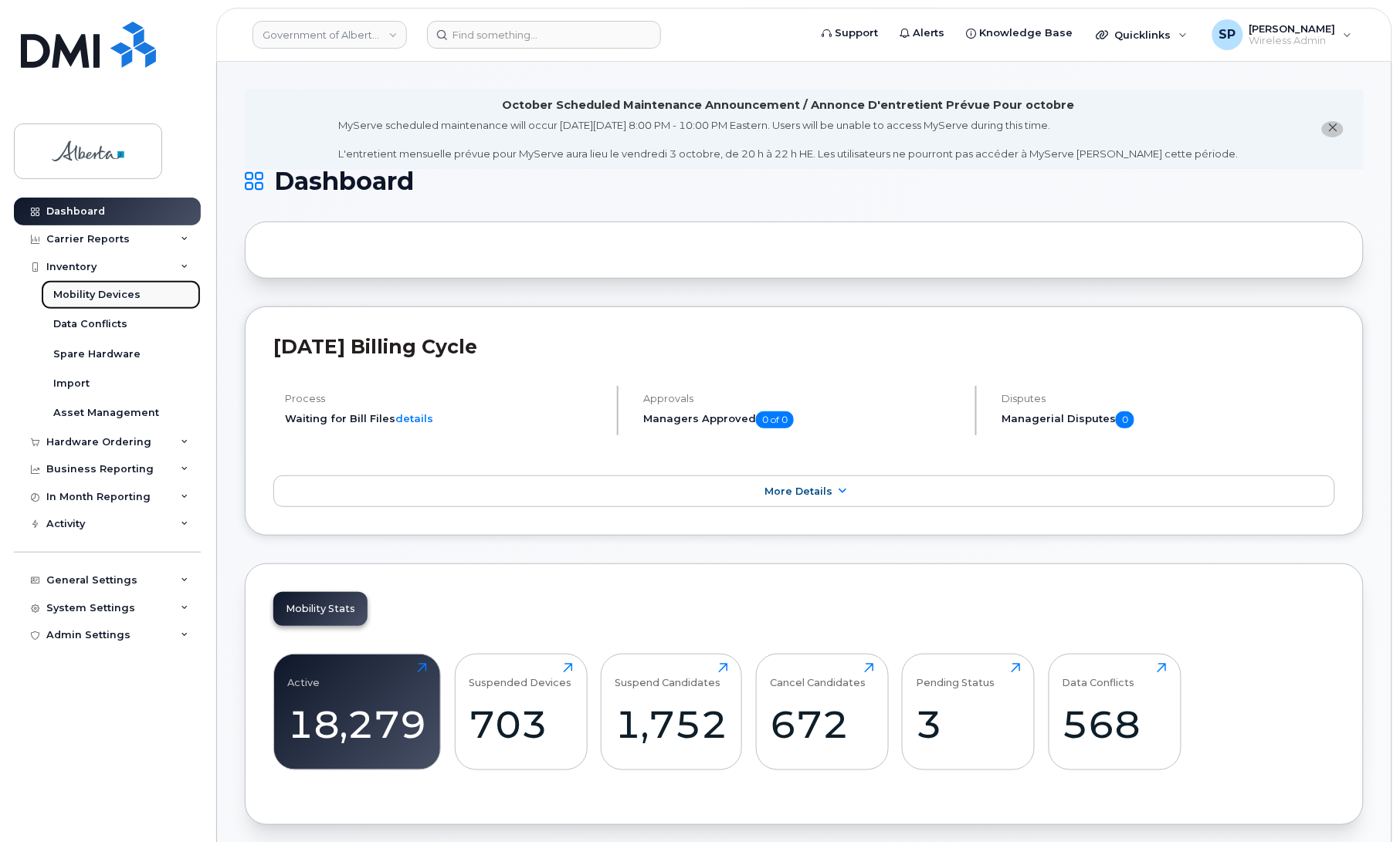
click at [109, 295] on div "Mobility Devices" at bounding box center [97, 295] width 87 height 14
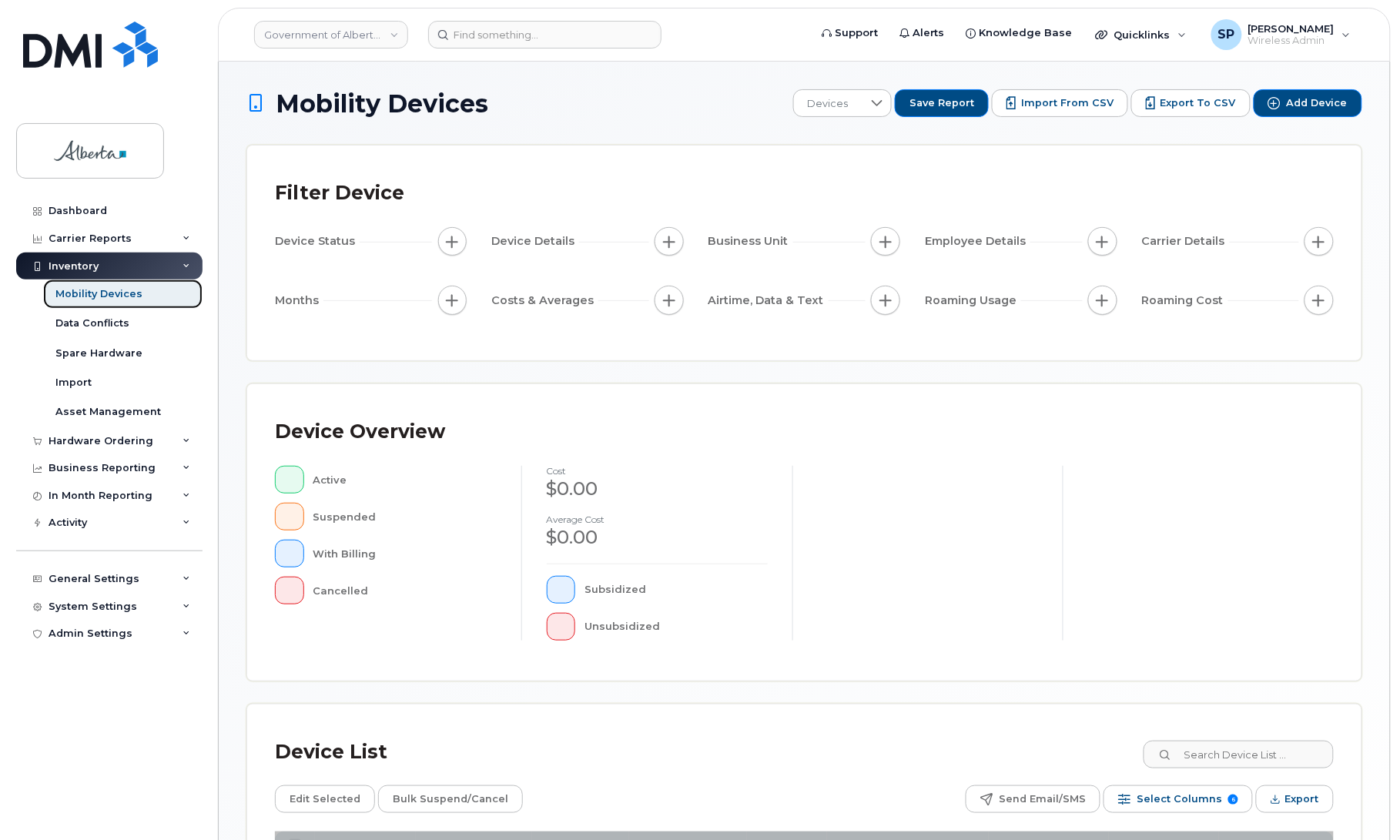
scroll to position [219, 0]
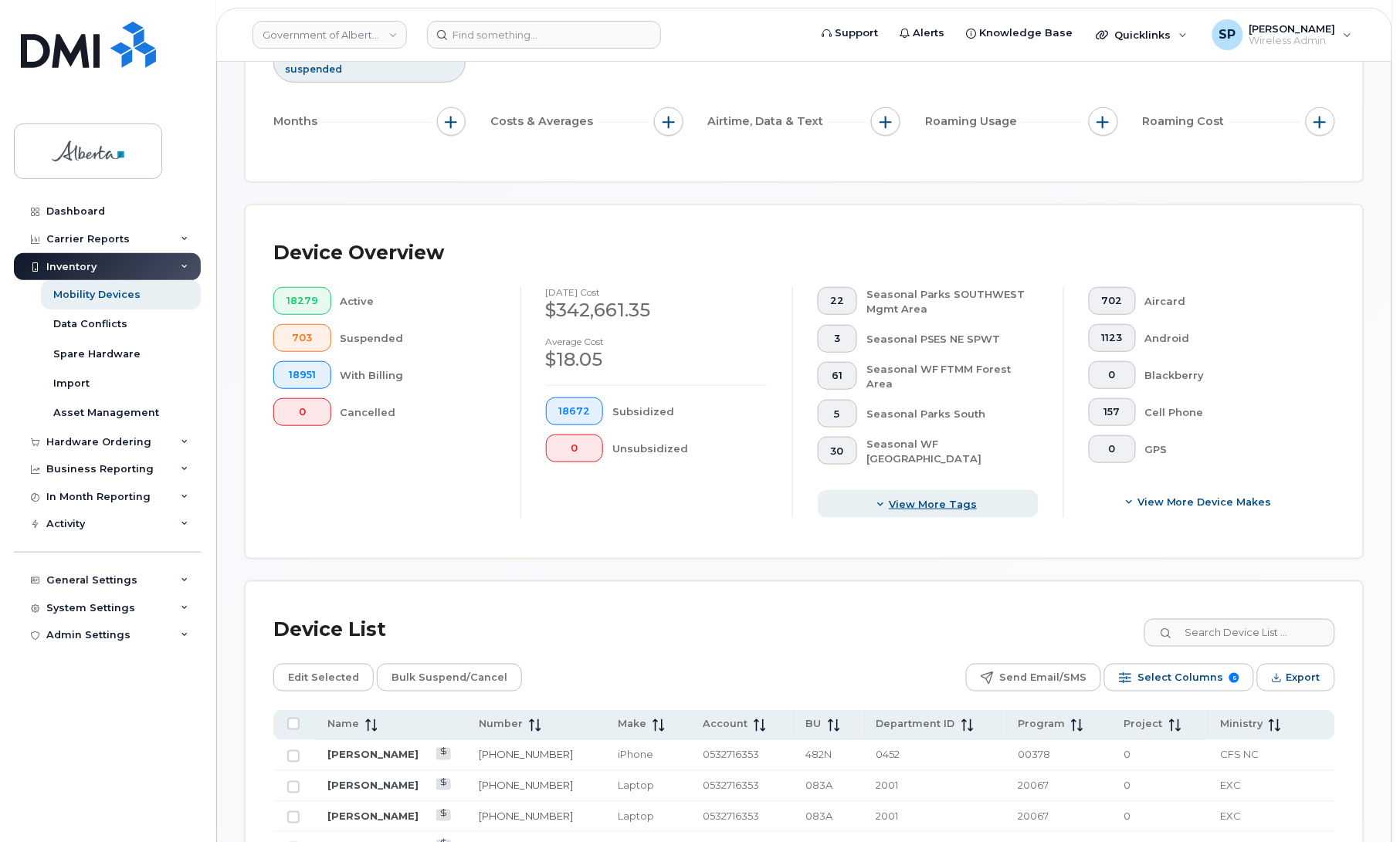
click at [917, 503] on span "View more tags" at bounding box center [932, 504] width 88 height 14
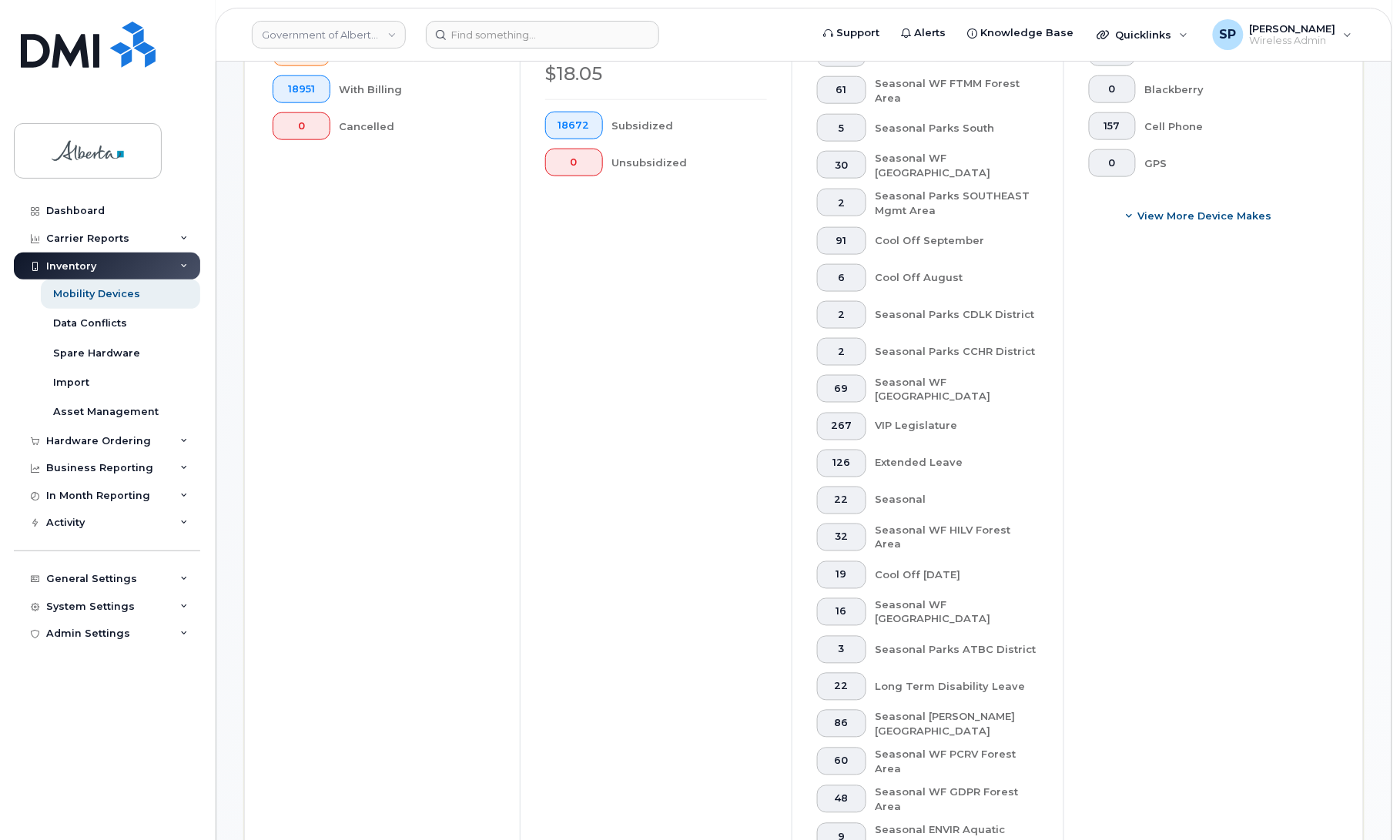
scroll to position [490, 0]
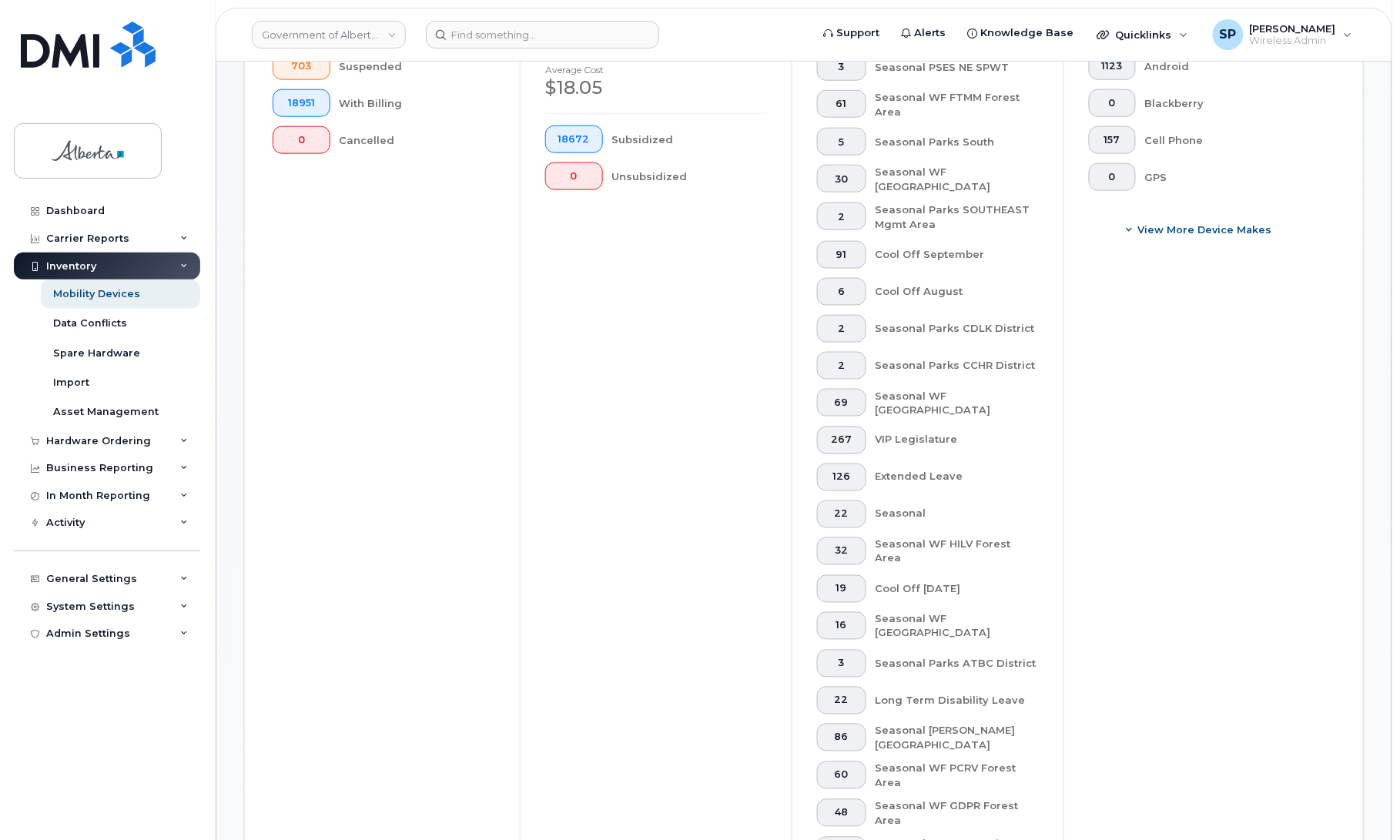
click at [925, 213] on div "Seasonal Parks SOUTHEAST Mgmt Area" at bounding box center [958, 217] width 164 height 28
click at [853, 211] on span "2" at bounding box center [842, 218] width 23 height 12
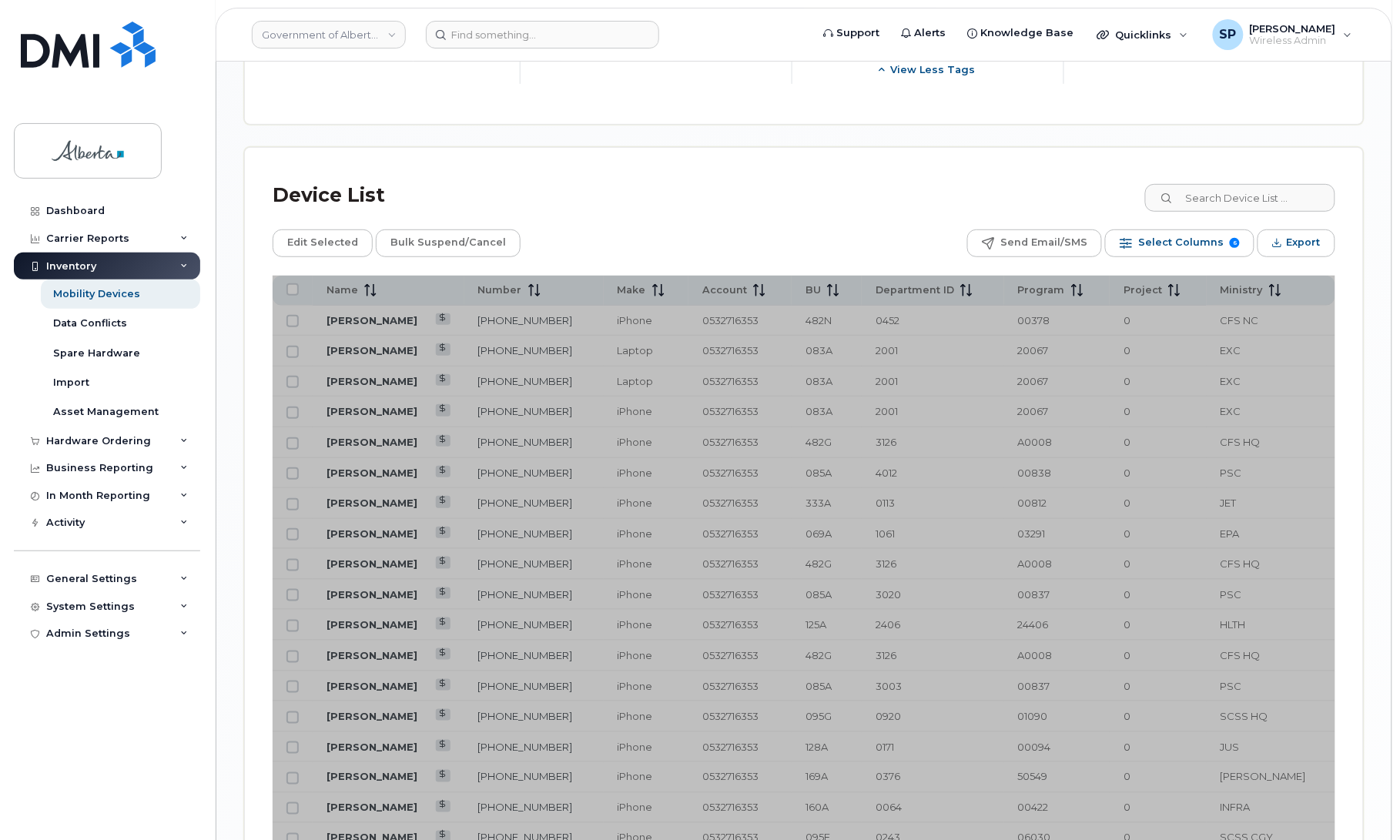
scroll to position [2042, 0]
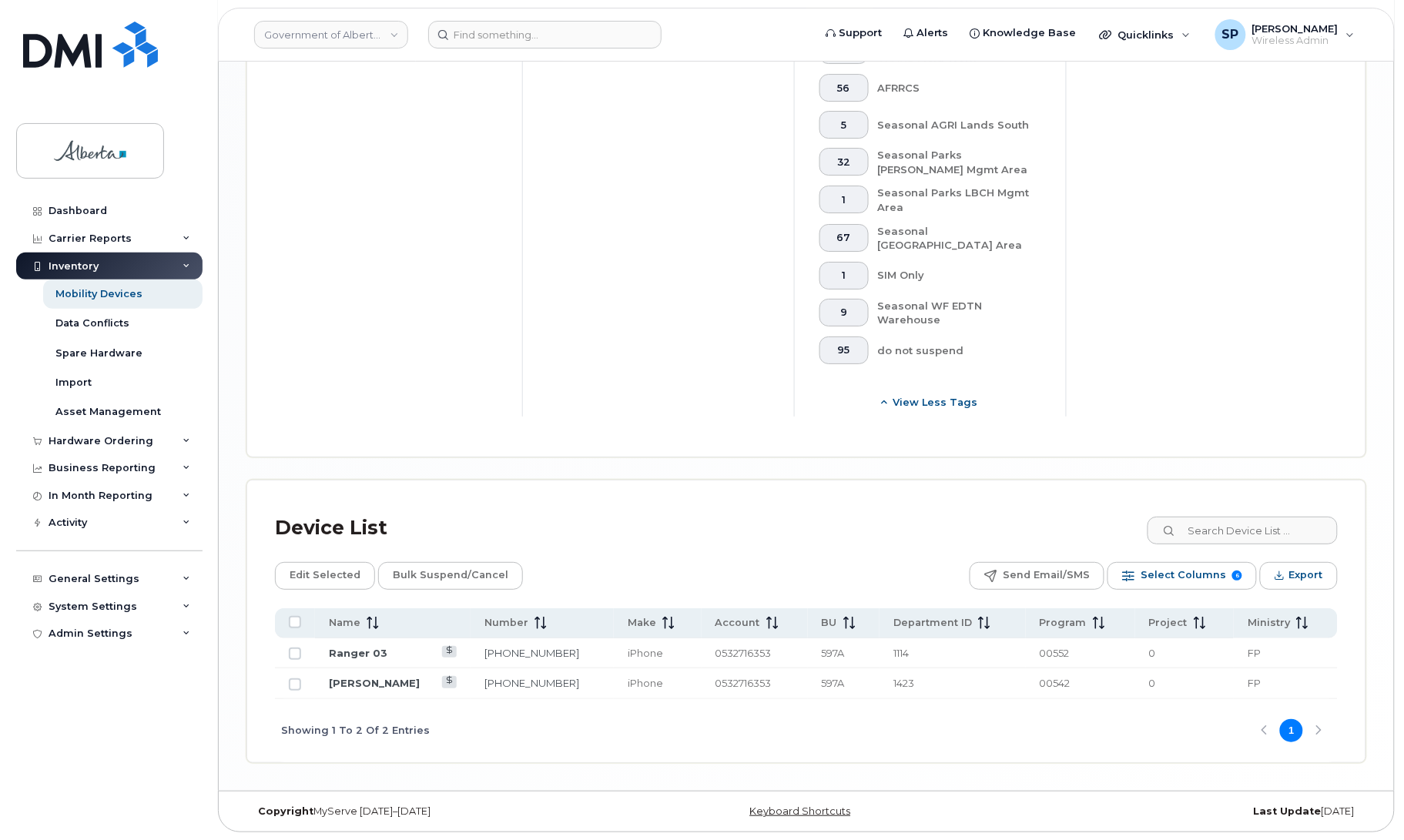
scroll to position [1668, 0]
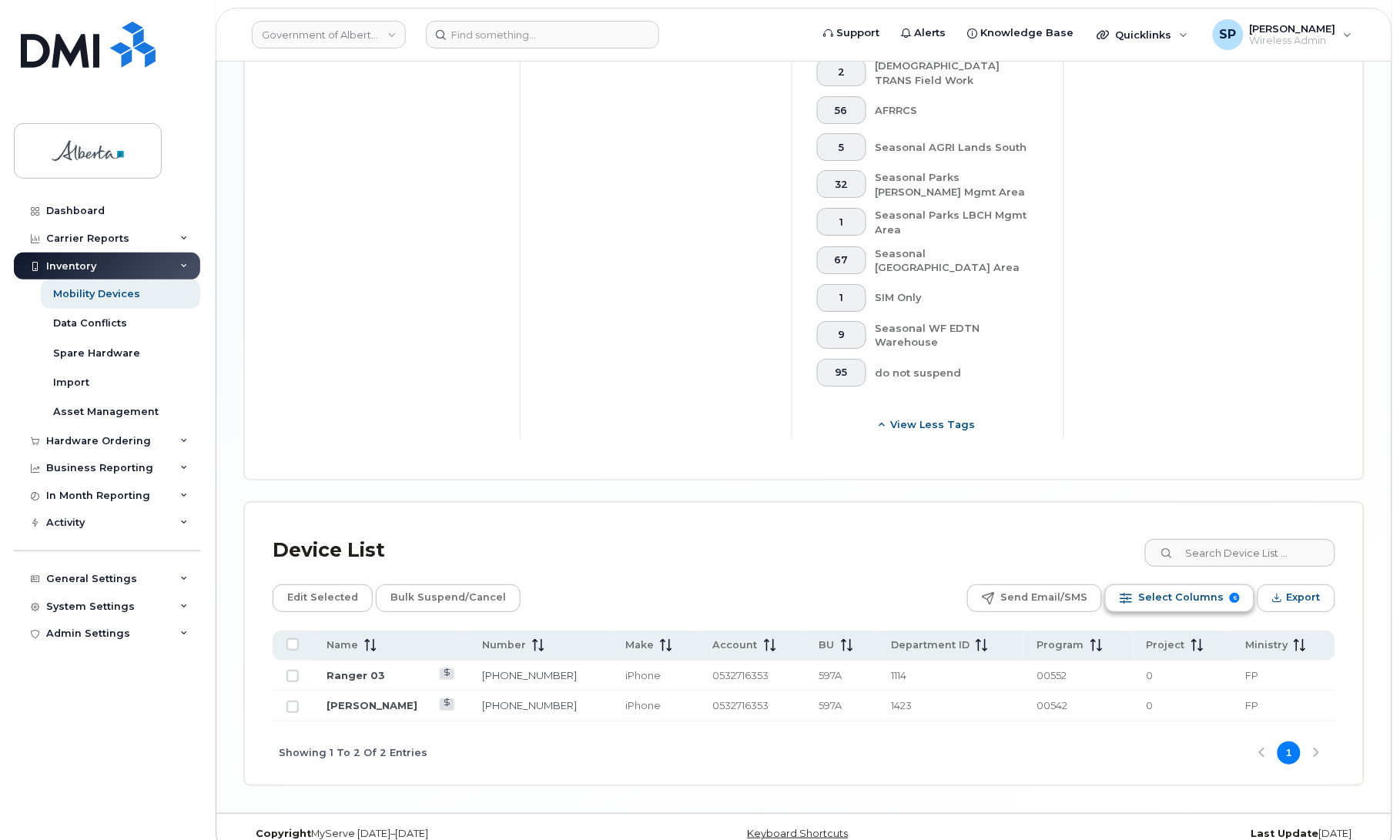
click at [1174, 586] on span "Select Columns" at bounding box center [1181, 598] width 85 height 23
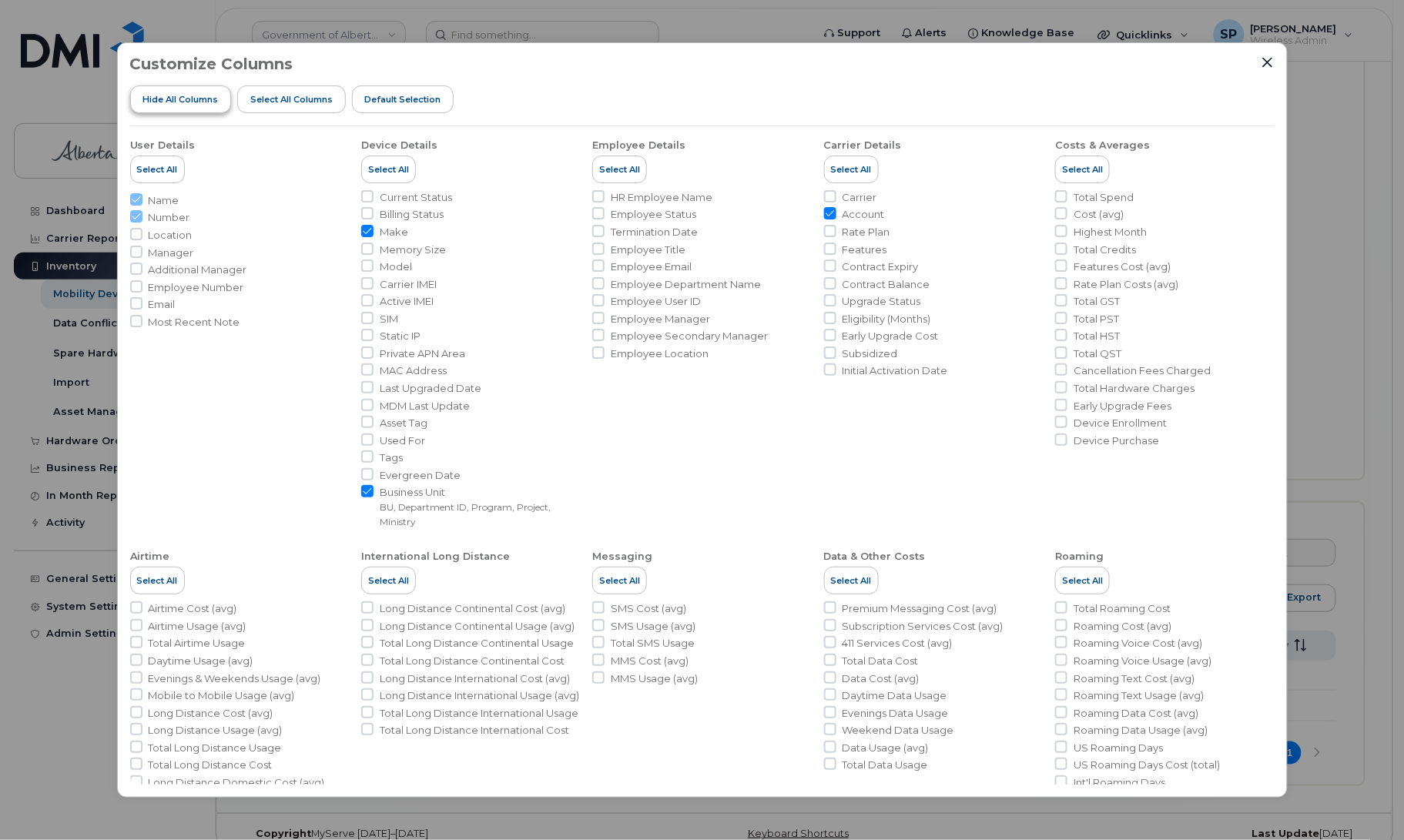
click at [185, 102] on span "Hide All Columns" at bounding box center [179, 99] width 75 height 12
checkbox input "false"
click at [140, 301] on input "Email" at bounding box center [137, 304] width 12 height 12
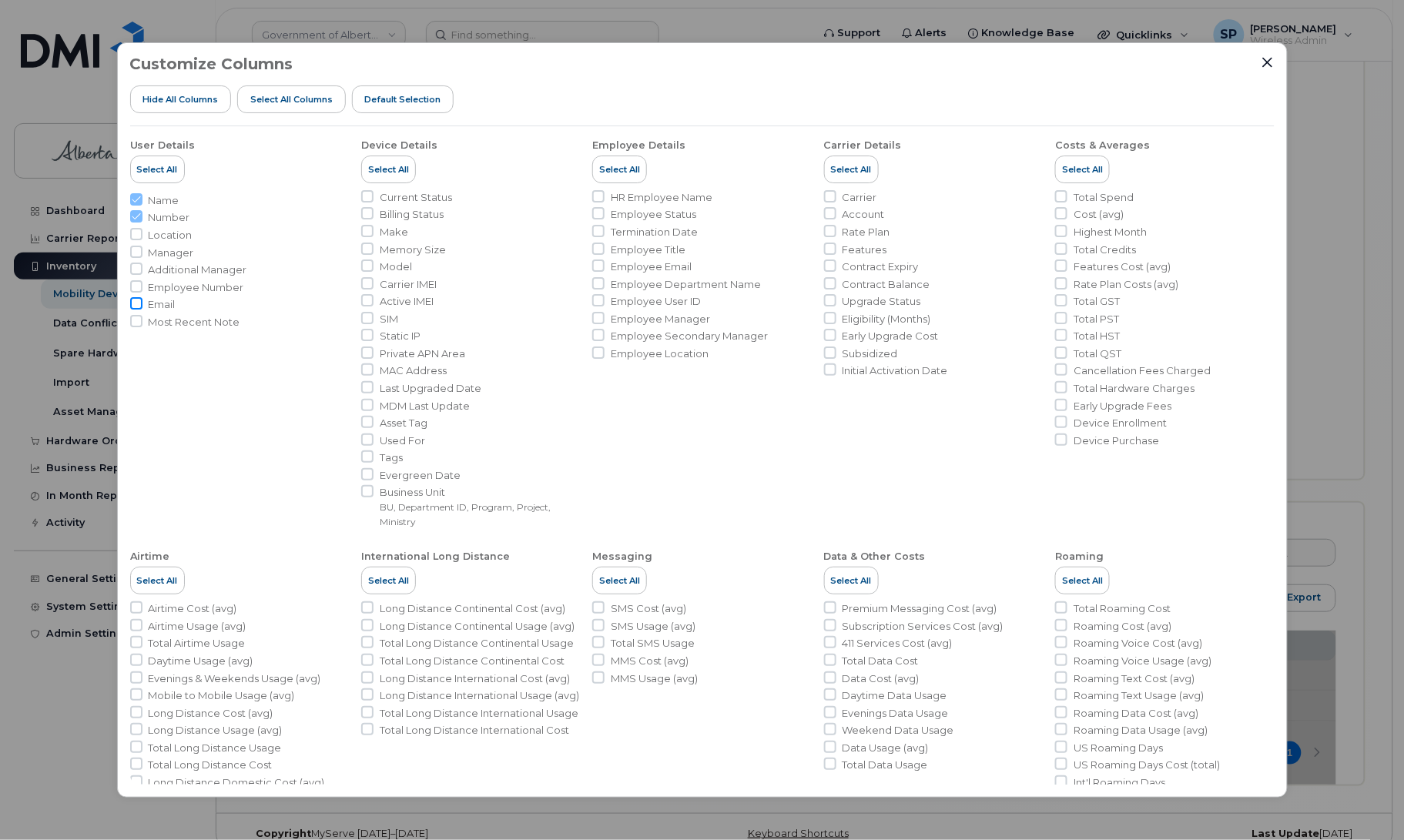
checkbox input "true"
click at [372, 497] on div at bounding box center [368, 491] width 12 height 12
click at [369, 495] on input "Business Unit BU, Department ID, Program, Project, Ministry" at bounding box center [368, 491] width 12 height 12
checkbox input "true"
click at [1265, 63] on icon "Close" at bounding box center [1267, 62] width 12 height 12
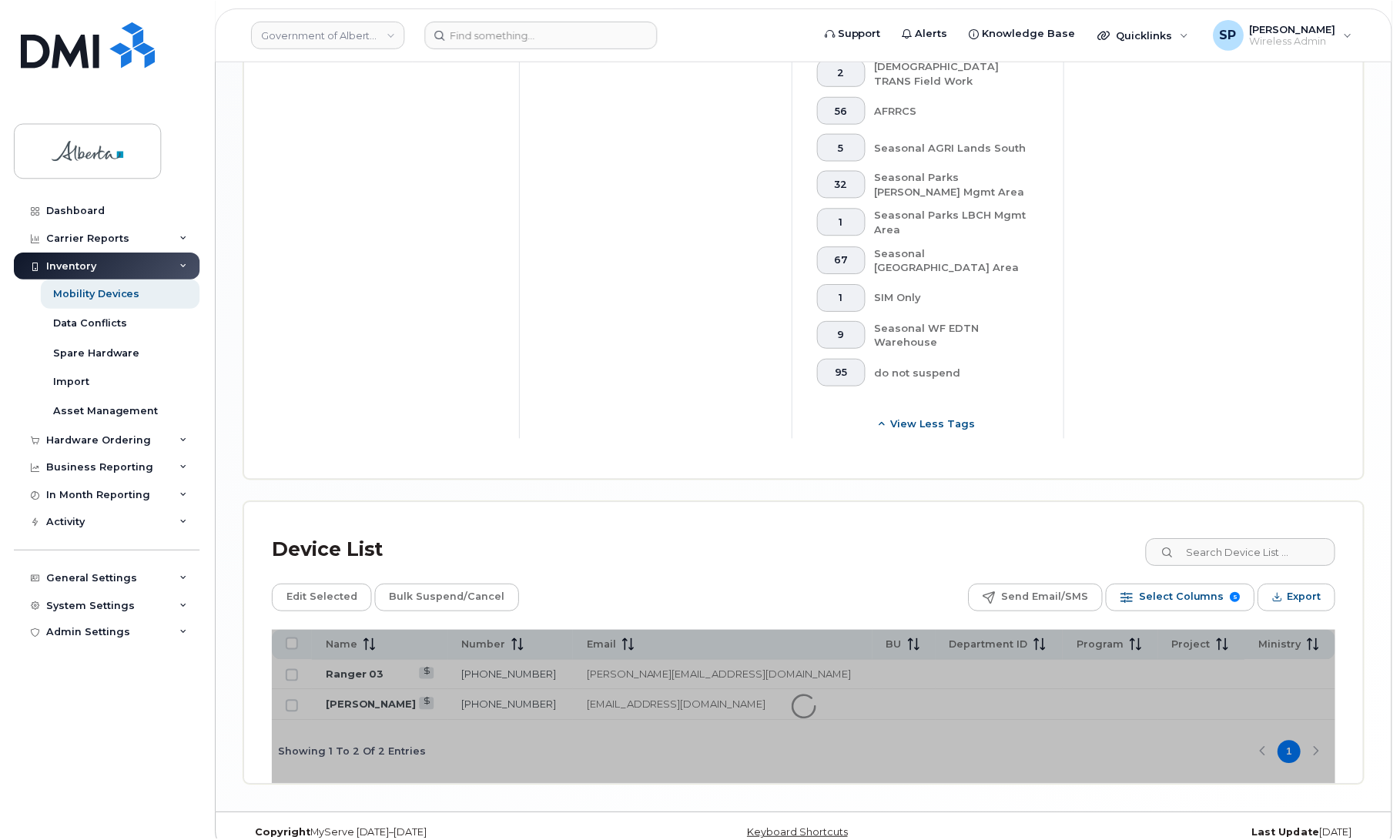
scroll to position [1668, 0]
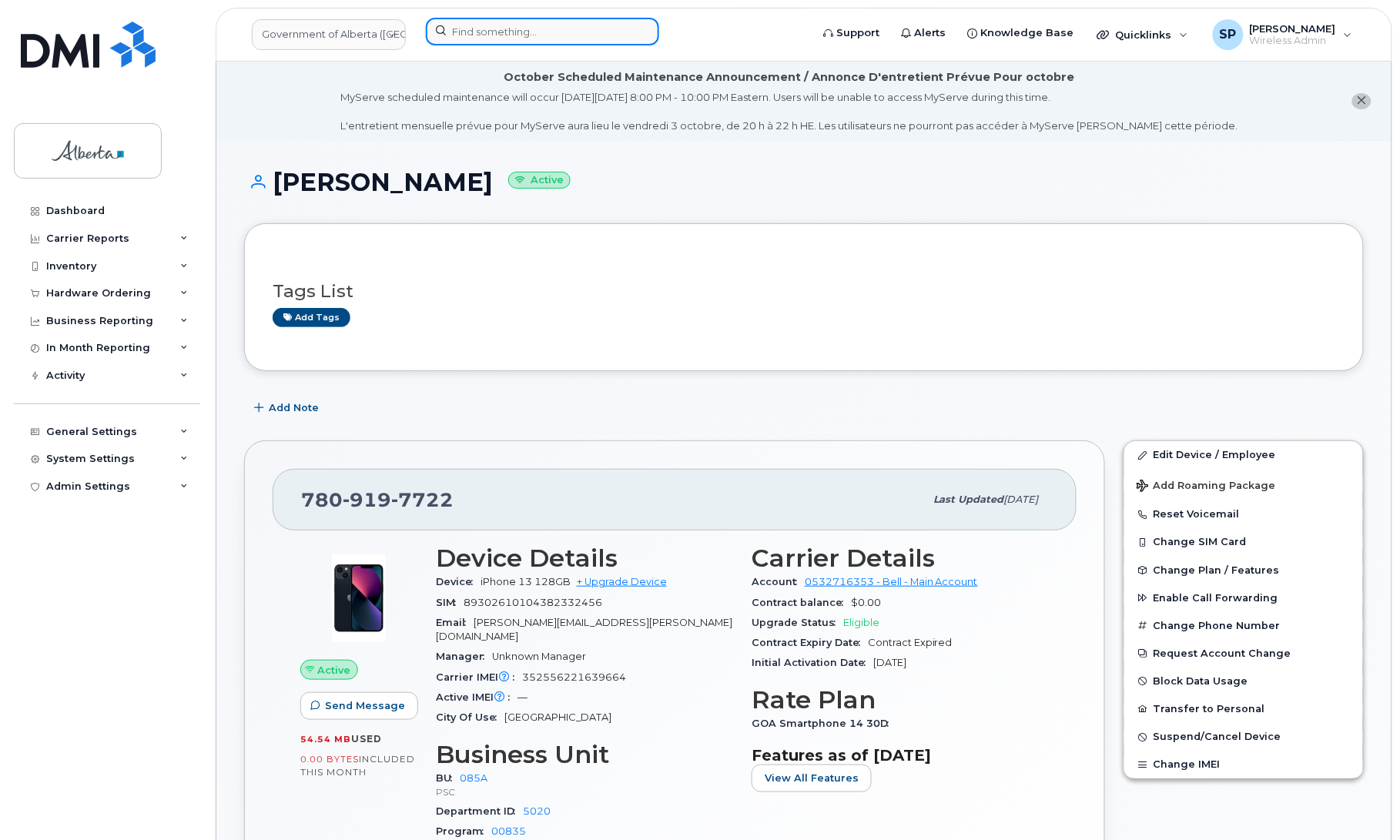
click at [491, 27] on input at bounding box center [543, 31] width 234 height 28
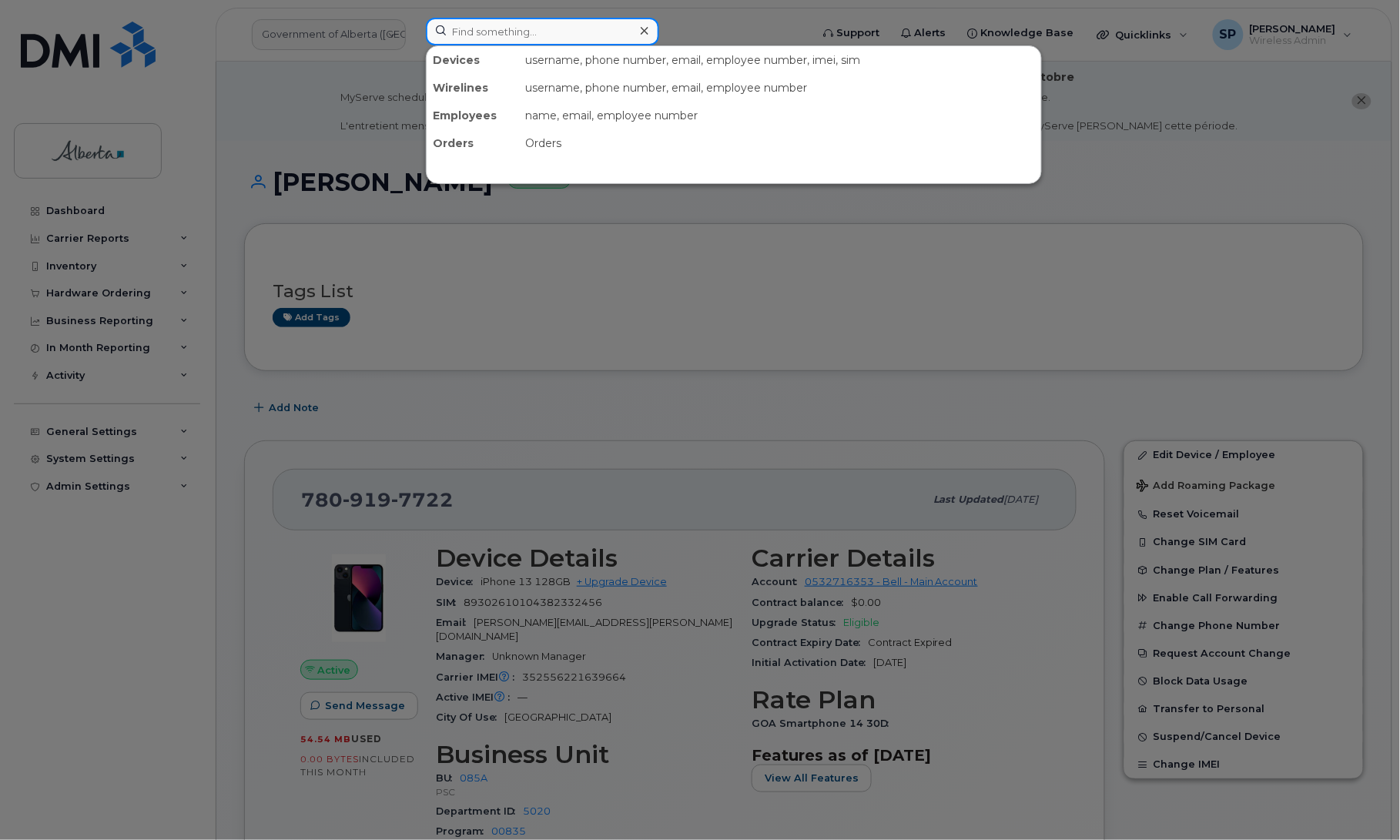
paste input "7802332064"
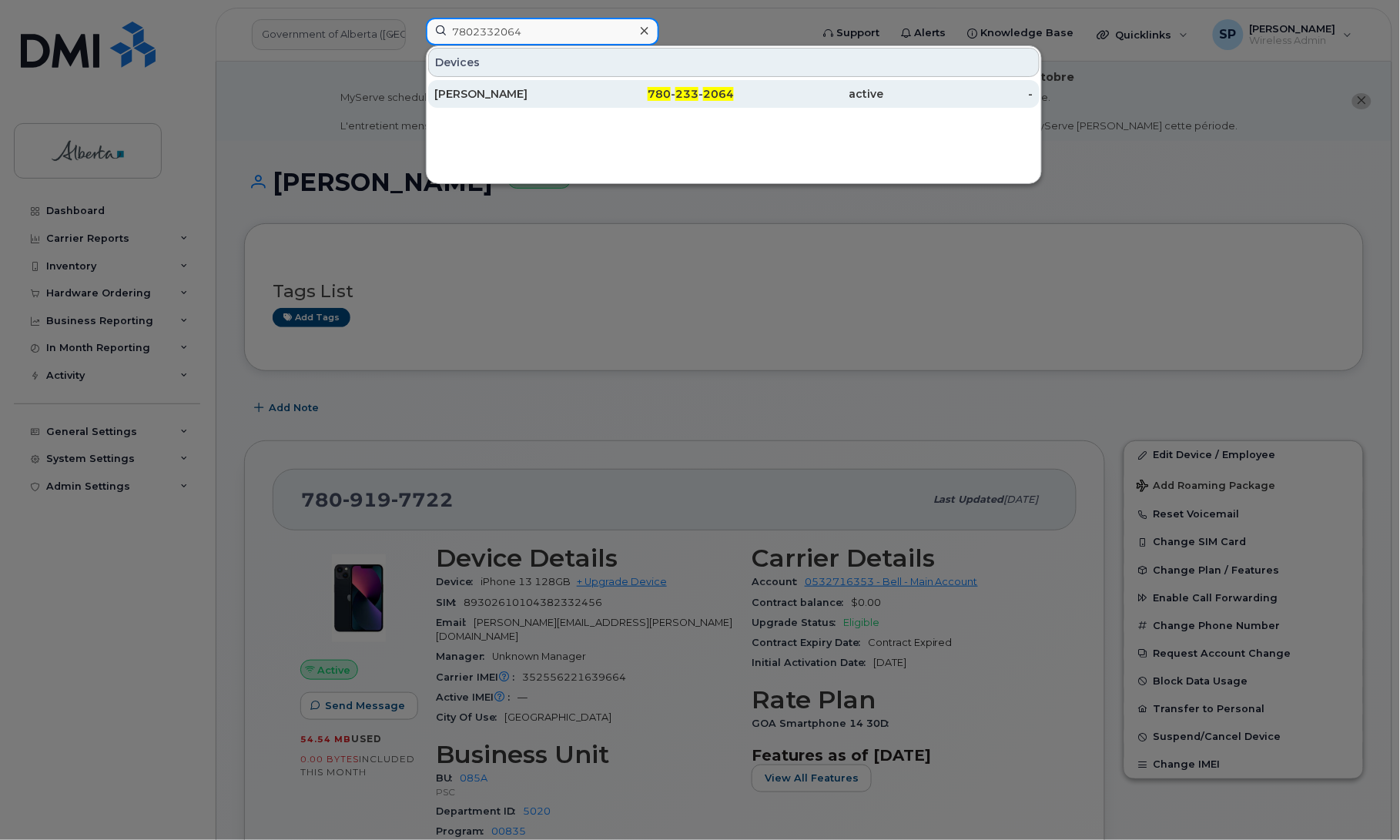
type input "7802332064"
click at [466, 93] on div "Paulina Ziccarelli" at bounding box center [509, 93] width 150 height 15
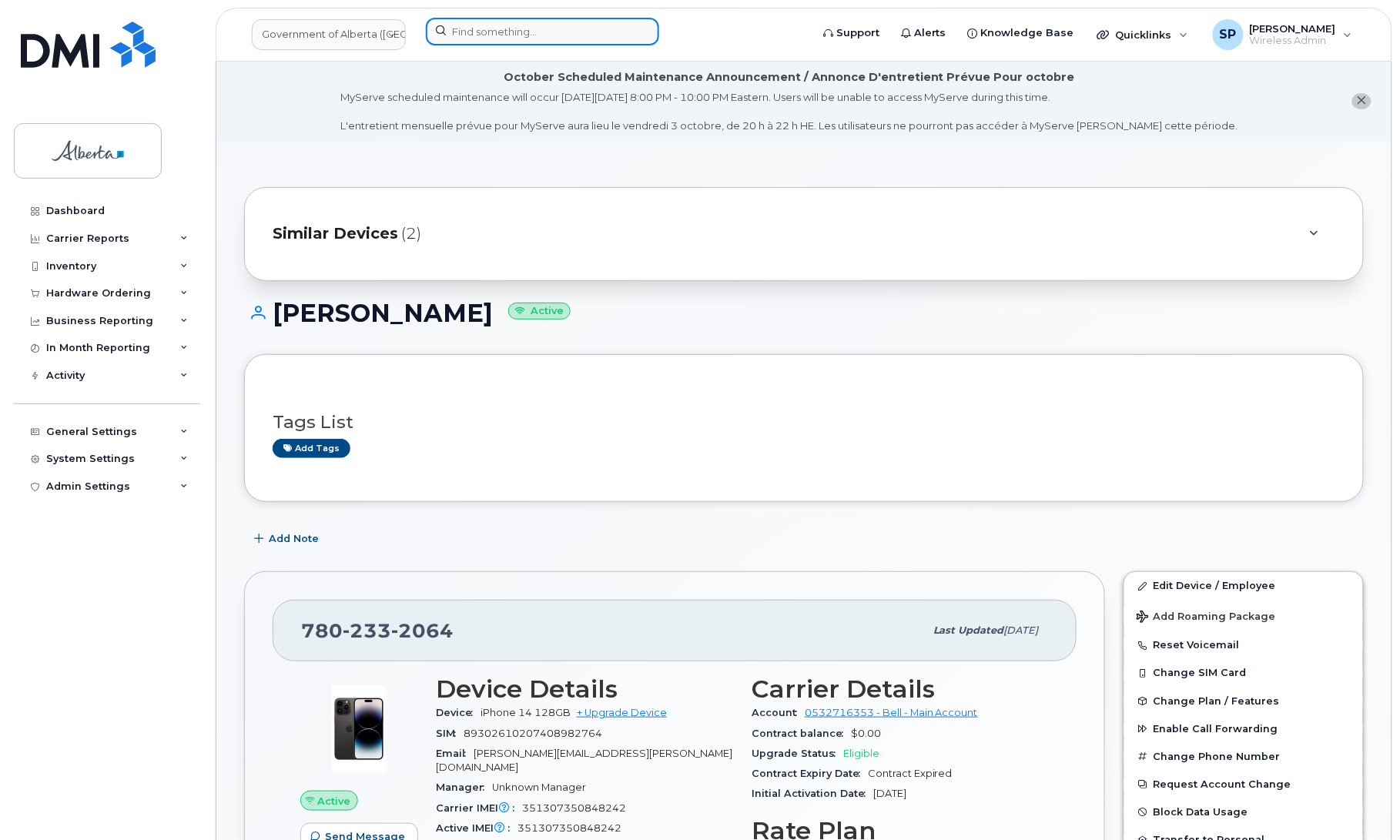
click at [482, 33] on input at bounding box center [543, 31] width 234 height 28
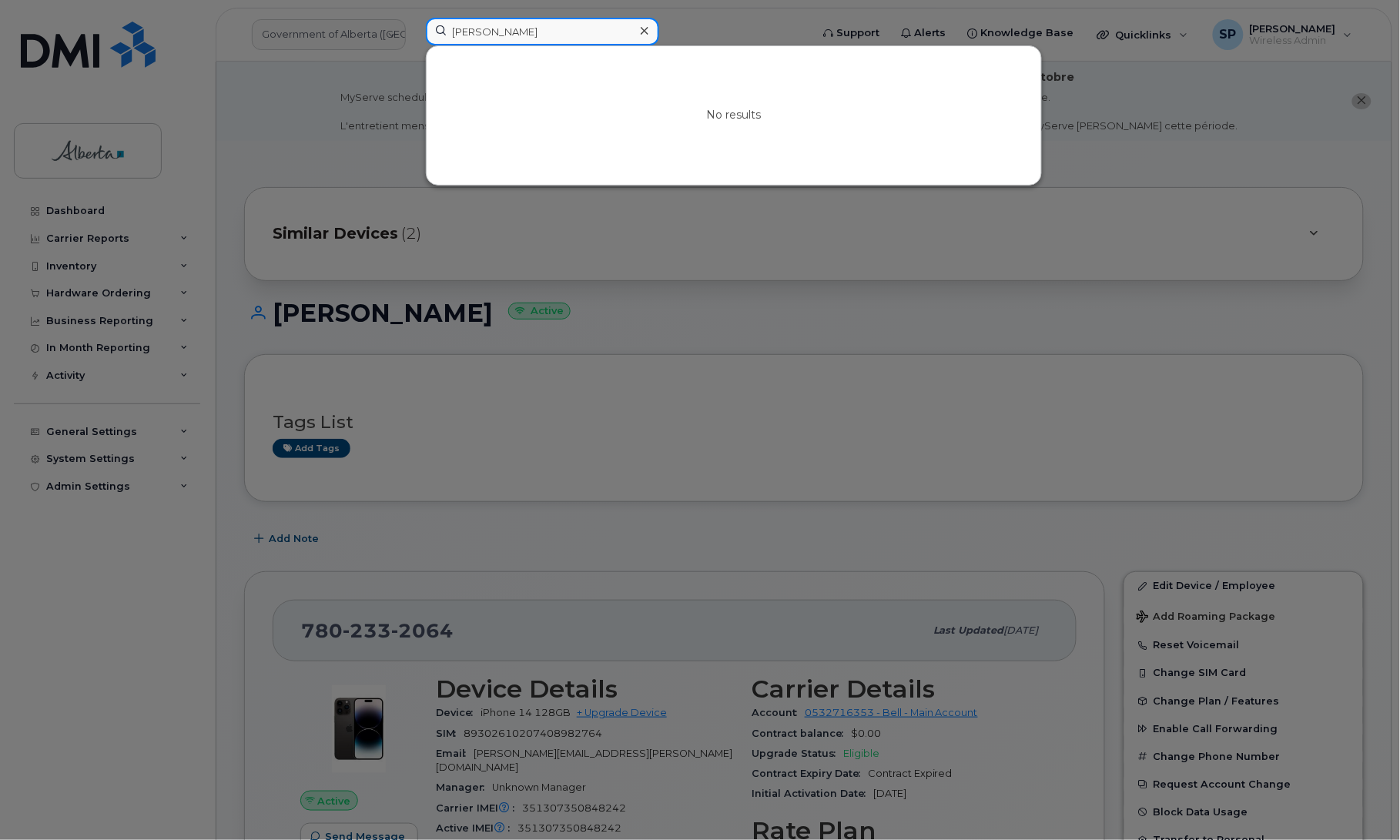
click at [576, 32] on input "Margaret Somb" at bounding box center [543, 31] width 234 height 28
drag, startPoint x: 576, startPoint y: 32, endPoint x: 426, endPoint y: 29, distance: 150.0
click at [426, 29] on input "Margaret Somb" at bounding box center [543, 31] width 234 height 28
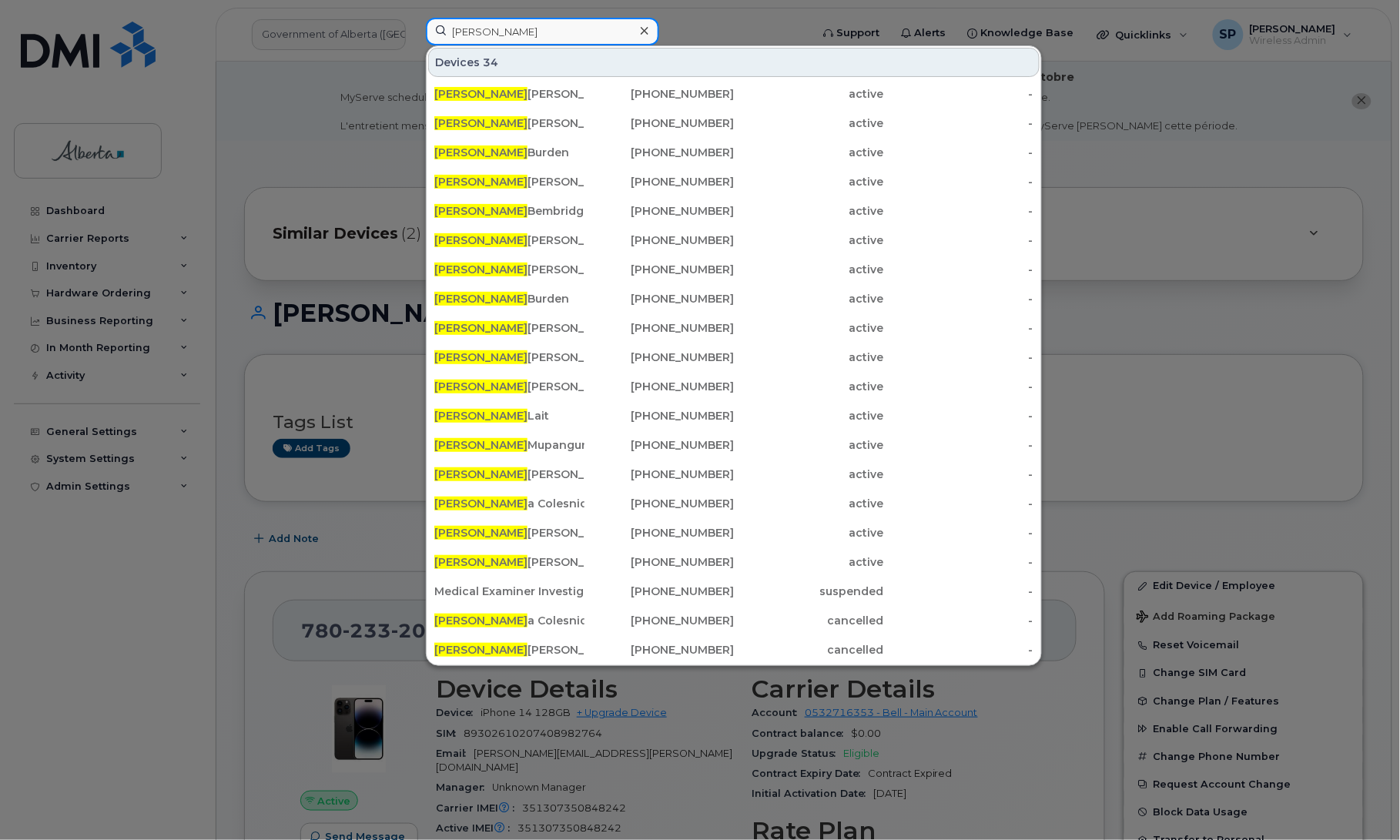
click at [511, 33] on input "Margaret" at bounding box center [543, 31] width 234 height 28
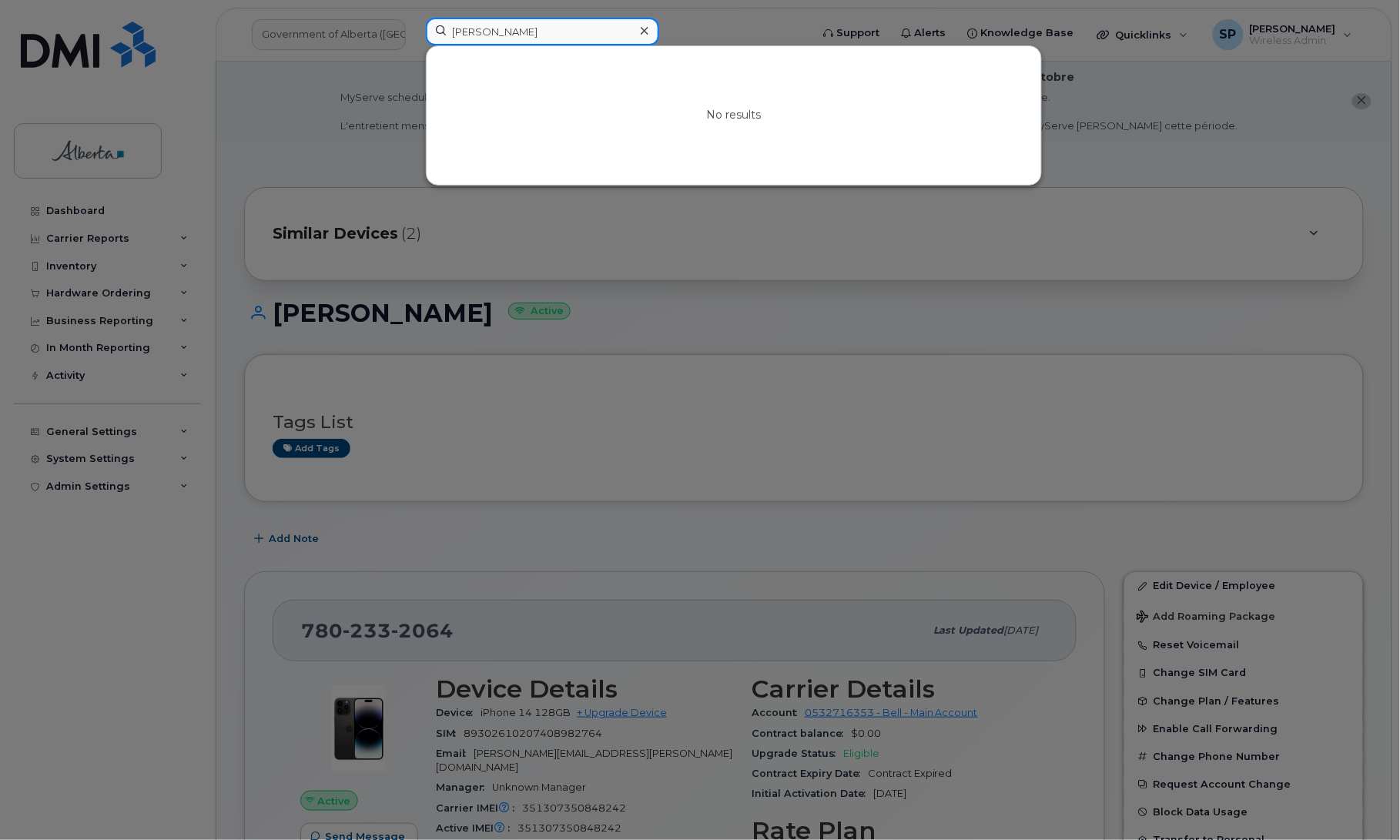
drag, startPoint x: 529, startPoint y: 28, endPoint x: 354, endPoint y: 40, distance: 175.4
click at [414, 40] on div "Margaret Som No results" at bounding box center [613, 35] width 399 height 34
paste input "5873375064"
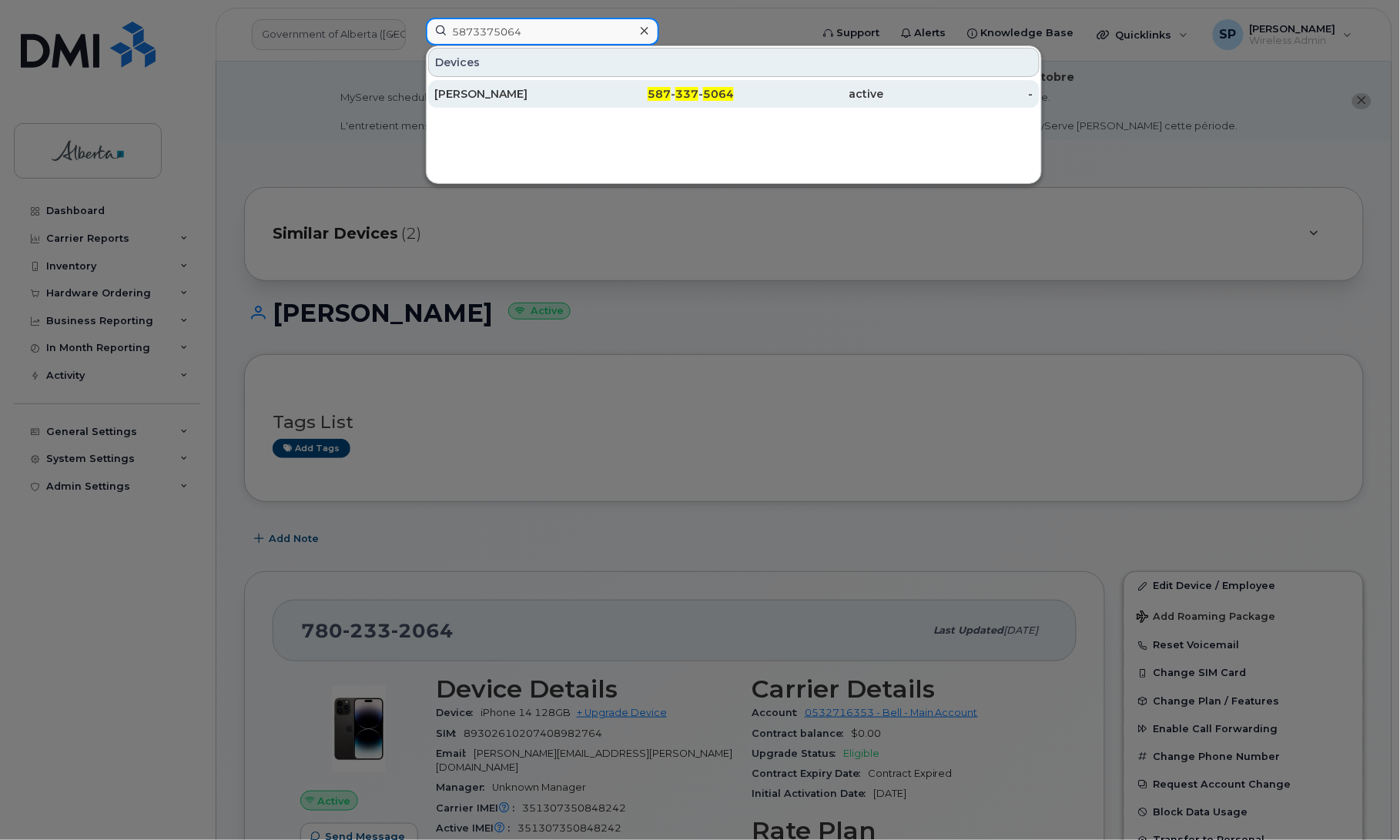
type input "5873375064"
click at [485, 96] on div "Ida Dei" at bounding box center [509, 93] width 150 height 15
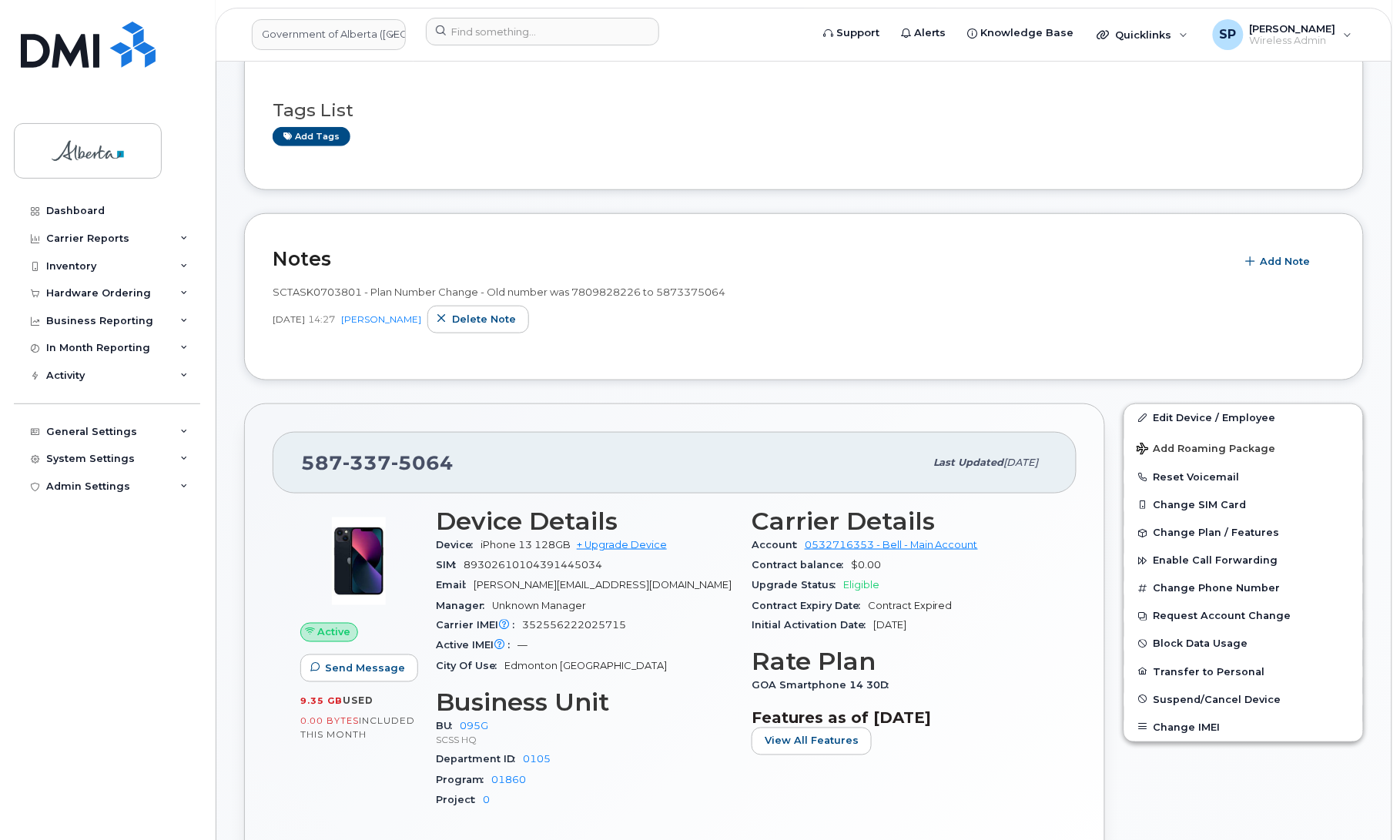
scroll to position [318, 0]
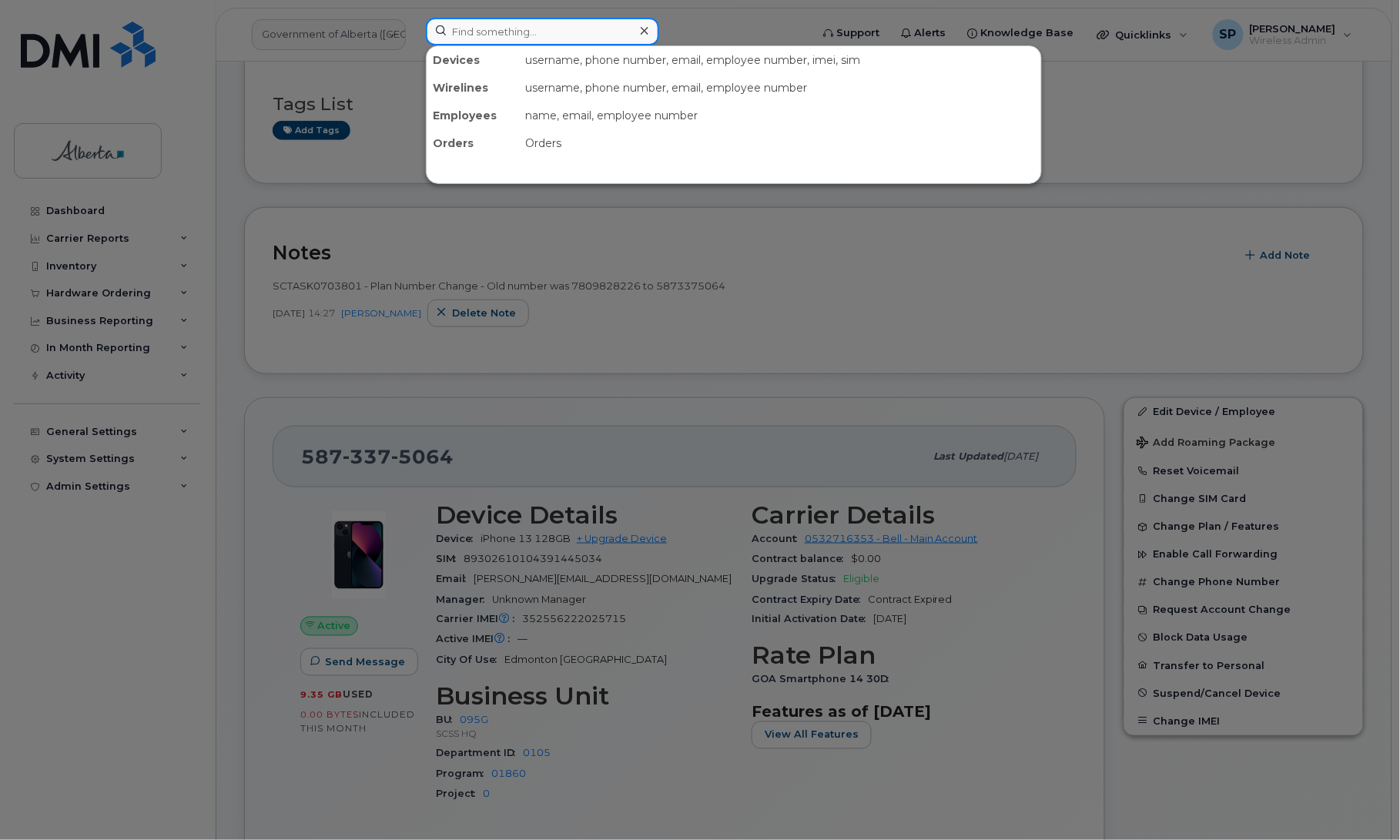
click at [543, 21] on input at bounding box center [543, 31] width 234 height 28
paste input "5879850121"
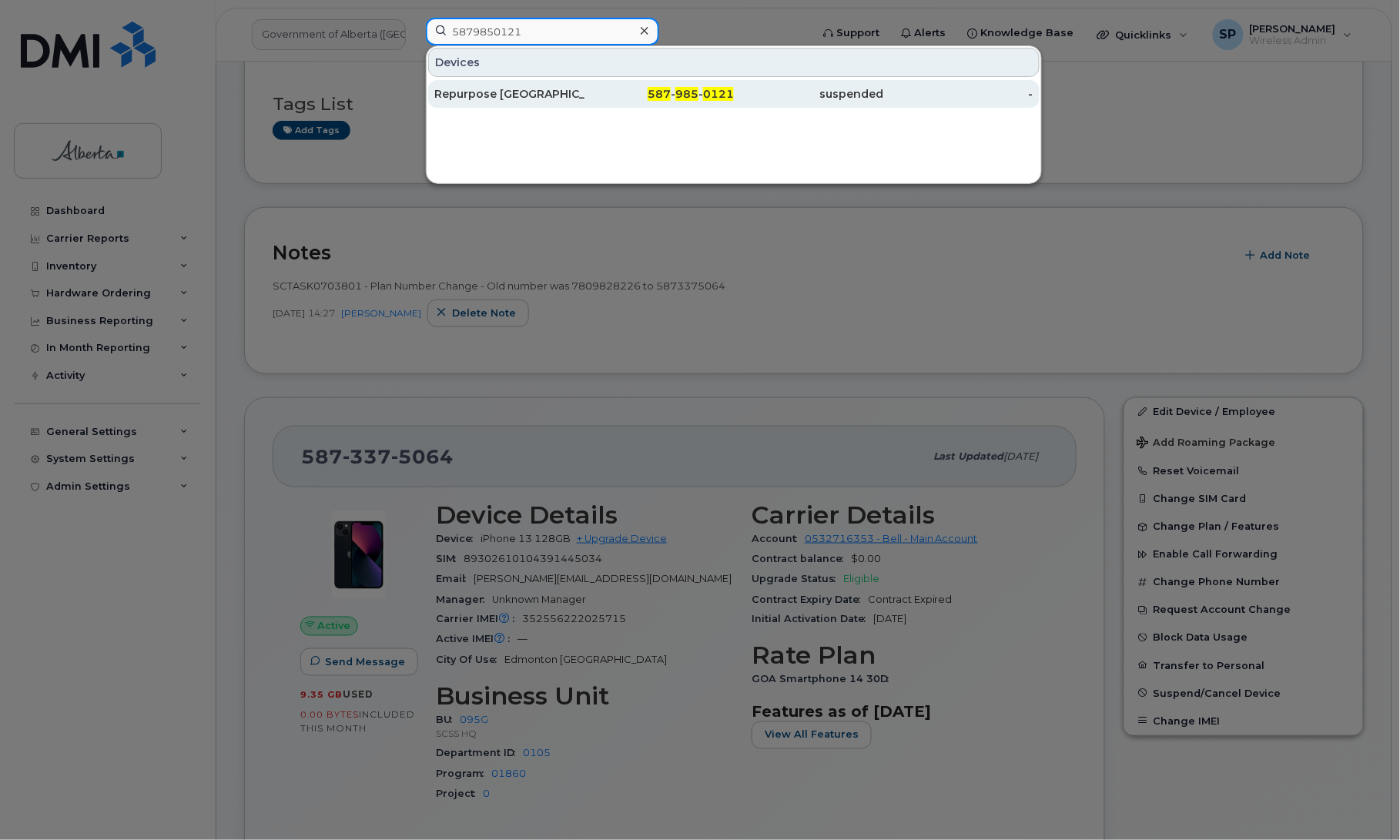
type input "5879850121"
click at [509, 101] on div "Repurpose [GEOGRAPHIC_DATA]" at bounding box center [509, 93] width 150 height 28
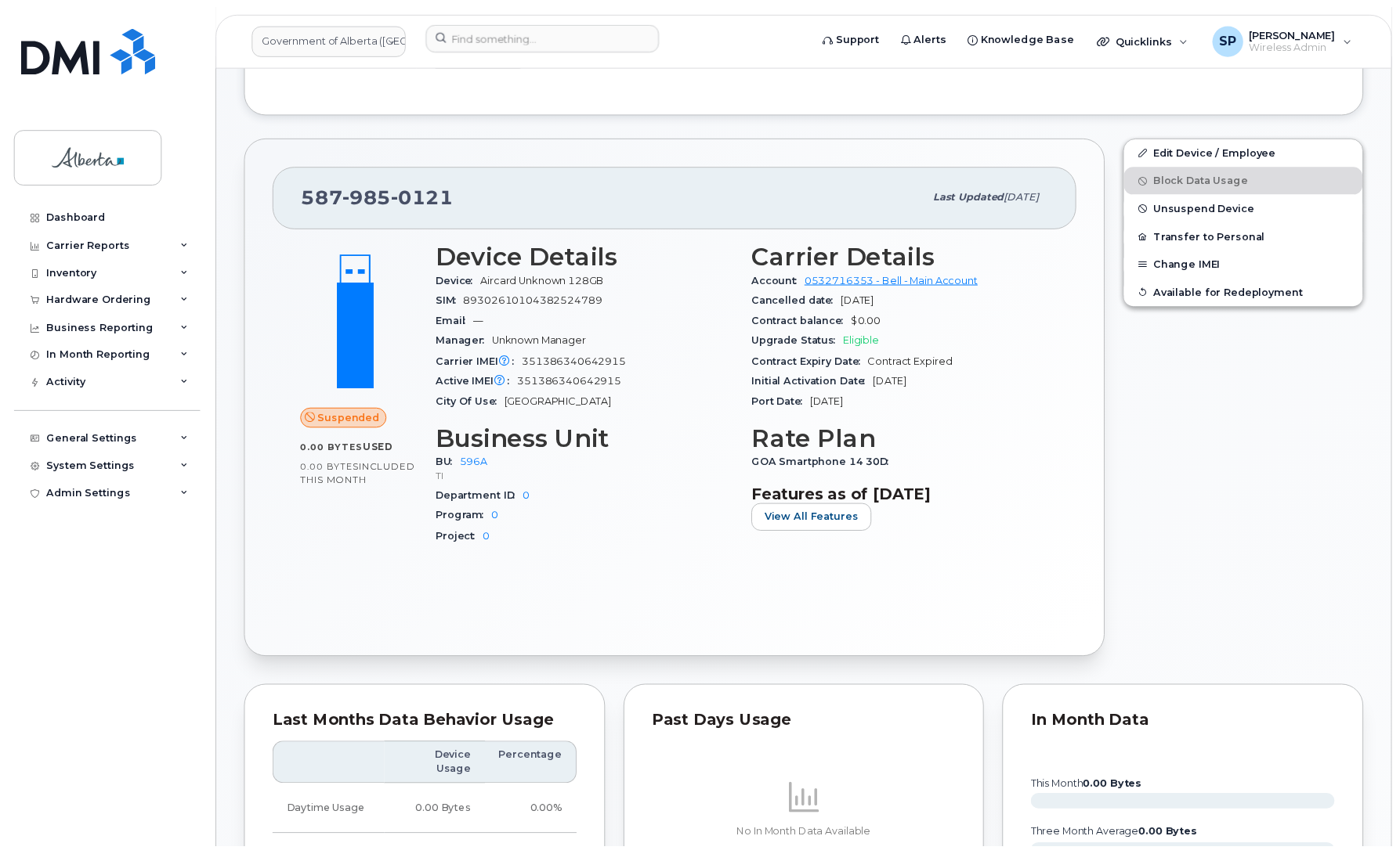
scroll to position [540, 0]
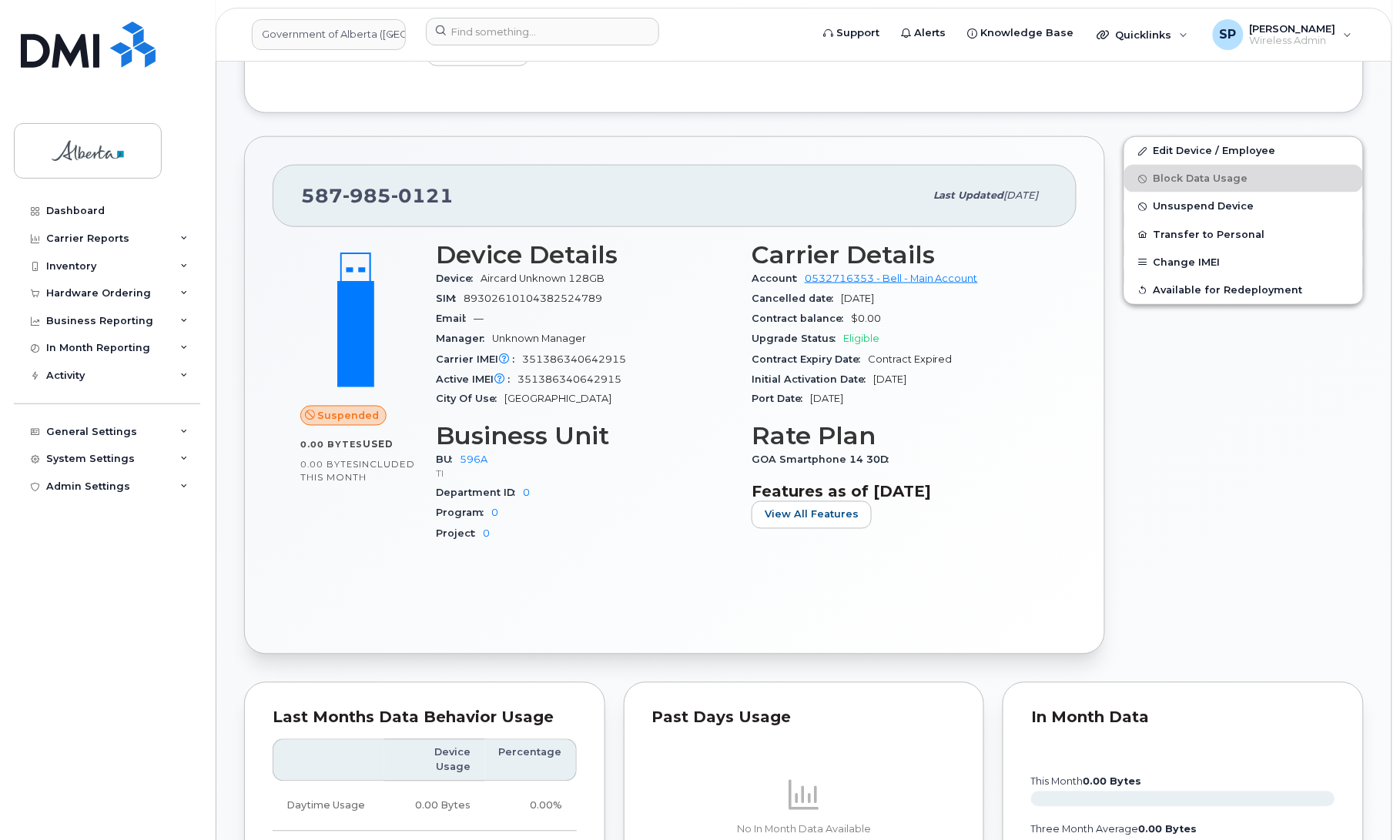
click at [1219, 568] on div "Edit Device / Employee Block Data Usage Unsuspend Device Transfer to Personal C…" at bounding box center [1244, 395] width 259 height 536
click at [44, 530] on div "Dashboard Carrier Reports Monthly Billing Data Daily Data Pooling Data Behavior…" at bounding box center [109, 507] width 190 height 620
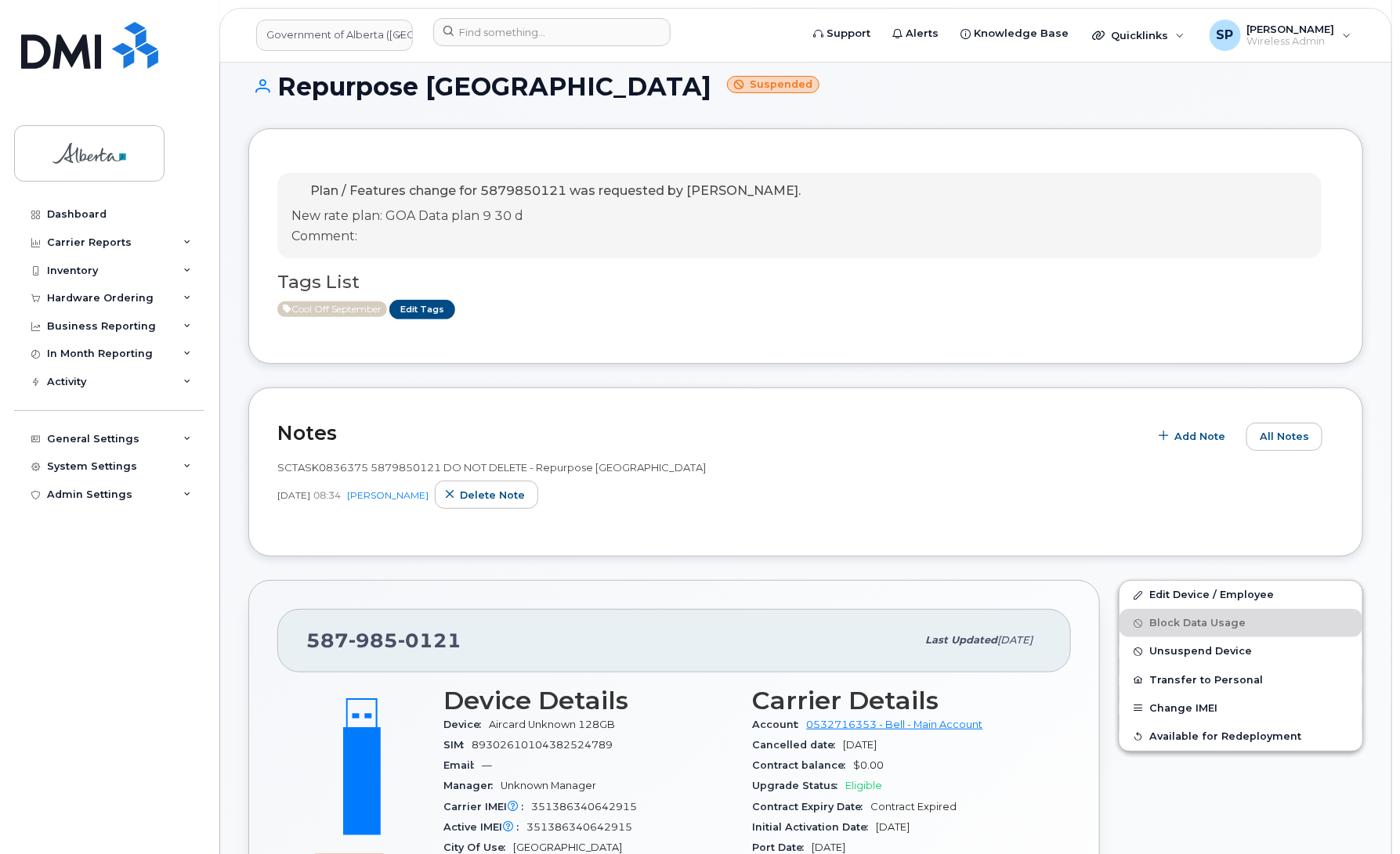
scroll to position [0, 0]
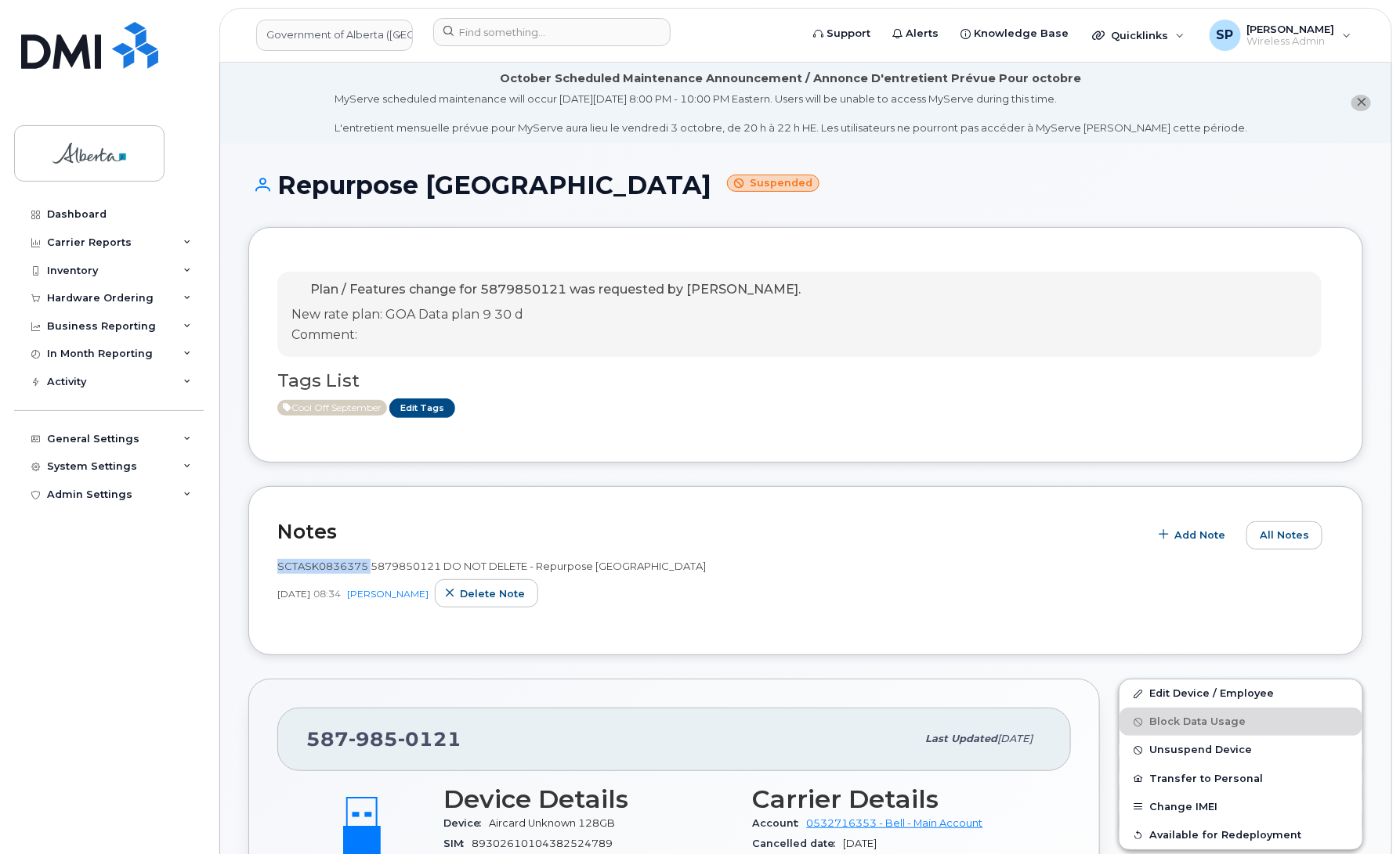
drag, startPoint x: 369, startPoint y: 561, endPoint x: 275, endPoint y: 562, distance: 94.0
click at [275, 562] on div "Notes Add Note All Notes SCTASK0836375 5879850121 DO NOT DELETE - Repurpose Edm…" at bounding box center [806, 571] width 1115 height 170
copy span "SCTASK0836375"
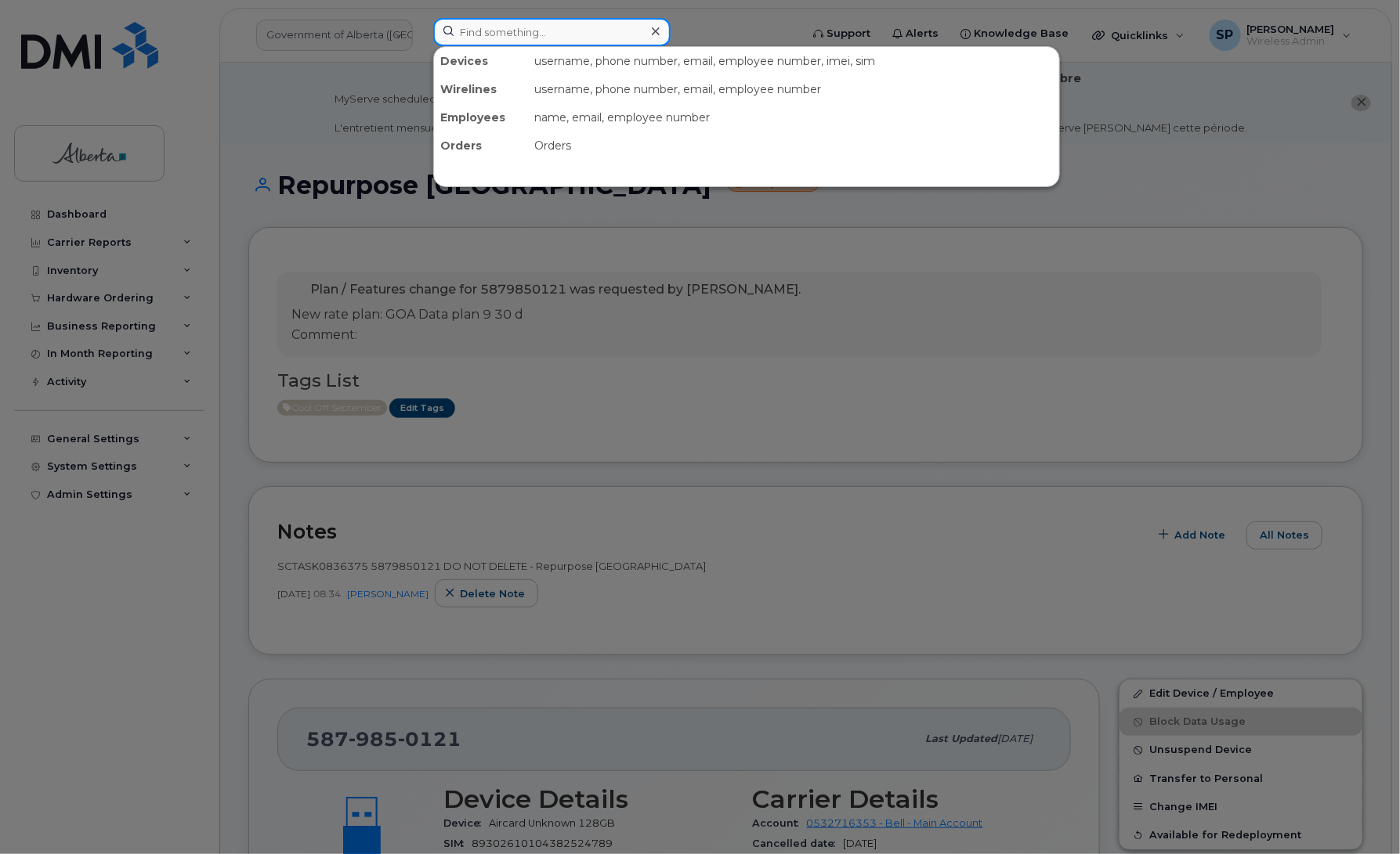
click at [508, 27] on input at bounding box center [552, 32] width 238 height 28
paste input "5873347650"
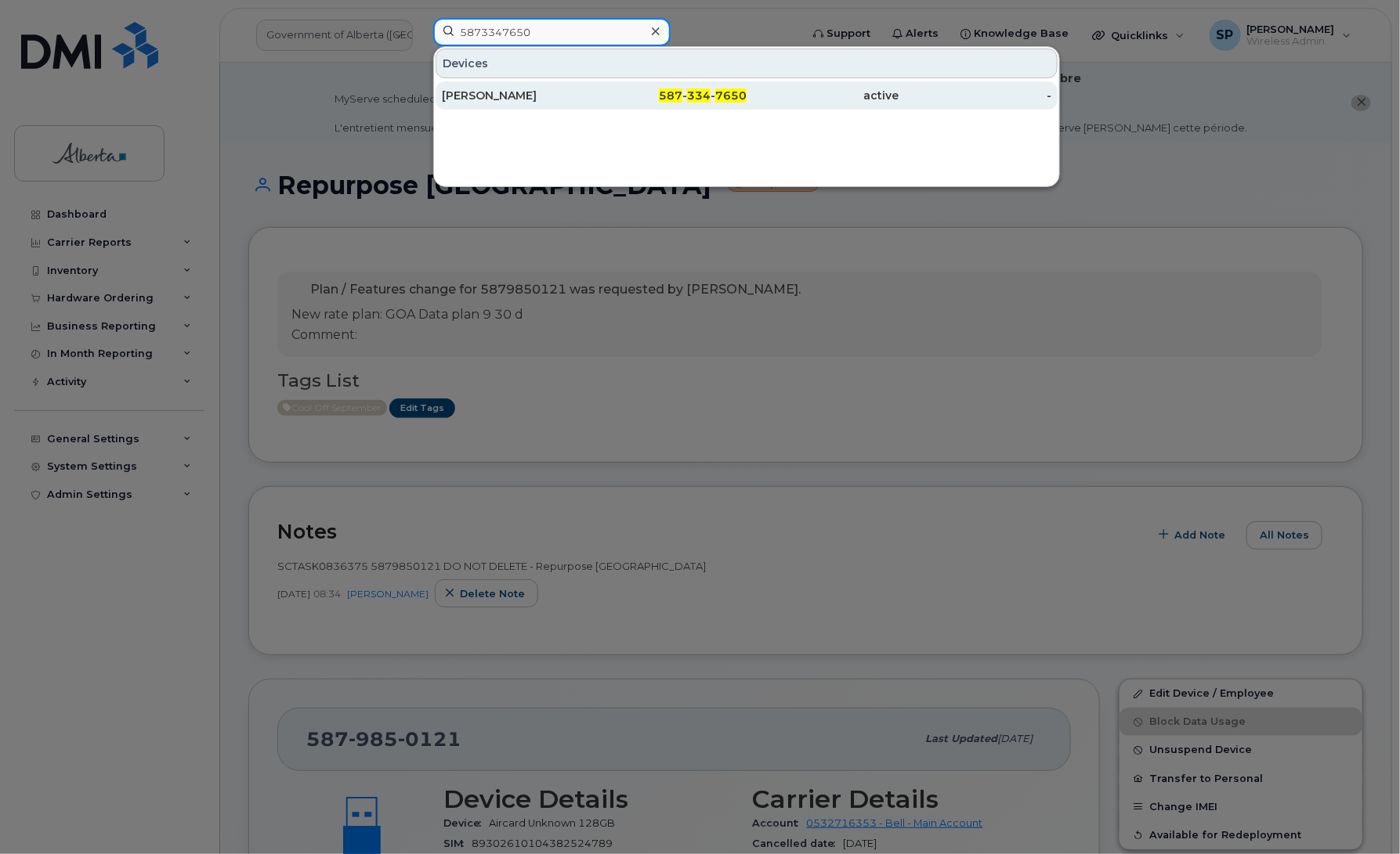
type input "5873347650"
click at [482, 99] on div "Samira Samimi" at bounding box center [518, 95] width 153 height 15
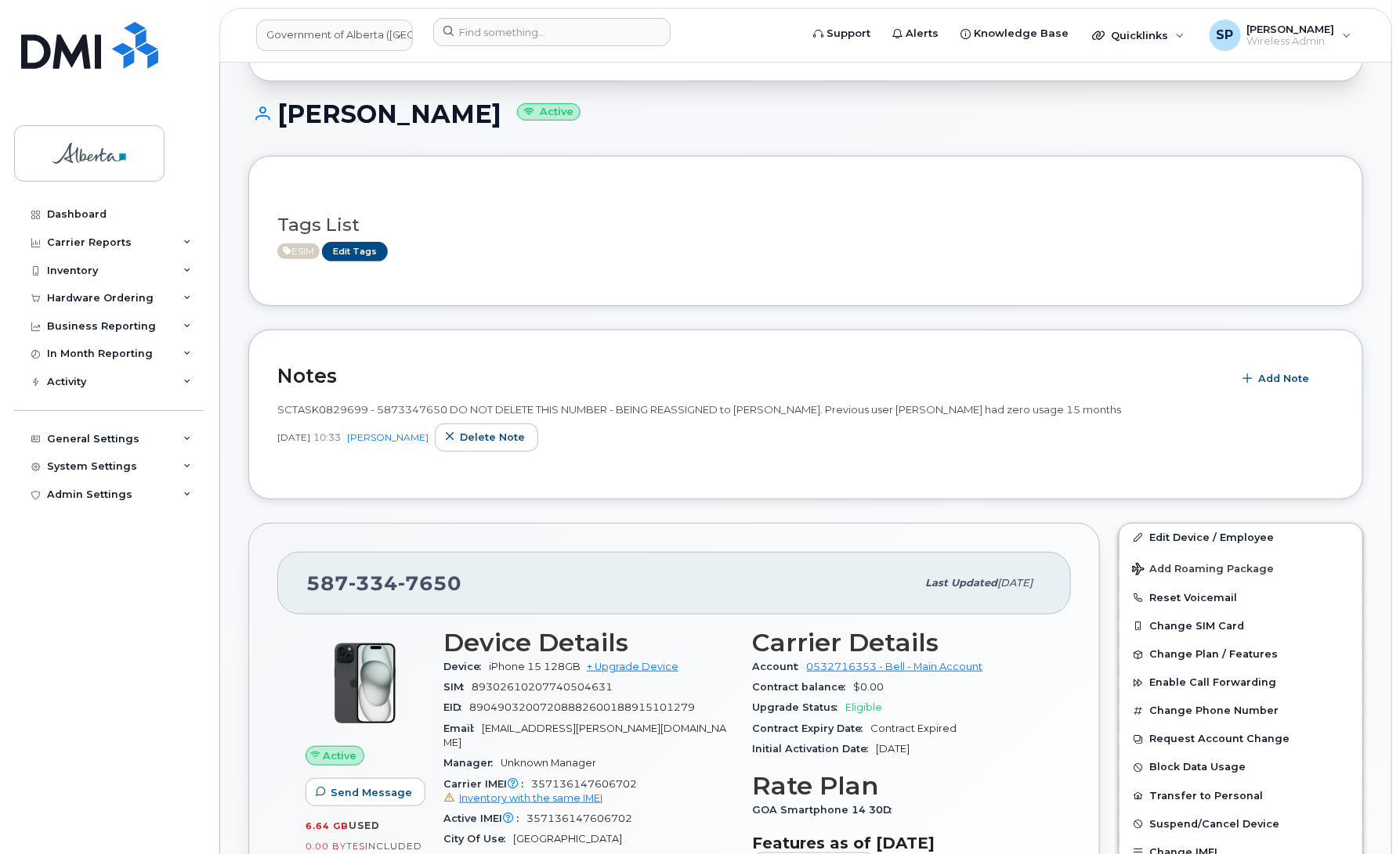
scroll to position [60, 0]
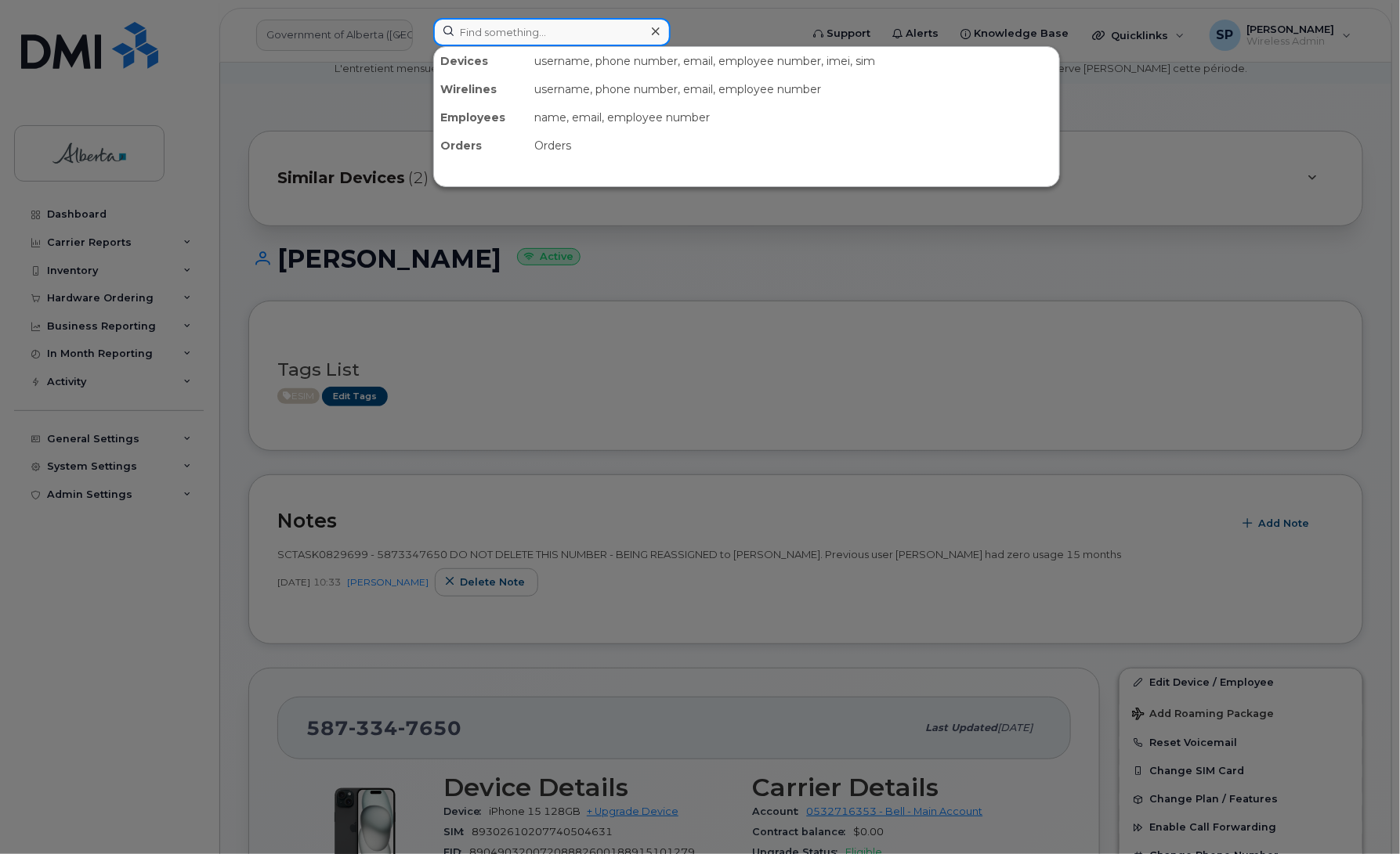
click at [504, 32] on input at bounding box center [552, 32] width 238 height 28
paste input "5879850054"
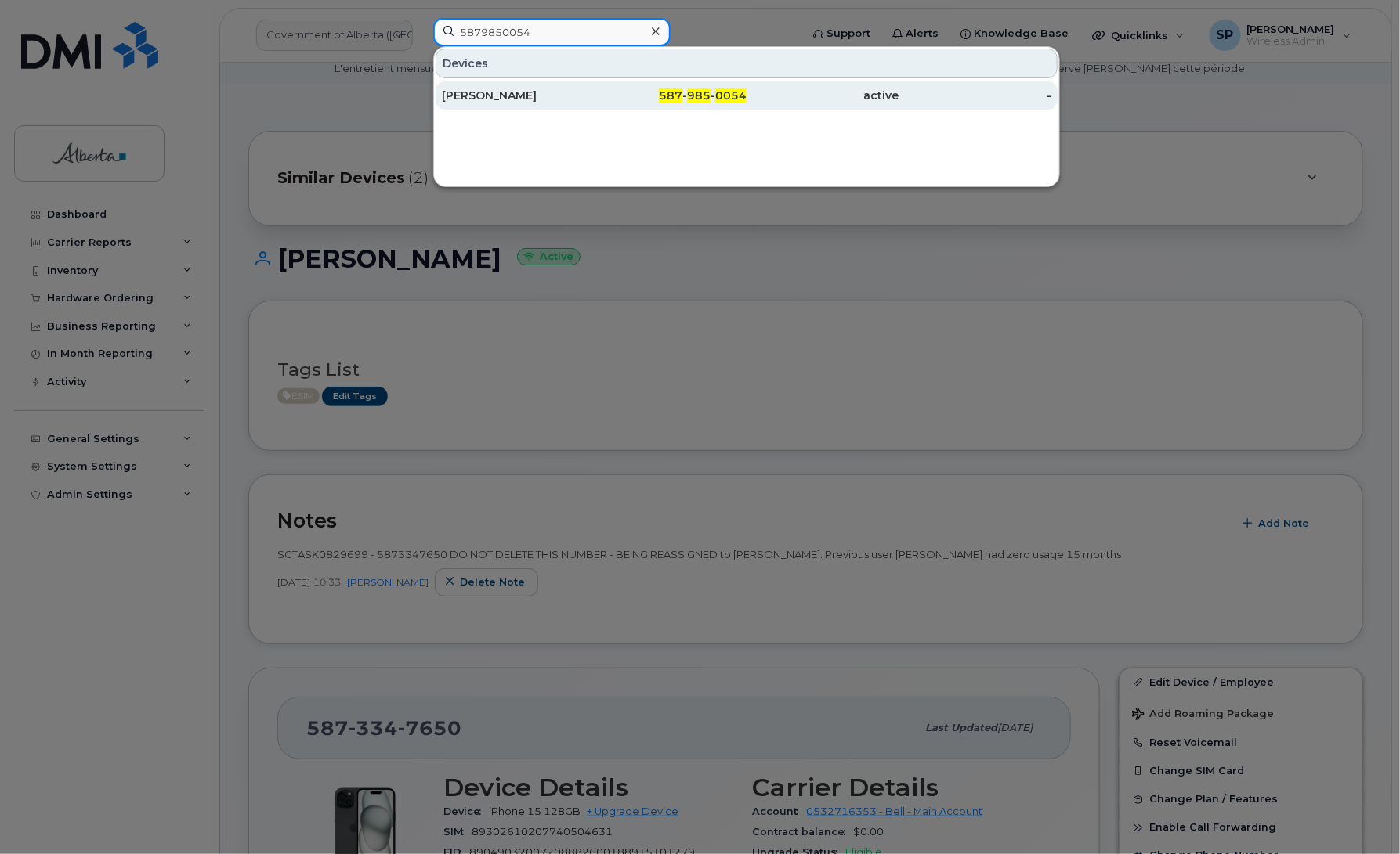
type input "5879850054"
click at [509, 97] on div "Shauna Summers" at bounding box center [518, 95] width 153 height 15
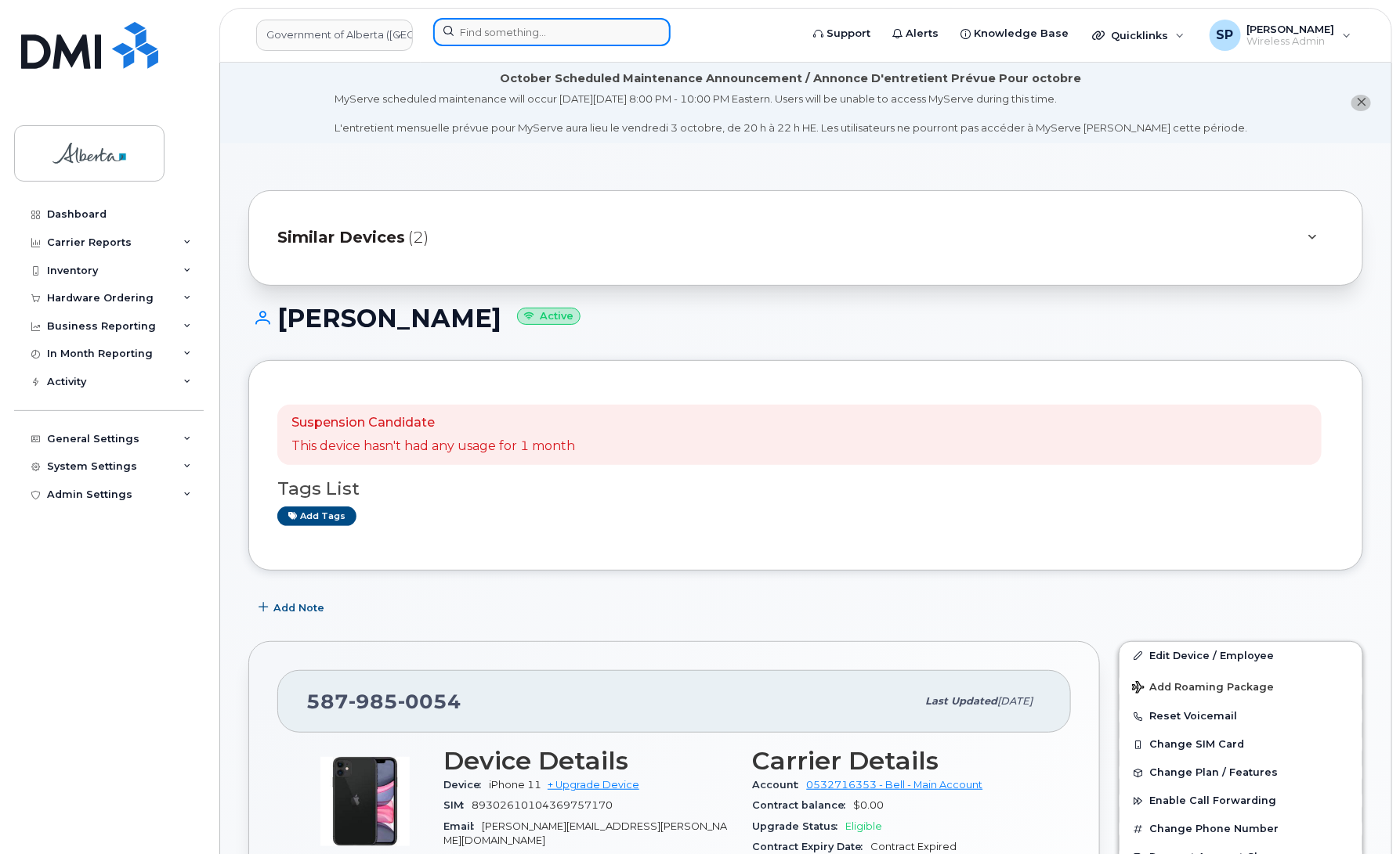
click at [537, 30] on input at bounding box center [552, 32] width 238 height 28
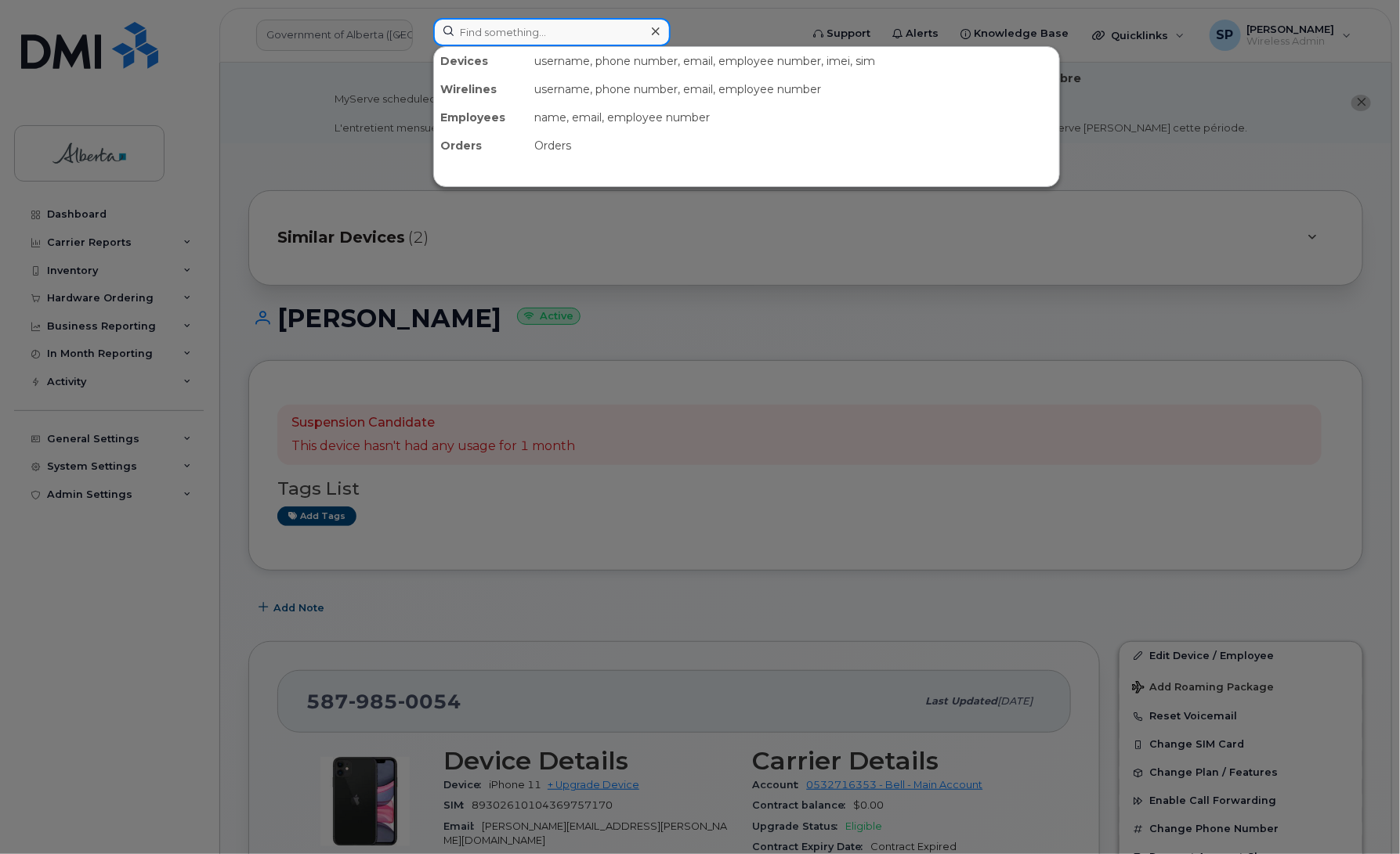
paste input "5875450902"
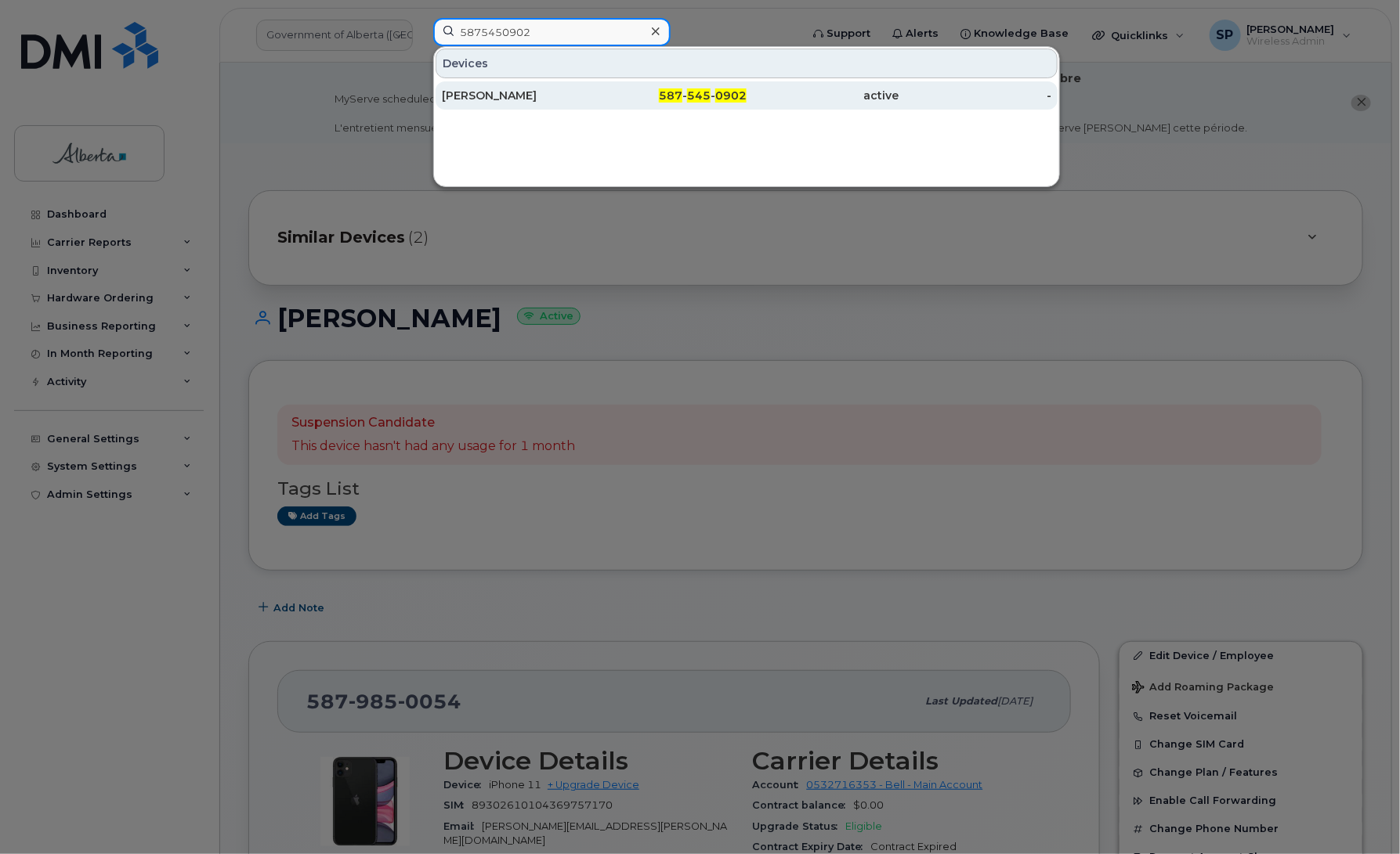
type input "5875450902"
click at [514, 102] on div "[PERSON_NAME]" at bounding box center [518, 95] width 153 height 15
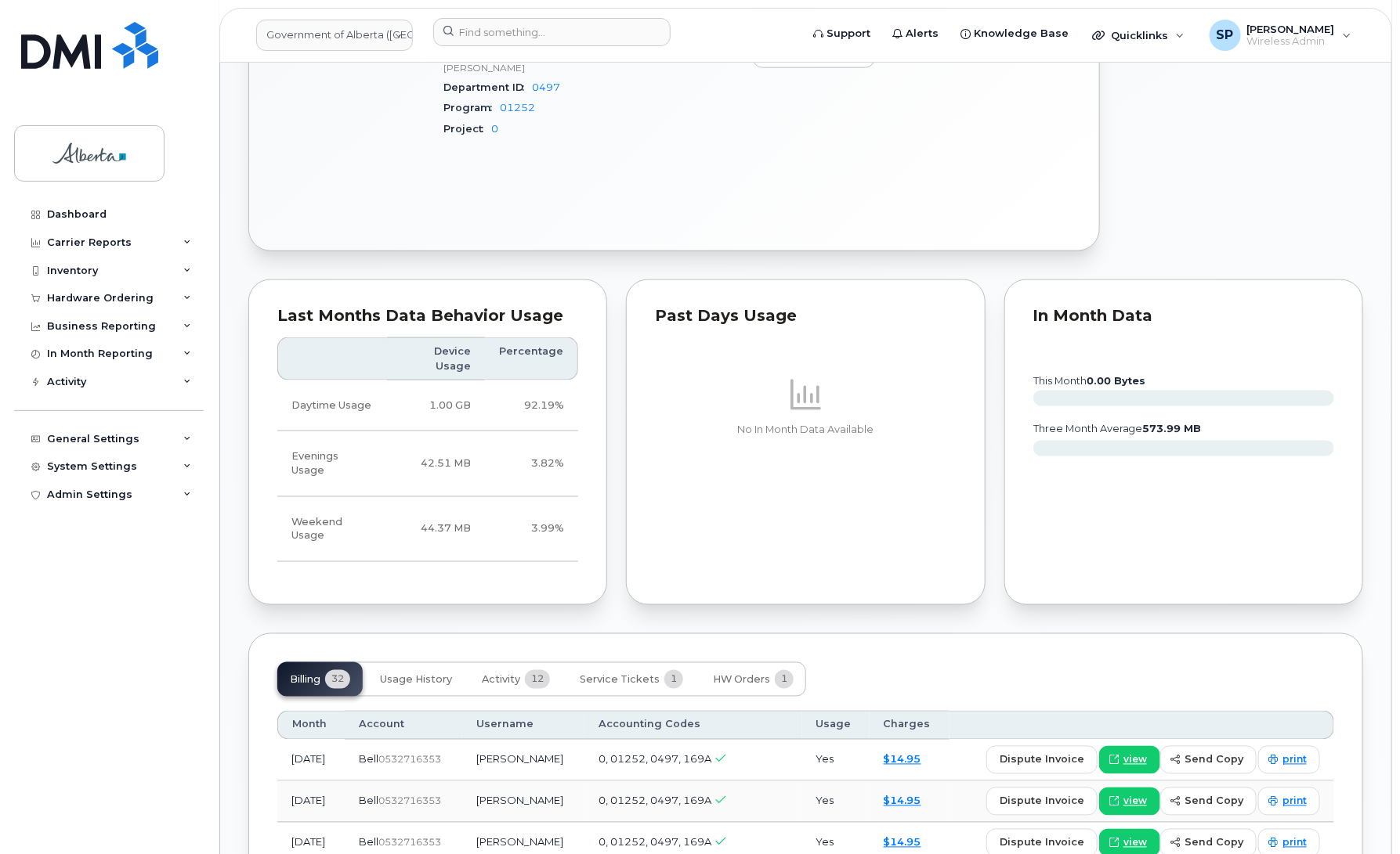
scroll to position [893, 0]
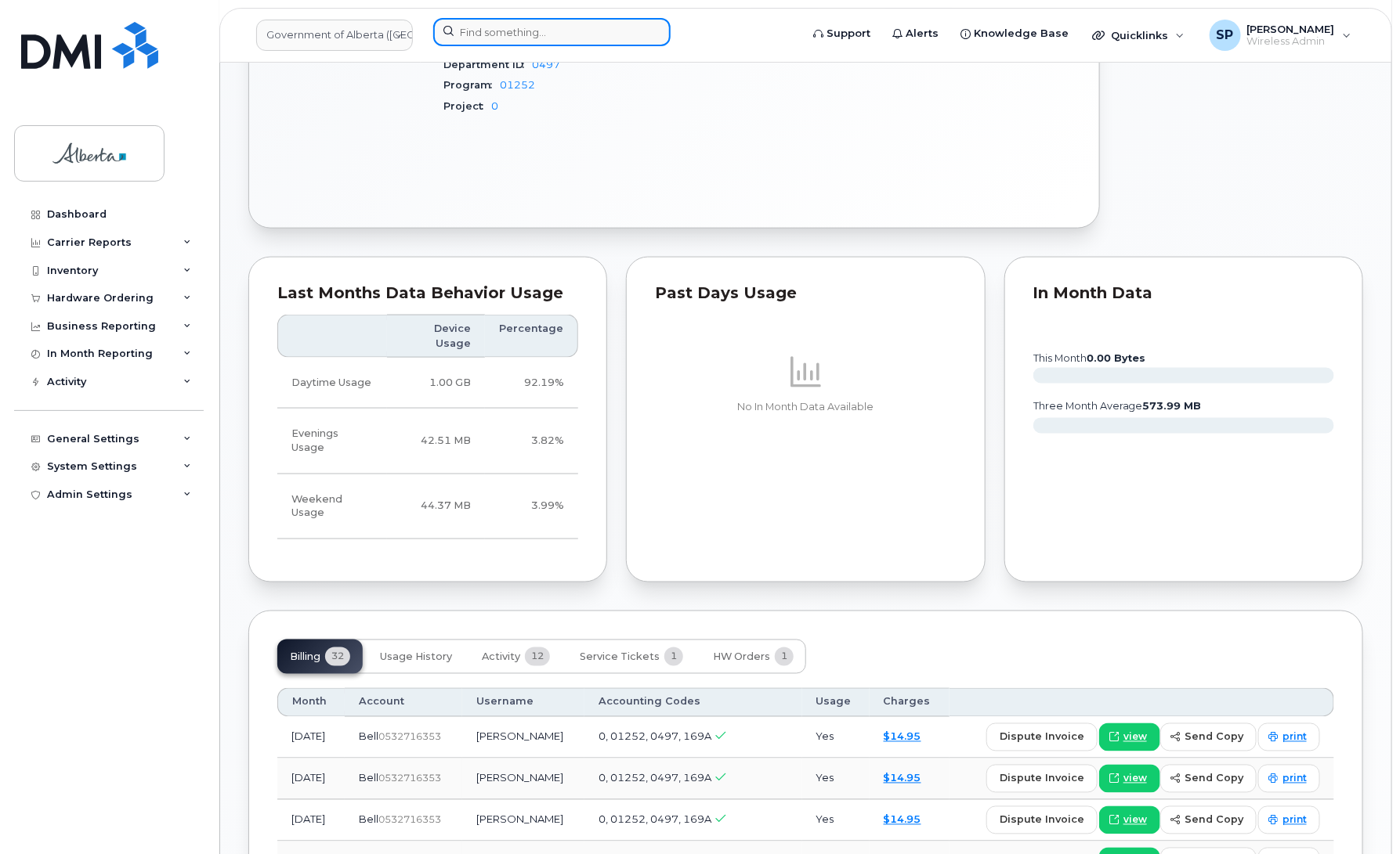
click at [495, 27] on input at bounding box center [552, 32] width 238 height 28
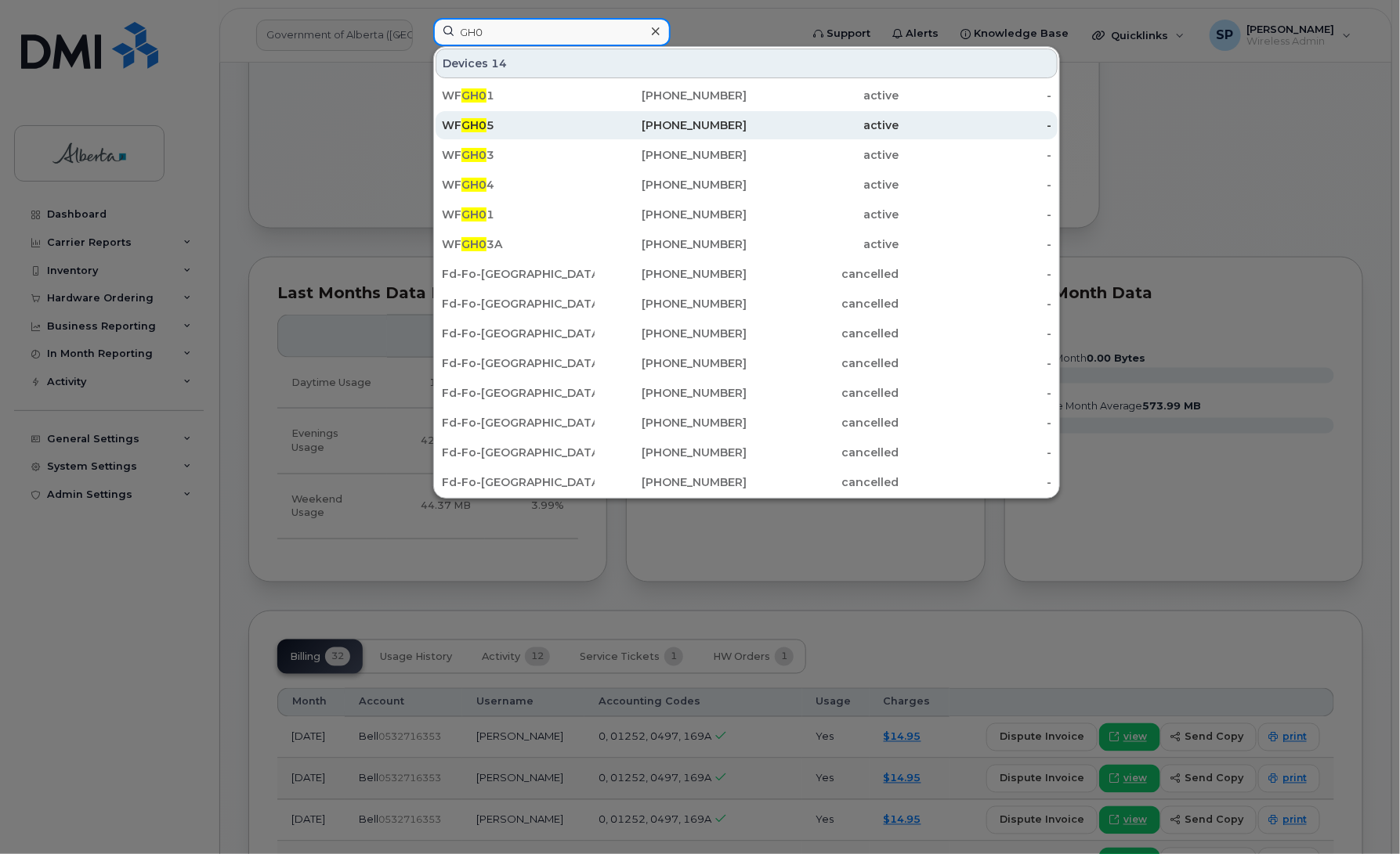
type input "GH0"
click at [482, 125] on span "GH0" at bounding box center [474, 125] width 25 height 14
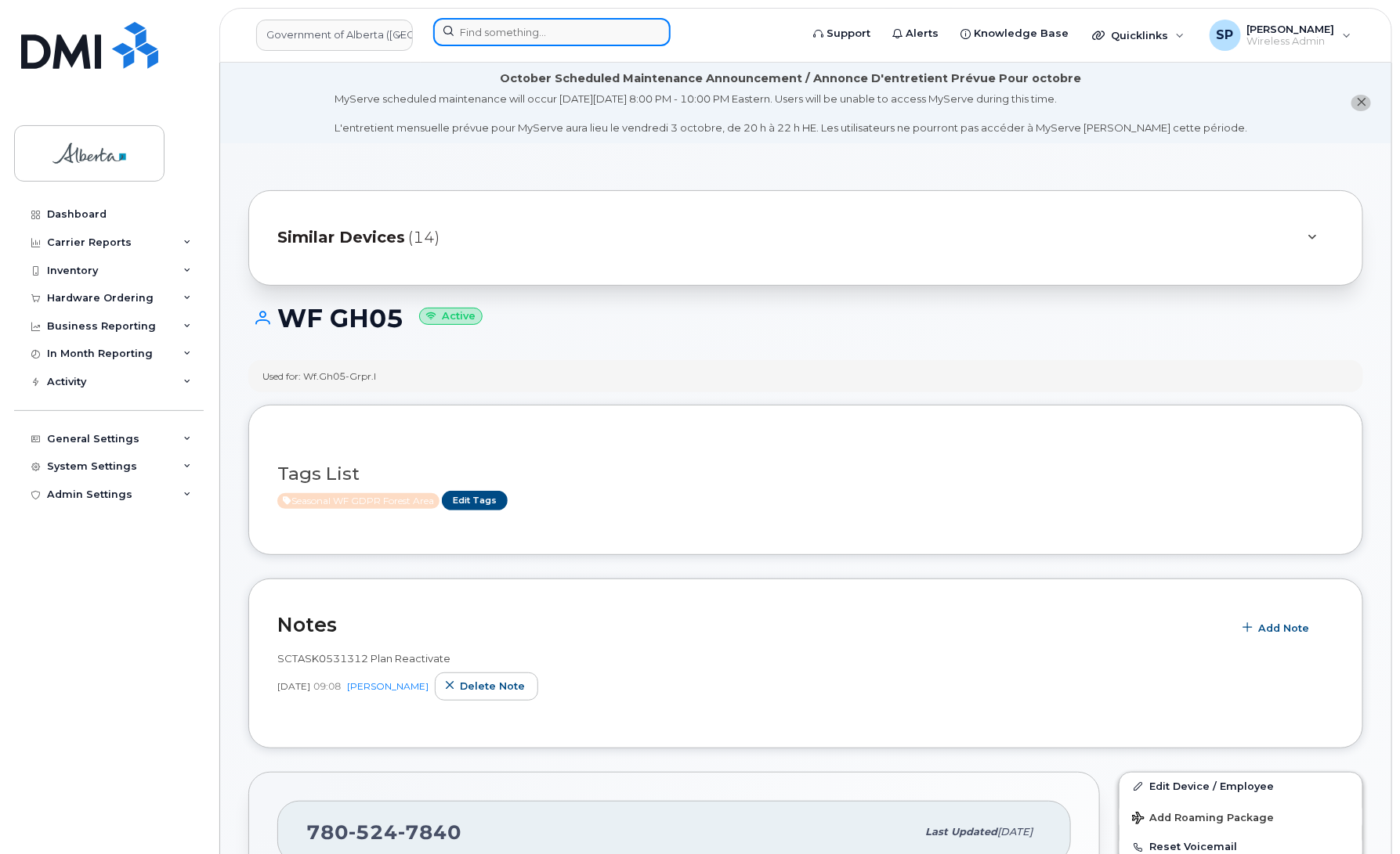
click at [492, 32] on input at bounding box center [552, 32] width 238 height 28
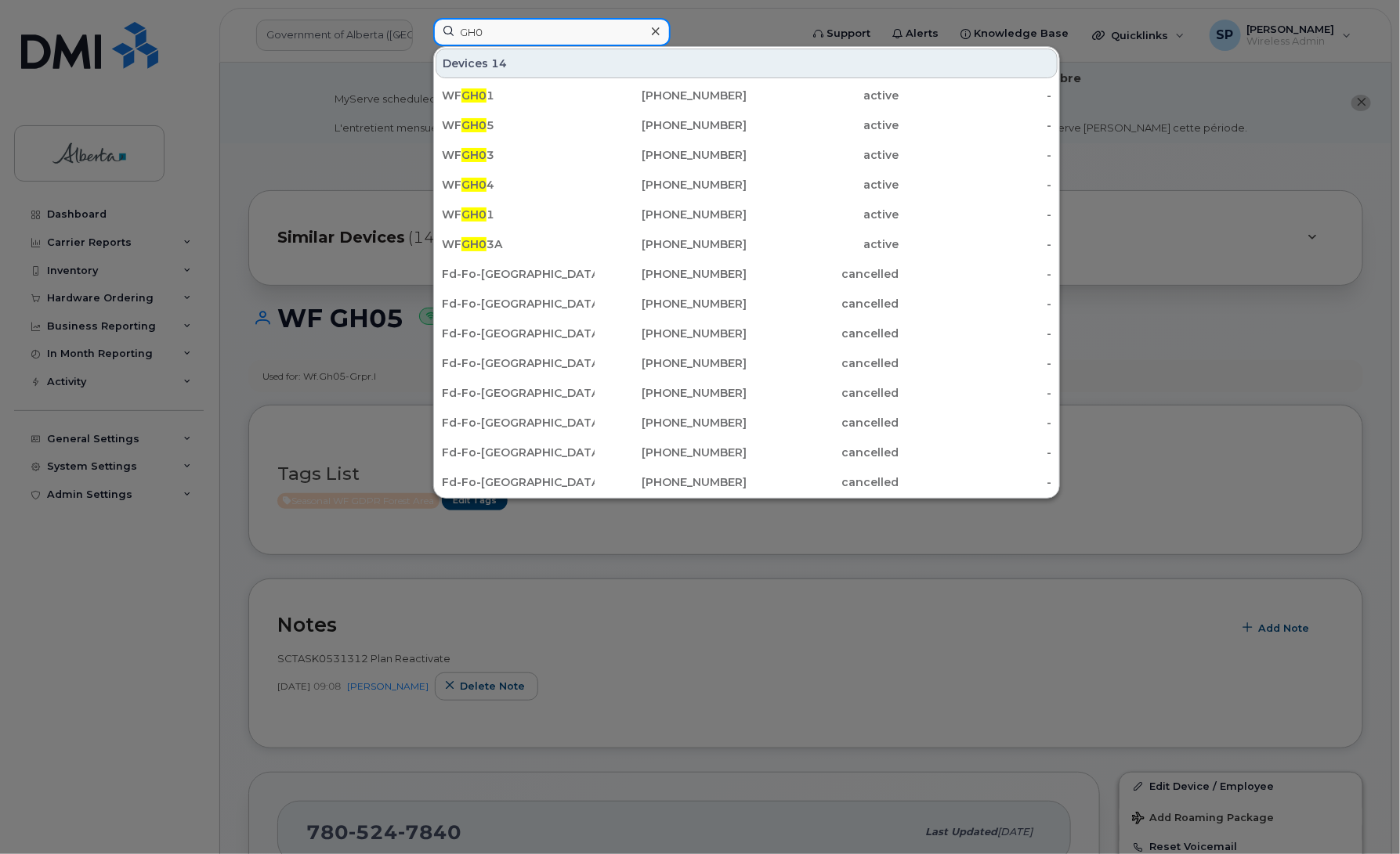
click at [476, 32] on input "GH0" at bounding box center [552, 32] width 238 height 28
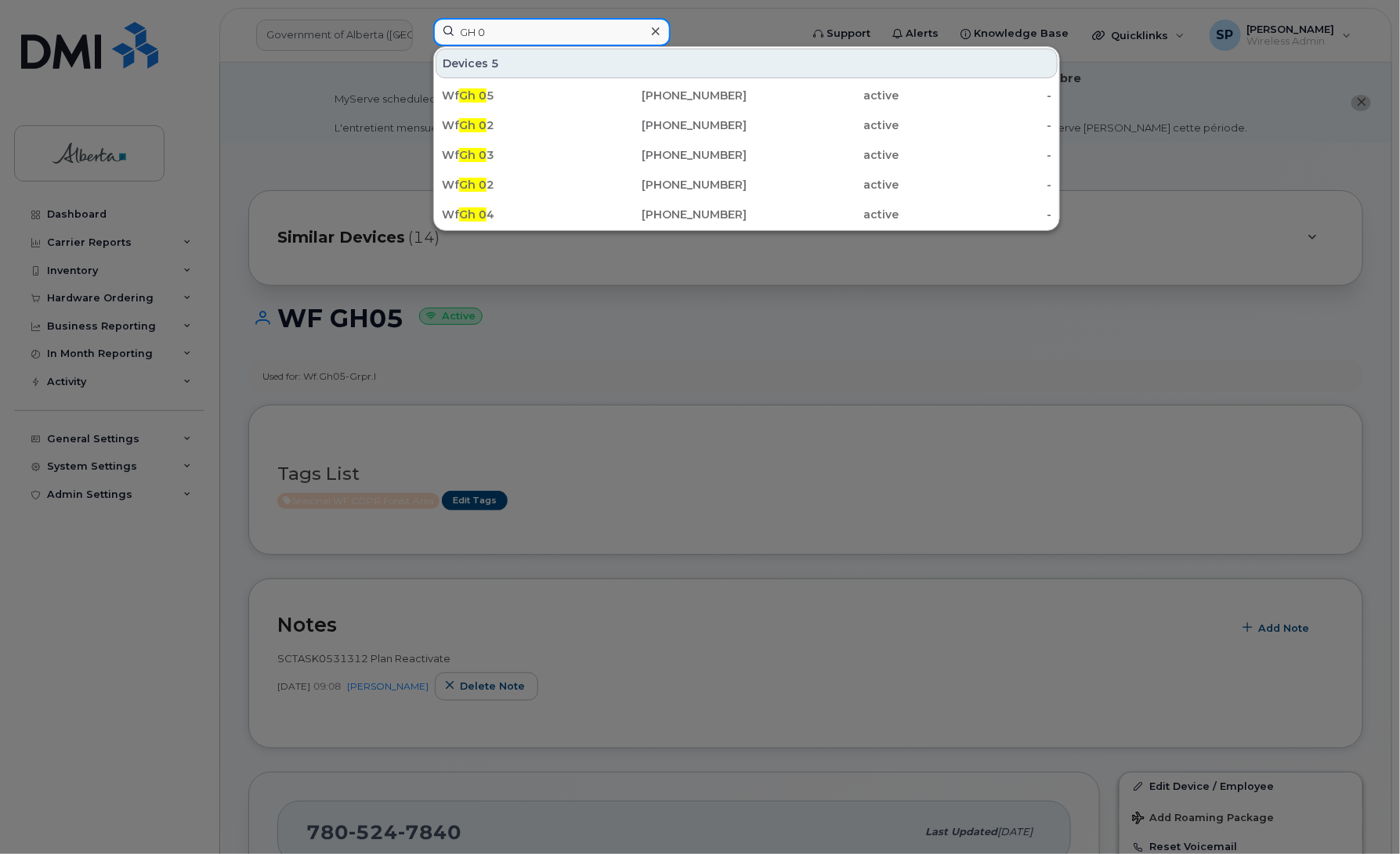
type input "GH 0"
